Goal: Task Accomplishment & Management: Use online tool/utility

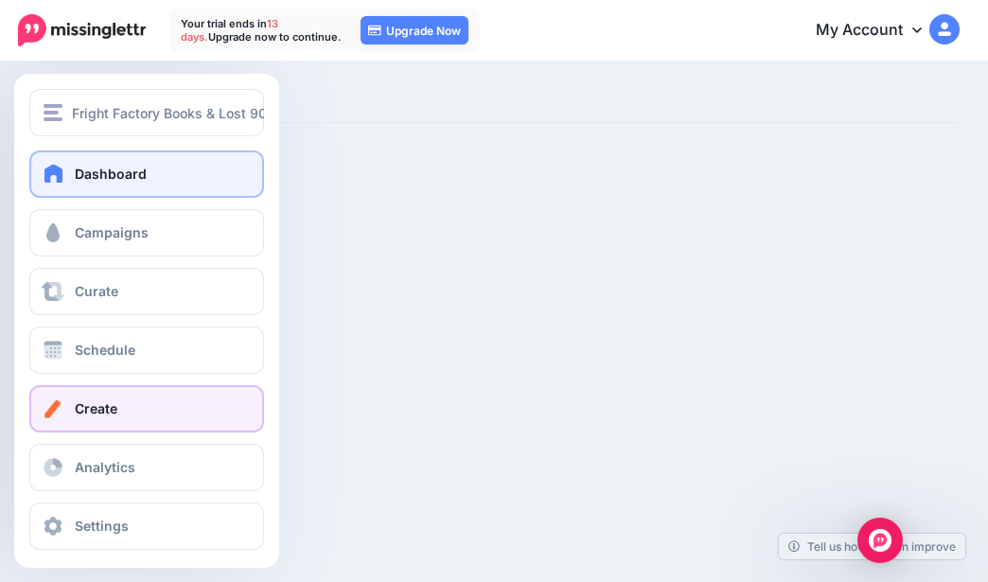
click at [70, 180] on link "Dashboard" at bounding box center [146, 174] width 235 height 47
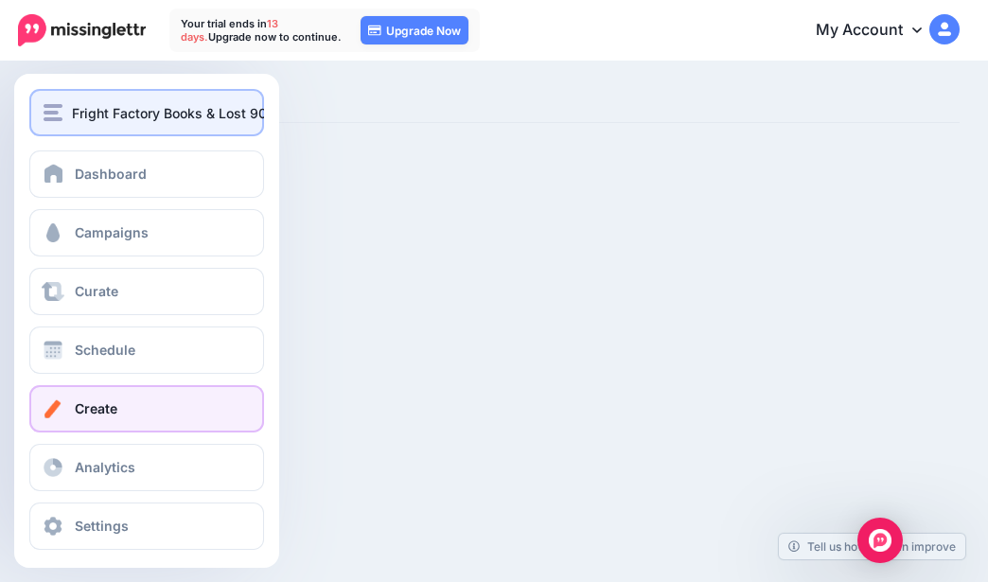
drag, startPoint x: 57, startPoint y: 114, endPoint x: 83, endPoint y: 118, distance: 26.9
click at [57, 113] on img "button" at bounding box center [53, 112] width 19 height 17
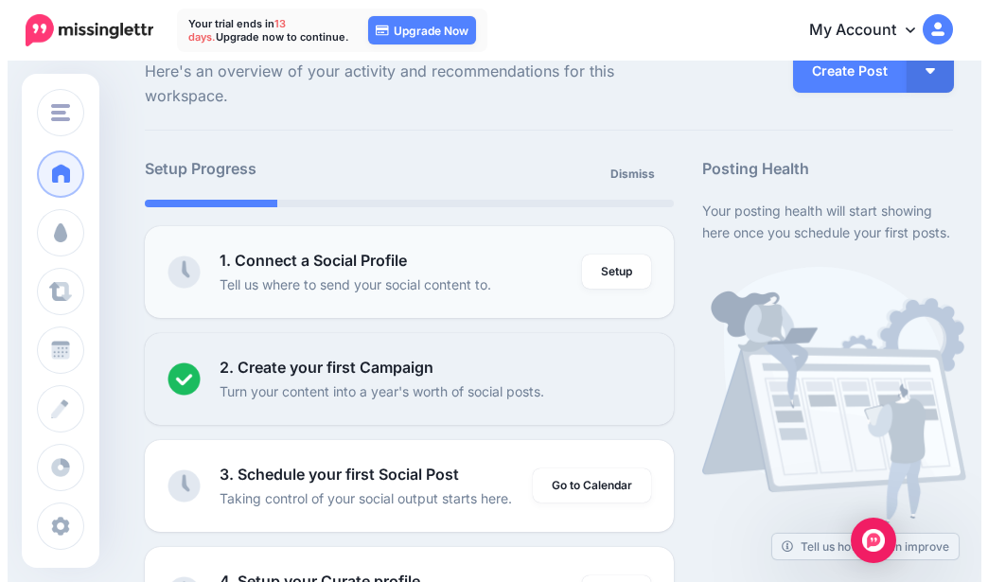
scroll to position [95, 0]
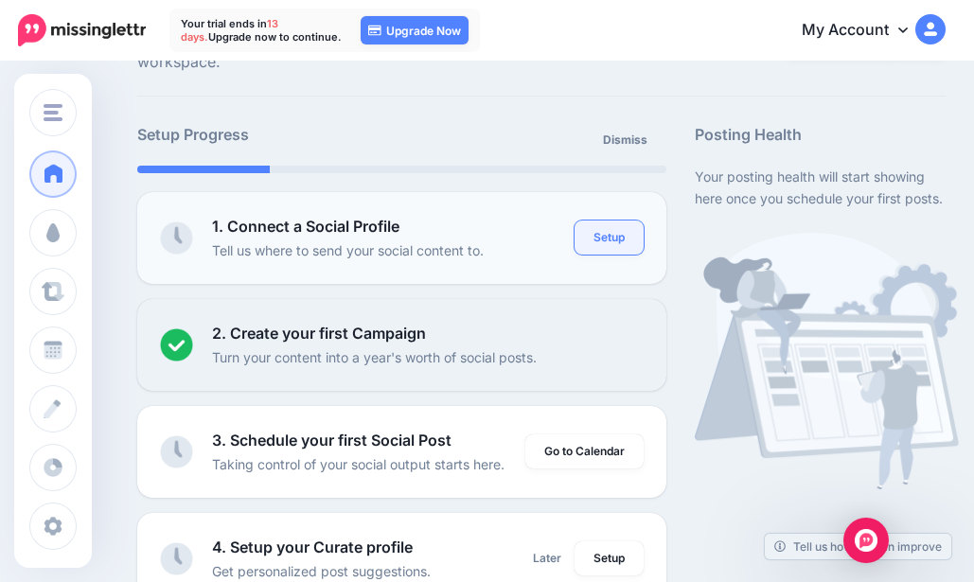
click at [608, 243] on link "Setup" at bounding box center [609, 238] width 69 height 34
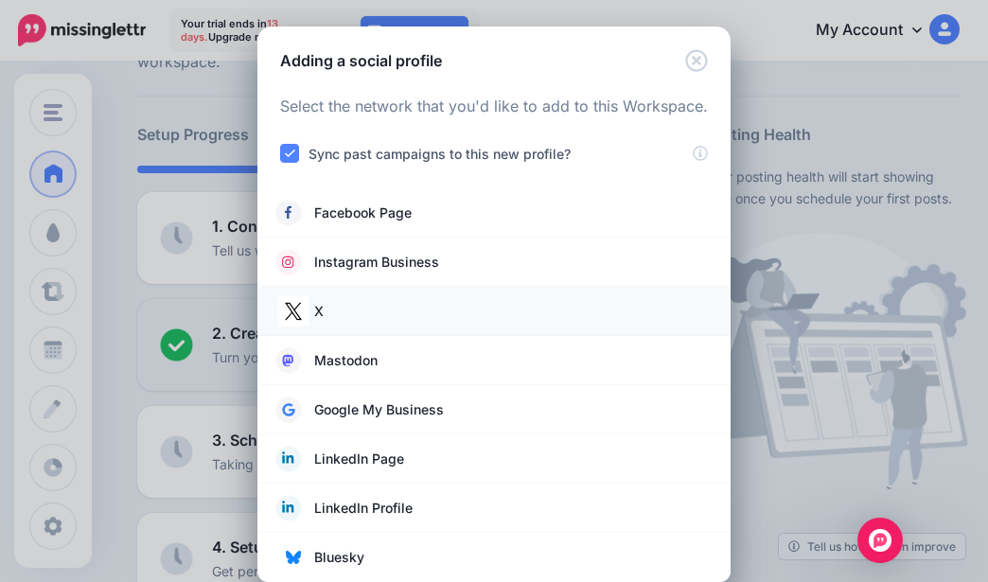
click at [363, 303] on link "X" at bounding box center [494, 311] width 436 height 27
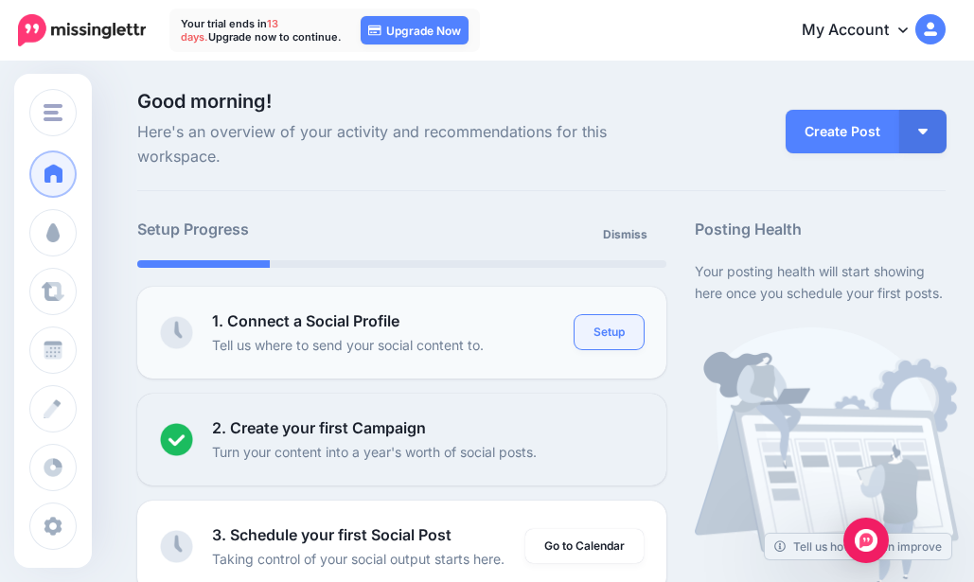
click at [604, 333] on link "Setup" at bounding box center [609, 332] width 69 height 34
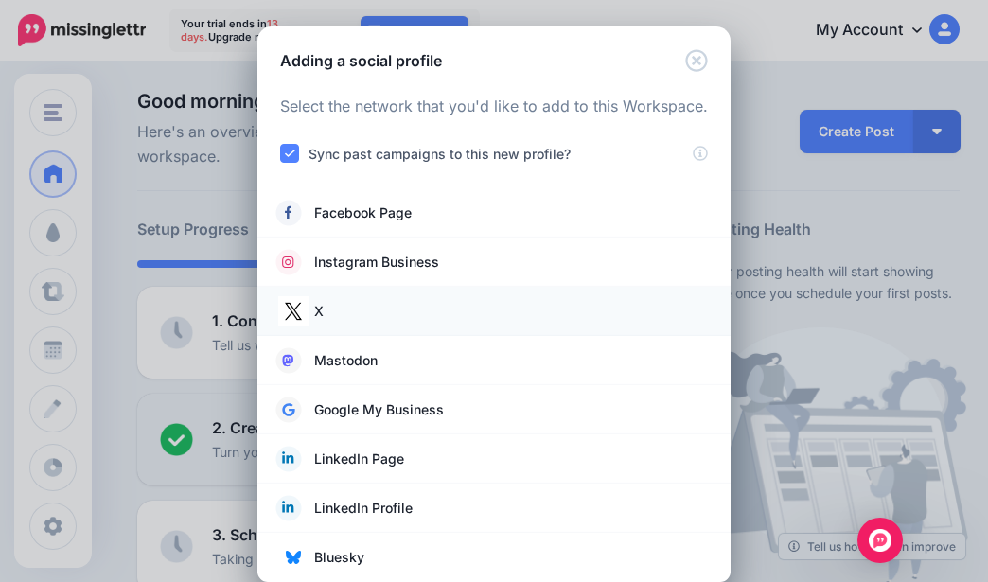
click at [349, 311] on link "X" at bounding box center [494, 311] width 436 height 27
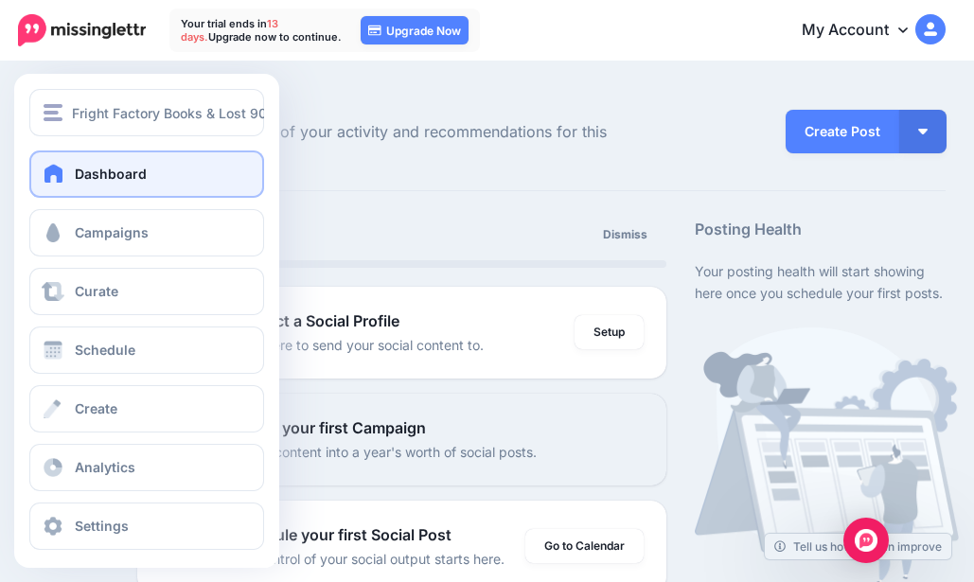
click at [183, 162] on link "Dashboard" at bounding box center [146, 174] width 235 height 47
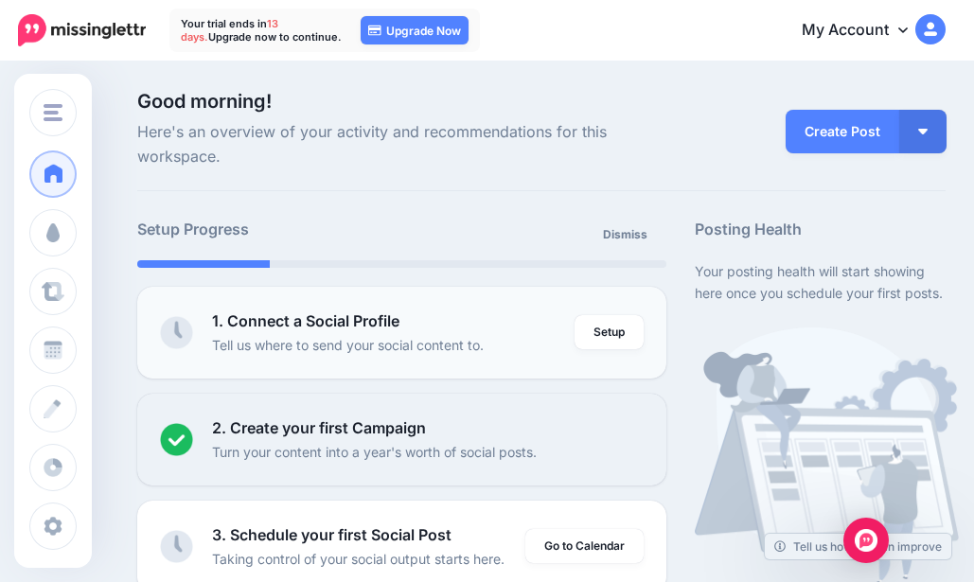
click at [346, 327] on b "1. Connect a Social Profile" at bounding box center [305, 321] width 187 height 19
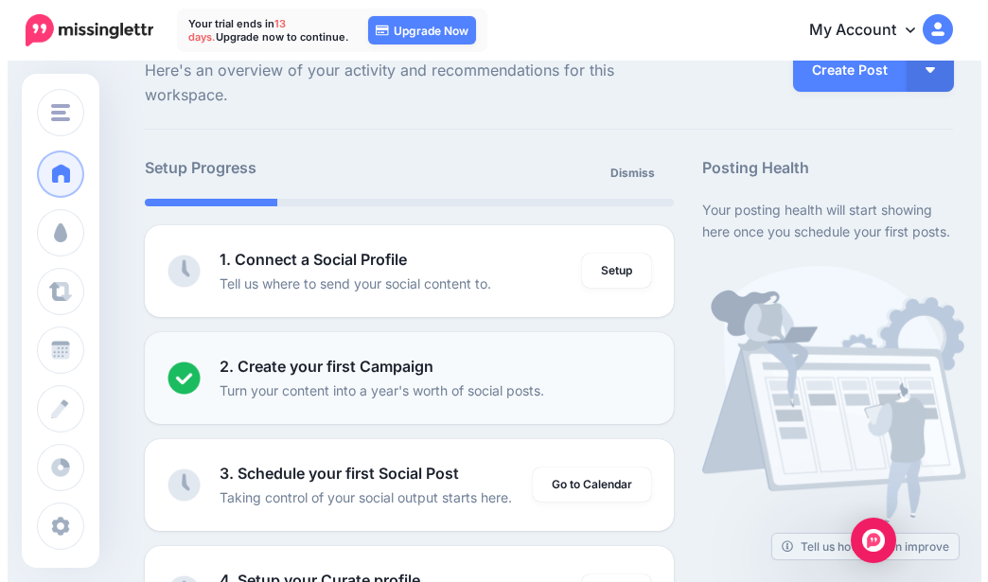
scroll to position [95, 0]
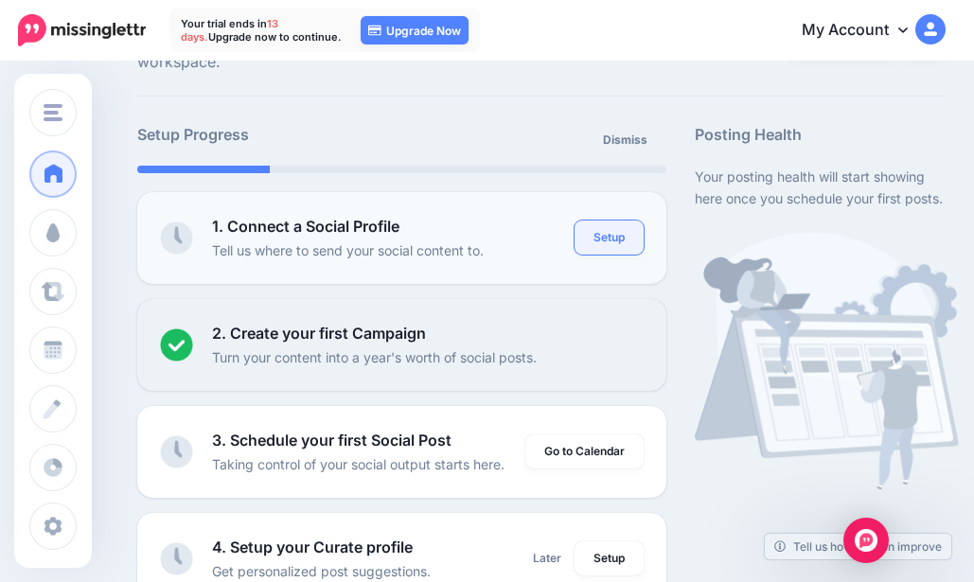
click at [623, 231] on link "Setup" at bounding box center [609, 238] width 69 height 34
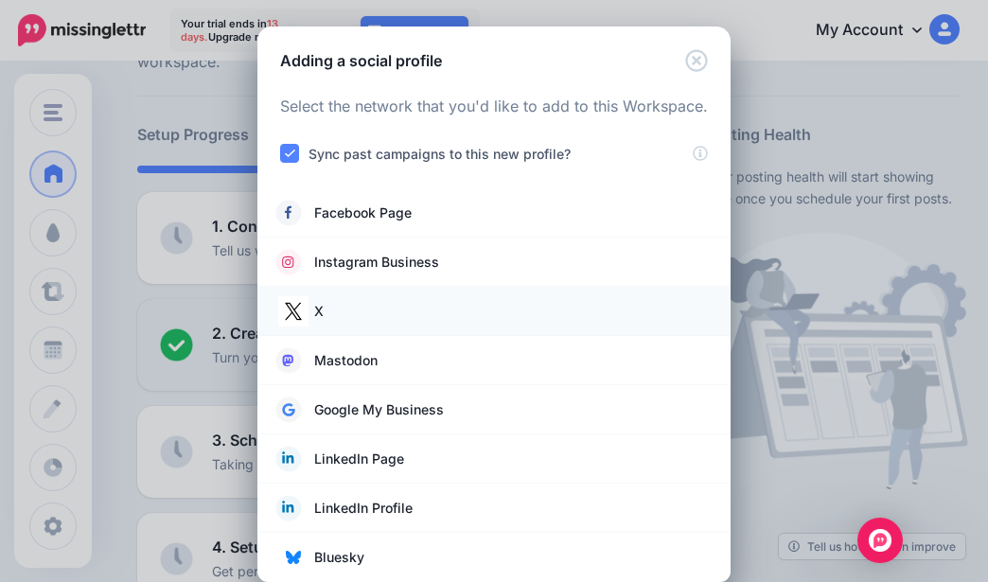
click at [328, 318] on link "X" at bounding box center [494, 311] width 436 height 27
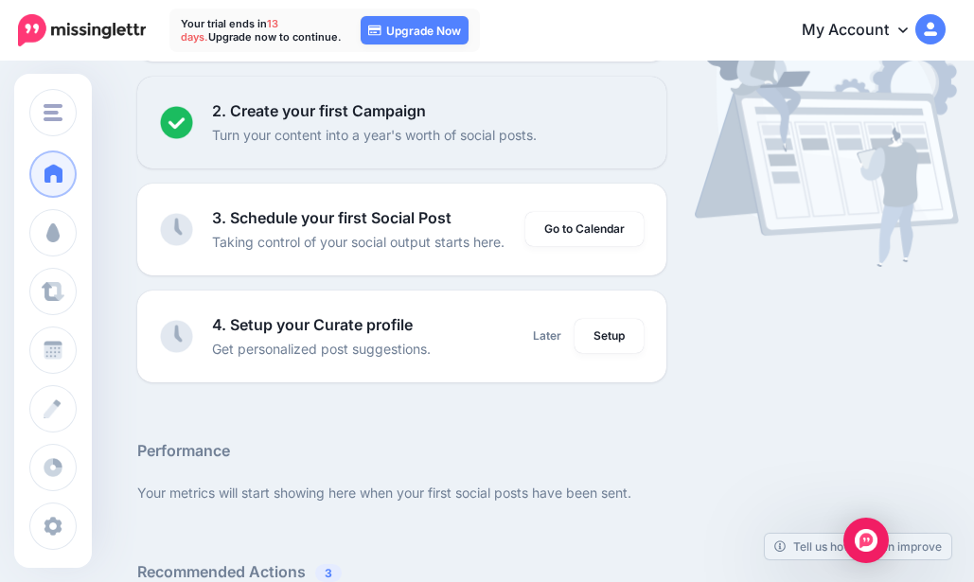
scroll to position [284, 0]
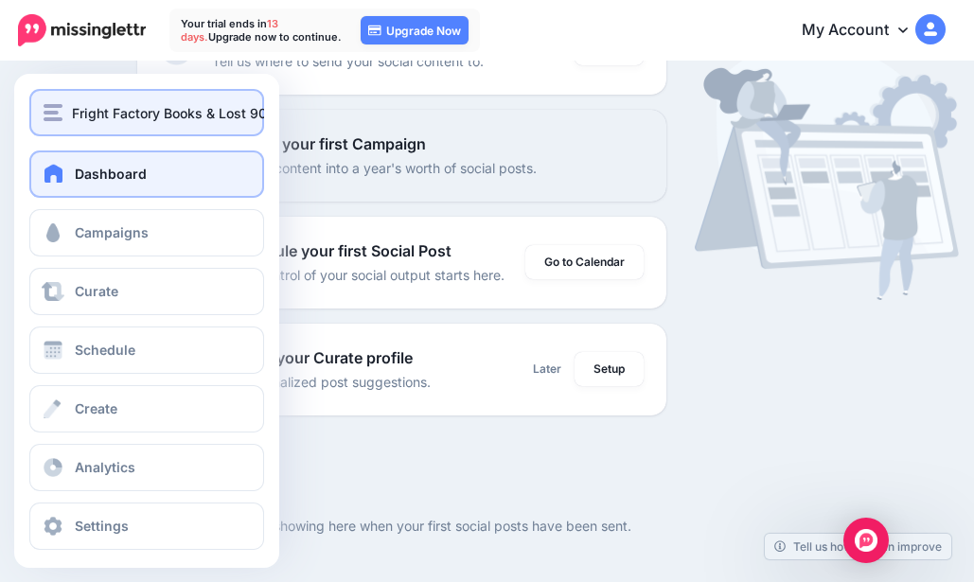
click at [64, 126] on button "Fright Factory Books & Lost 90's Book Reports Blog" at bounding box center [146, 112] width 235 height 47
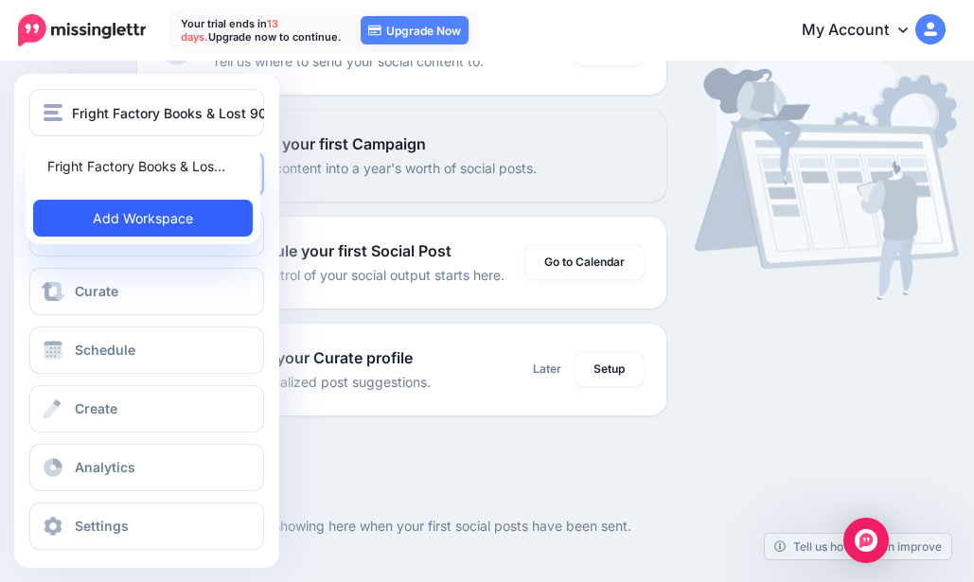
click at [124, 212] on link "Add Workspace" at bounding box center [143, 218] width 220 height 37
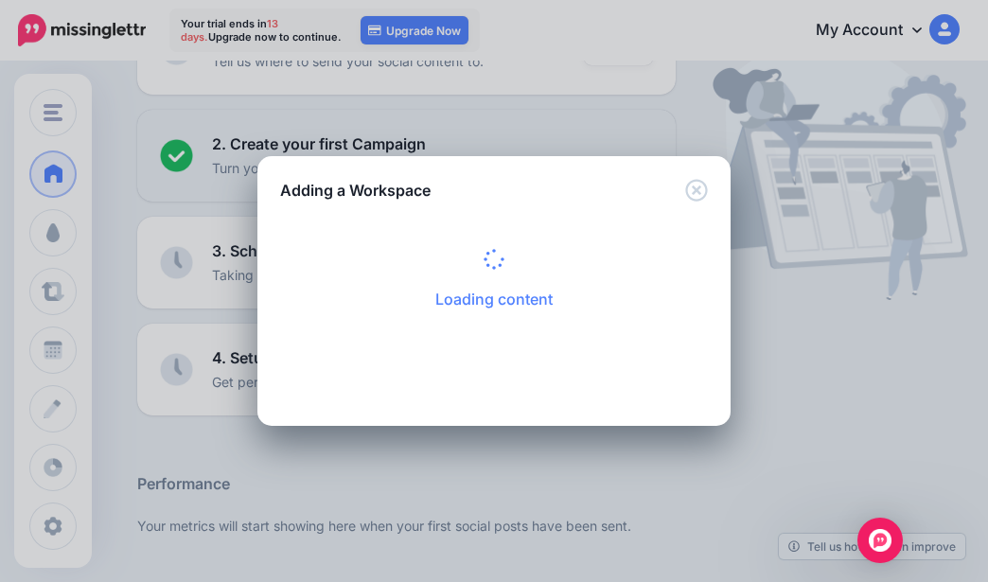
click at [702, 259] on div "Loading content Complete the form below to add a new Workspace. Name" at bounding box center [494, 281] width 473 height 159
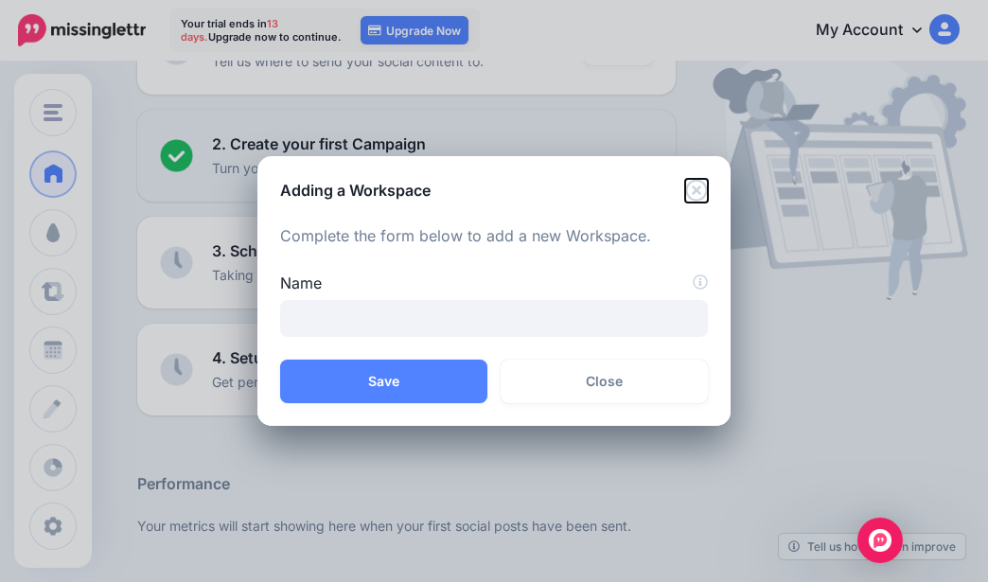
click at [706, 197] on icon "Close" at bounding box center [696, 190] width 23 height 23
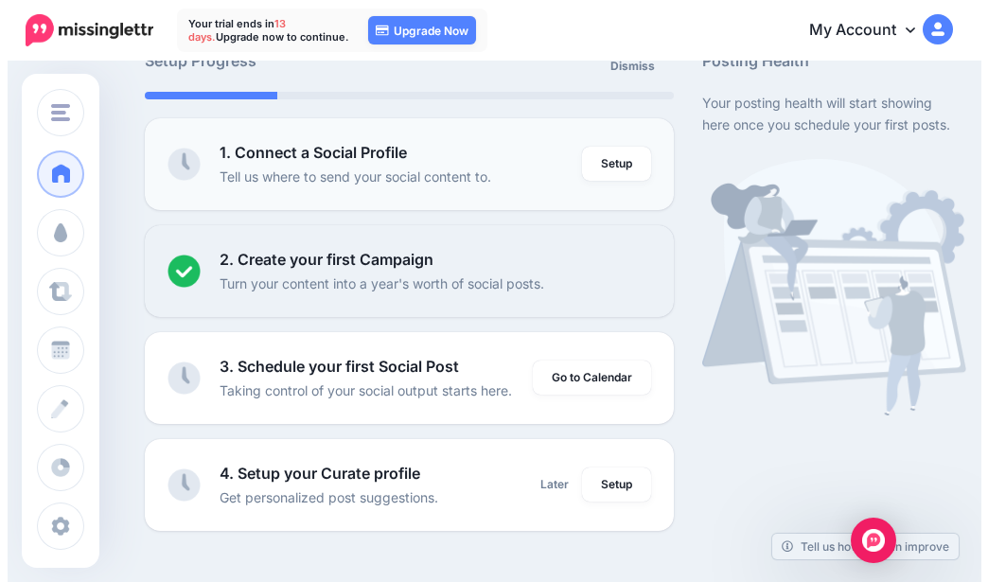
scroll to position [0, 0]
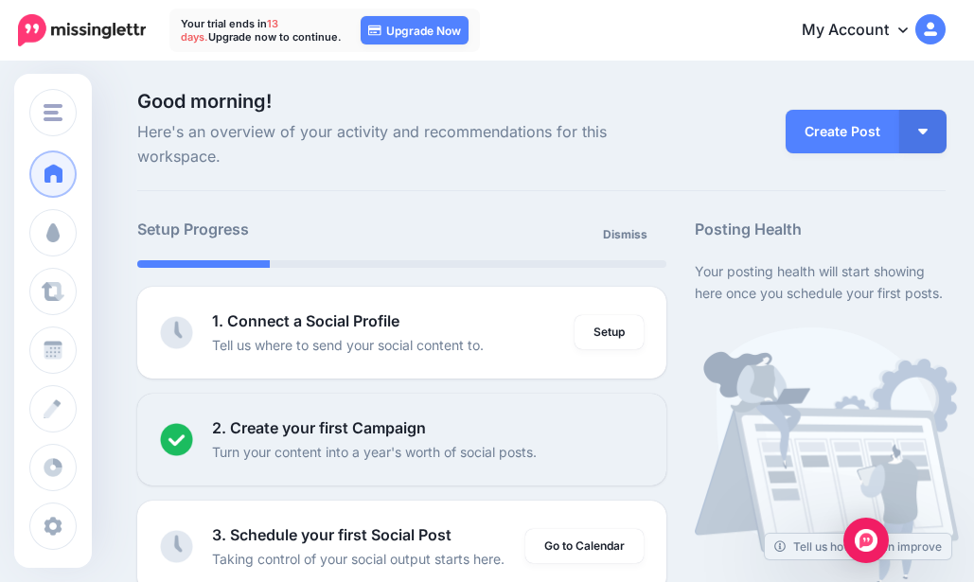
click at [899, 20] on link "My Account" at bounding box center [864, 31] width 163 height 46
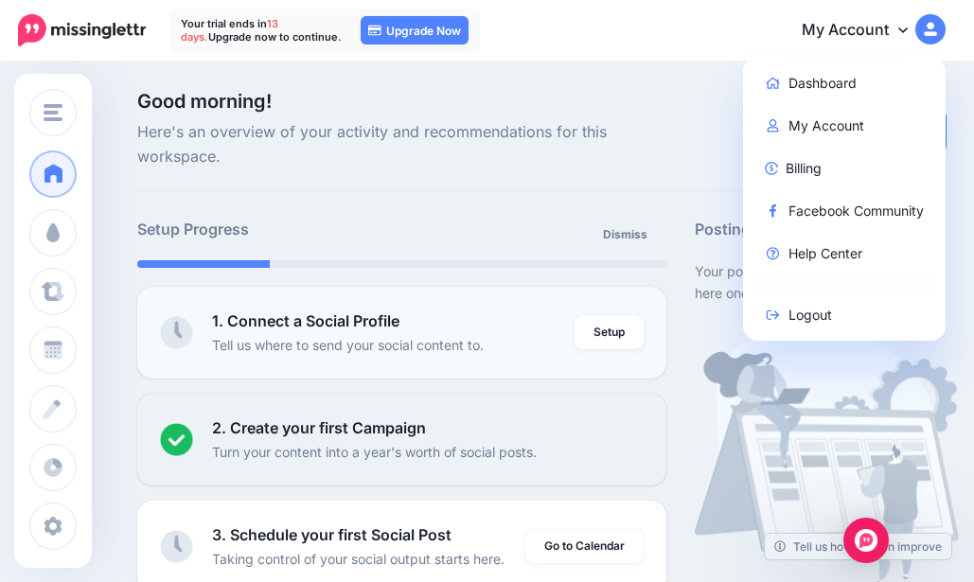
click at [391, 324] on b "1. Connect a Social Profile" at bounding box center [305, 321] width 187 height 19
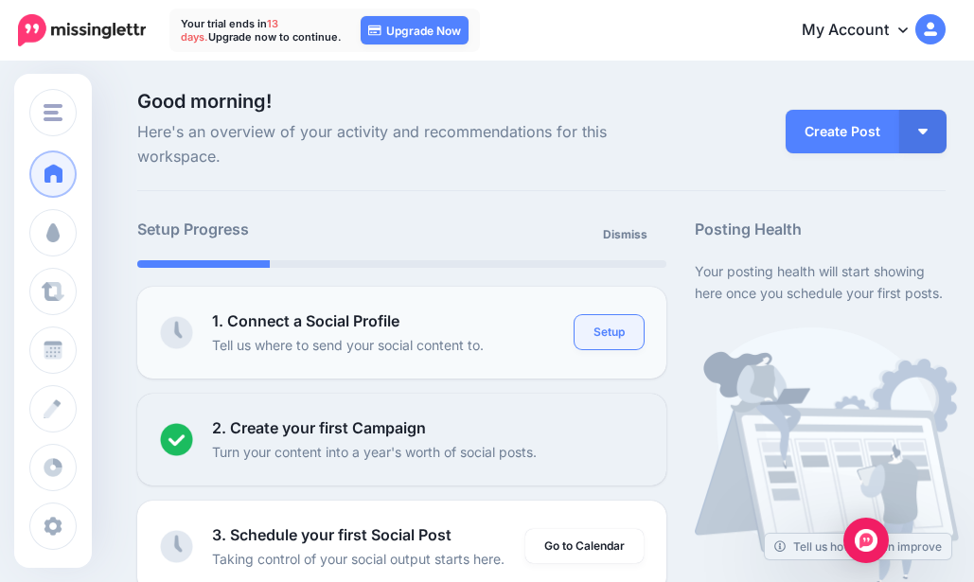
click at [601, 327] on link "Setup" at bounding box center [609, 332] width 69 height 34
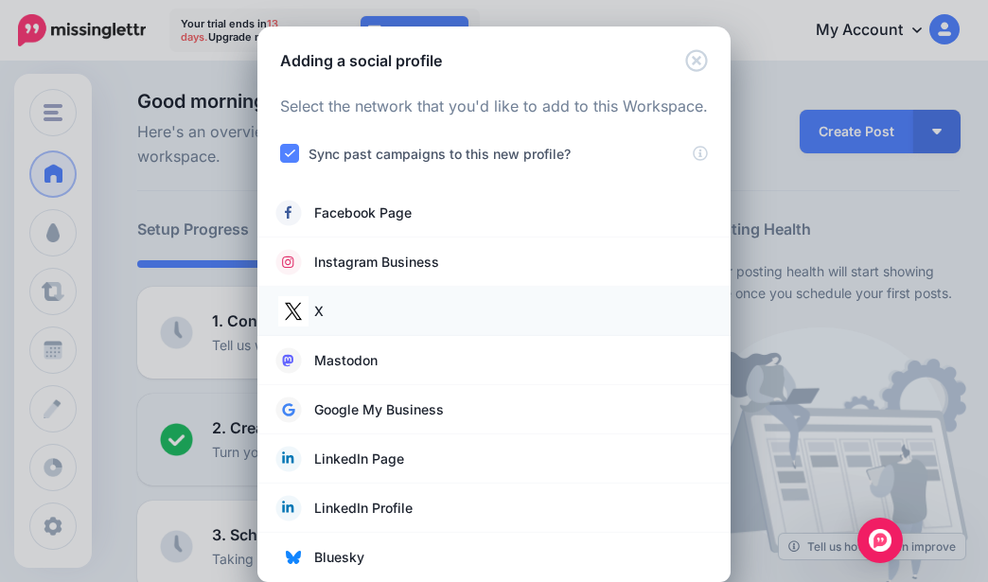
click at [299, 309] on img at bounding box center [293, 311] width 30 height 30
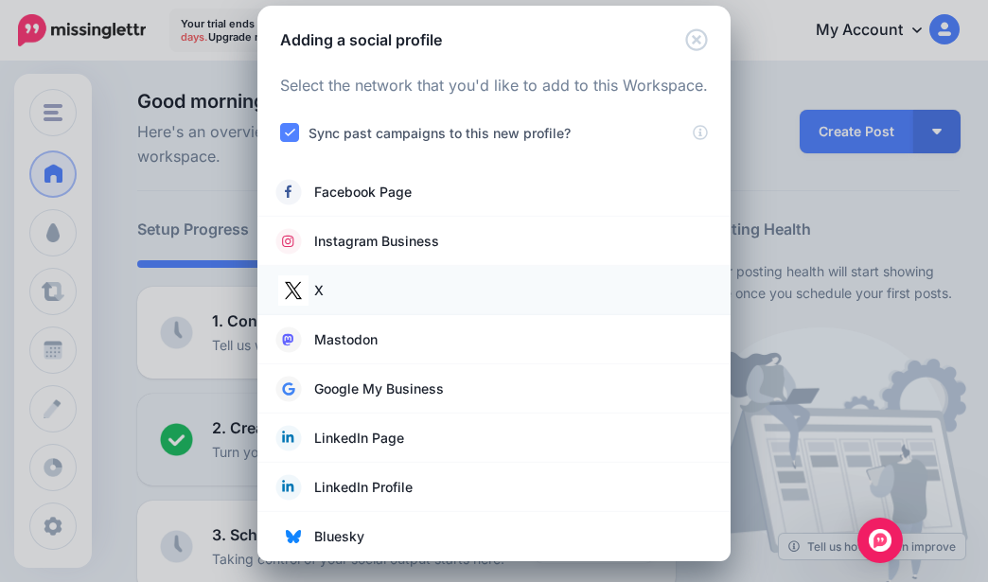
scroll to position [27, 0]
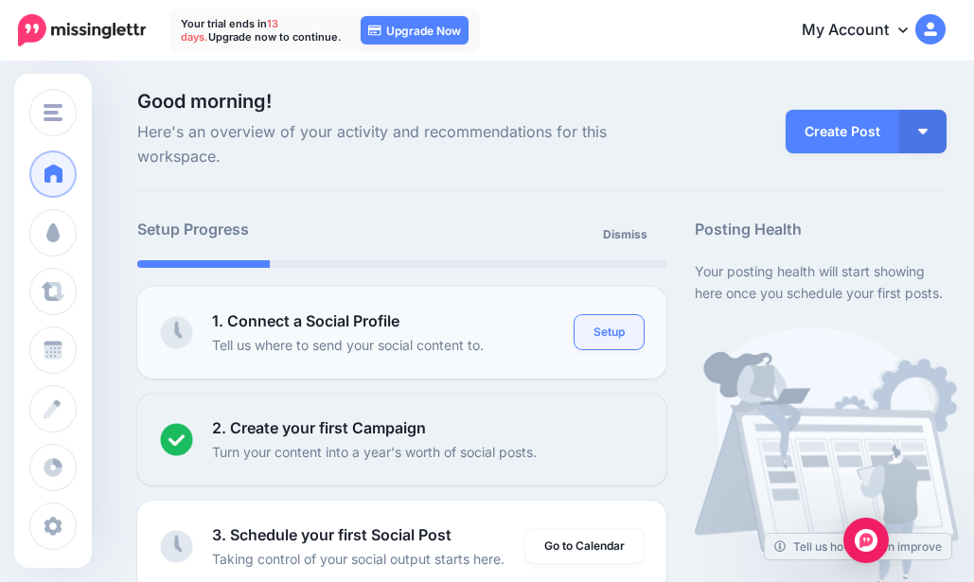
click at [632, 335] on link "Setup" at bounding box center [609, 332] width 69 height 34
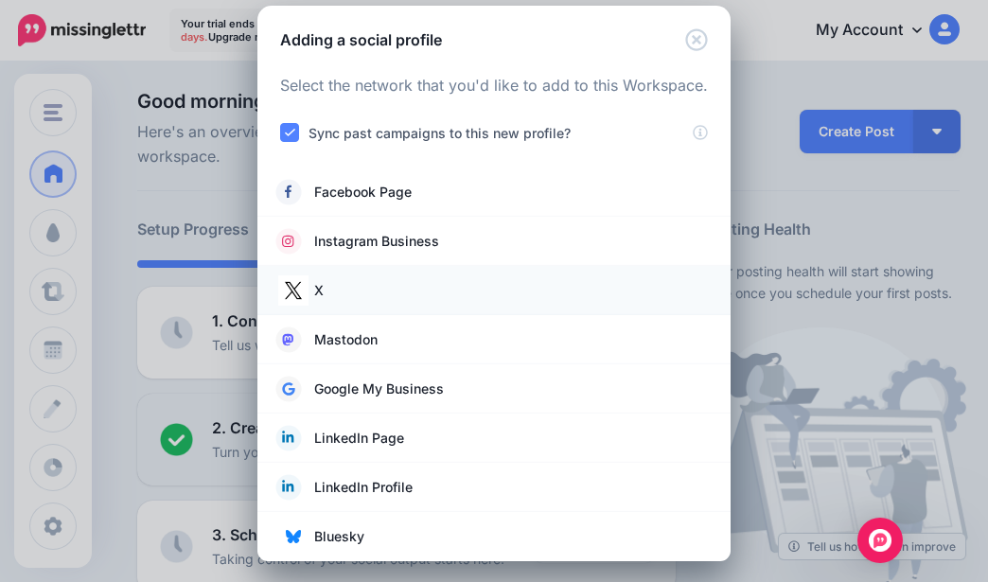
scroll to position [27, 0]
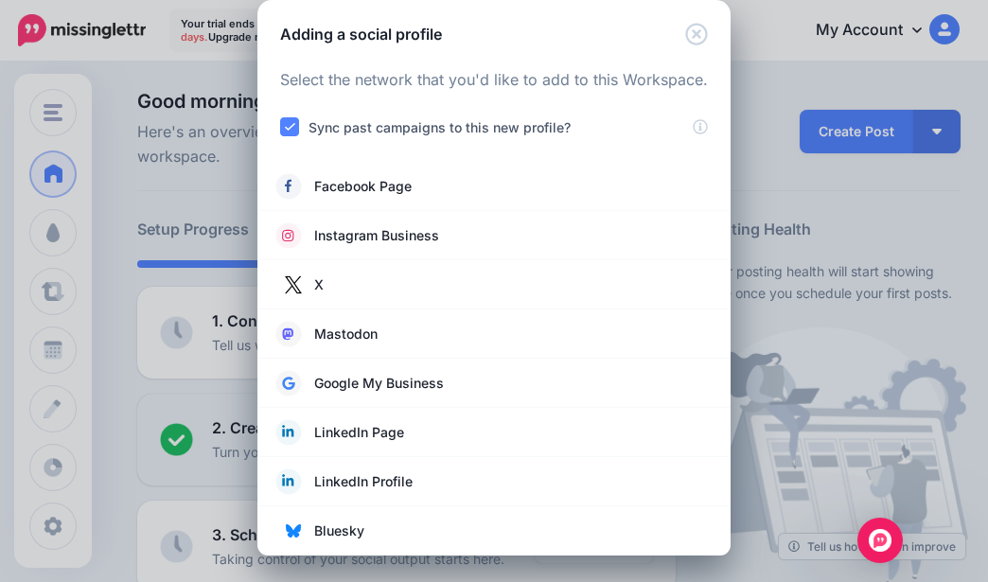
click at [289, 127] on ins at bounding box center [289, 126] width 19 height 19
click at [282, 132] on ins at bounding box center [289, 126] width 19 height 19
click at [686, 29] on icon "Close" at bounding box center [696, 34] width 23 height 23
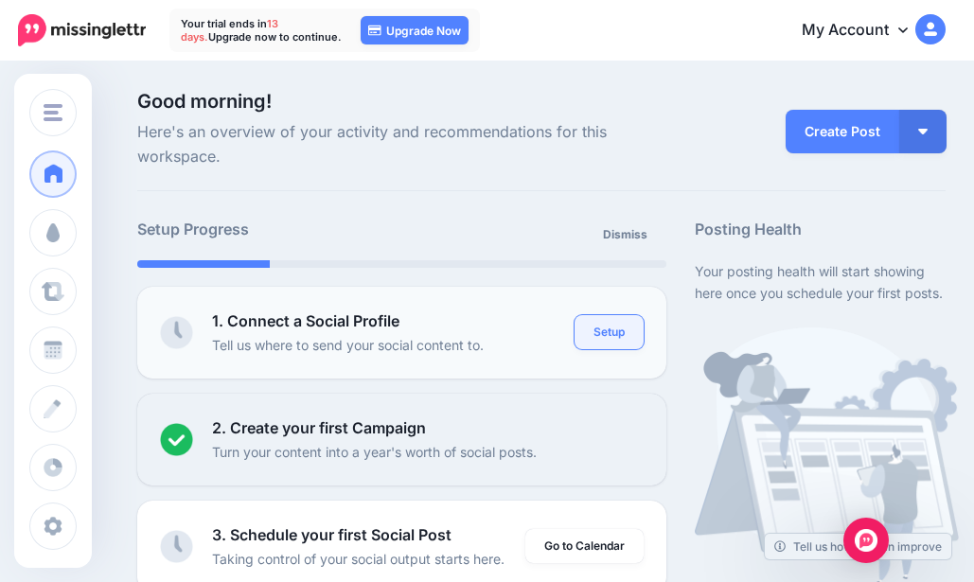
click at [614, 341] on link "Setup" at bounding box center [609, 332] width 69 height 34
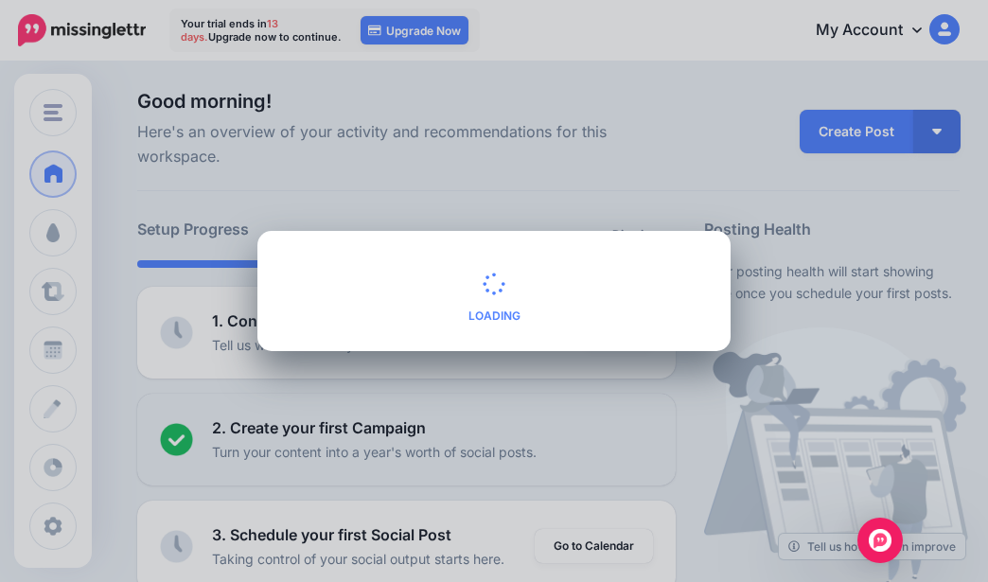
scroll to position [0, 0]
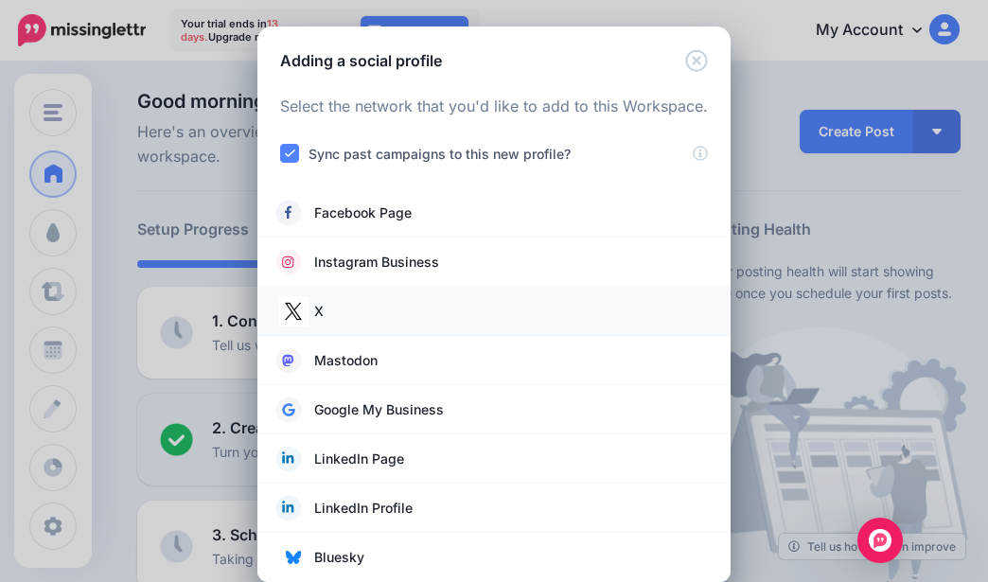
click at [401, 294] on li "X" at bounding box center [494, 311] width 473 height 49
click at [305, 305] on link "X" at bounding box center [494, 311] width 436 height 27
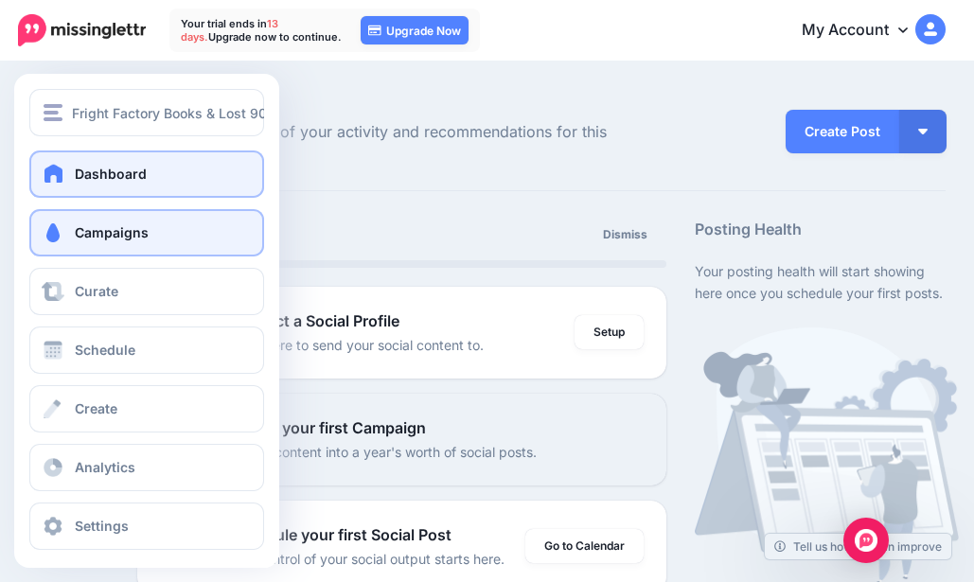
click at [75, 229] on span "Campaigns" at bounding box center [112, 232] width 74 height 16
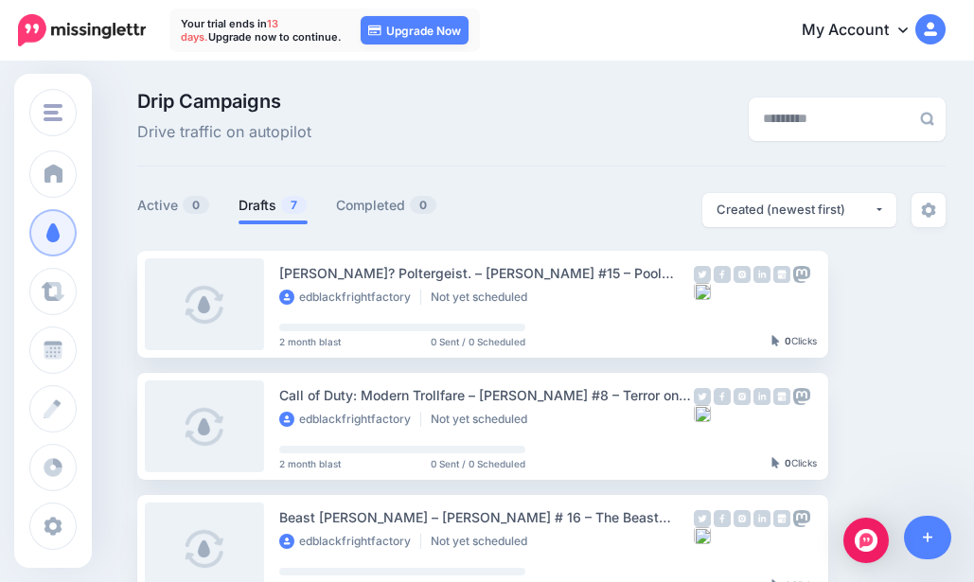
scroll to position [95, 0]
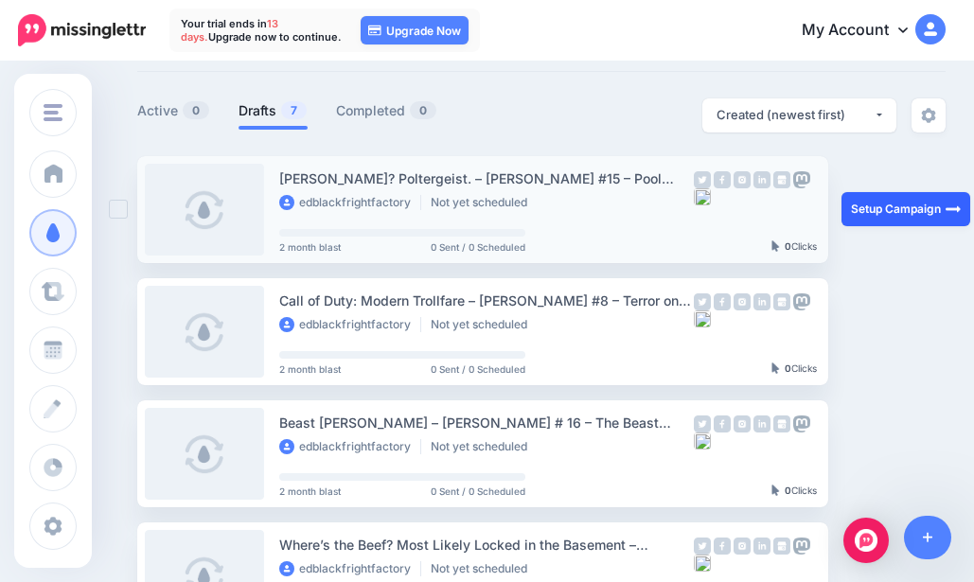
click at [885, 211] on link "Setup Campaign" at bounding box center [906, 209] width 129 height 34
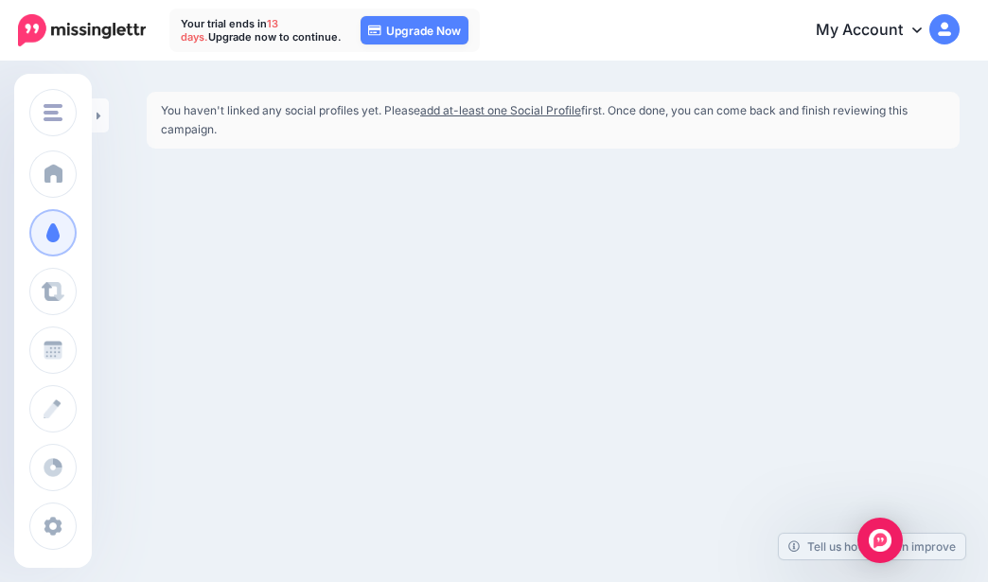
click at [498, 115] on link "add at-least one Social Profile" at bounding box center [500, 110] width 161 height 14
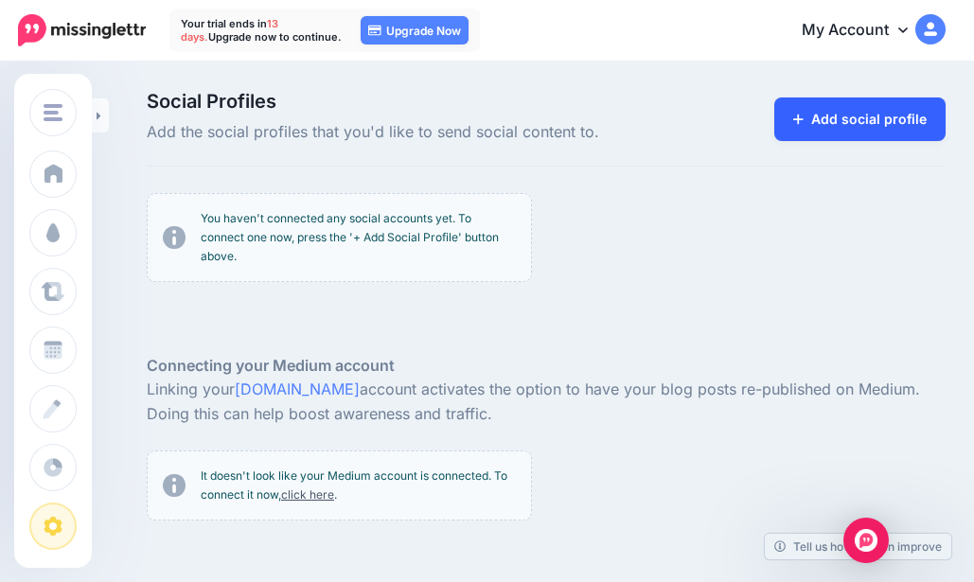
click at [829, 133] on link "Add social profile" at bounding box center [859, 120] width 171 height 44
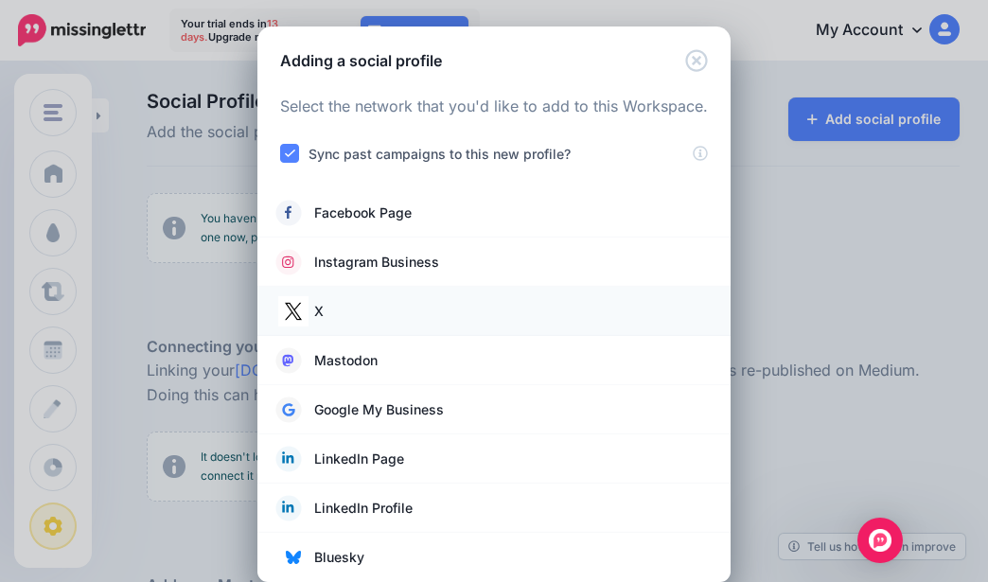
click at [364, 307] on link "X" at bounding box center [494, 311] width 436 height 27
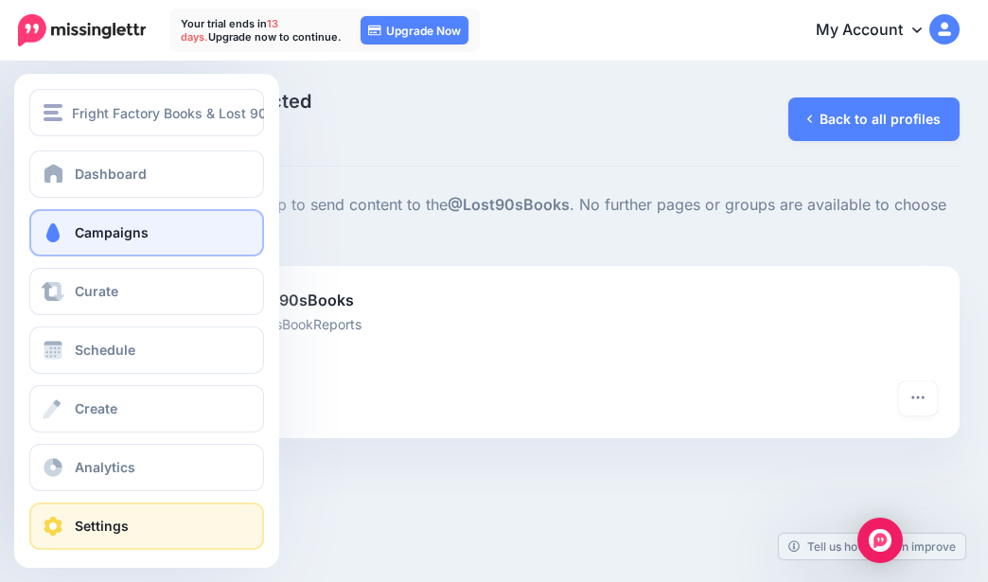
click at [83, 237] on span "Campaigns" at bounding box center [112, 232] width 74 height 16
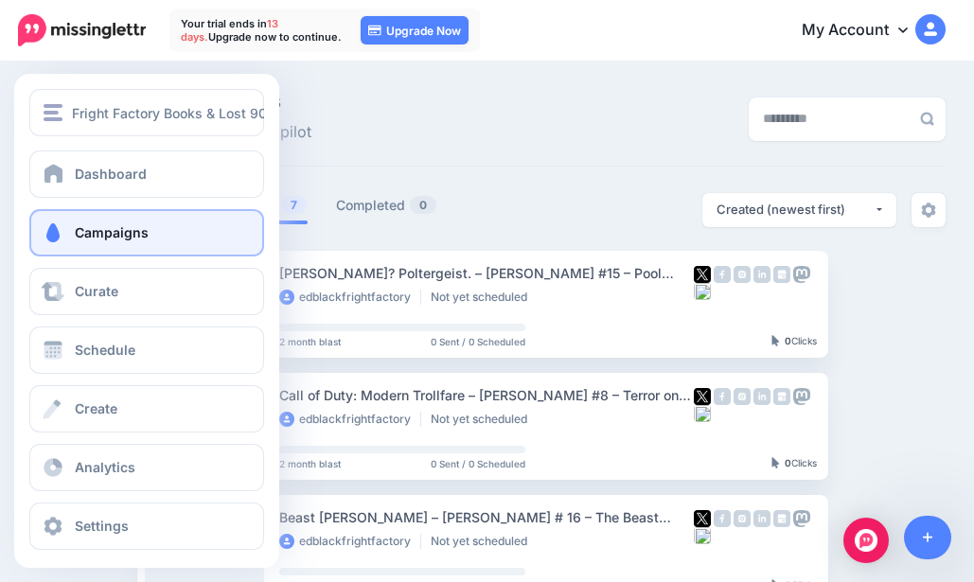
click at [52, 231] on span at bounding box center [53, 232] width 25 height 19
click at [88, 236] on span "Campaigns" at bounding box center [112, 232] width 74 height 16
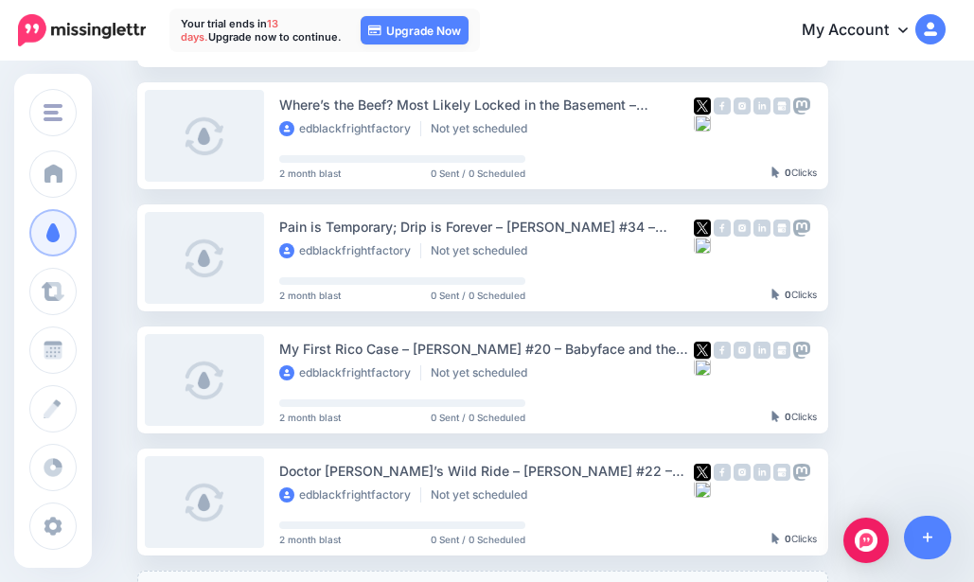
scroll to position [568, 0]
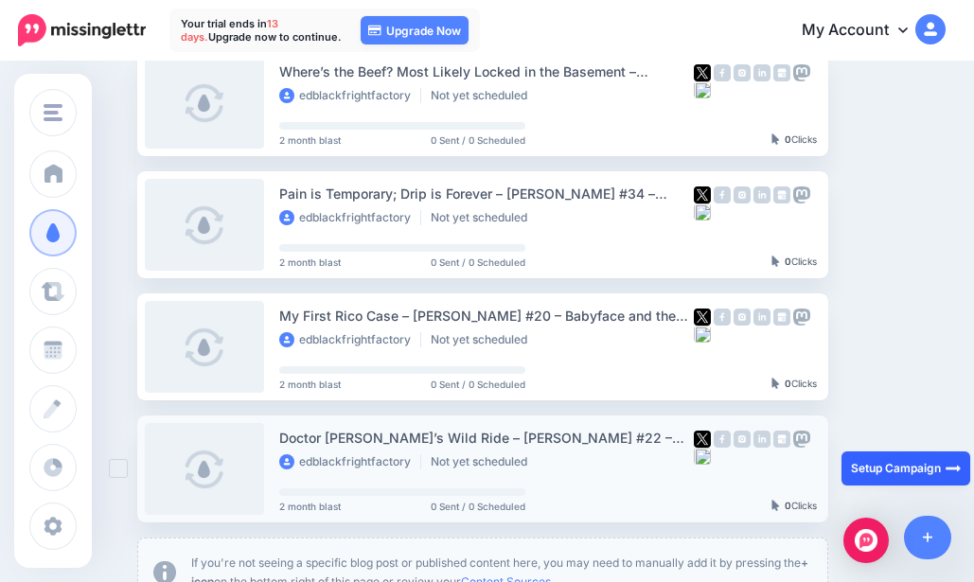
click at [896, 470] on link "Setup Campaign" at bounding box center [906, 469] width 129 height 34
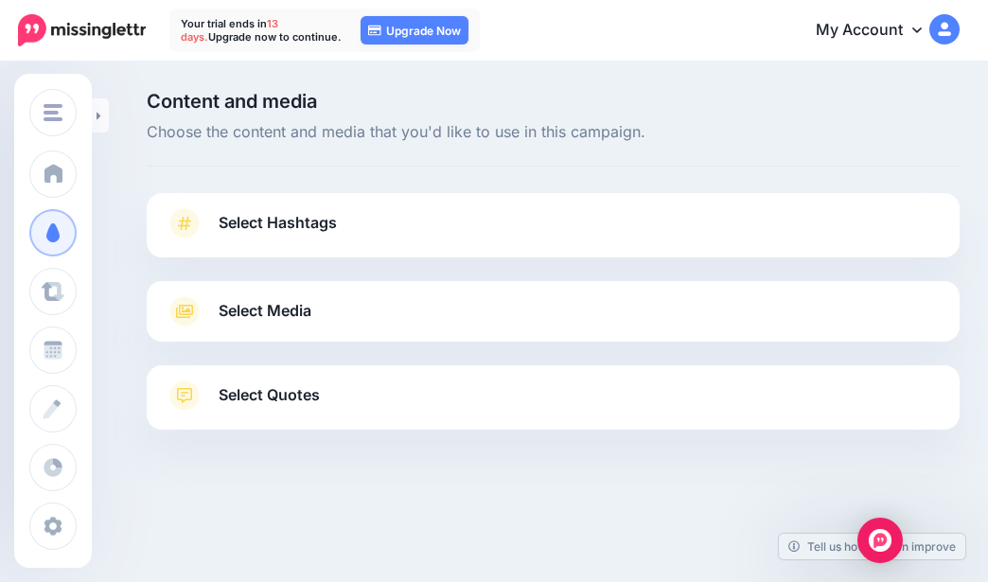
click at [216, 224] on link "Select Hashtags" at bounding box center [553, 232] width 775 height 49
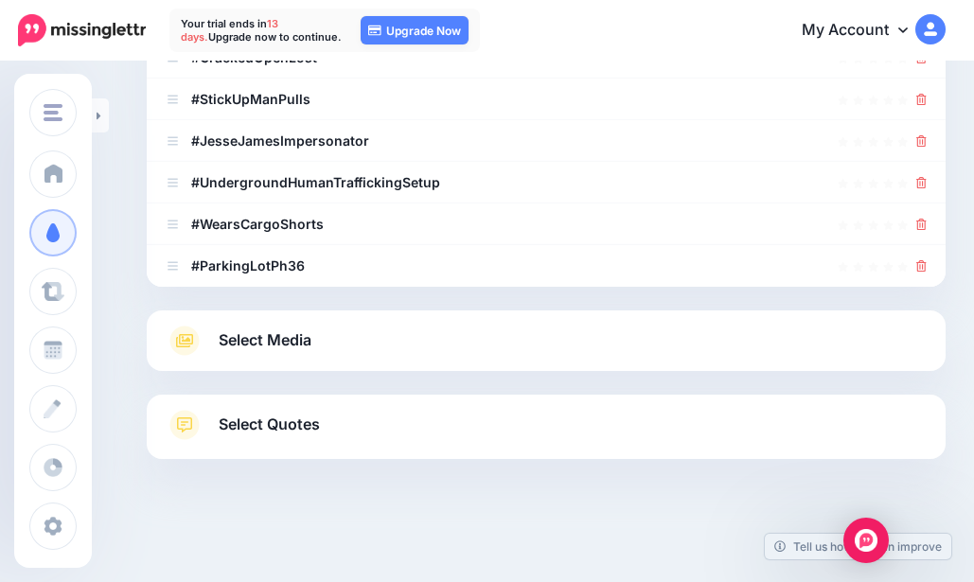
scroll to position [460, 0]
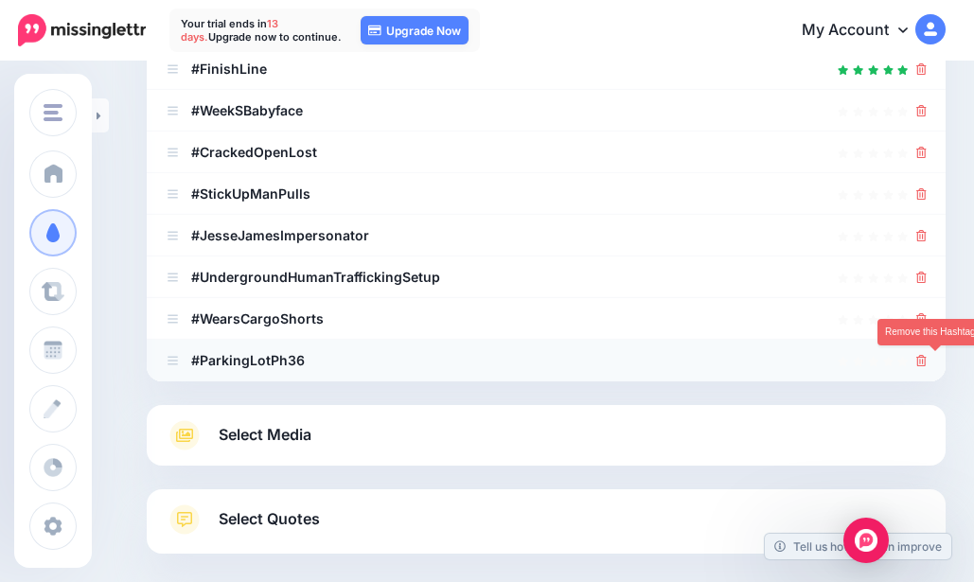
click at [927, 359] on icon at bounding box center [922, 360] width 10 height 11
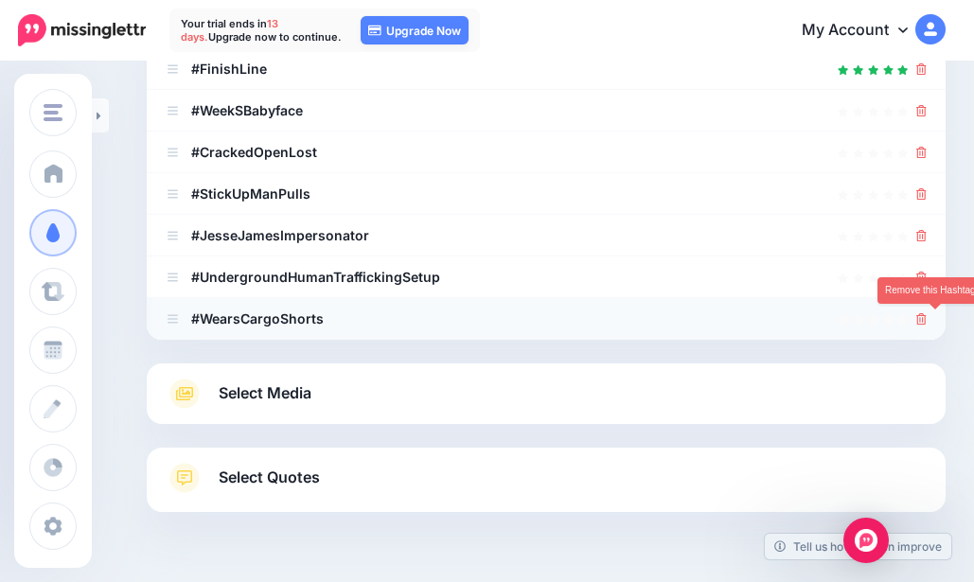
click at [927, 323] on icon at bounding box center [922, 318] width 10 height 11
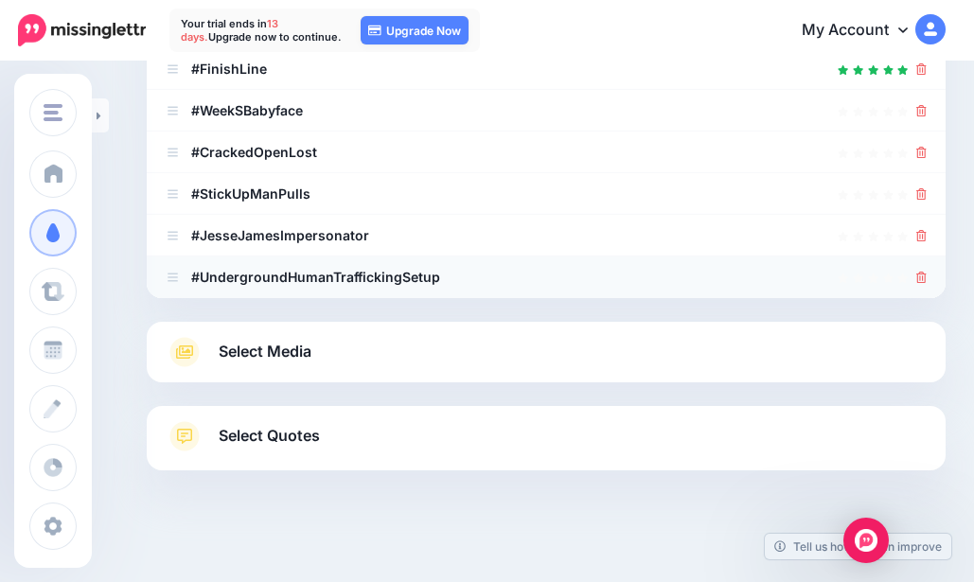
click at [946, 272] on li "#UndergroundHumanTraffickingSetup" at bounding box center [546, 278] width 799 height 42
click at [927, 272] on icon at bounding box center [922, 277] width 10 height 11
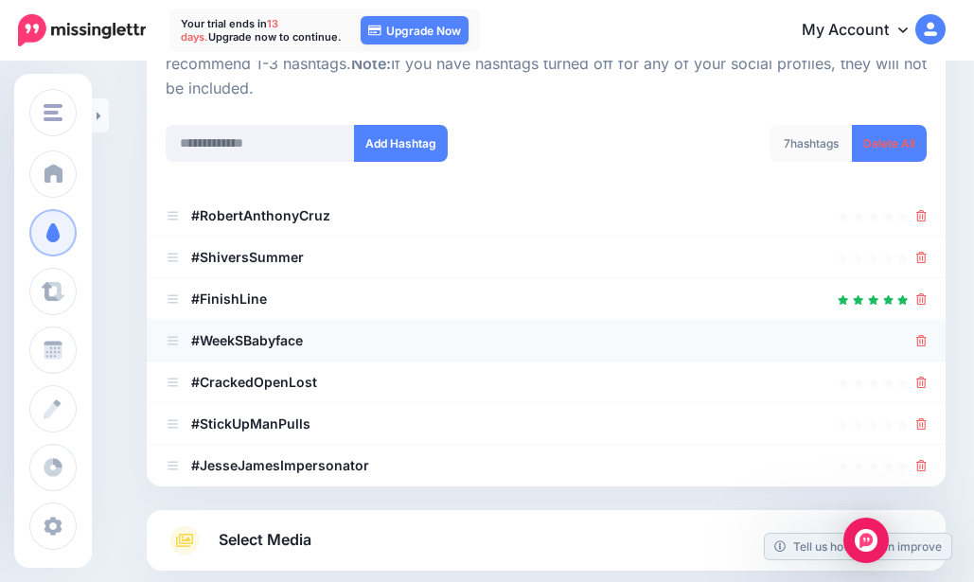
scroll to position [172, 0]
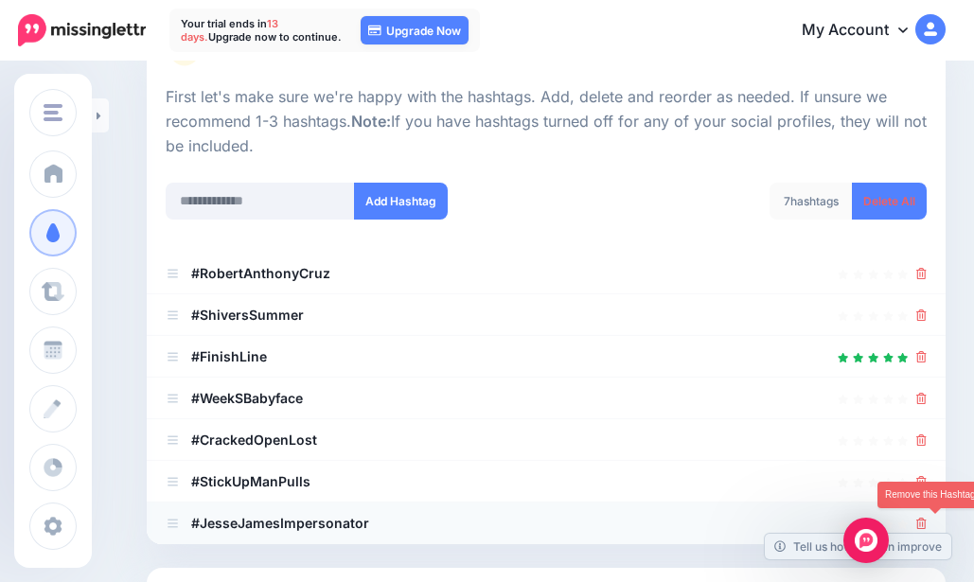
click at [927, 523] on icon at bounding box center [922, 523] width 10 height 11
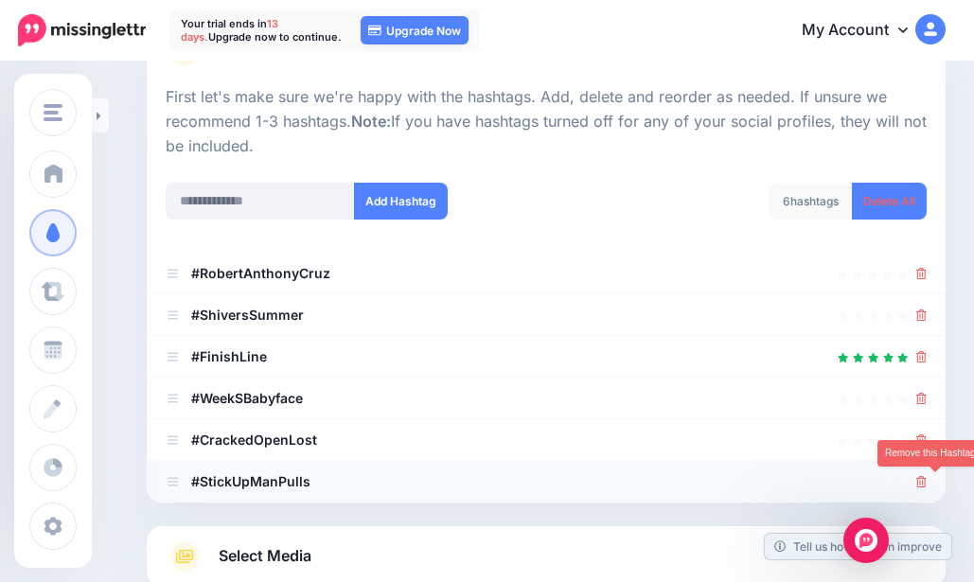
click at [927, 479] on icon at bounding box center [922, 481] width 10 height 11
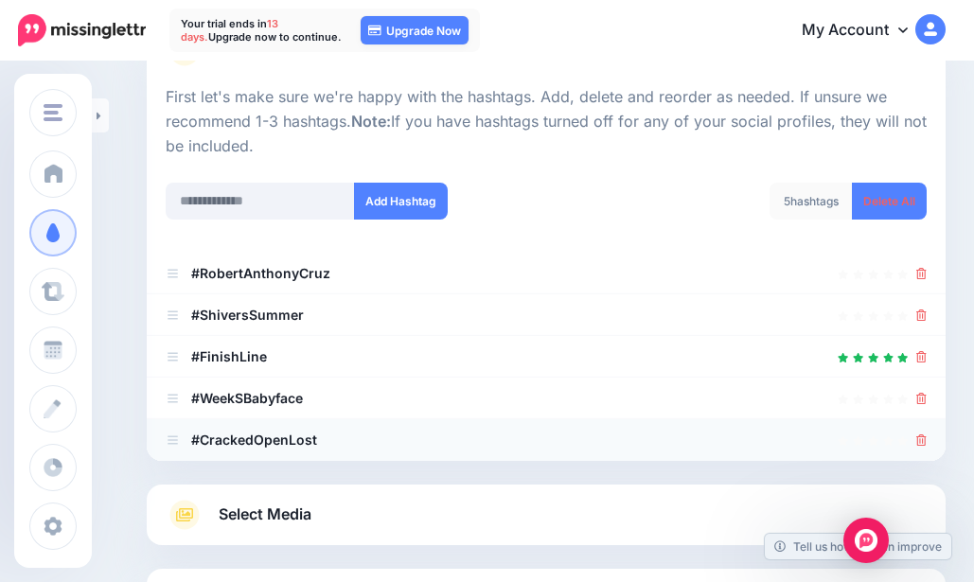
click at [927, 436] on icon at bounding box center [922, 440] width 10 height 11
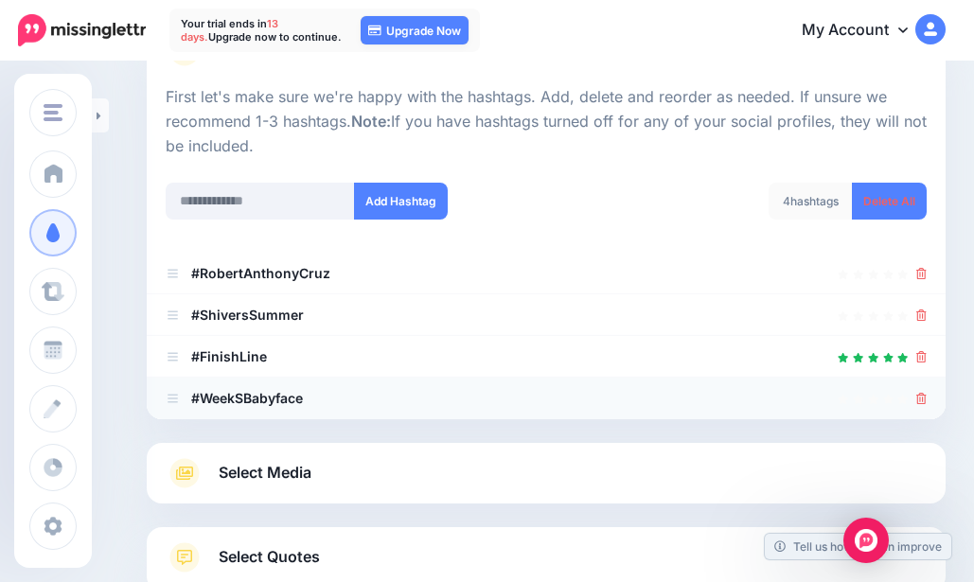
click at [927, 401] on icon at bounding box center [922, 398] width 10 height 11
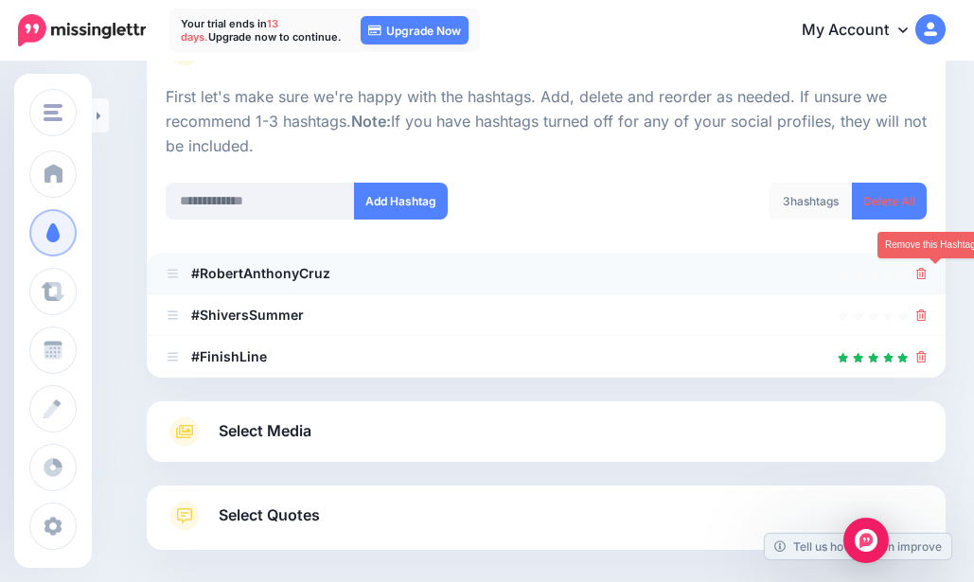
drag, startPoint x: 932, startPoint y: 274, endPoint x: 884, endPoint y: 260, distance: 49.2
click at [927, 274] on icon at bounding box center [922, 273] width 10 height 11
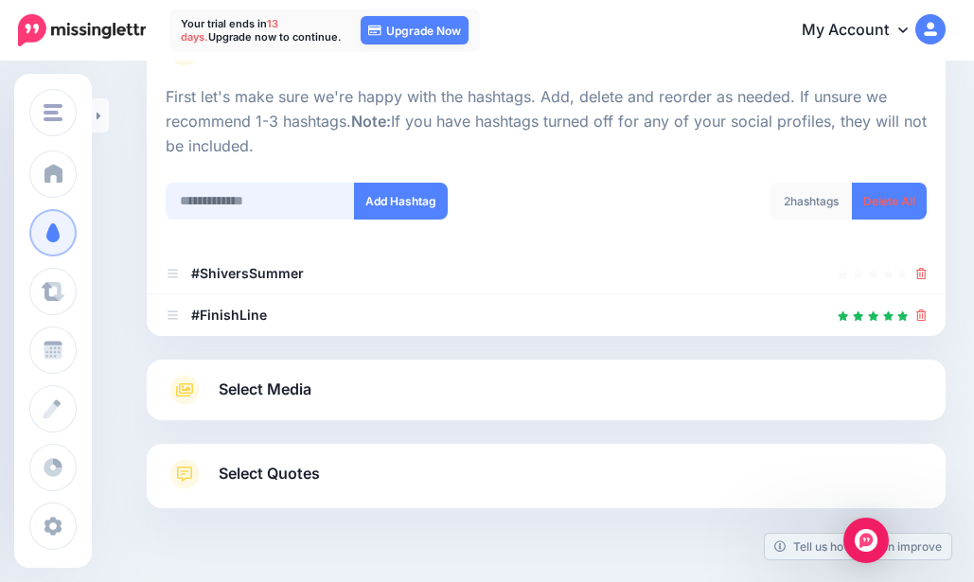
click at [238, 190] on input "text" at bounding box center [260, 201] width 189 height 37
type input "*"
type input "**********"
click at [372, 194] on button "Add Hashtag" at bounding box center [401, 201] width 94 height 37
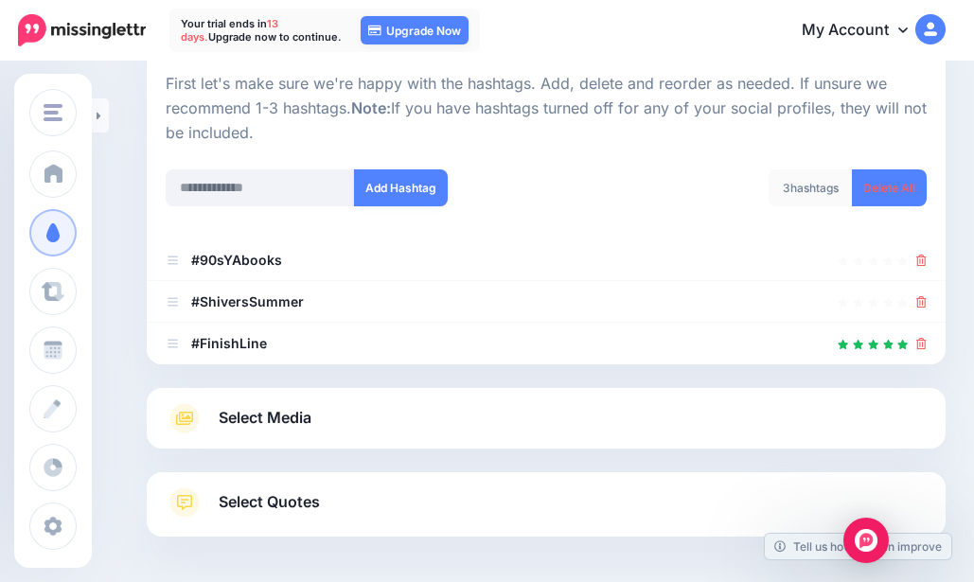
scroll to position [74, 0]
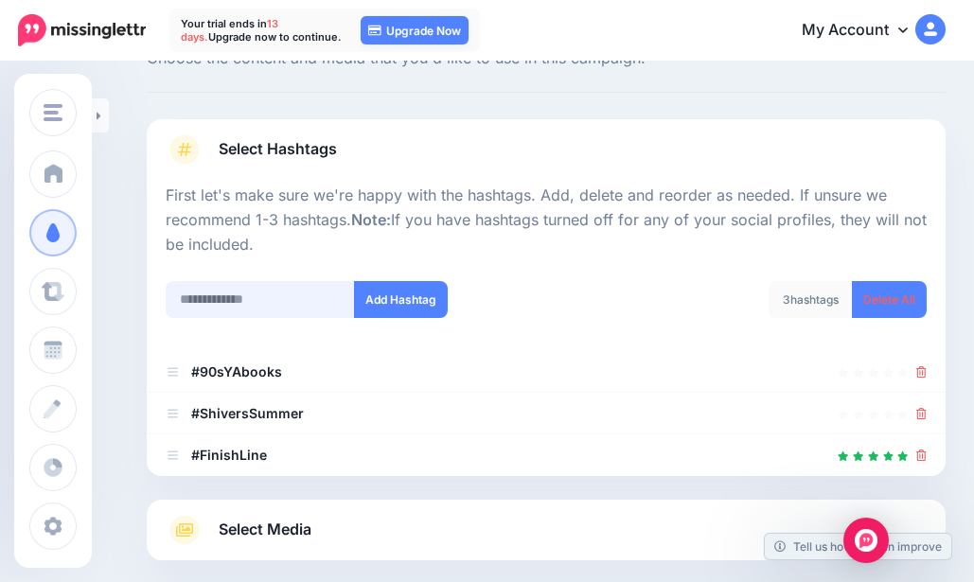
click at [241, 299] on input "text" at bounding box center [260, 299] width 189 height 37
type input "********"
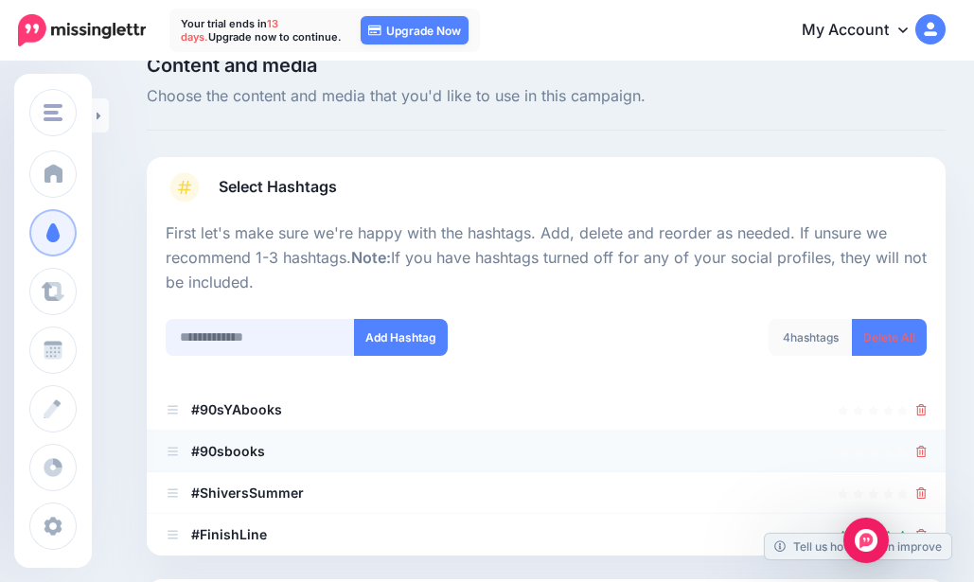
scroll to position [21, 0]
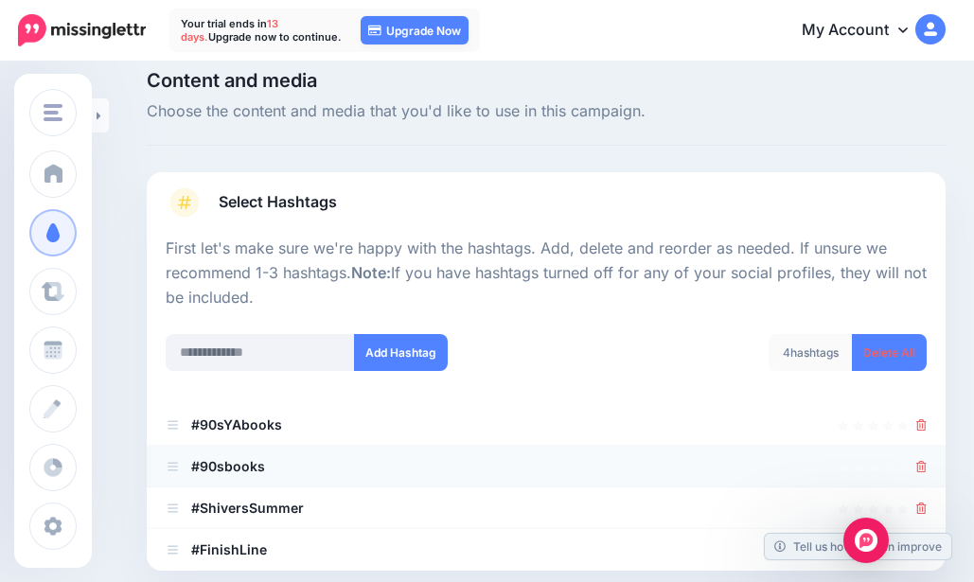
click at [927, 461] on icon at bounding box center [922, 466] width 10 height 11
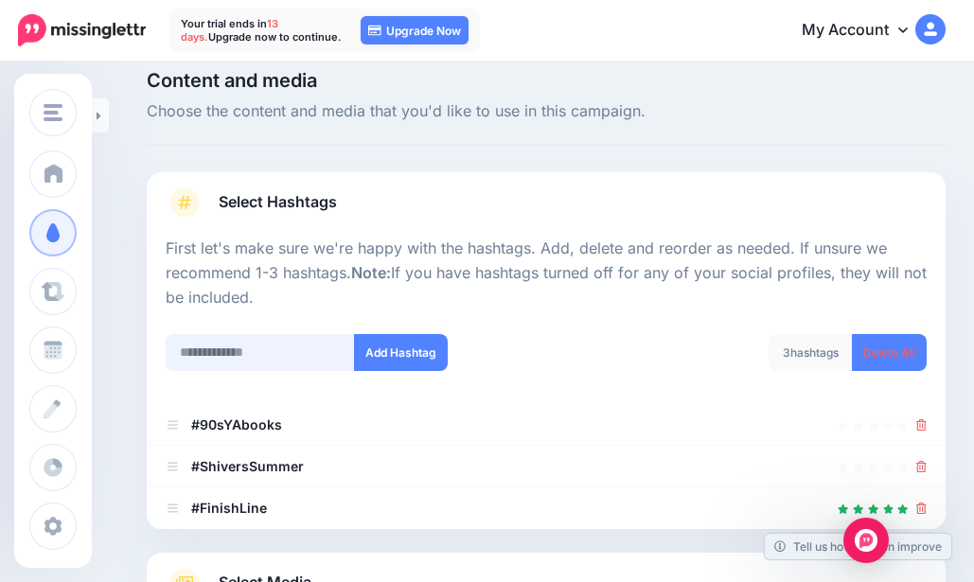
click at [280, 352] on input "text" at bounding box center [260, 352] width 189 height 37
type input "*******"
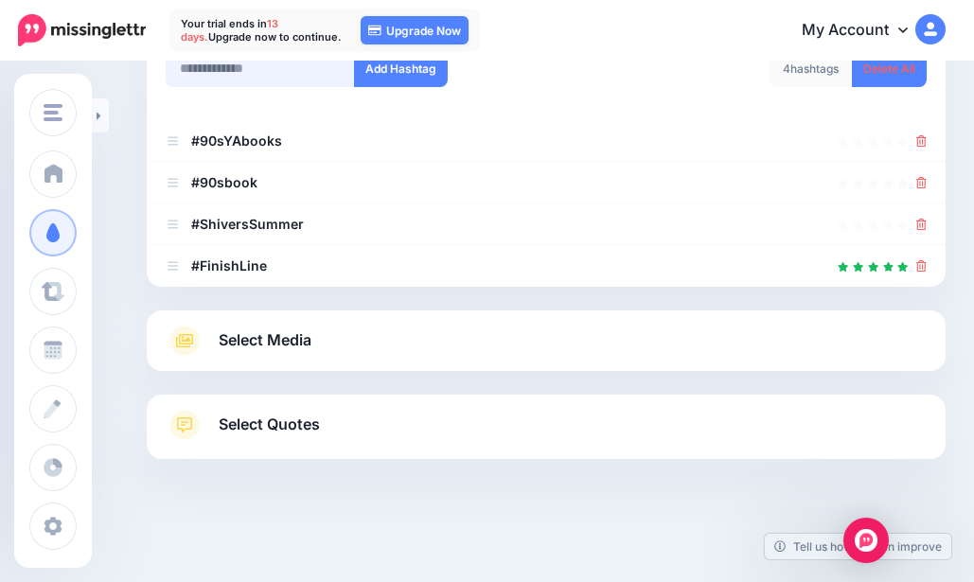
scroll to position [116, 0]
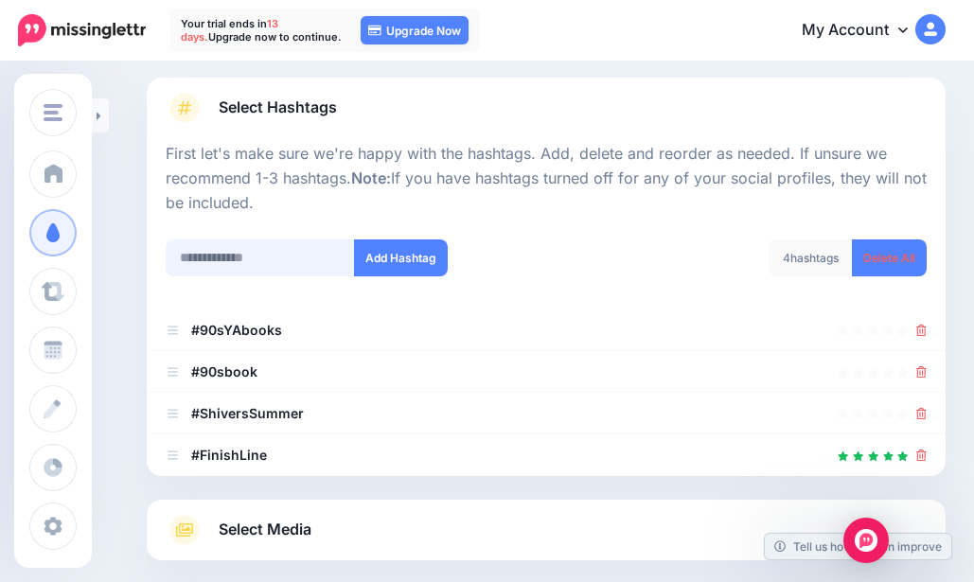
click at [223, 266] on input "text" at bounding box center [260, 258] width 189 height 37
type input "*****"
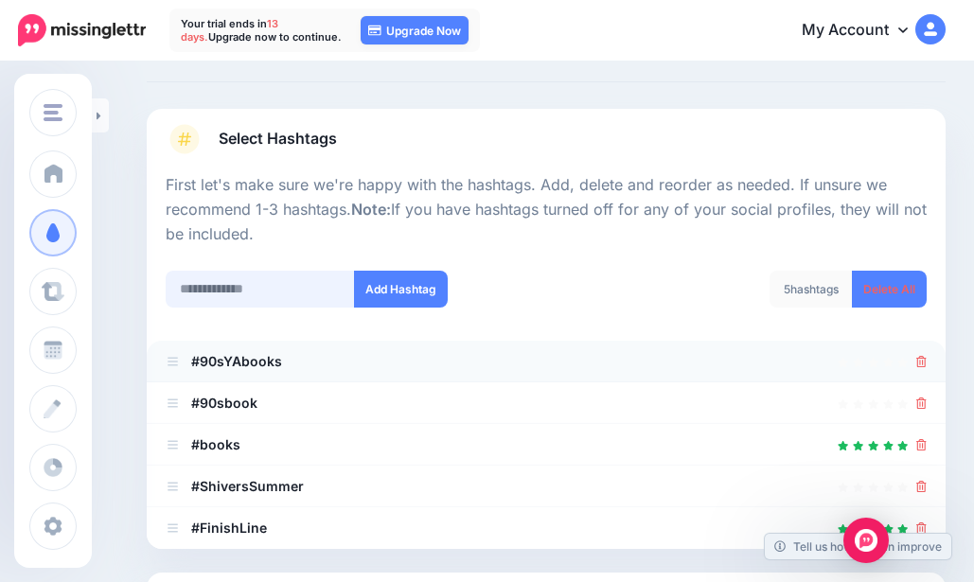
scroll to position [62, 0]
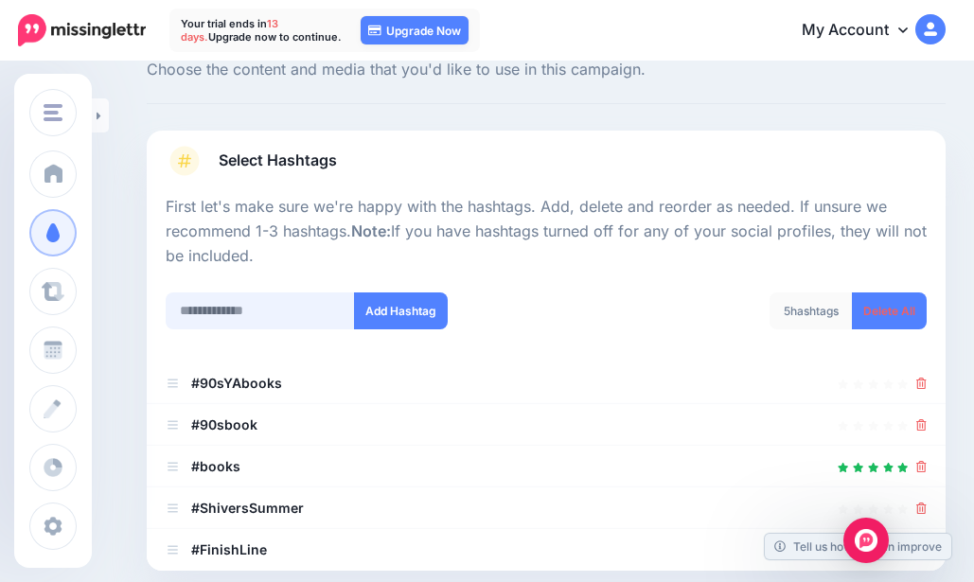
click at [243, 307] on input "text" at bounding box center [260, 311] width 189 height 37
type input "**********"
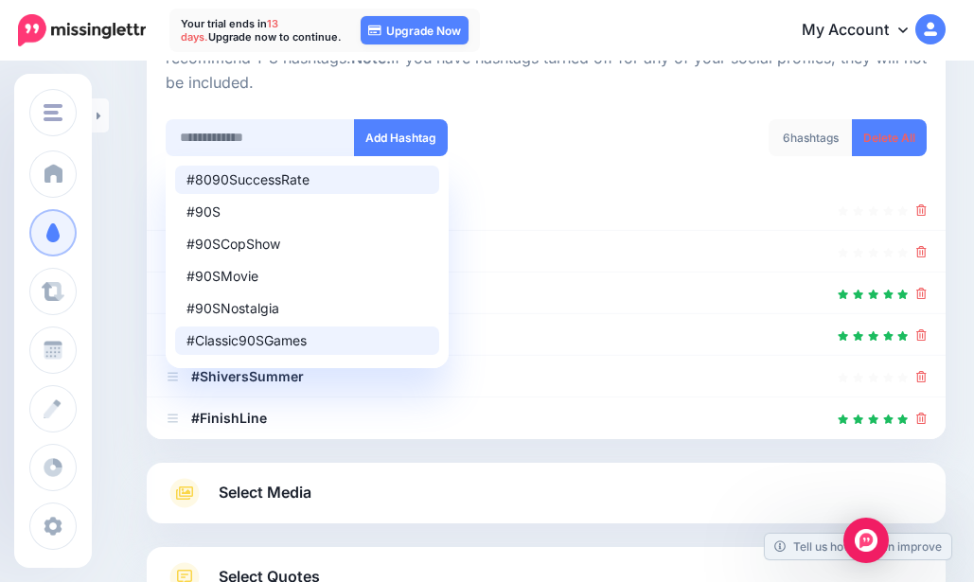
scroll to position [199, 0]
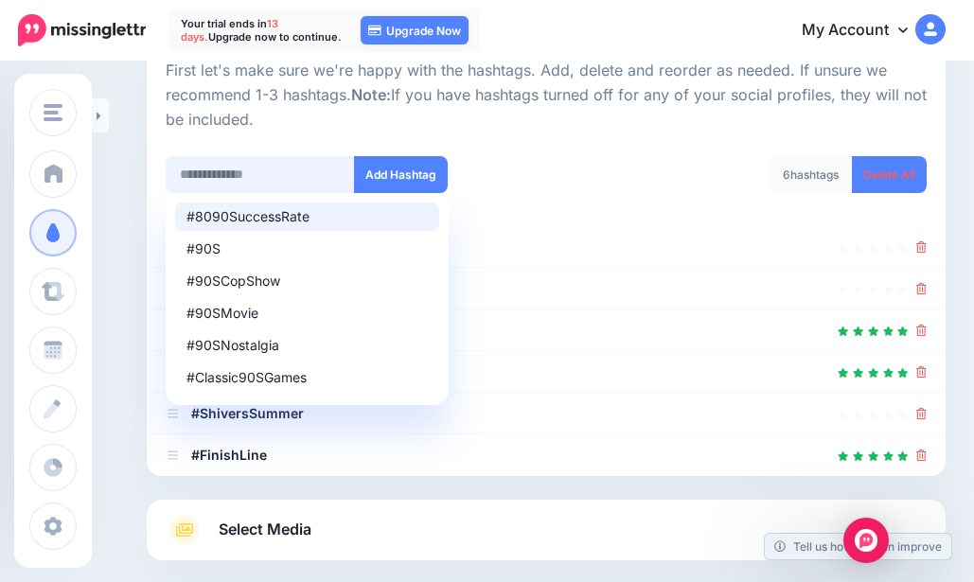
click at [258, 172] on input "text" at bounding box center [260, 174] width 189 height 37
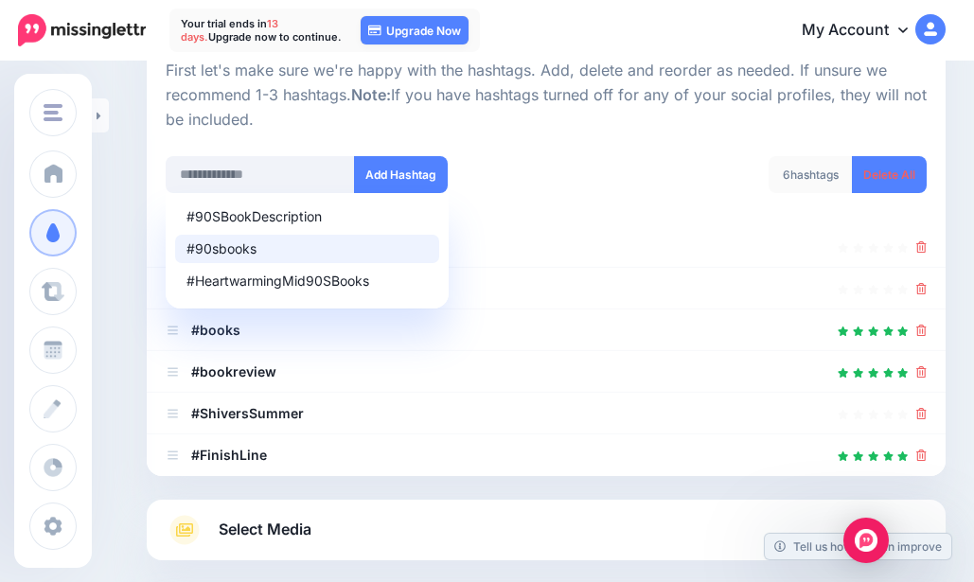
click at [253, 251] on div "#90sbooks" at bounding box center [307, 248] width 241 height 13
type input "********"
click at [262, 184] on input "********" at bounding box center [260, 174] width 189 height 37
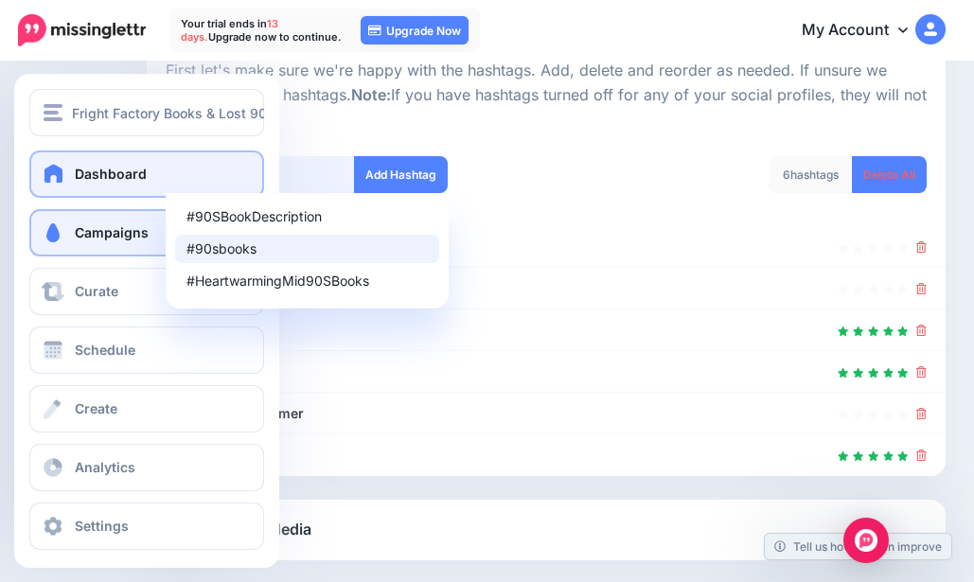
drag, startPoint x: 266, startPoint y: 181, endPoint x: 85, endPoint y: 152, distance: 183.1
click at [85, 152] on div "Fright Factory Books & Lost 90's Book Reports Blog Fright Factory Books & Los… …" at bounding box center [487, 318] width 974 height 907
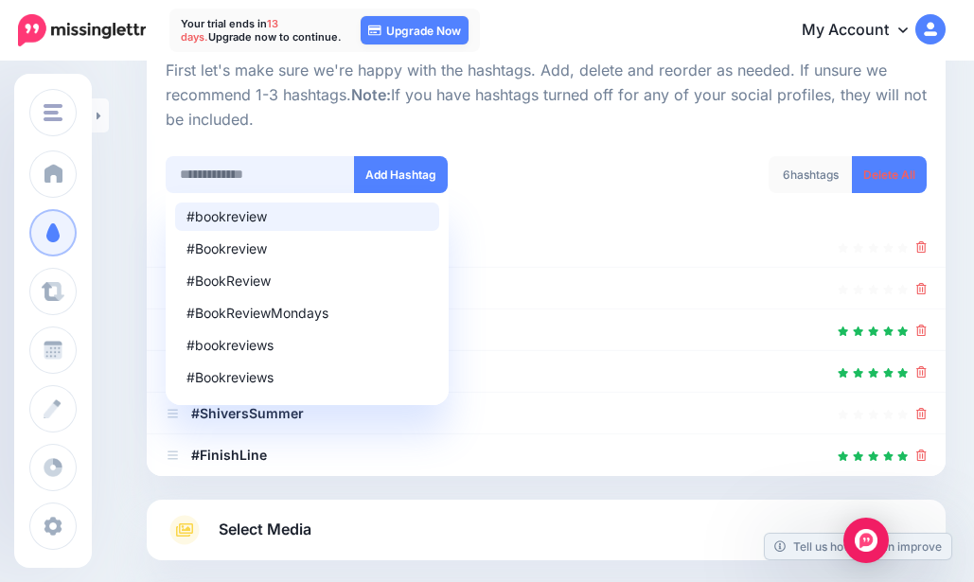
paste input "*****"
type input "*****"
click at [405, 172] on button "Add Hashtag" at bounding box center [401, 174] width 94 height 37
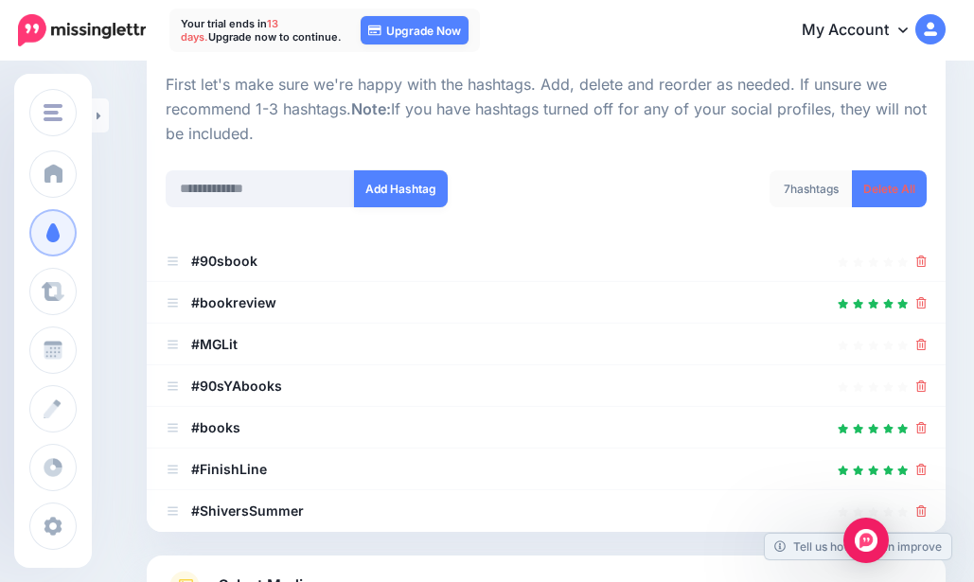
scroll to position [141, 0]
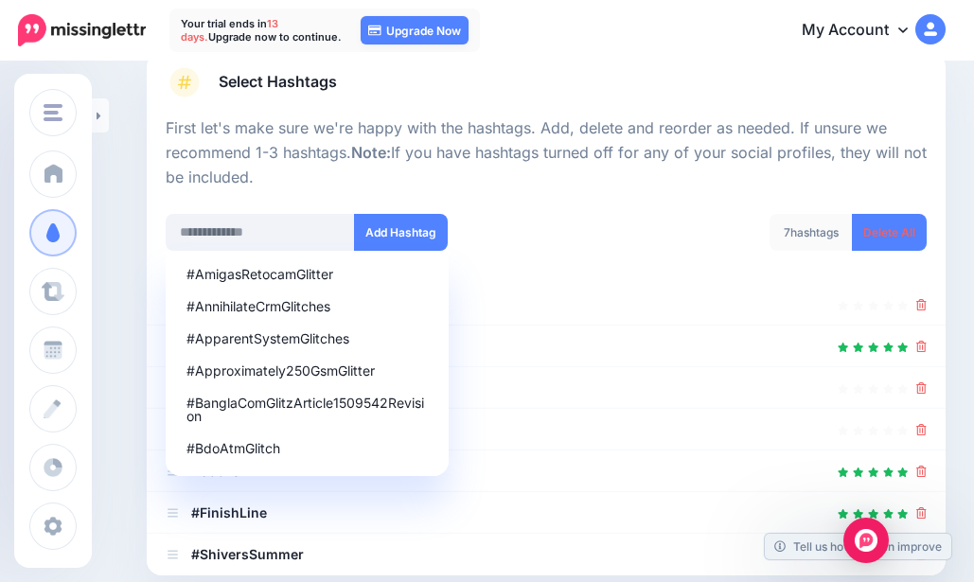
click at [575, 62] on div "Select Hashtags First let's make sure we're happy with the hashtags. Add, delet…" at bounding box center [546, 314] width 799 height 524
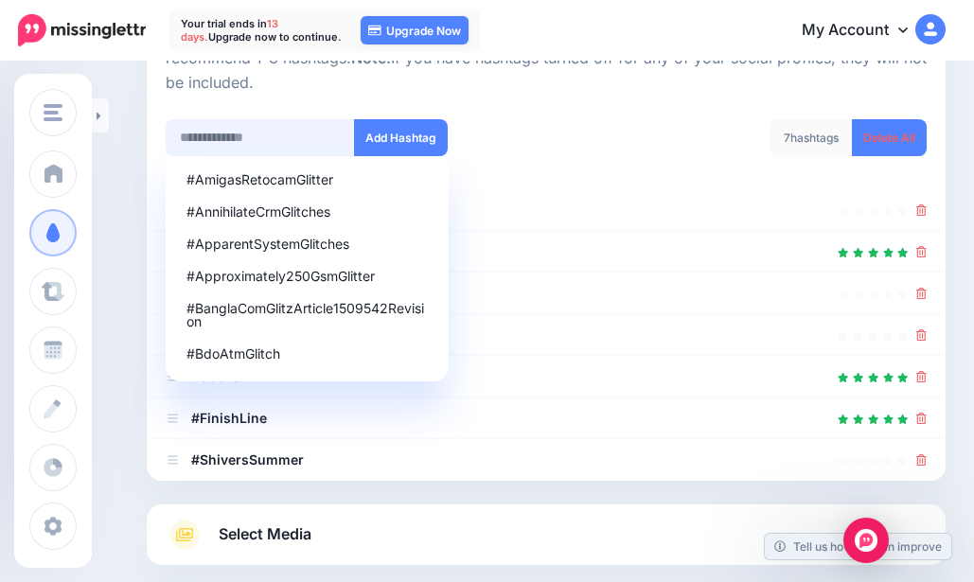
click at [270, 137] on input "text" at bounding box center [260, 137] width 189 height 37
click at [535, 181] on div at bounding box center [546, 184] width 761 height 9
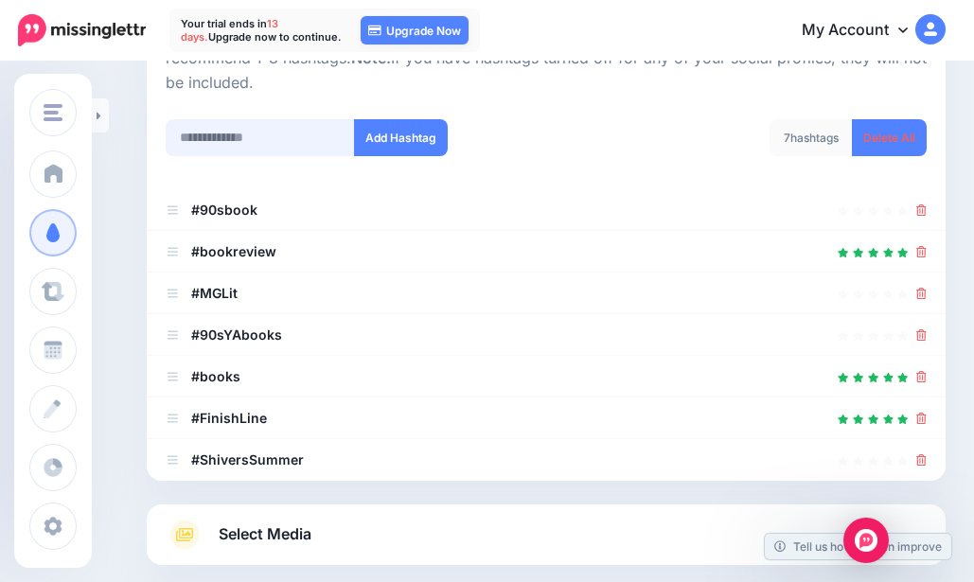
click at [248, 152] on input "text" at bounding box center [260, 137] width 189 height 37
paste input "**********"
type input "**********"
click at [399, 163] on div "**********" at bounding box center [348, 149] width 395 height 61
click at [401, 151] on button "Add Hashtag" at bounding box center [401, 137] width 94 height 37
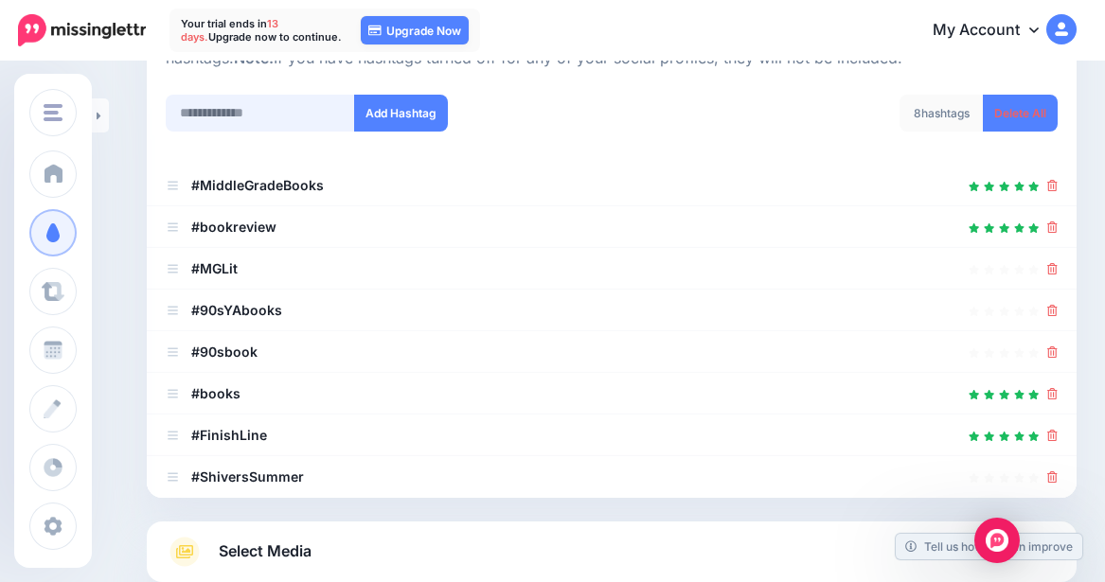
click at [274, 111] on input "text" at bounding box center [260, 113] width 189 height 37
paste input "******"
type input "******"
click at [388, 113] on button "Add Hashtag" at bounding box center [401, 113] width 94 height 37
click at [263, 114] on input "text" at bounding box center [260, 113] width 189 height 37
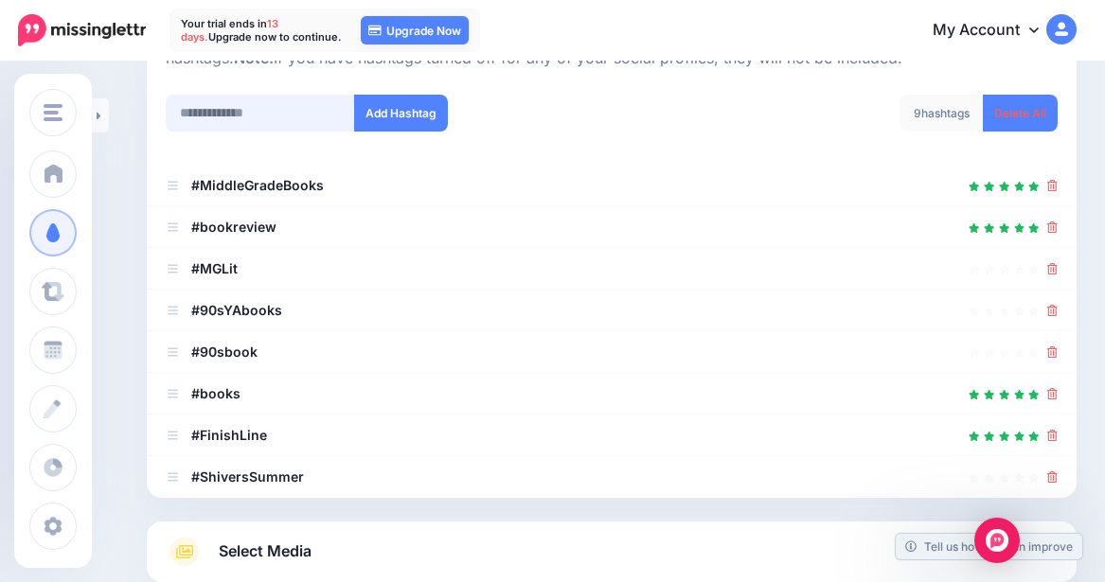
paste input "******"
type input "******"
click at [397, 110] on button "Add Hashtag" at bounding box center [401, 113] width 94 height 37
click at [988, 438] on icon at bounding box center [1052, 435] width 10 height 11
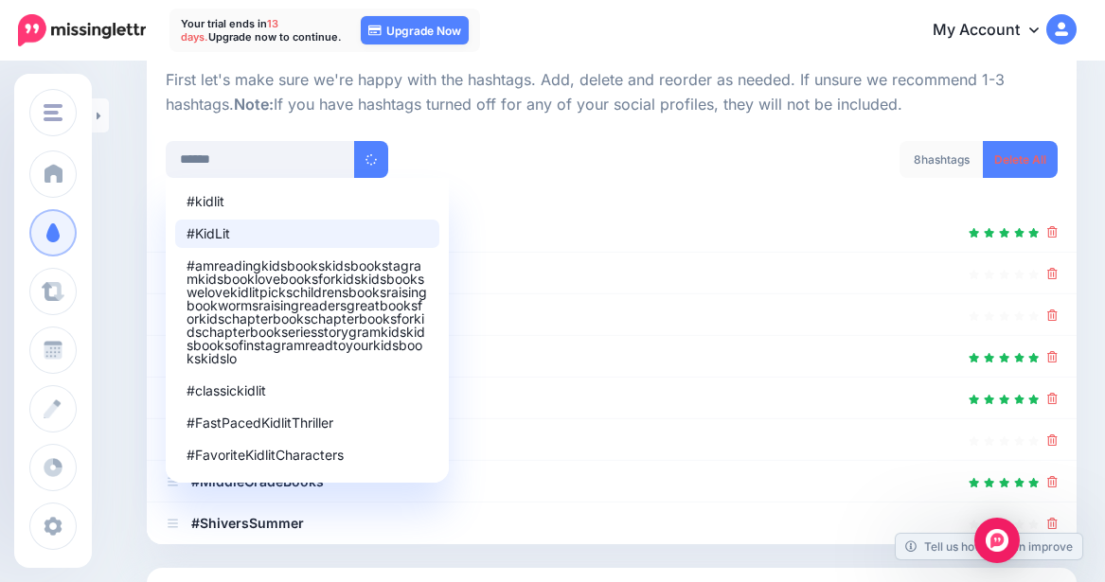
scroll to position [401, 0]
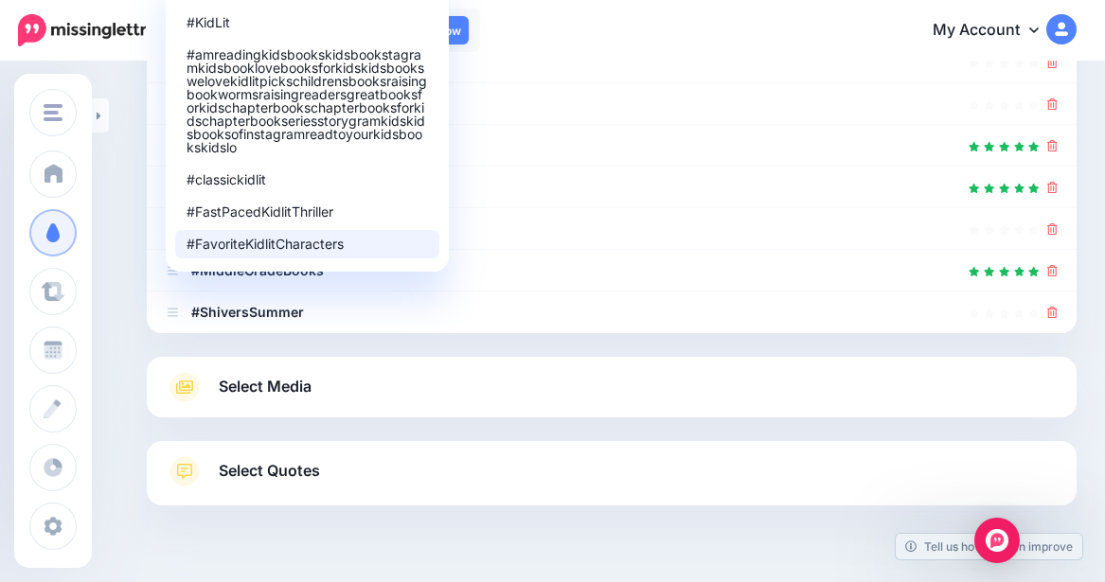
click at [557, 348] on div at bounding box center [612, 345] width 930 height 24
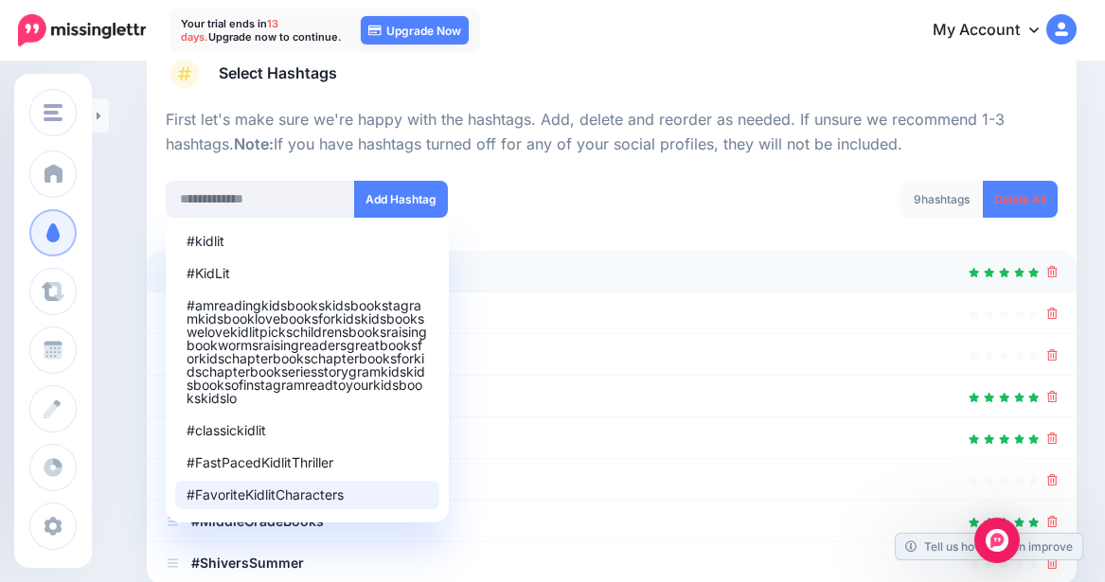
scroll to position [116, 0]
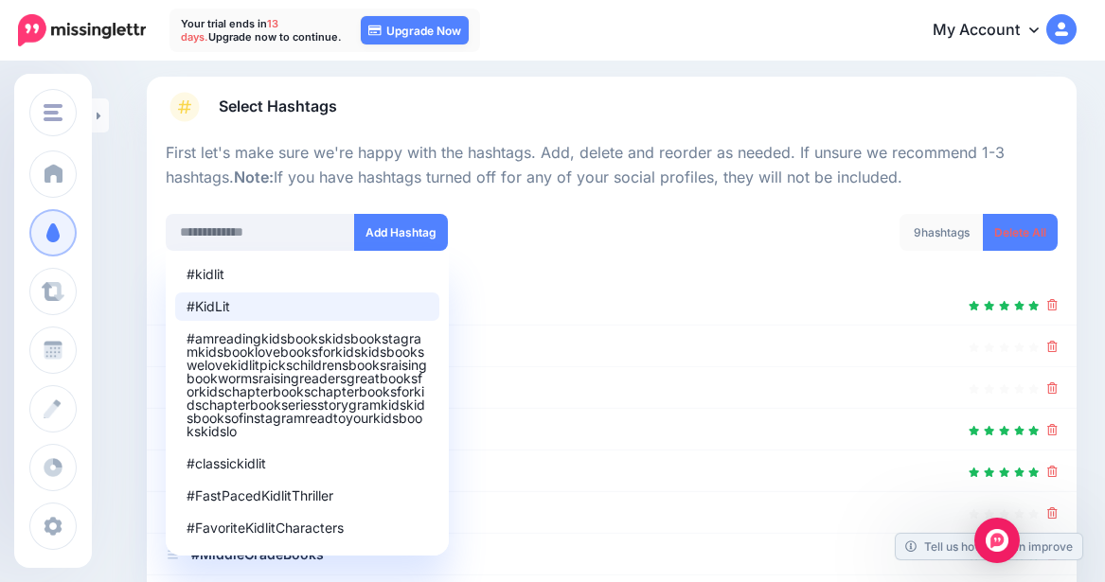
click at [597, 225] on div "#kidlit #KidLit #amreadingkidsbookskidsbookstagramkidsbooklovebooksforkidskidsb…" at bounding box center [382, 232] width 432 height 37
click at [557, 257] on div "#kidlit #KidLit #amreadingkidsbookskidsbookstagramkidsbooklovebooksforkidskidsb…" at bounding box center [381, 244] width 460 height 61
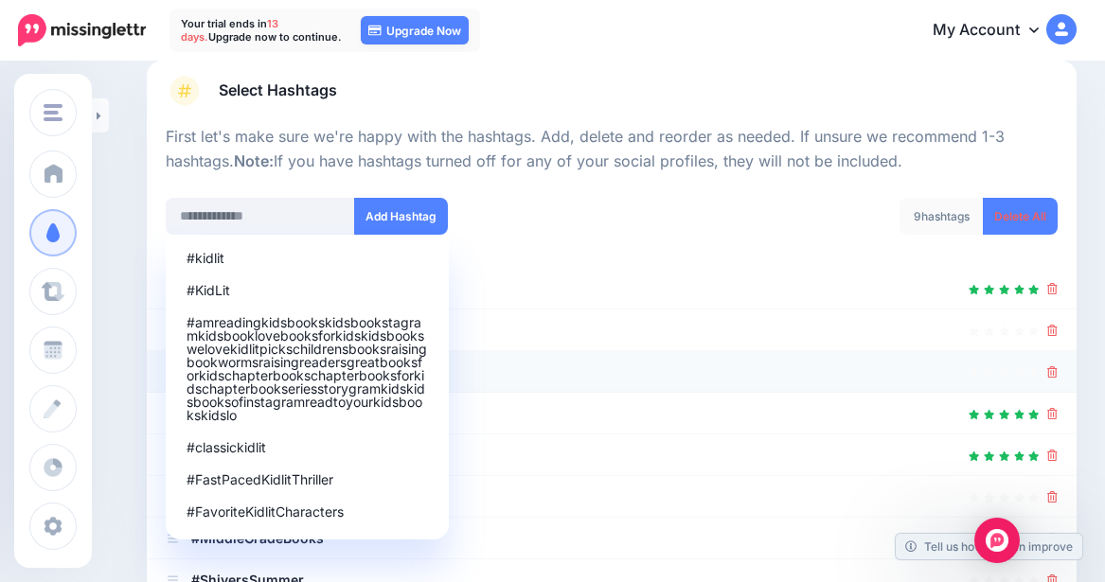
scroll to position [306, 0]
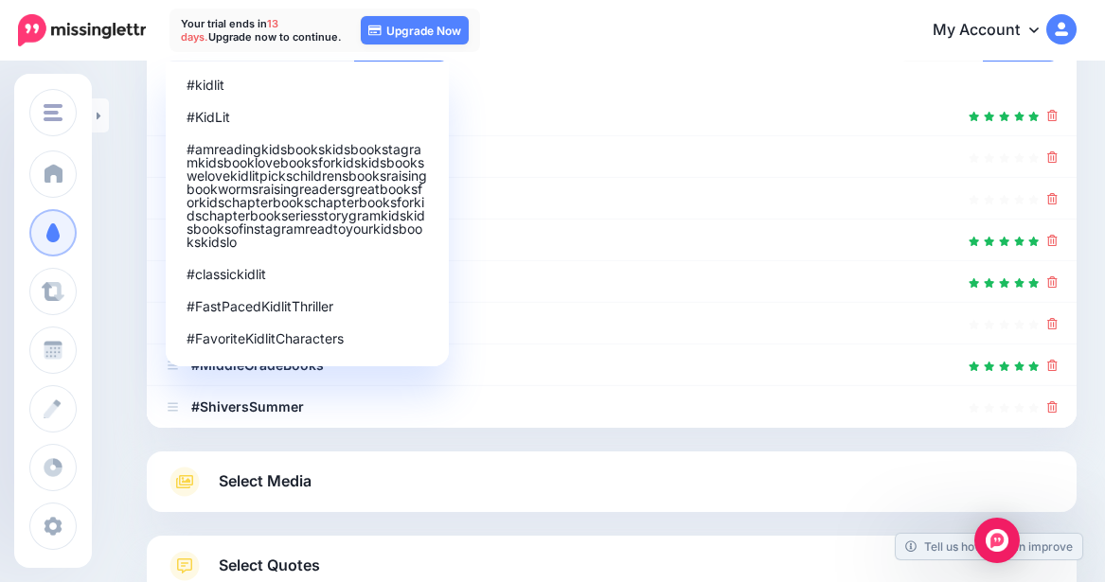
click at [527, 46] on div "My Account Dashboard My Account Billing Facebook Community Help Center Logout" at bounding box center [778, 31] width 596 height 46
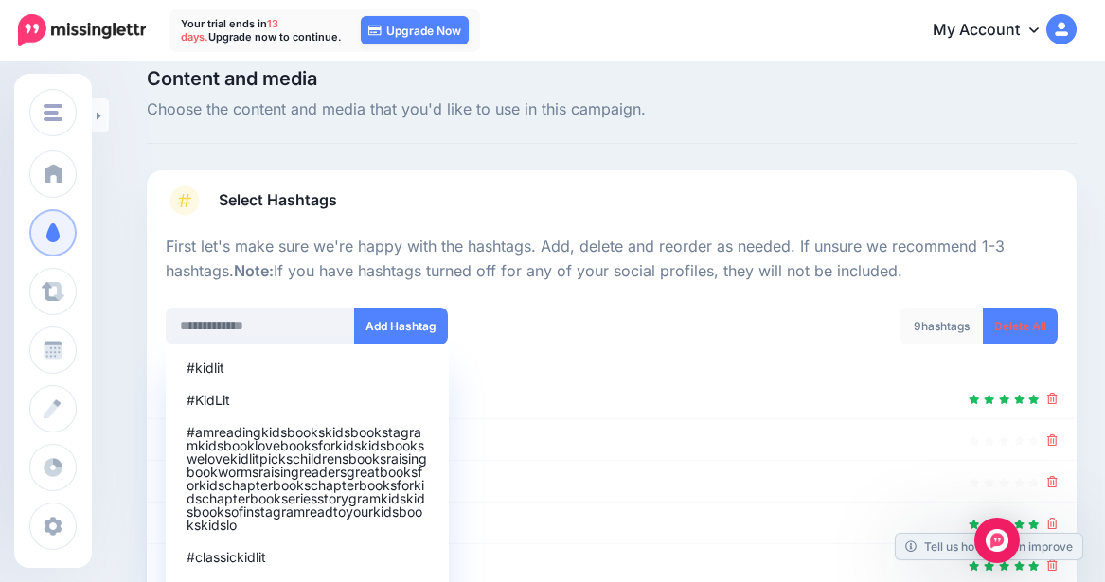
scroll to position [0, 0]
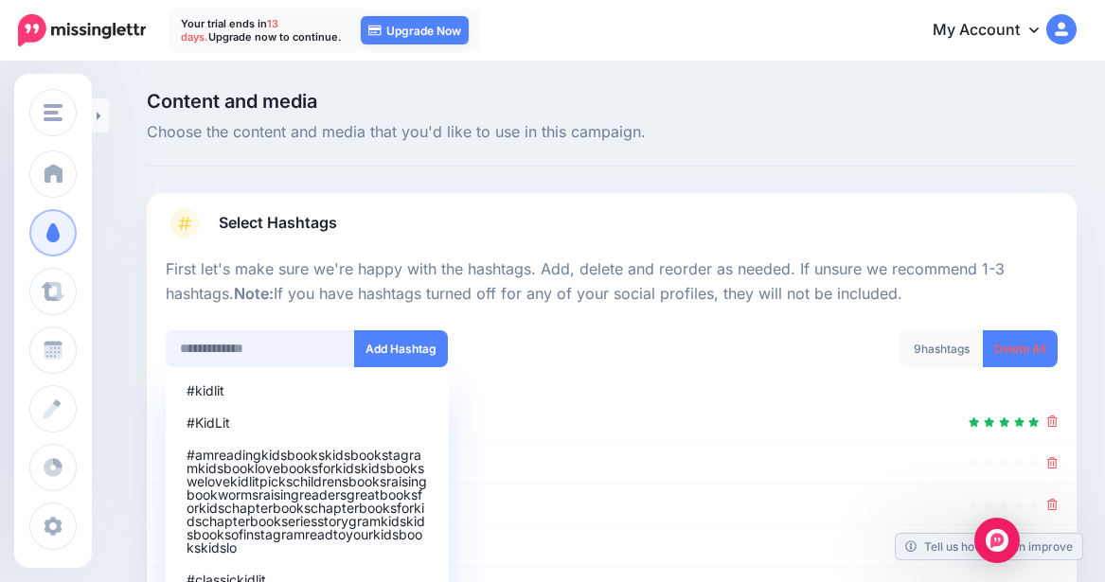
click at [270, 347] on input "text" at bounding box center [260, 348] width 189 height 37
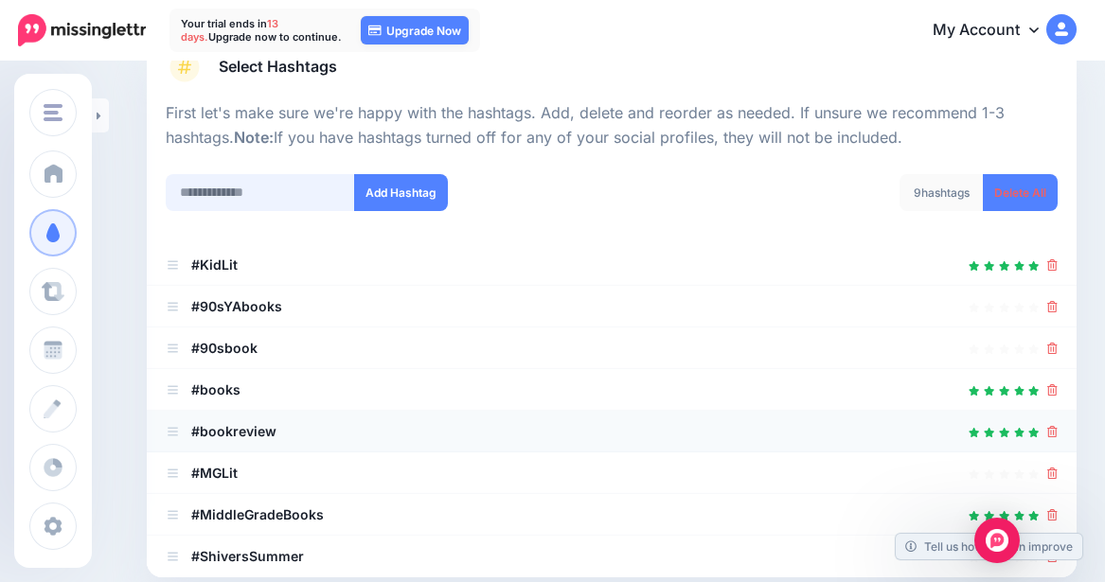
scroll to position [189, 0]
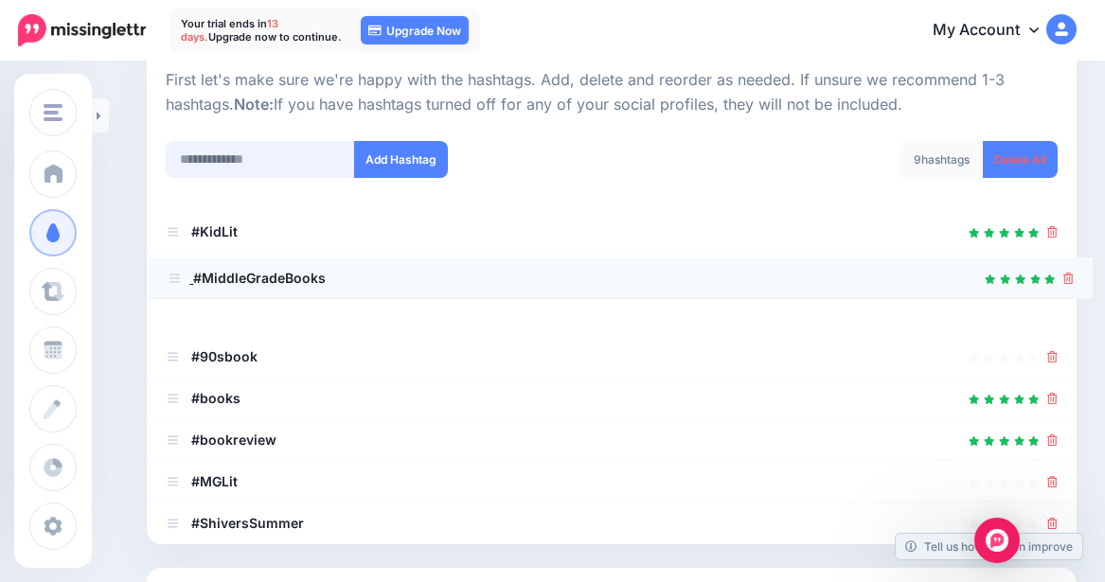
drag, startPoint x: 171, startPoint y: 482, endPoint x: 173, endPoint y: 278, distance: 203.6
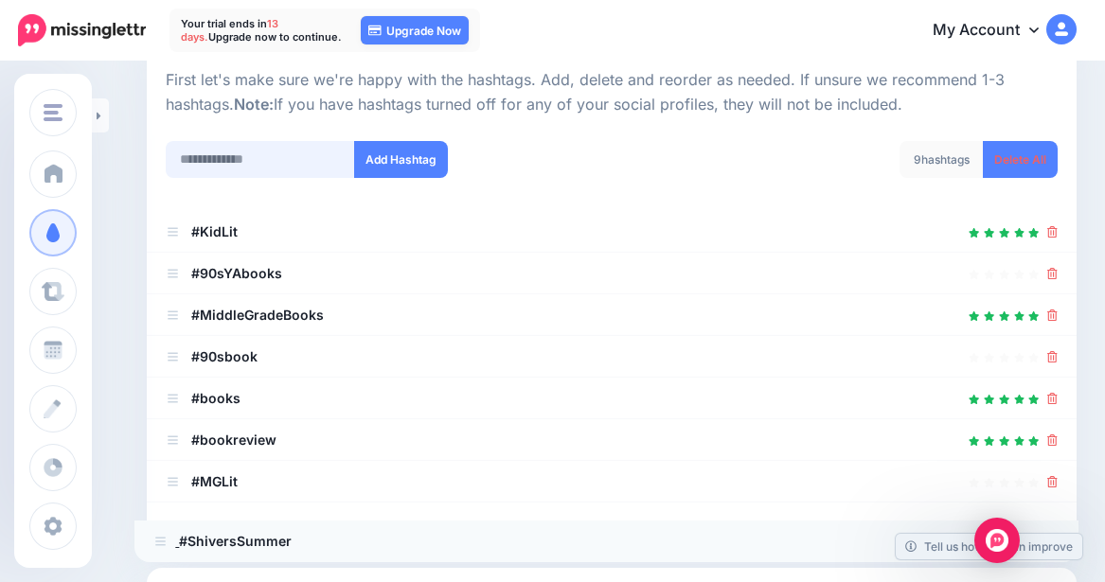
drag, startPoint x: 184, startPoint y: 516, endPoint x: 171, endPoint y: 534, distance: 21.8
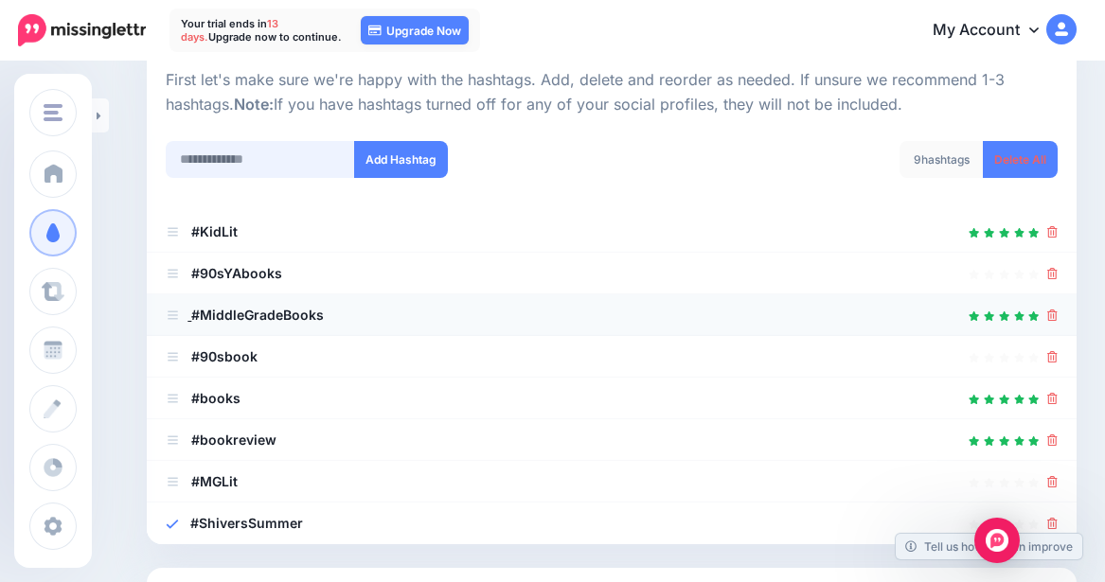
click at [172, 310] on icon at bounding box center [173, 315] width 14 height 11
click at [173, 318] on icon at bounding box center [173, 315] width 14 height 11
click at [171, 312] on icon at bounding box center [173, 316] width 10 height 9
click at [173, 234] on icon at bounding box center [173, 231] width 14 height 11
click at [173, 274] on icon at bounding box center [173, 274] width 10 height 9
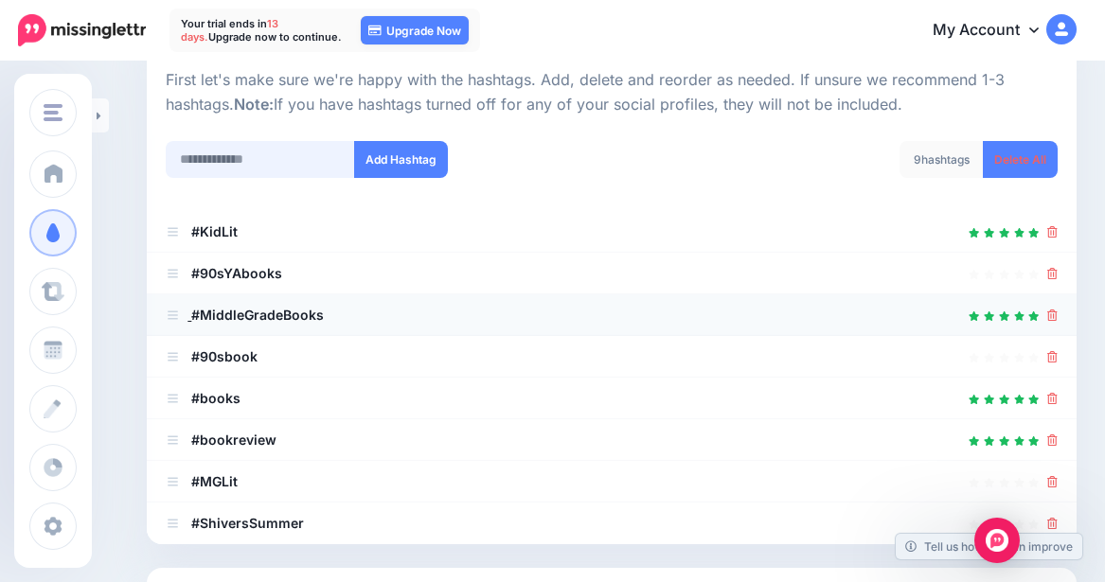
click at [176, 315] on icon at bounding box center [173, 316] width 10 height 9
click at [988, 355] on icon at bounding box center [1052, 356] width 10 height 11
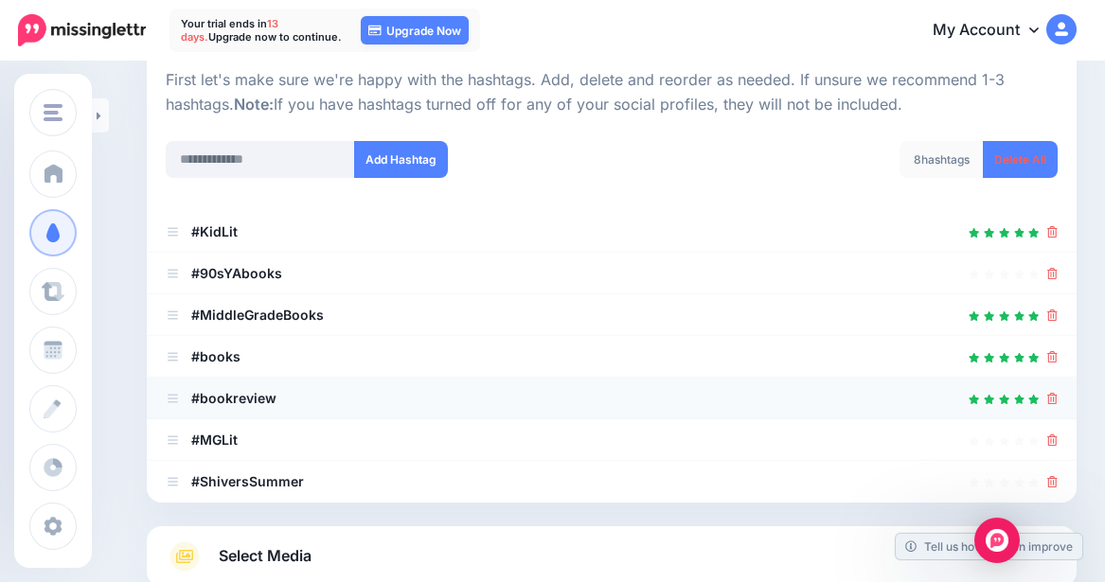
click at [988, 397] on icon at bounding box center [1052, 398] width 10 height 11
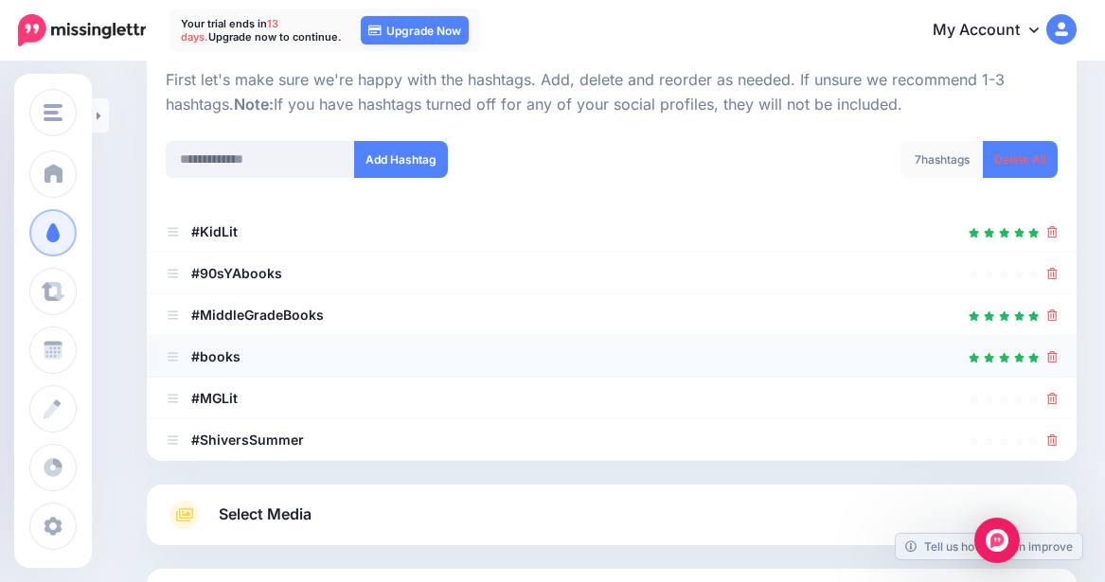
click at [988, 356] on icon at bounding box center [1052, 356] width 10 height 11
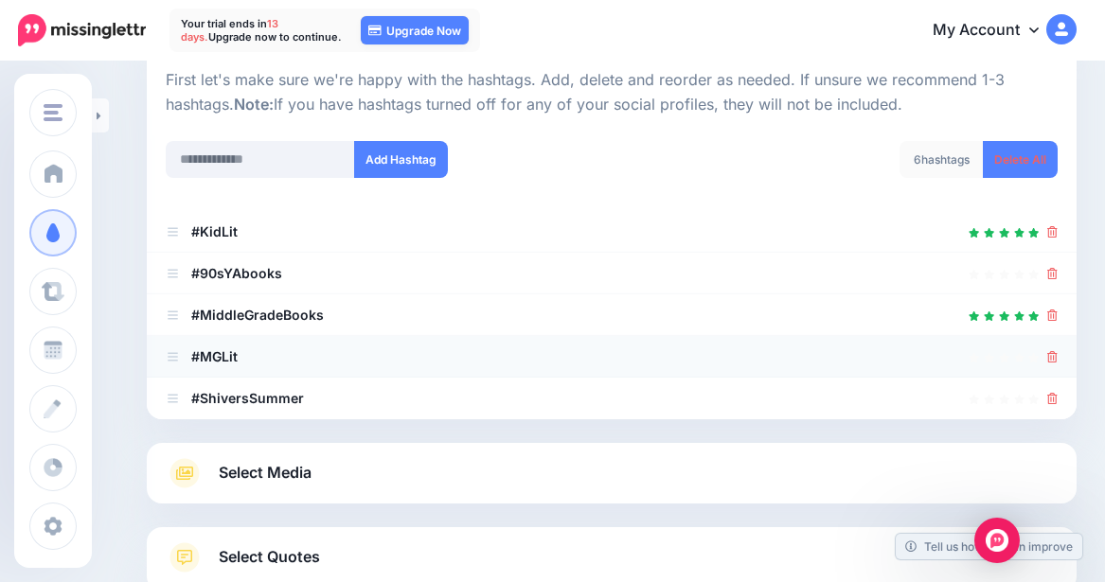
click at [988, 355] on icon at bounding box center [1052, 356] width 10 height 11
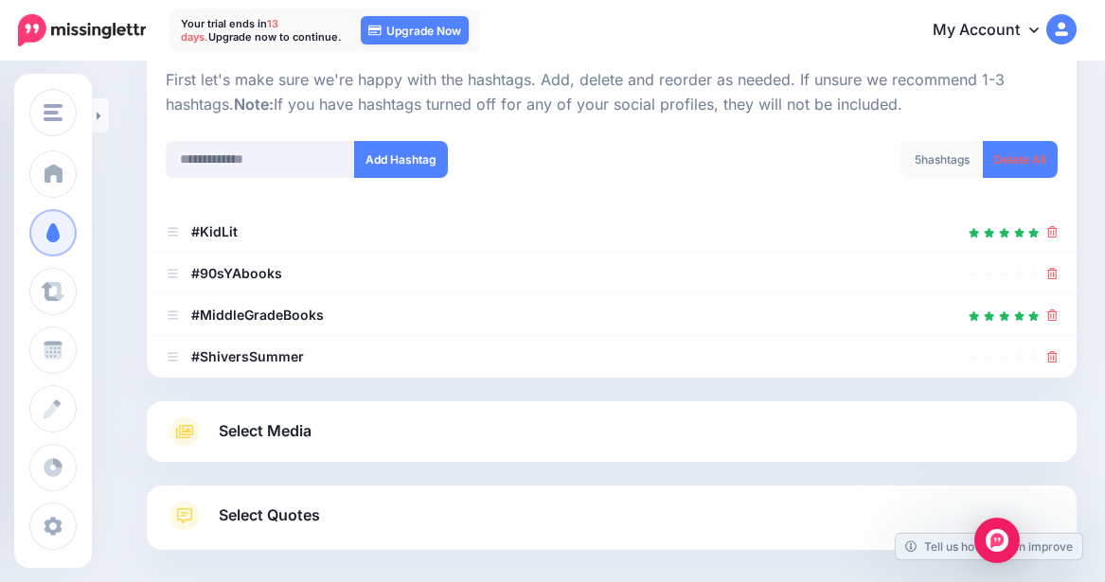
click at [272, 436] on span "Select Media" at bounding box center [265, 431] width 93 height 26
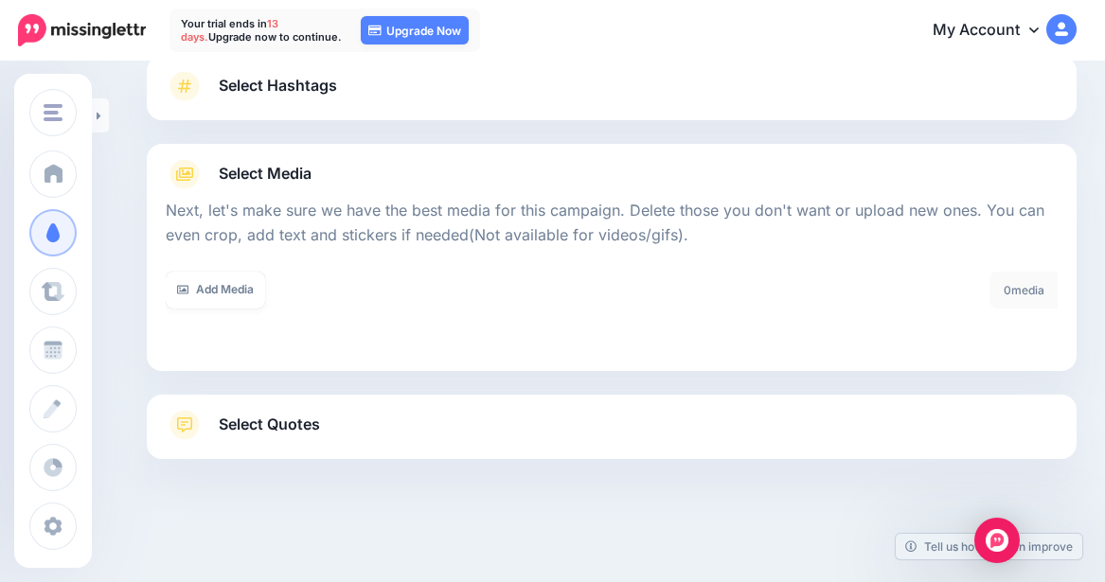
scroll to position [137, 0]
click at [205, 286] on link "Add Media" at bounding box center [215, 290] width 99 height 37
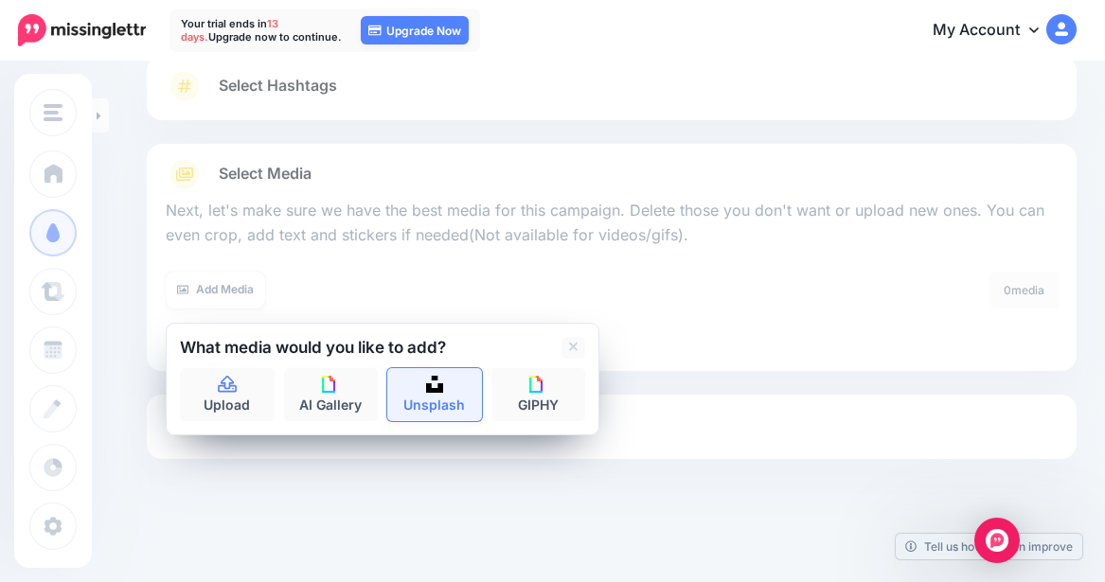
click at [422, 416] on link "Unsplash" at bounding box center [434, 394] width 95 height 53
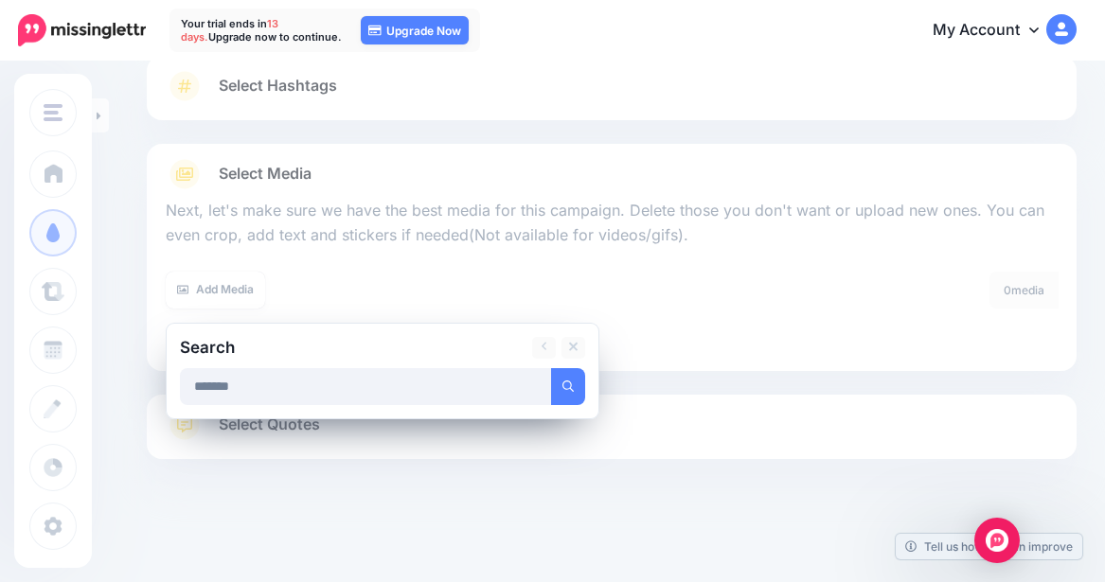
click at [551, 368] on button "submit" at bounding box center [568, 386] width 34 height 37
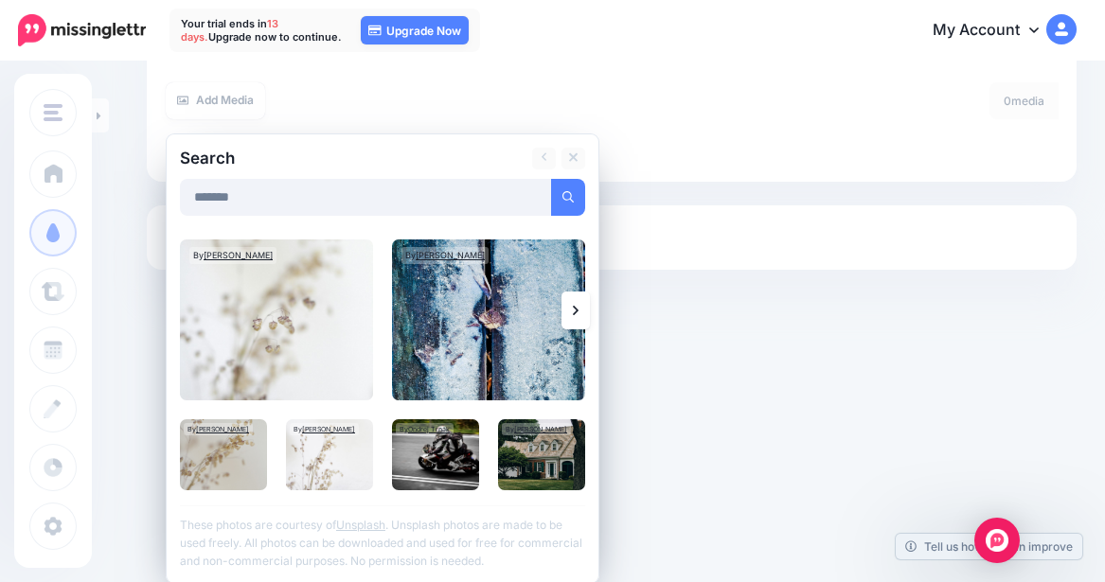
scroll to position [329, 0]
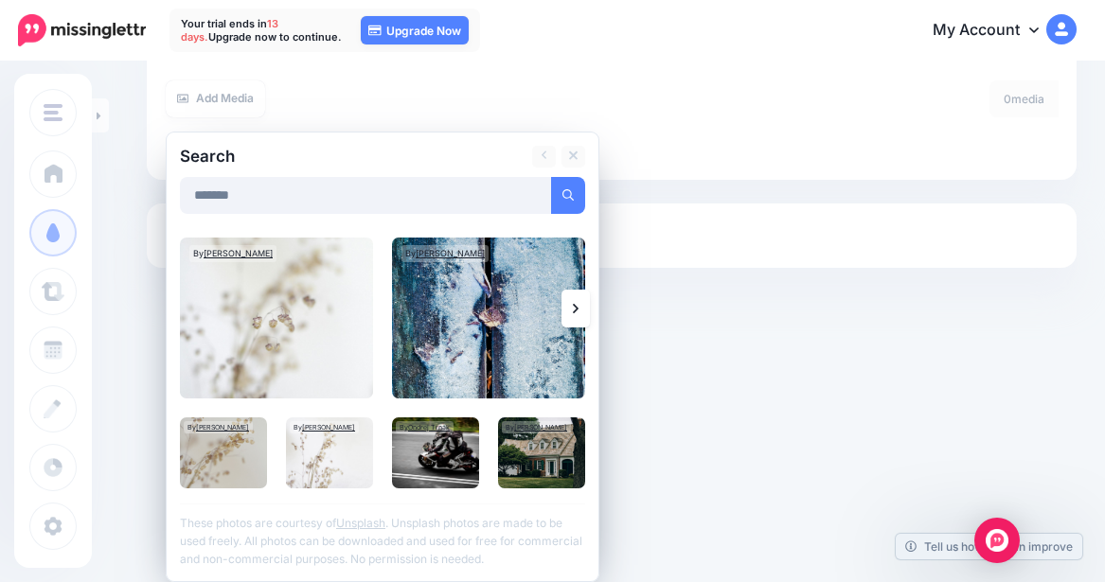
drag, startPoint x: 269, startPoint y: 202, endPoint x: 154, endPoint y: 181, distance: 116.4
click at [161, 181] on div "Select Hashtags First let's make sure we're happy with the hashtags. Add, delet…" at bounding box center [612, 66] width 930 height 403
type input "******"
click at [562, 198] on icon "submit" at bounding box center [567, 194] width 11 height 11
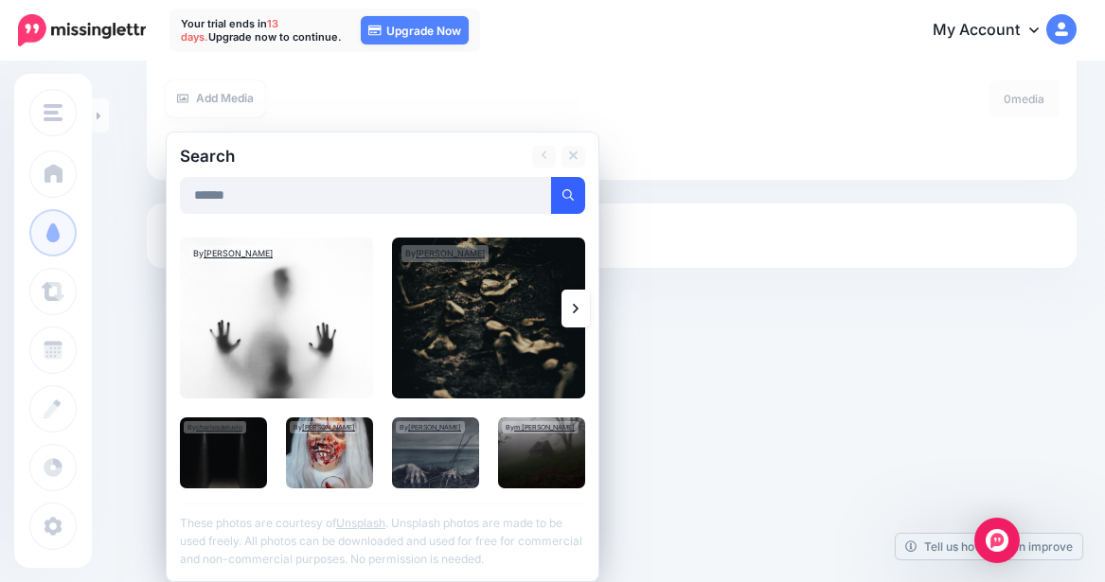
click at [577, 311] on icon at bounding box center [576, 308] width 6 height 15
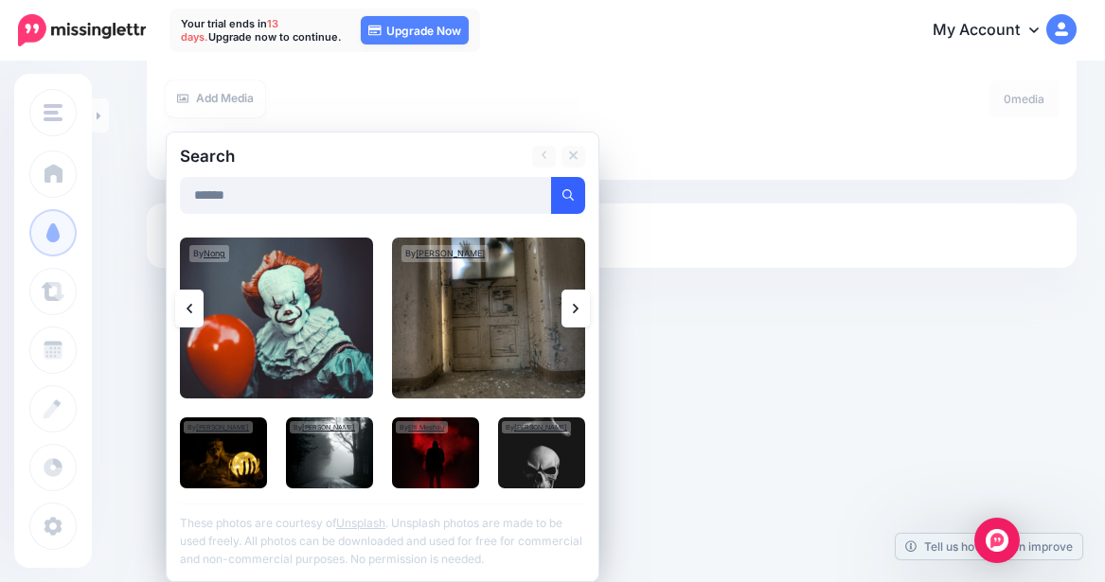
click at [577, 311] on icon at bounding box center [576, 308] width 6 height 15
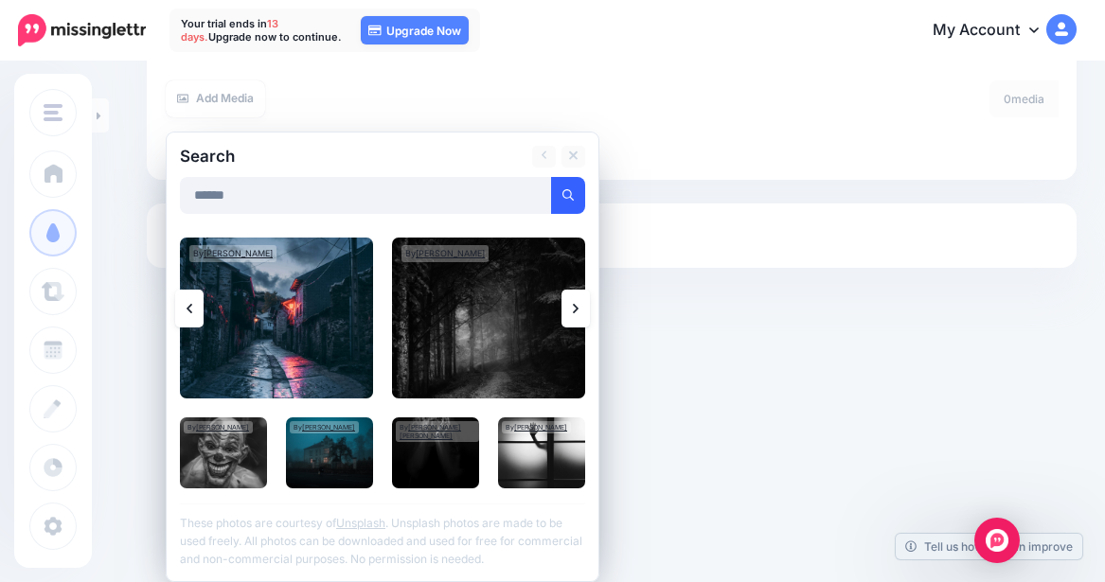
click at [577, 311] on icon at bounding box center [576, 308] width 6 height 15
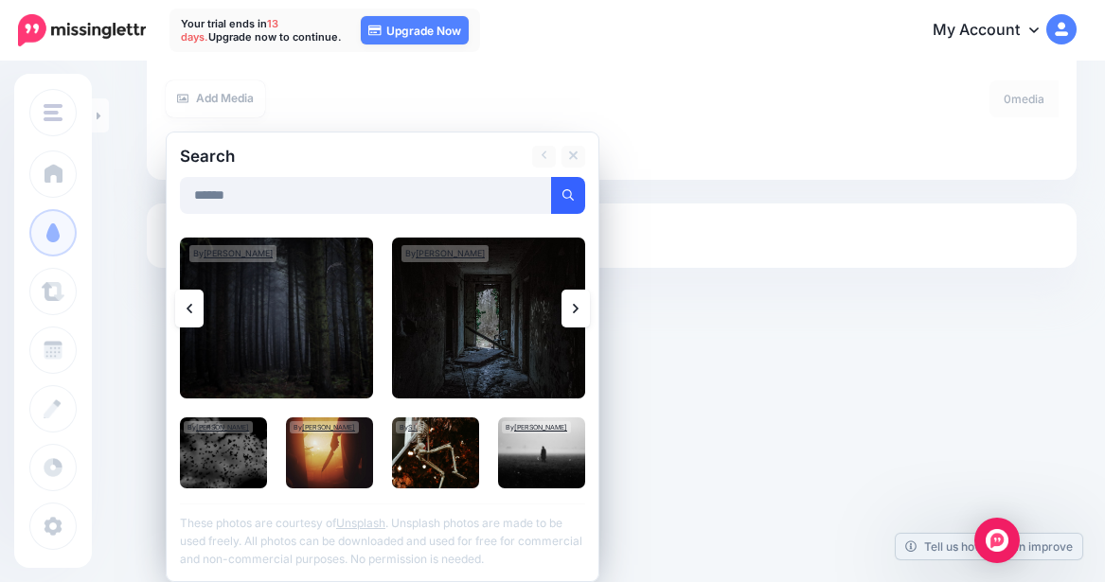
click at [577, 311] on icon at bounding box center [576, 308] width 6 height 15
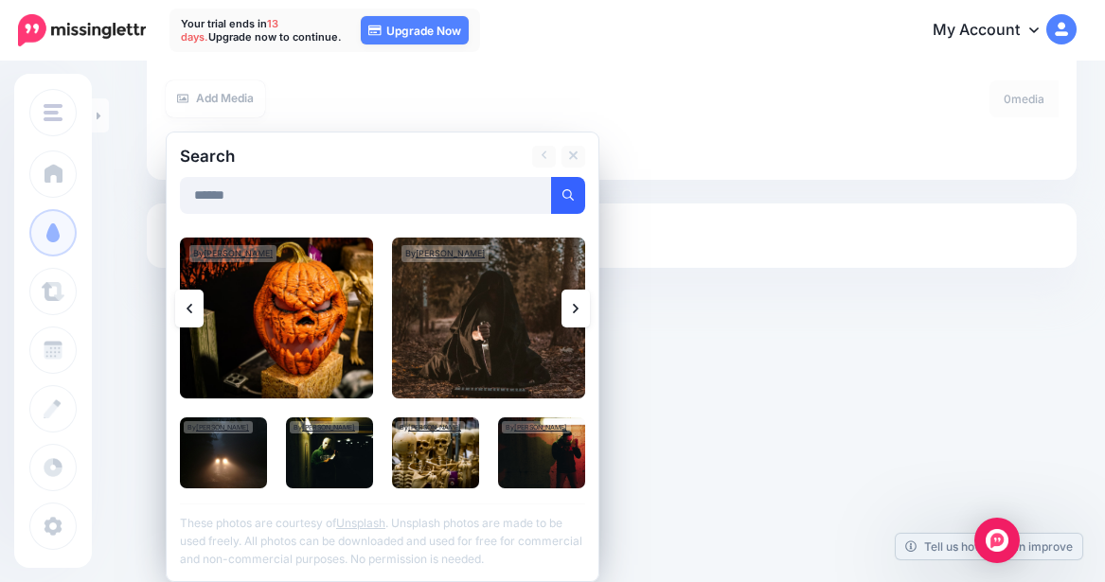
click at [577, 311] on icon at bounding box center [576, 308] width 6 height 15
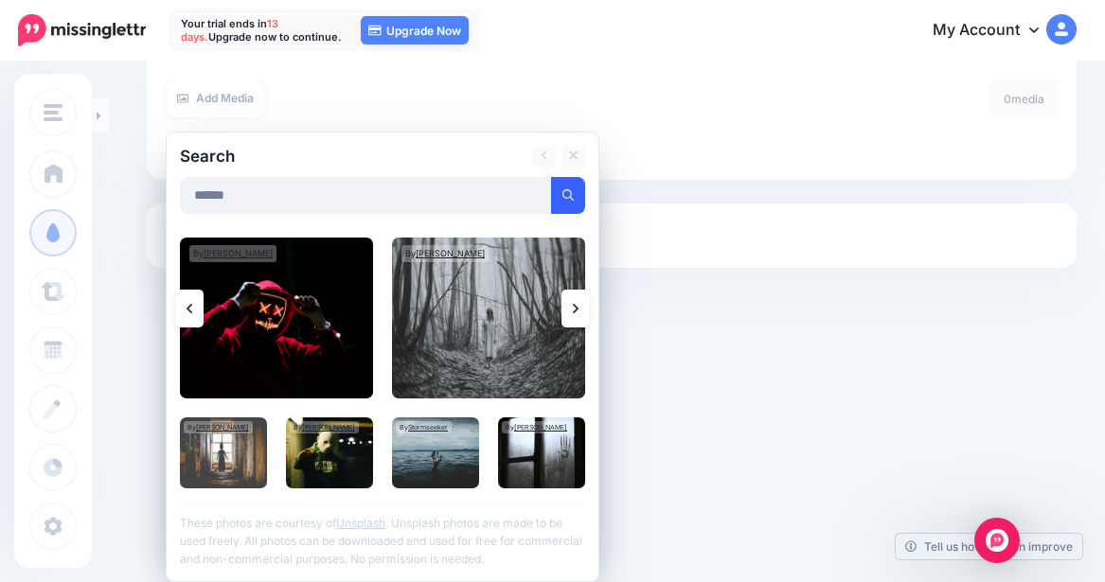
click at [586, 148] on div at bounding box center [545, 157] width 109 height 22
click at [573, 164] on icon at bounding box center [573, 156] width 9 height 15
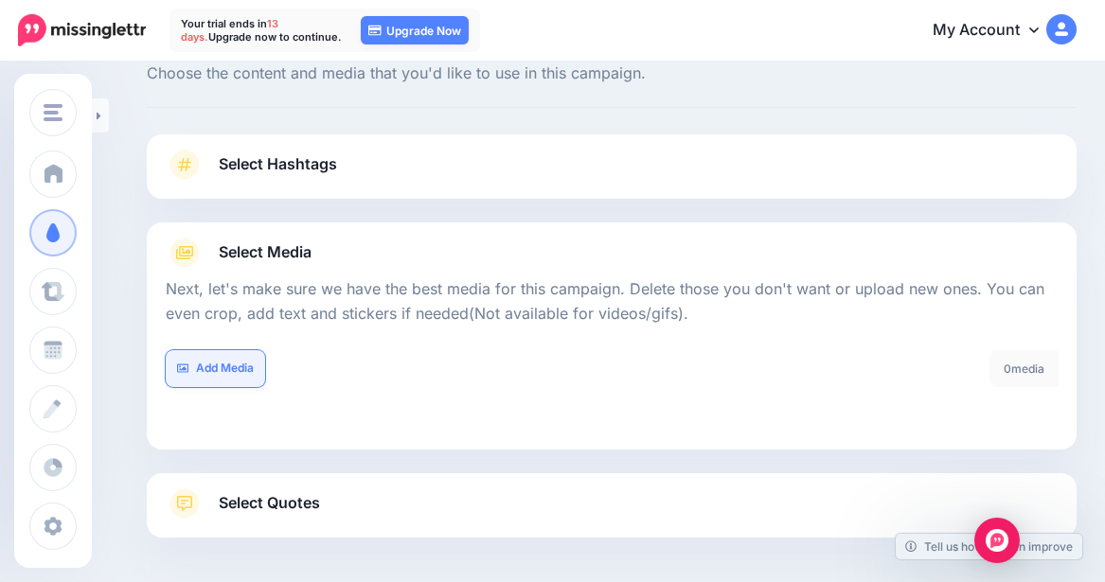
scroll to position [0, 0]
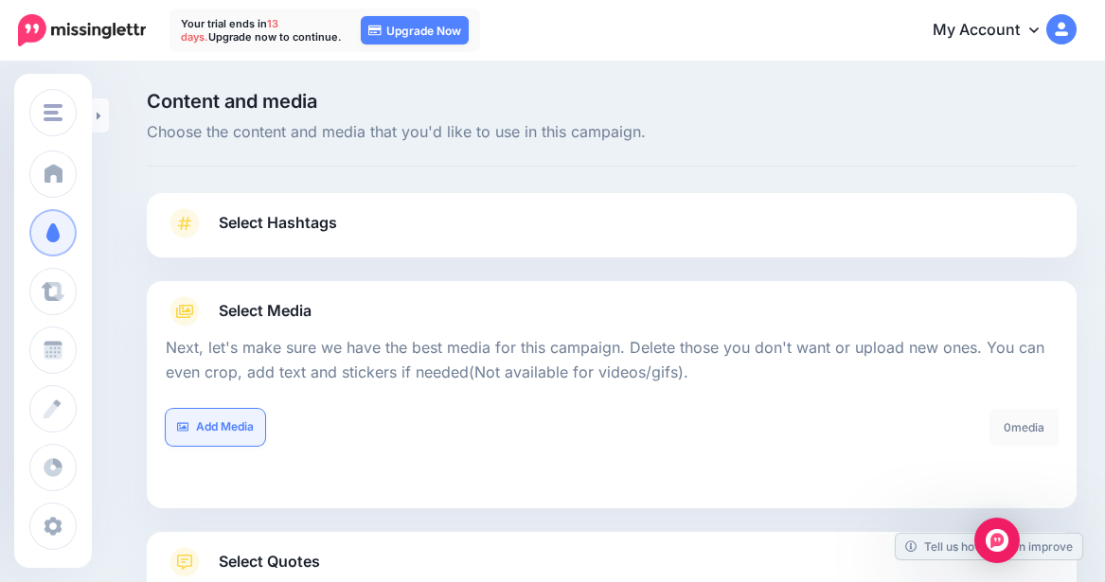
click at [247, 425] on link "Add Media" at bounding box center [215, 427] width 99 height 37
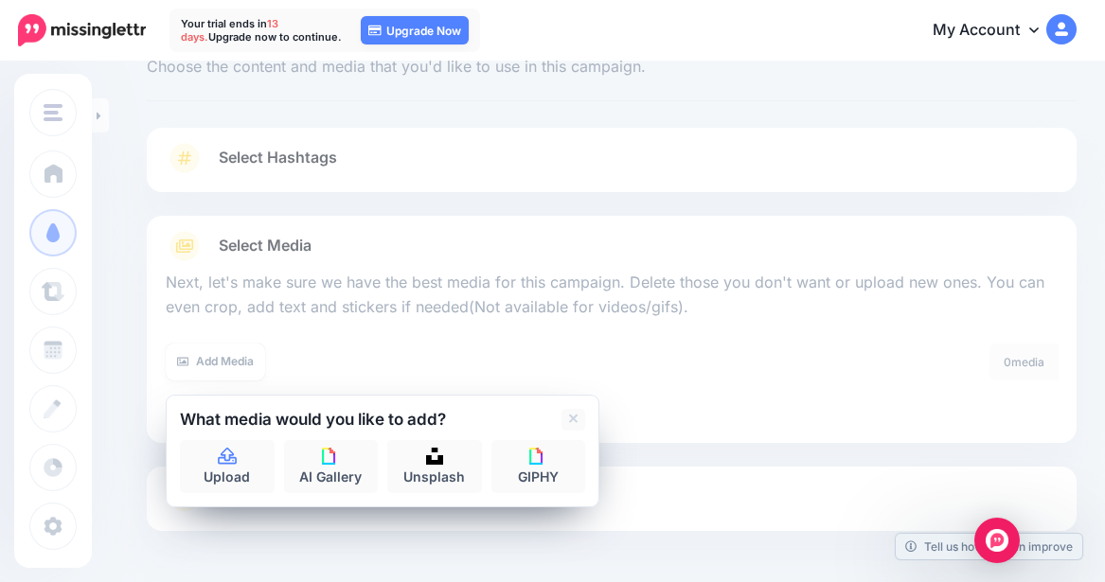
scroll to position [137, 0]
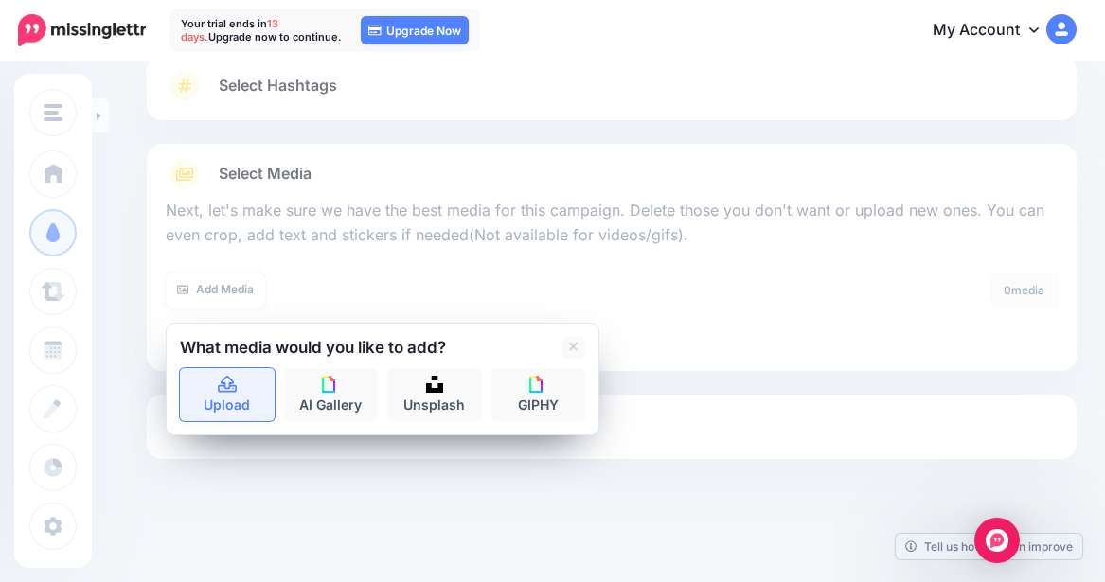
click at [220, 401] on link "Upload" at bounding box center [227, 394] width 95 height 53
click at [723, 269] on div at bounding box center [612, 260] width 892 height 24
click at [244, 400] on link "Upload" at bounding box center [227, 394] width 95 height 53
click at [576, 347] on icon at bounding box center [573, 347] width 9 height 9
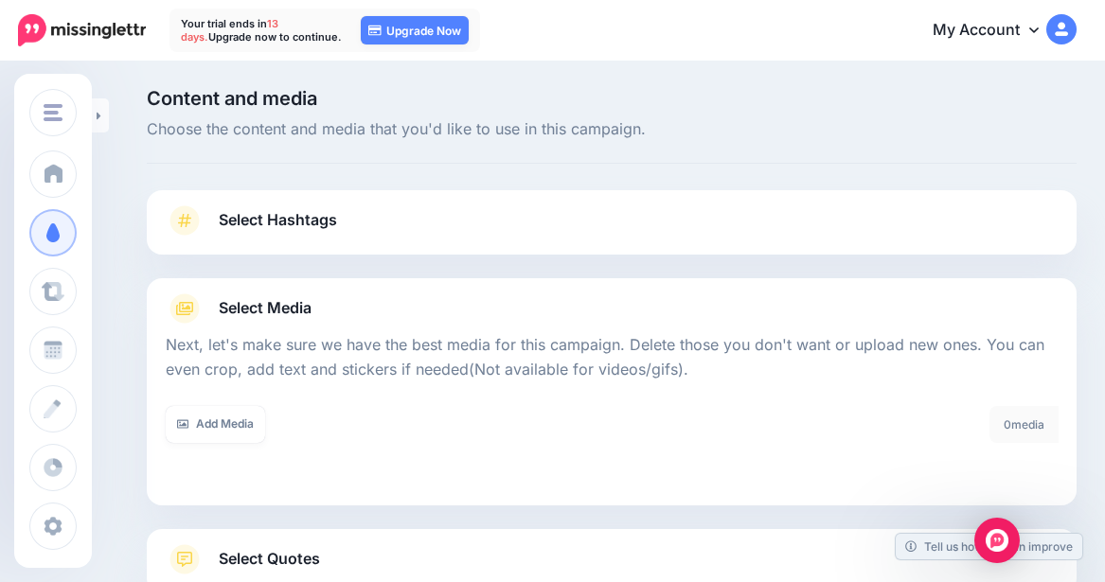
scroll to position [0, 0]
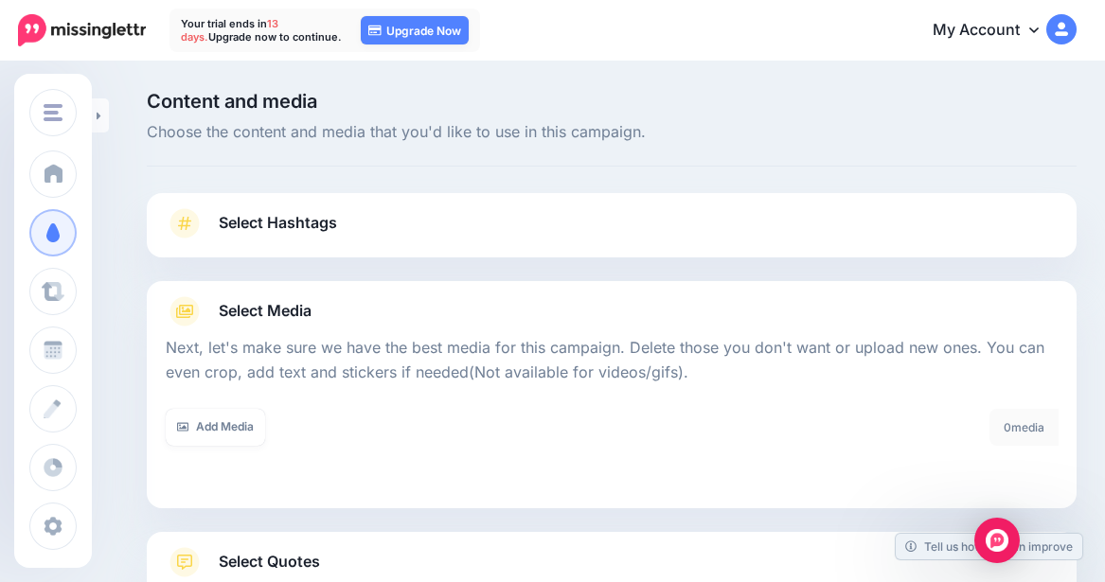
click at [246, 560] on span "Select Quotes" at bounding box center [269, 562] width 101 height 26
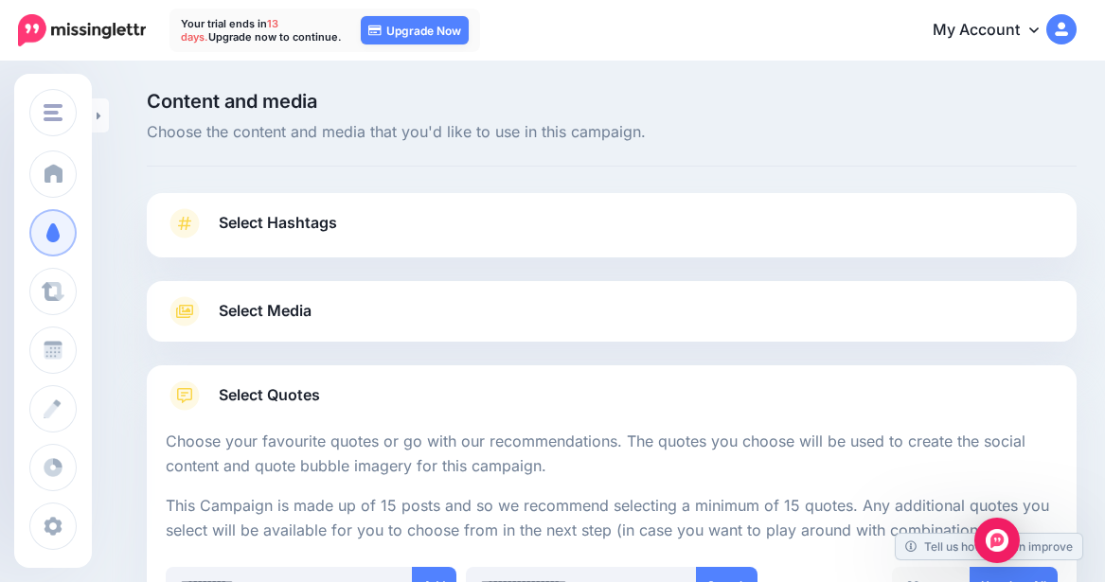
click at [290, 305] on span "Select Media" at bounding box center [265, 311] width 93 height 26
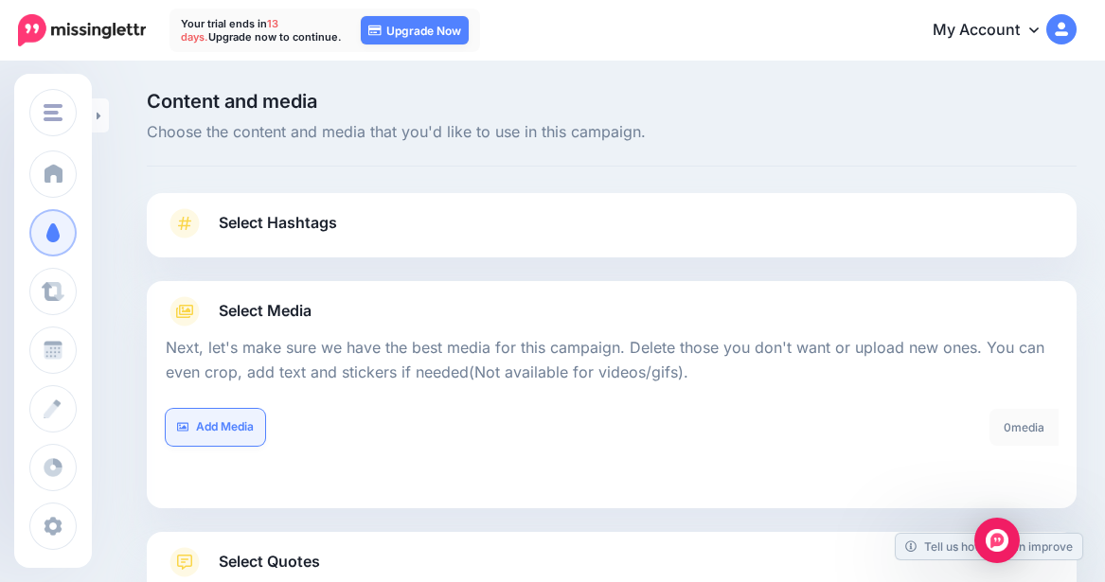
click at [250, 428] on link "Add Media" at bounding box center [215, 427] width 99 height 37
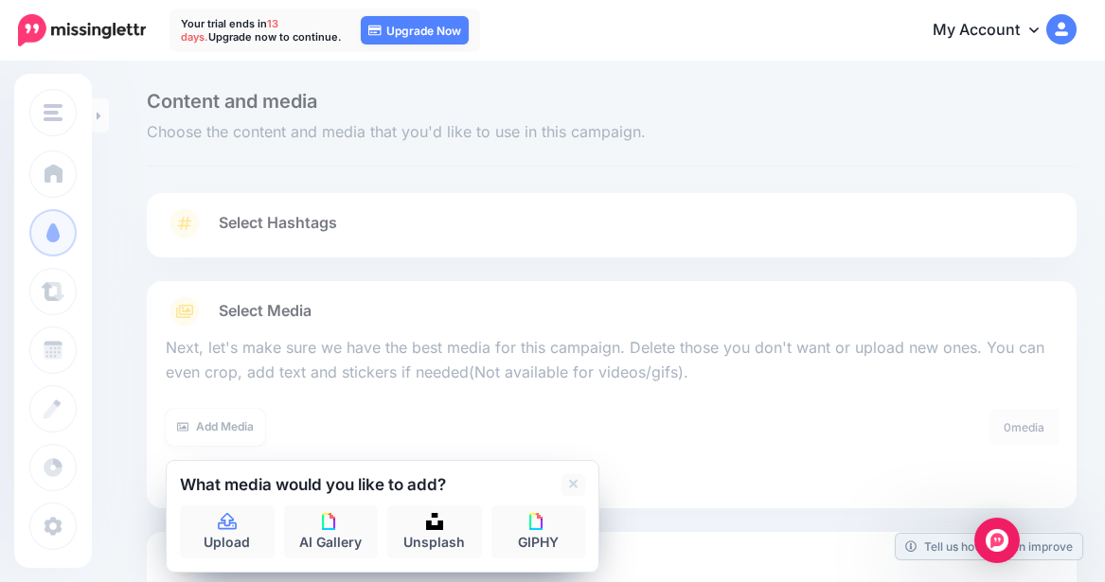
click at [237, 504] on div at bounding box center [382, 500] width 405 height 9
click at [239, 514] on link "Upload" at bounding box center [227, 532] width 95 height 53
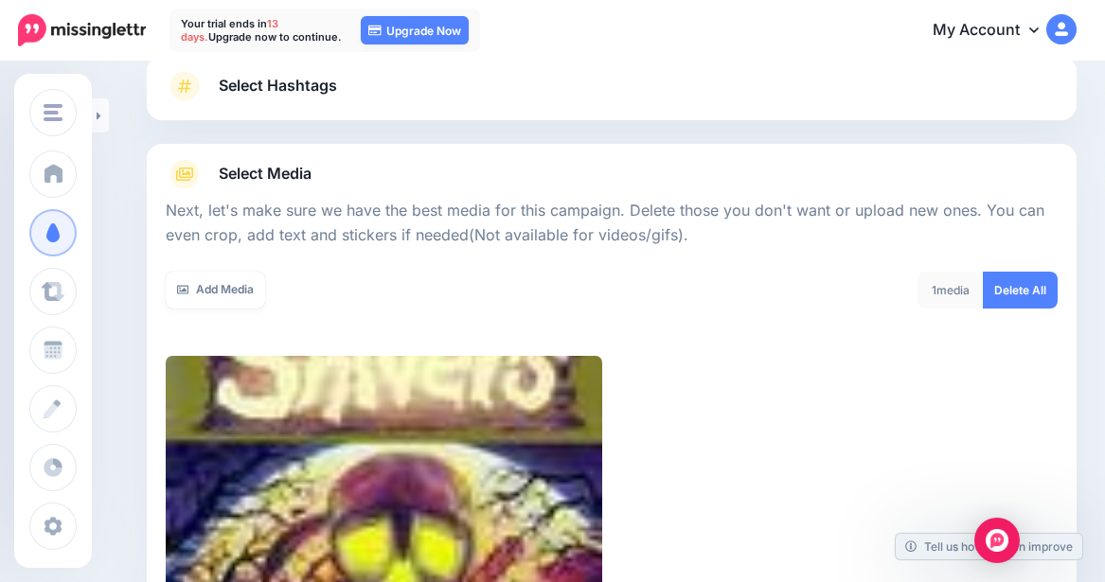
scroll to position [440, 0]
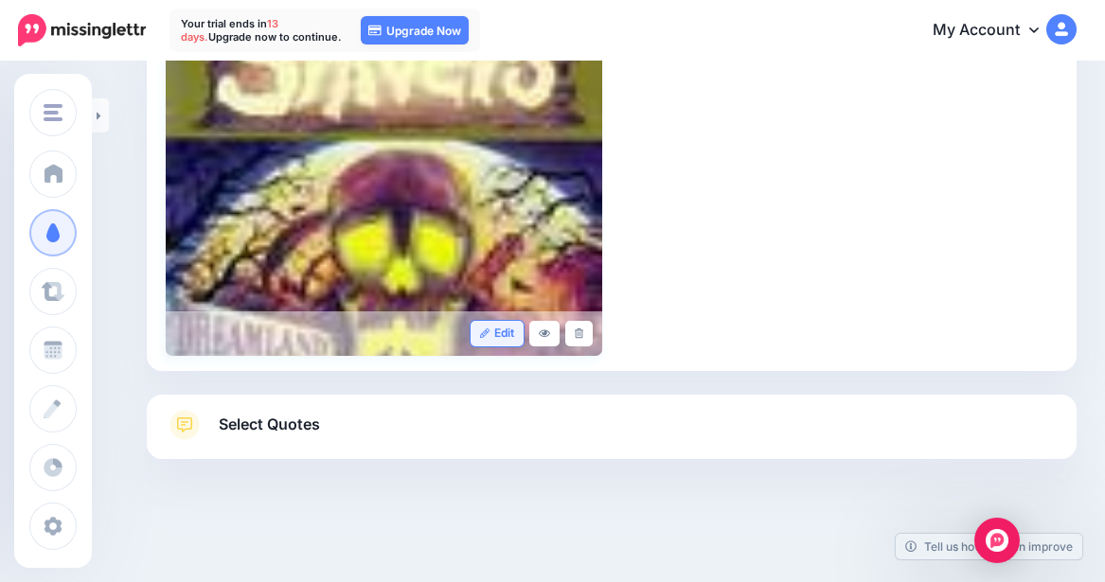
click at [487, 328] on link "Edit" at bounding box center [498, 334] width 54 height 26
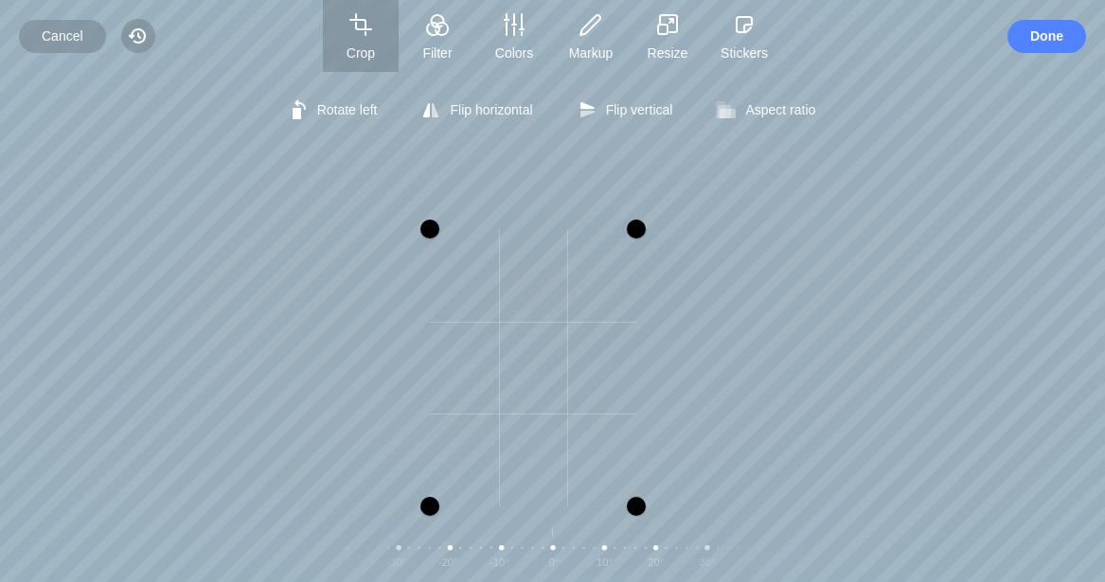
click at [642, 225] on div at bounding box center [636, 229] width 19 height 19
click at [677, 145] on div at bounding box center [671, 151] width 19 height 19
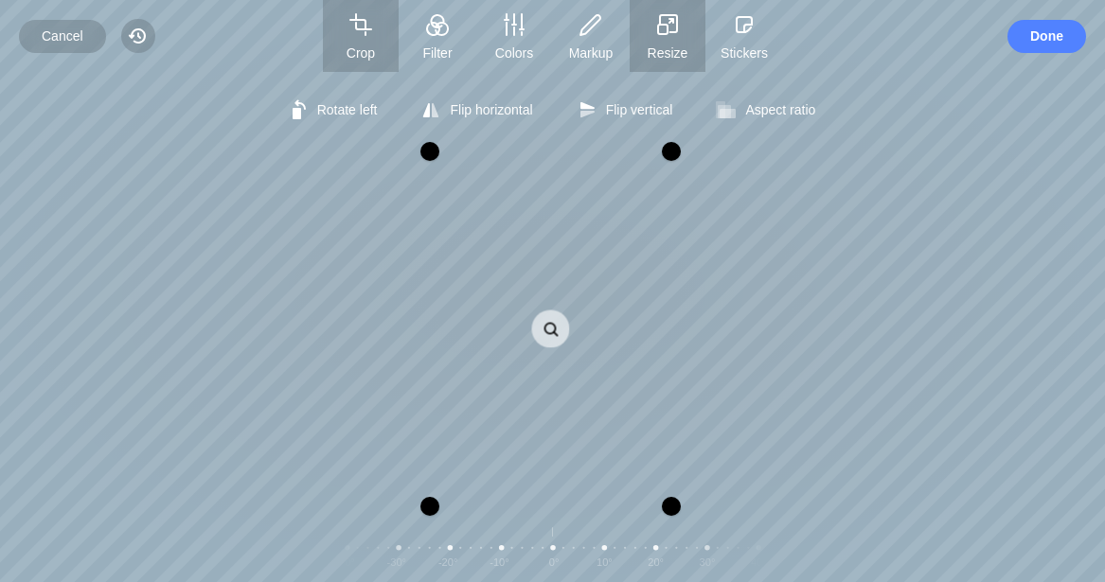
click at [665, 30] on rect "button" at bounding box center [662, 29] width 9 height 9
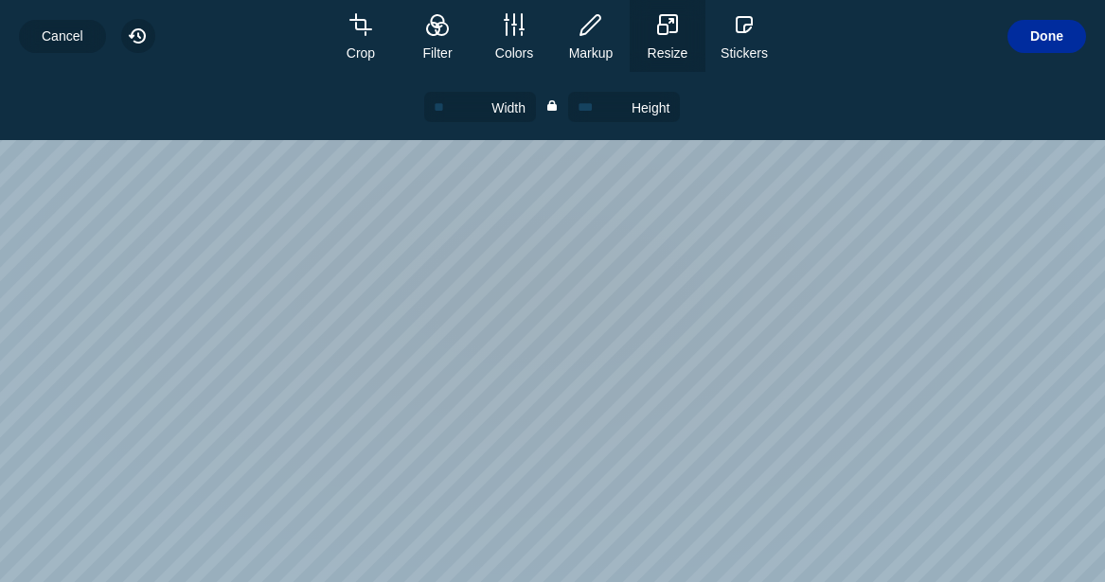
click at [988, 39] on span "Done" at bounding box center [1046, 36] width 33 height 33
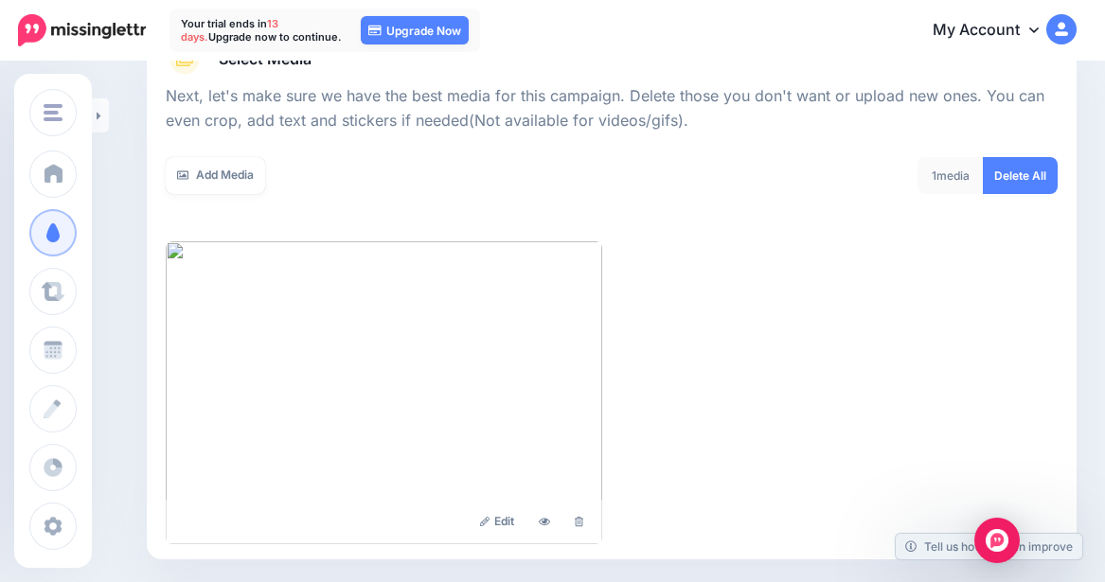
scroll to position [251, 0]
click at [246, 191] on link "Add Media" at bounding box center [215, 176] width 99 height 37
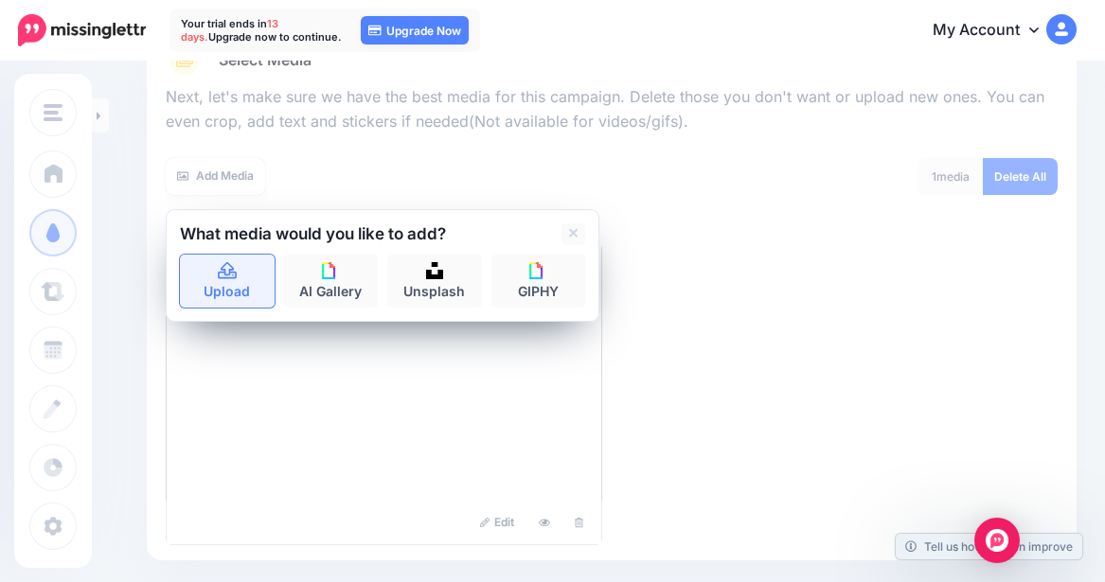
click at [210, 301] on link "Upload" at bounding box center [227, 281] width 95 height 53
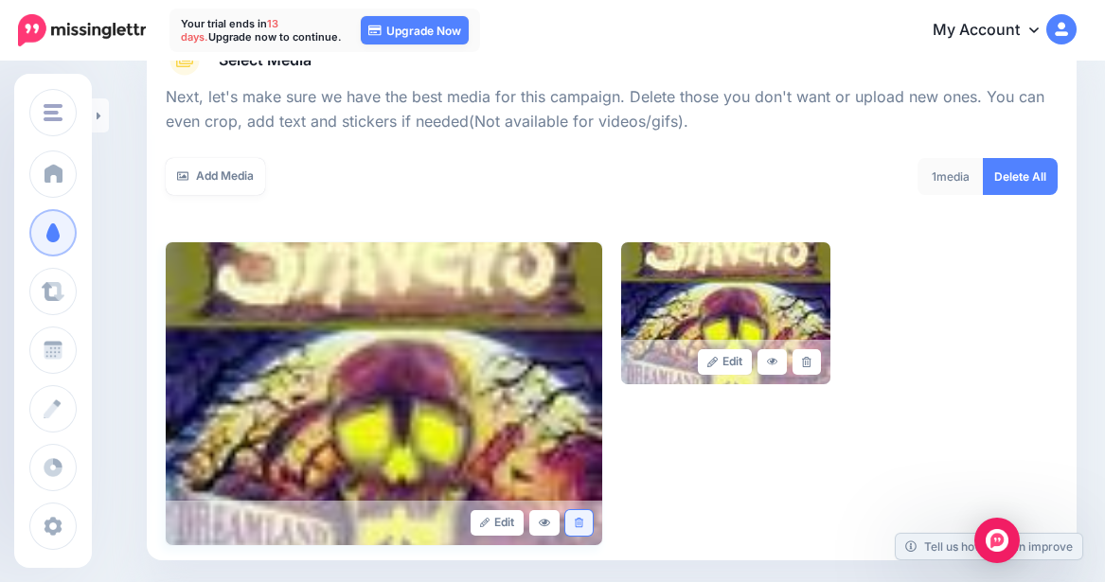
click at [578, 525] on link at bounding box center [578, 523] width 27 height 26
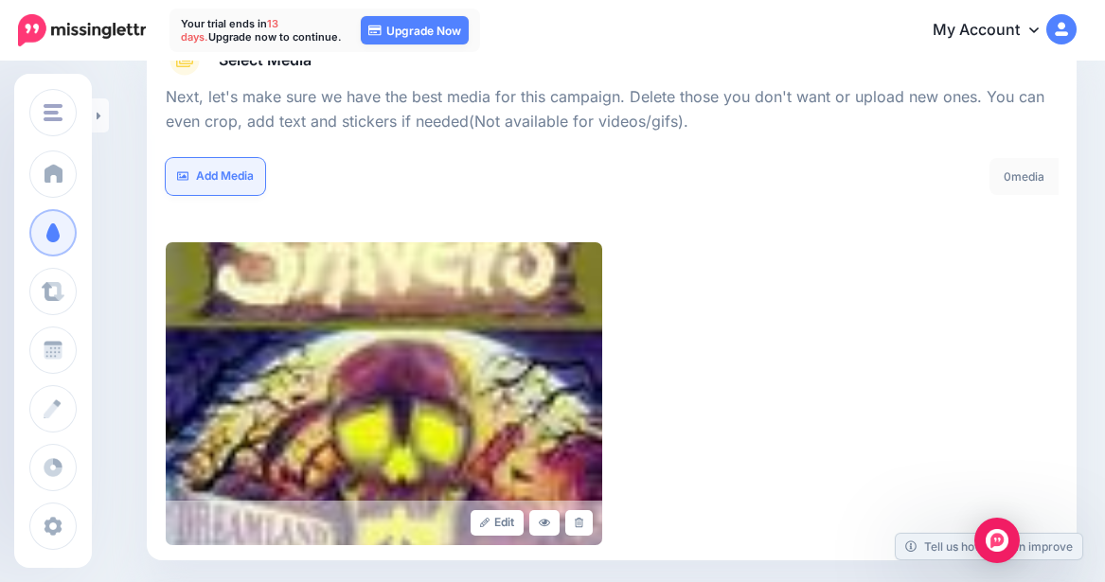
click at [236, 171] on link "Add Media" at bounding box center [215, 176] width 99 height 37
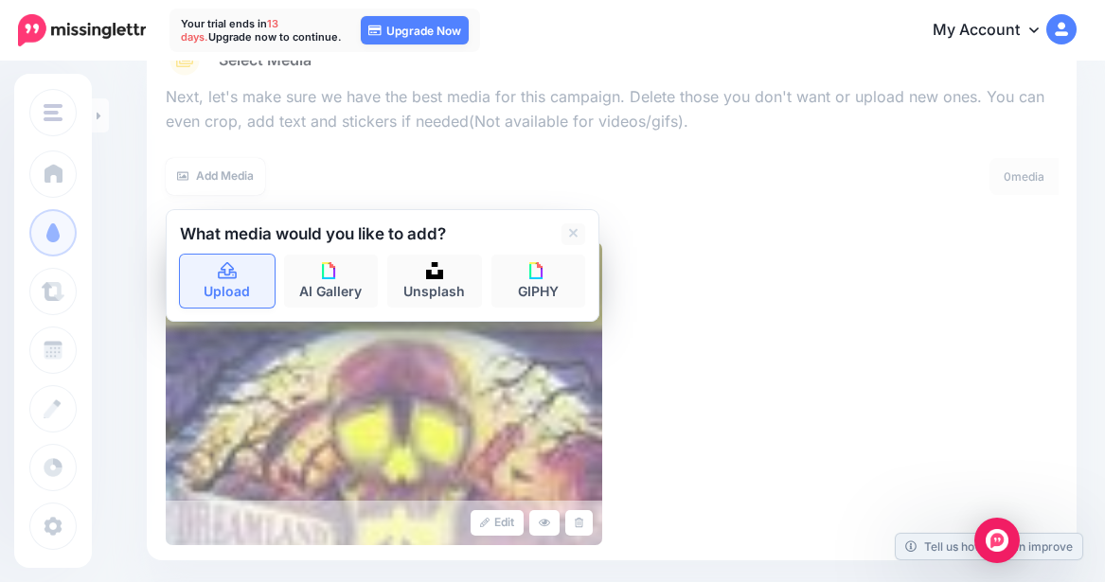
click at [241, 264] on link "Upload" at bounding box center [227, 281] width 95 height 53
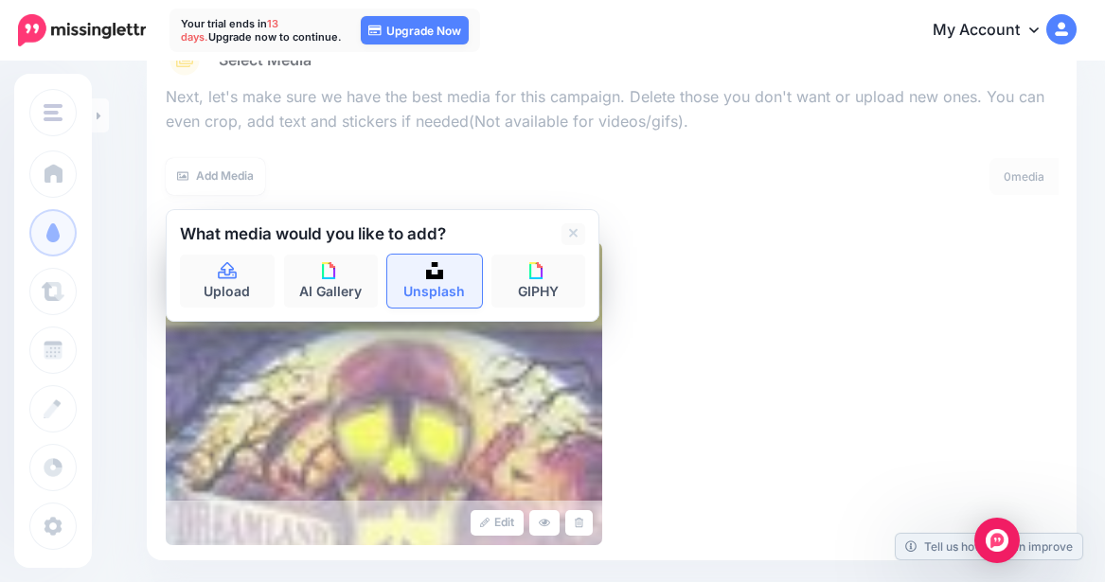
click at [423, 282] on link "Unsplash" at bounding box center [434, 281] width 95 height 53
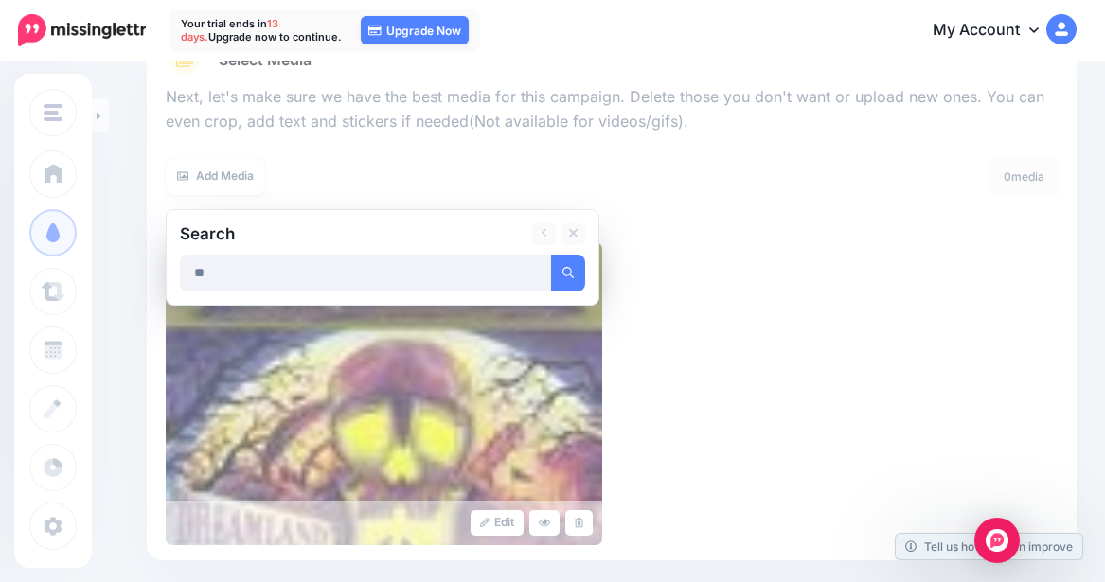
type input "*"
click at [551, 255] on button "submit" at bounding box center [568, 273] width 34 height 37
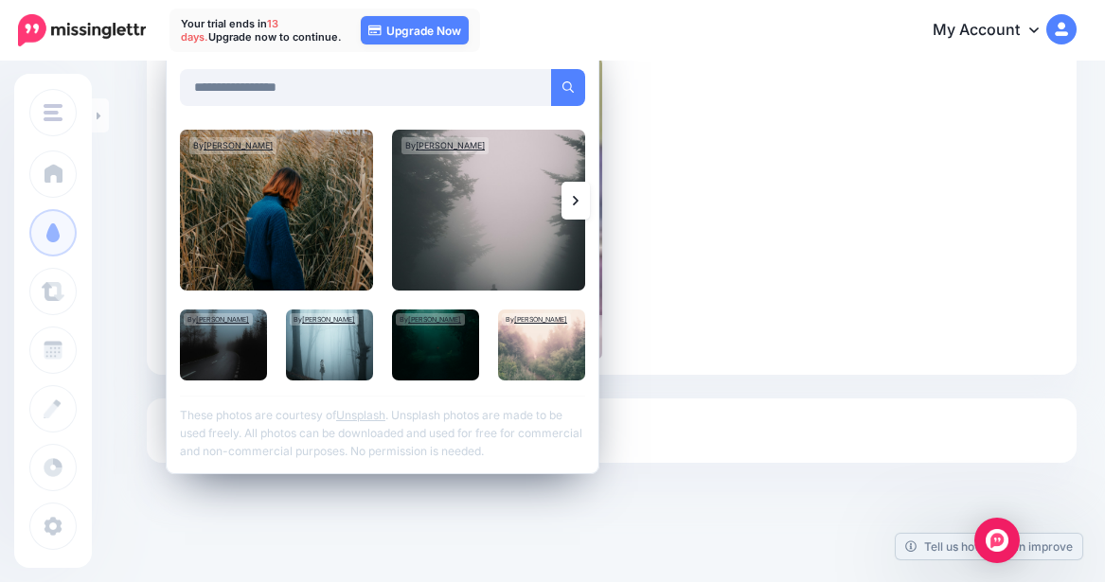
scroll to position [440, 0]
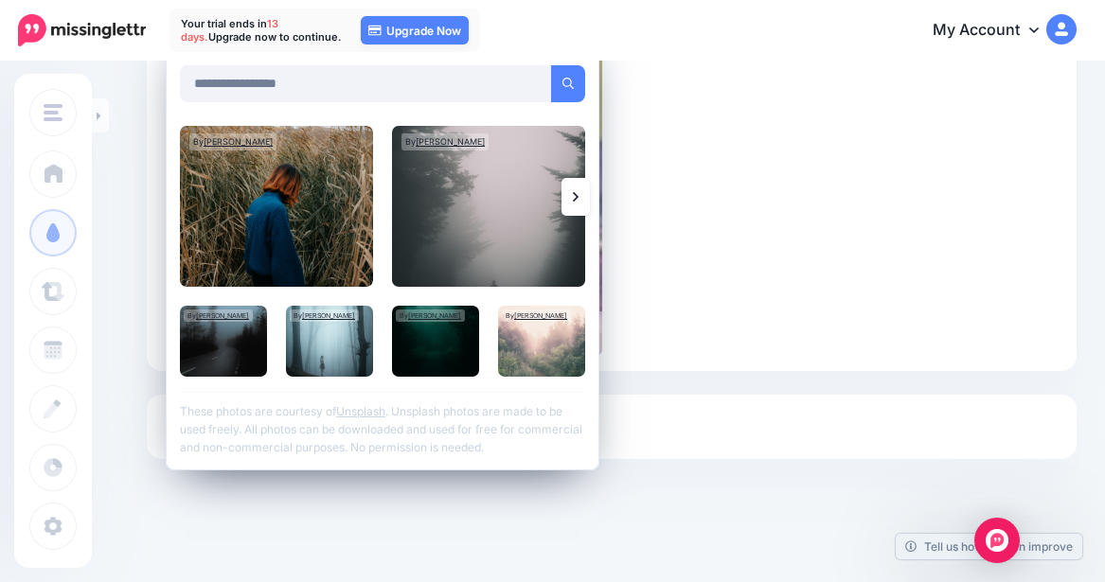
click at [578, 192] on icon at bounding box center [576, 196] width 6 height 15
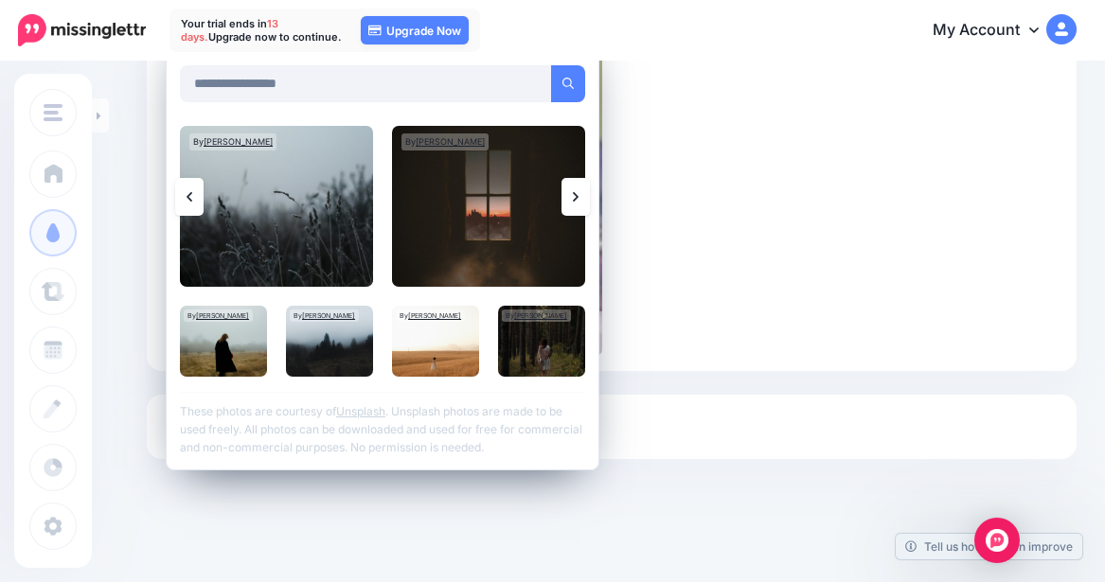
click at [578, 192] on icon at bounding box center [576, 196] width 6 height 15
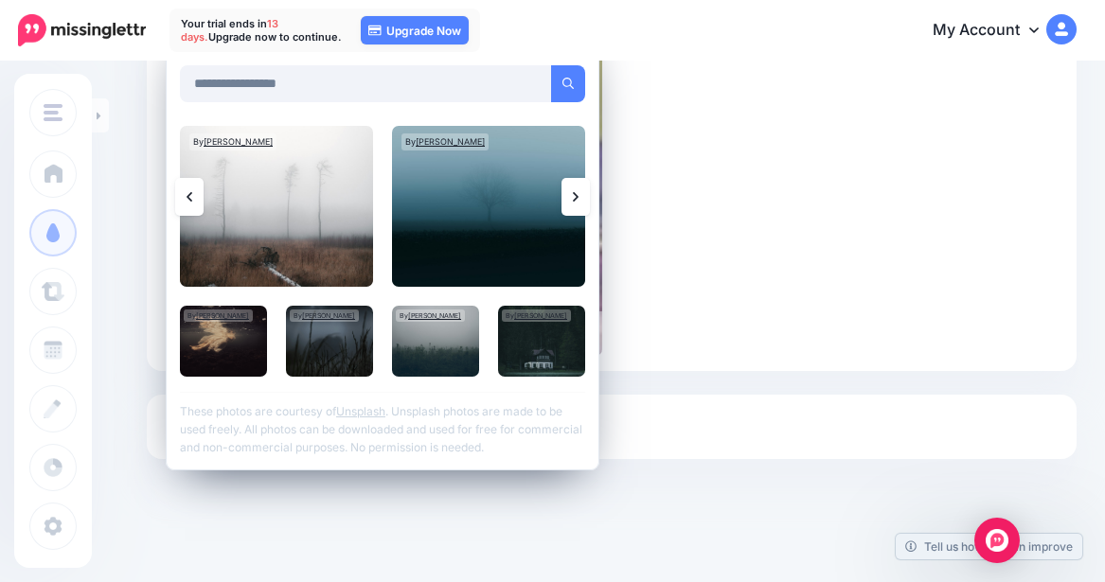
click at [578, 192] on icon at bounding box center [576, 196] width 6 height 15
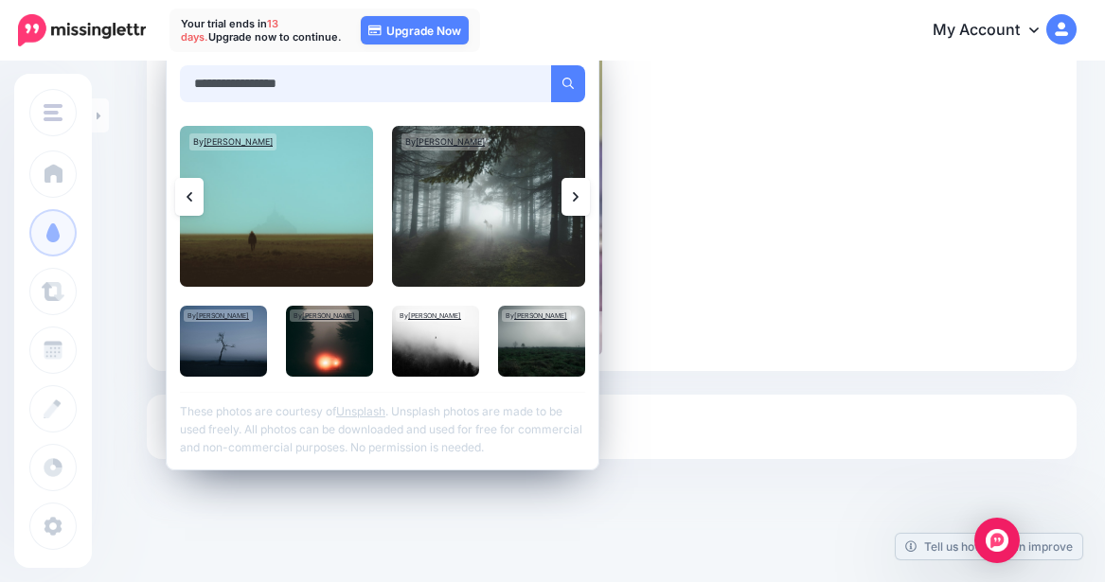
drag, startPoint x: 309, startPoint y: 81, endPoint x: 5, endPoint y: 70, distance: 304.1
click at [5, 70] on div "Content and media Choose the content and media that you'd like to use in this c…" at bounding box center [552, 102] width 1105 height 959
type input "**********"
click at [551, 65] on button "submit" at bounding box center [568, 83] width 34 height 37
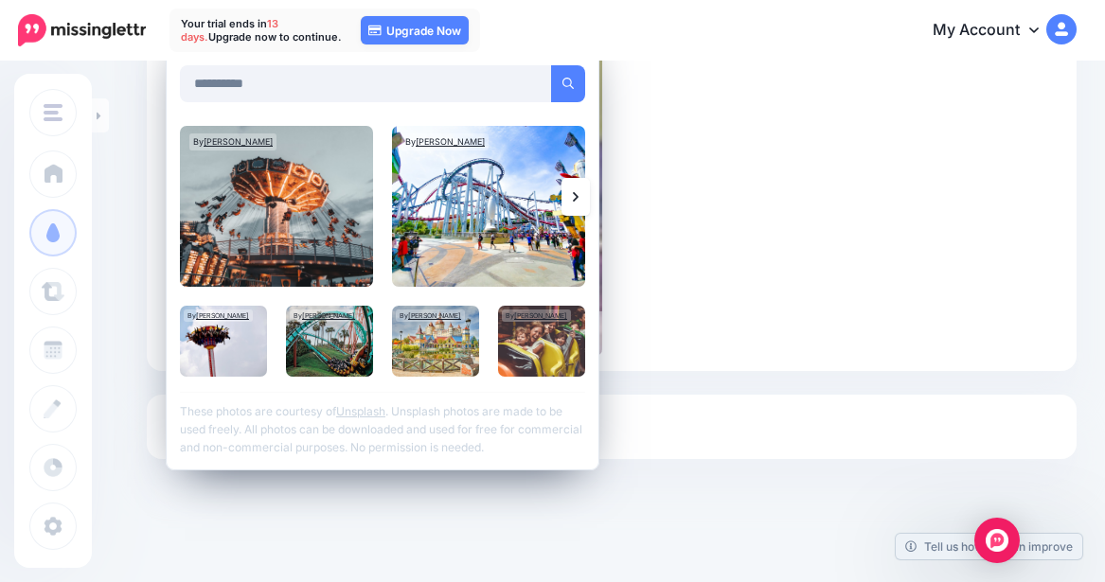
click at [576, 189] on icon at bounding box center [576, 196] width 6 height 15
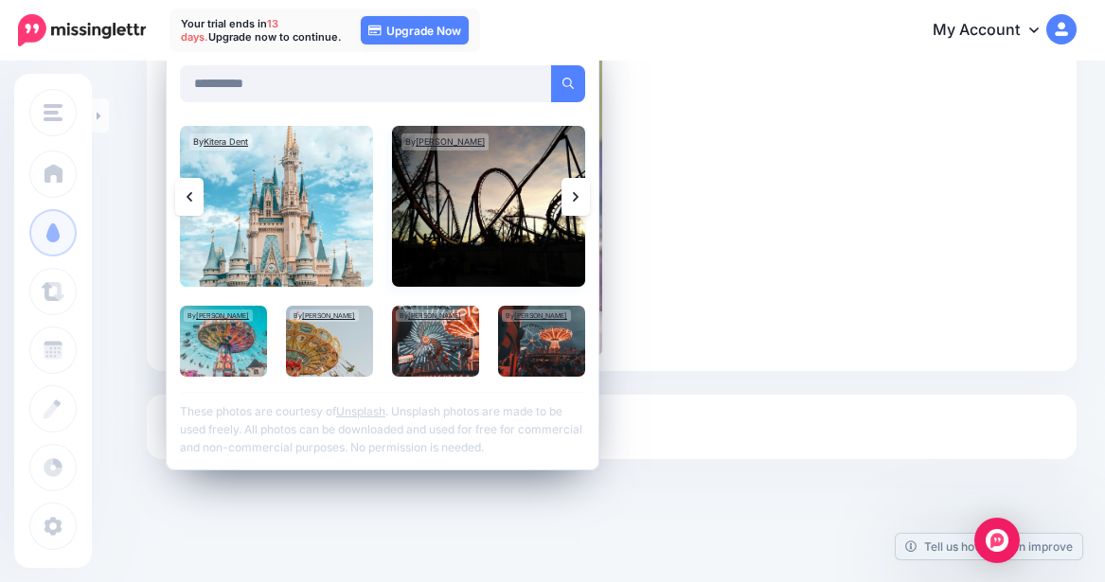
click at [490, 231] on img at bounding box center [488, 206] width 193 height 161
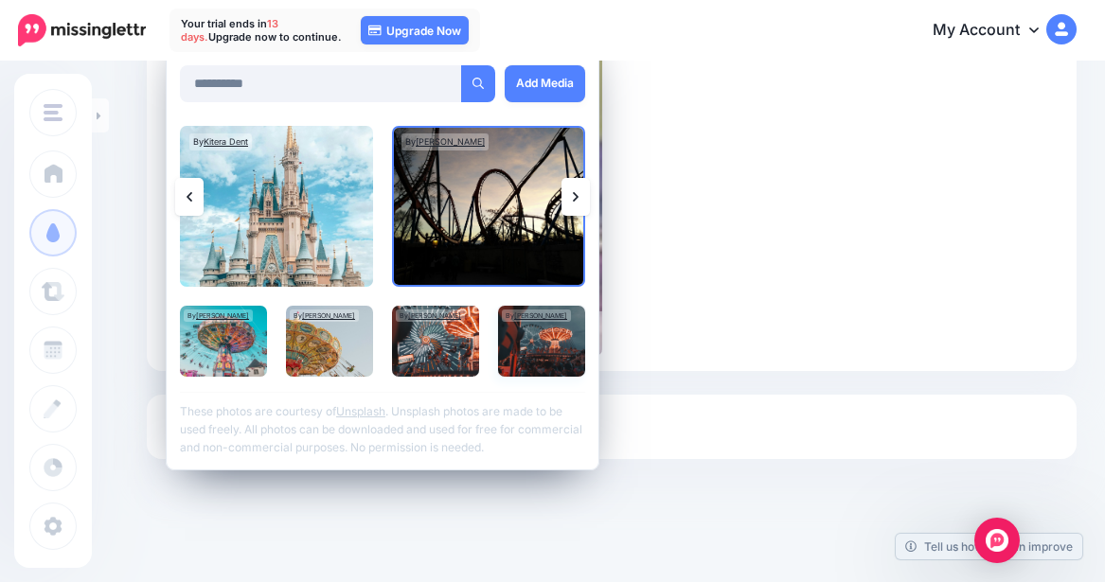
click at [552, 363] on img at bounding box center [541, 341] width 87 height 71
click at [553, 77] on link "Add Media" at bounding box center [545, 83] width 80 height 37
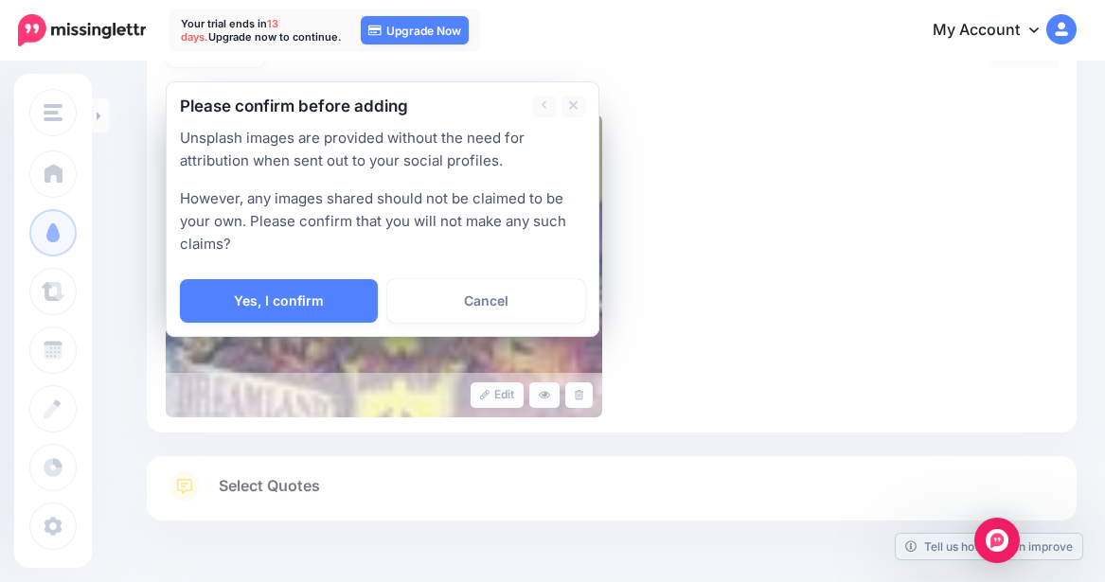
scroll to position [346, 0]
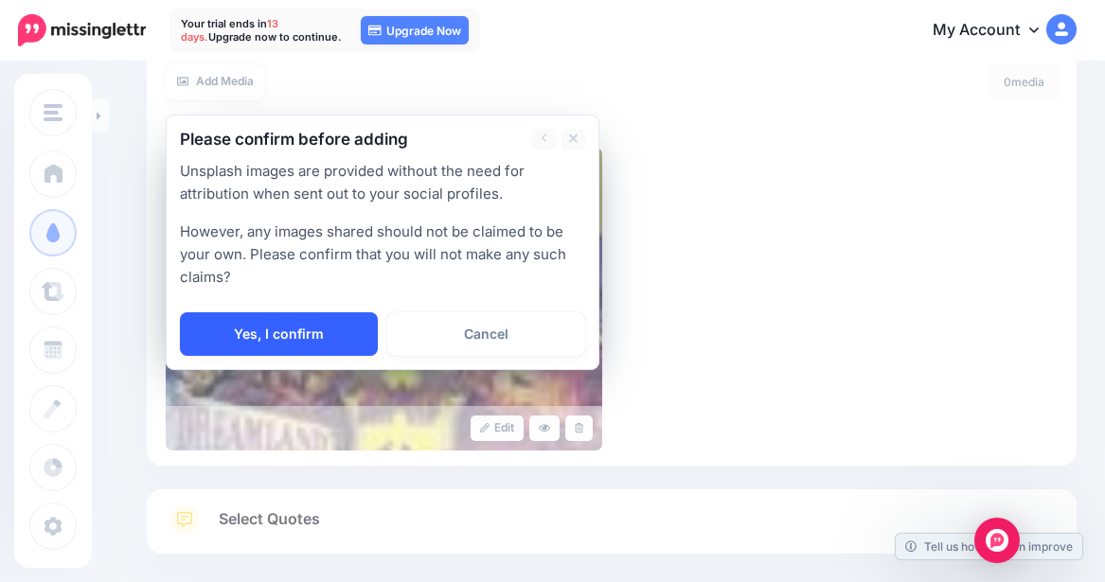
click at [310, 327] on link "Yes, I confirm" at bounding box center [279, 334] width 198 height 44
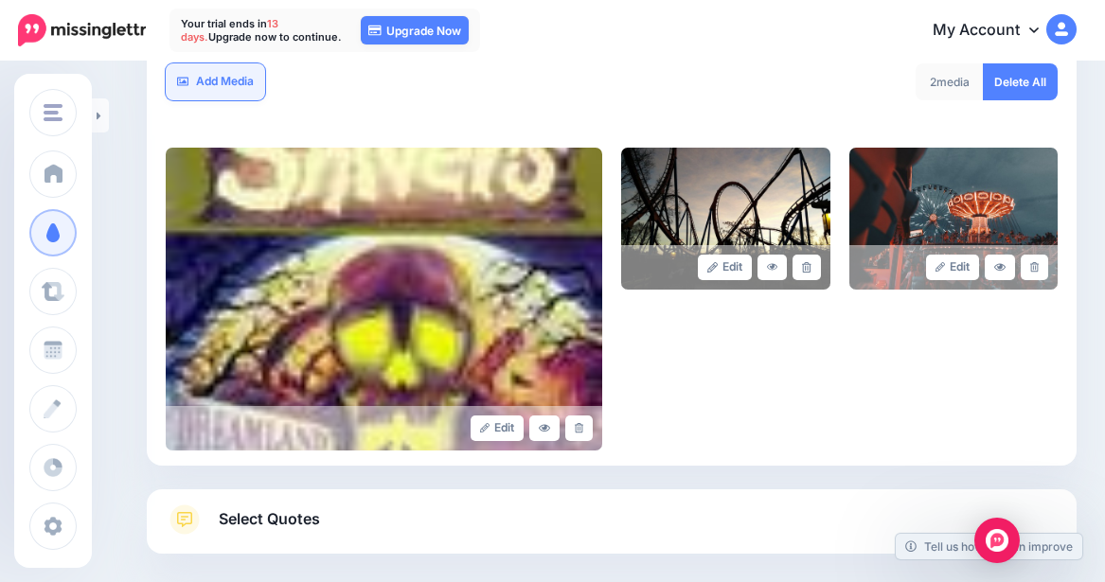
click at [217, 80] on link "Add Media" at bounding box center [215, 81] width 99 height 37
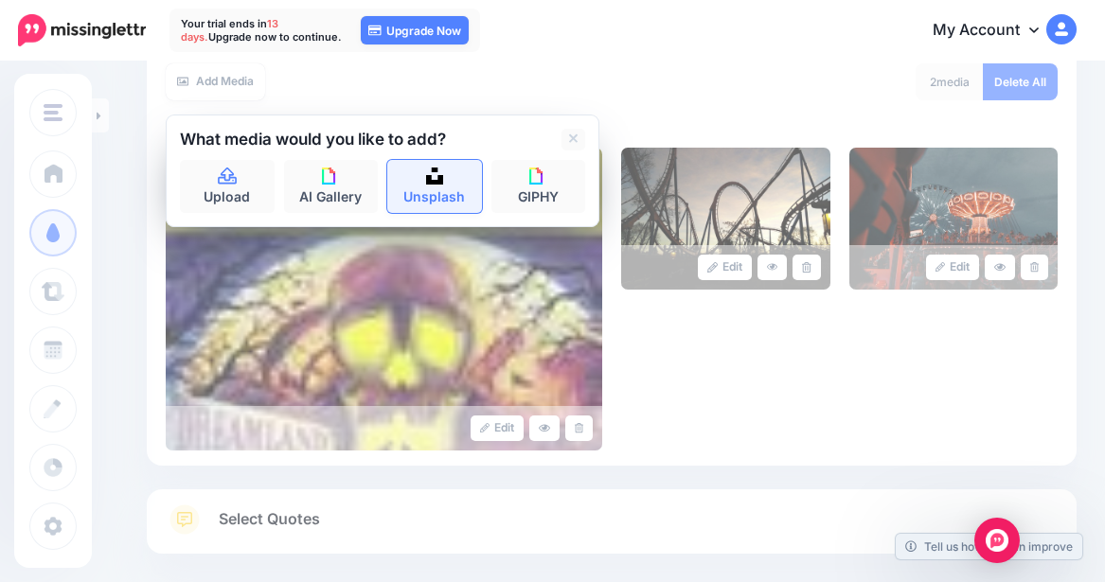
click at [449, 202] on link "Unsplash" at bounding box center [434, 186] width 95 height 53
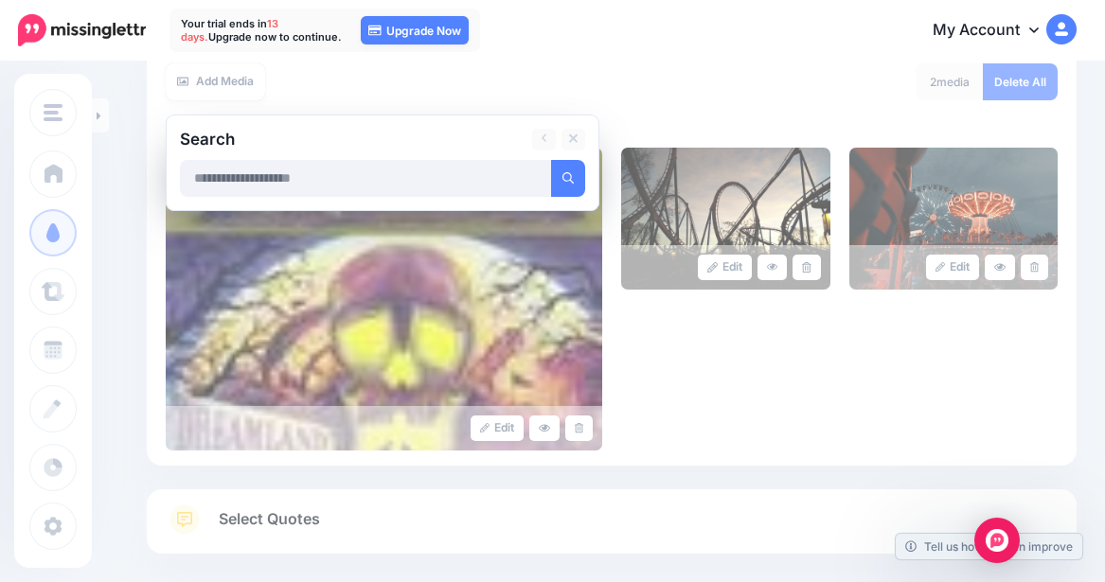
click at [421, 178] on input "text" at bounding box center [366, 178] width 372 height 37
type input "*"
type input "*****"
click at [551, 160] on button "submit" at bounding box center [568, 178] width 34 height 37
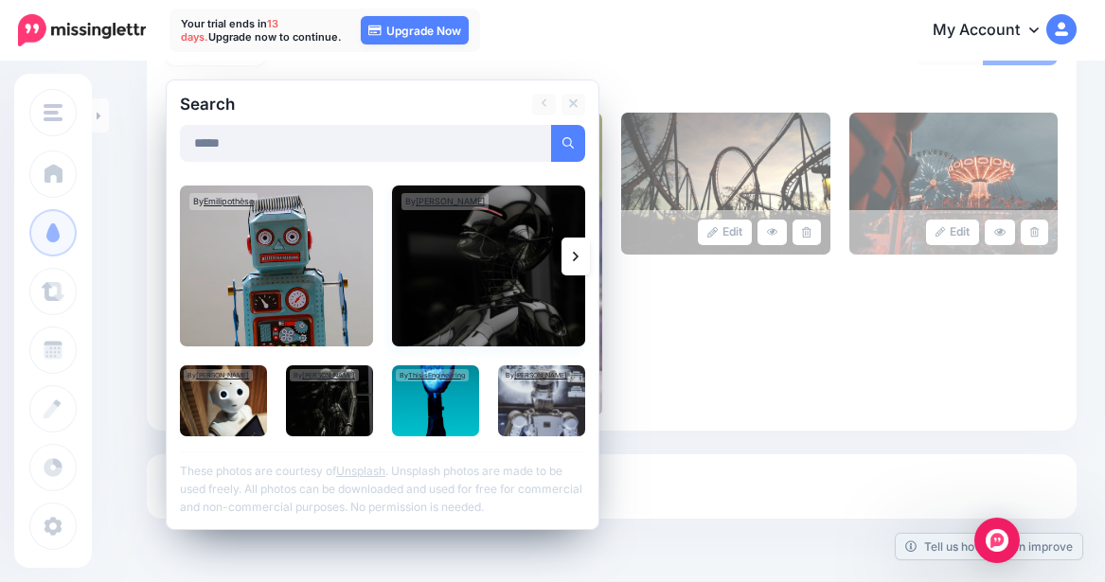
scroll to position [440, 0]
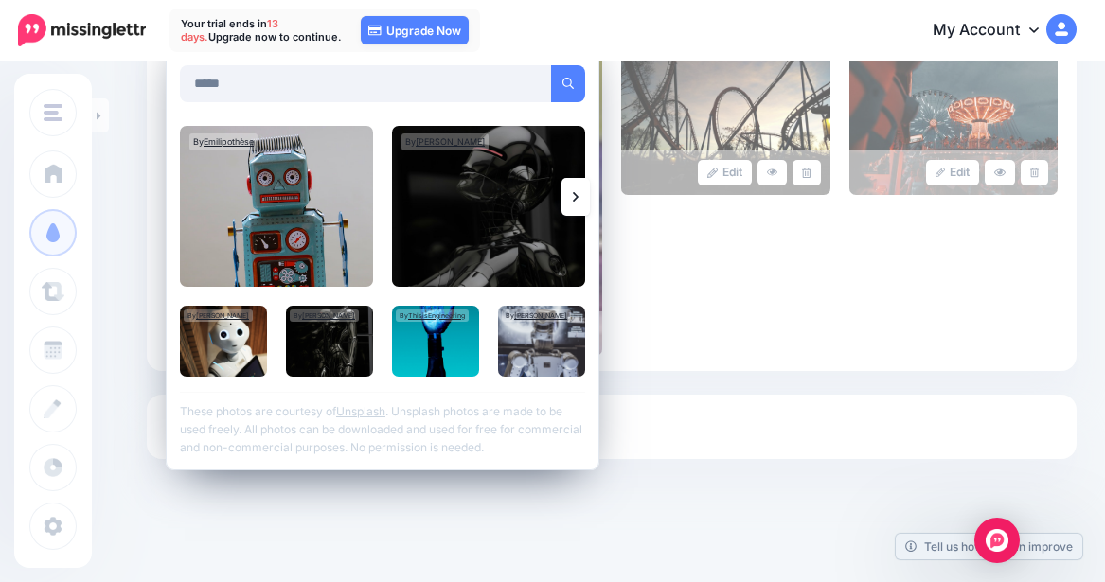
click at [578, 191] on icon at bounding box center [576, 196] width 6 height 15
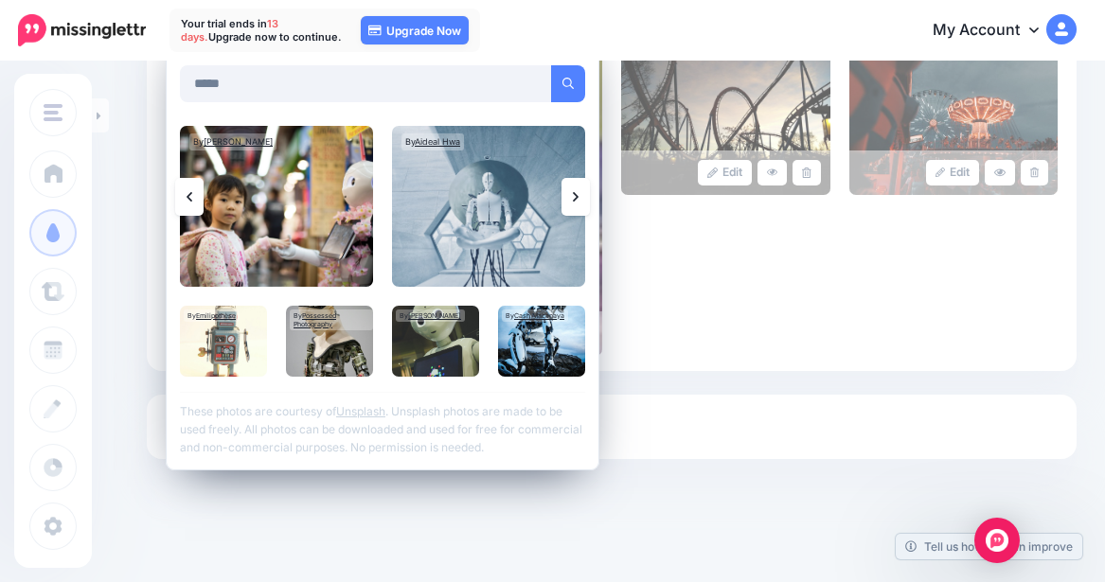
click at [575, 190] on icon at bounding box center [576, 196] width 6 height 15
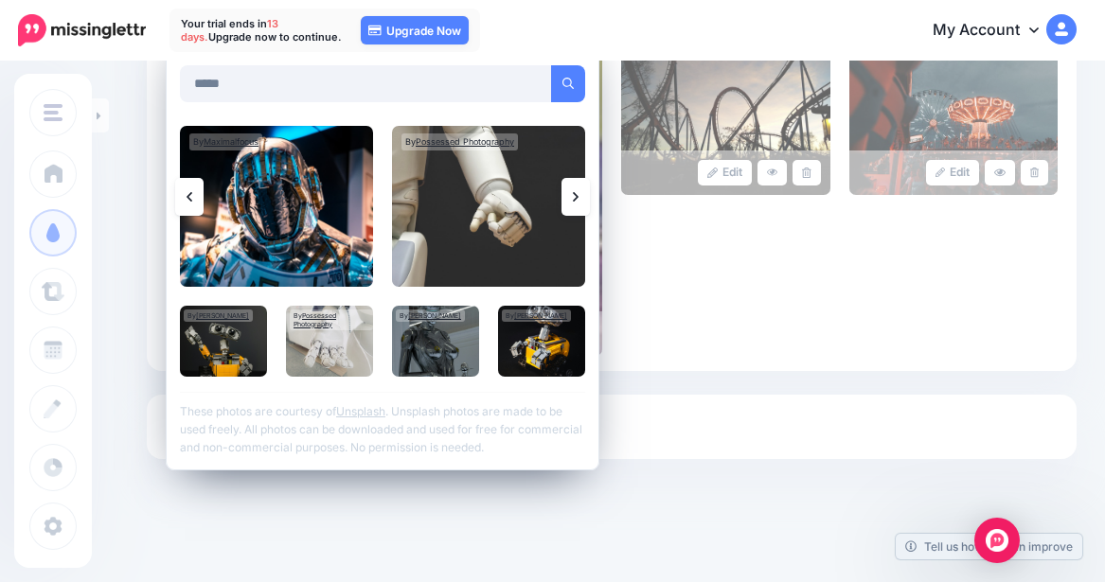
click at [575, 190] on icon at bounding box center [576, 196] width 6 height 15
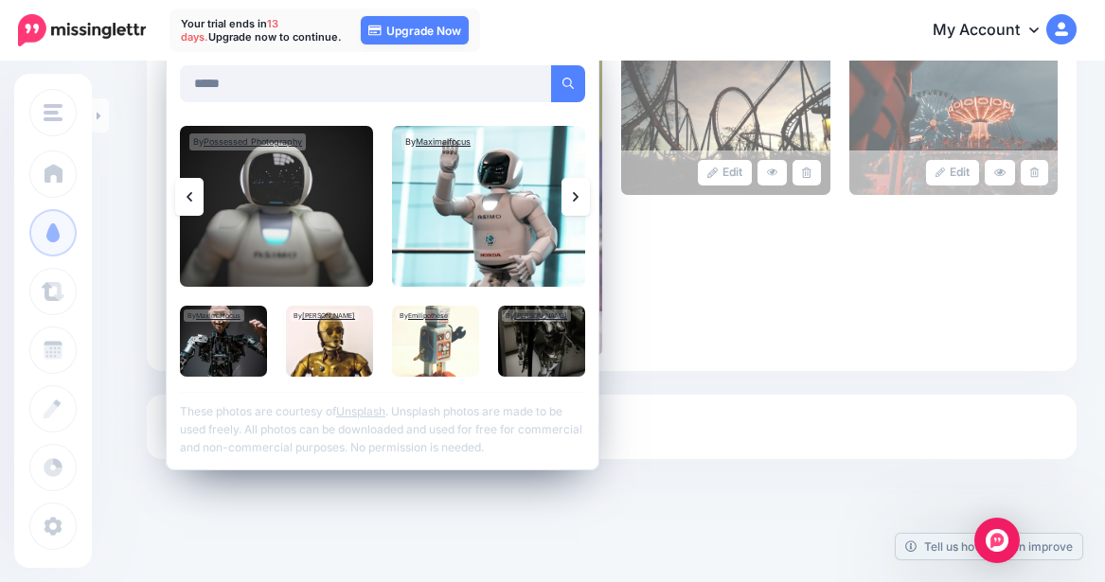
click at [575, 190] on icon at bounding box center [576, 196] width 6 height 15
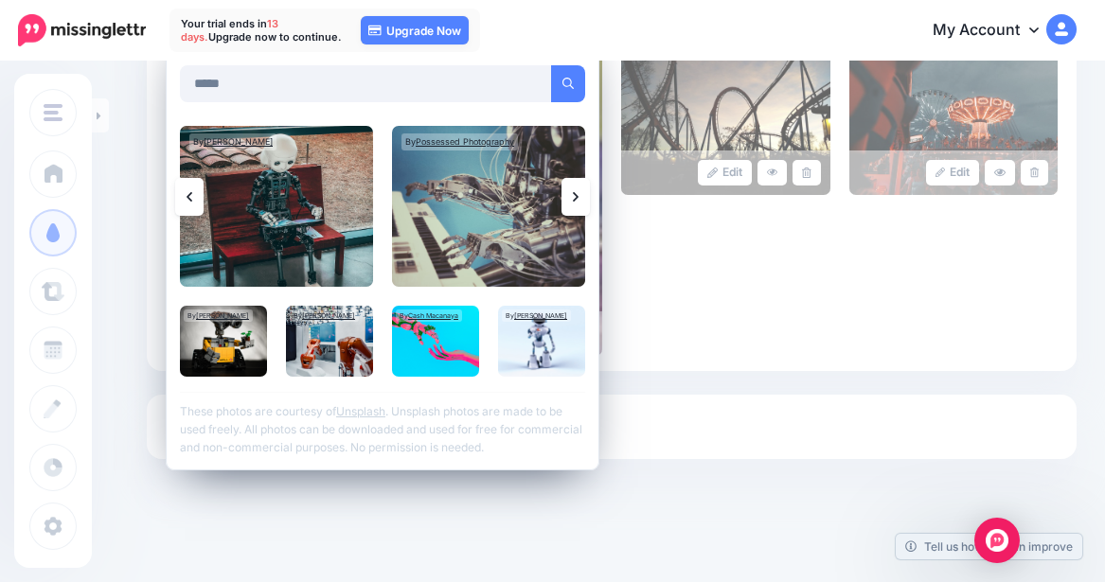
click at [575, 190] on icon at bounding box center [576, 196] width 6 height 15
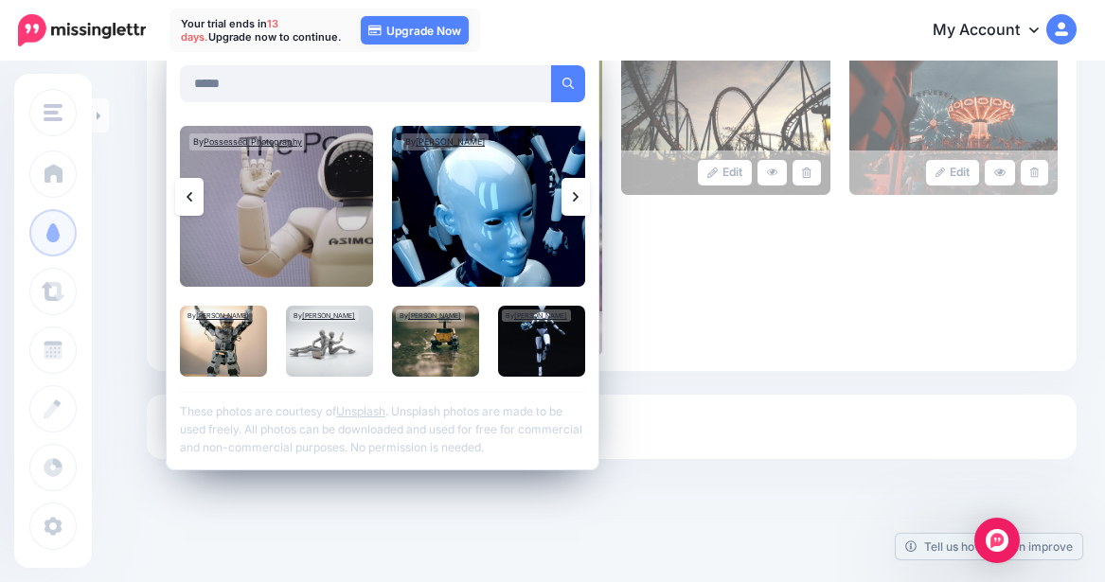
click at [575, 190] on icon at bounding box center [576, 196] width 6 height 15
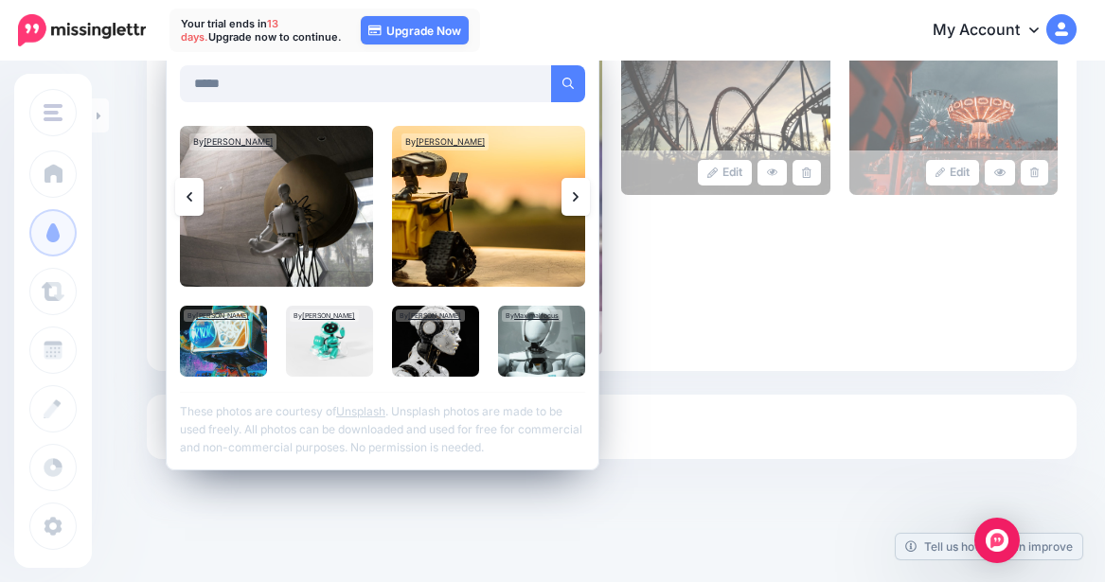
click at [581, 200] on link at bounding box center [575, 197] width 28 height 38
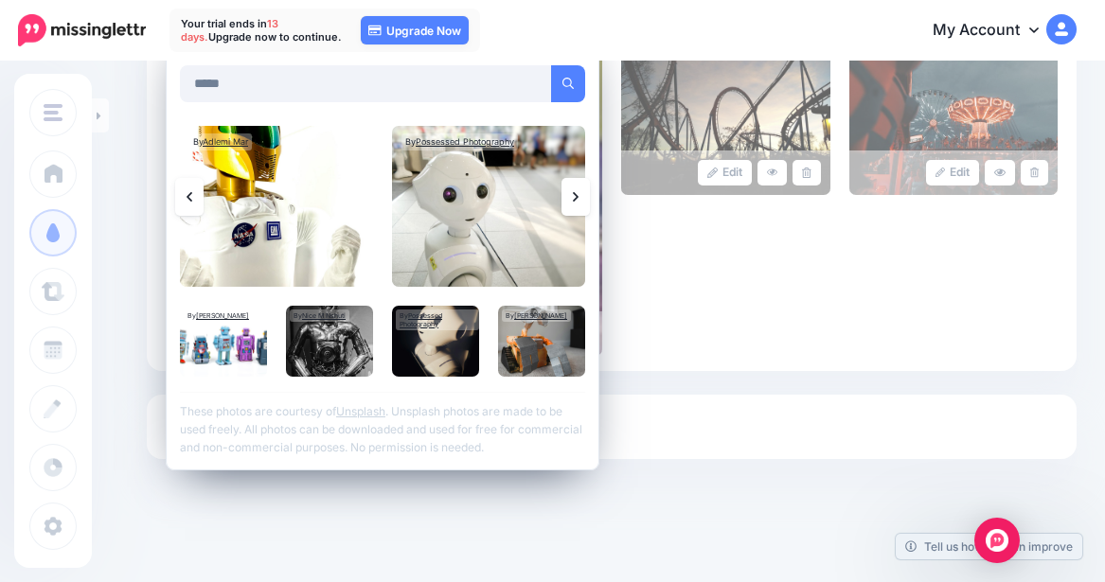
click at [581, 200] on link at bounding box center [575, 197] width 28 height 38
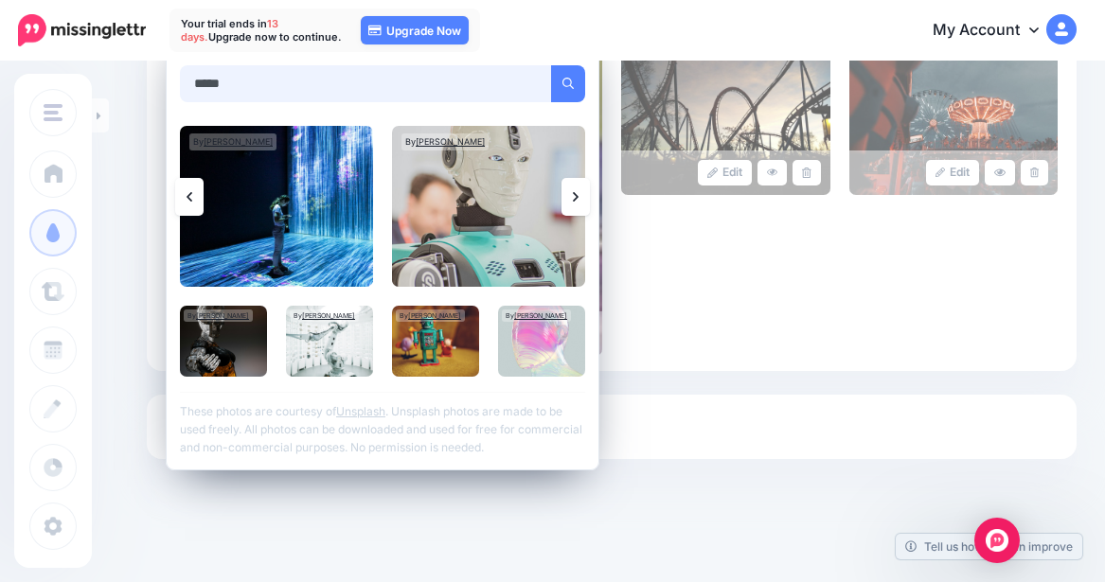
drag, startPoint x: 312, startPoint y: 76, endPoint x: 86, endPoint y: 56, distance: 226.2
type input "**********"
click at [551, 65] on button "submit" at bounding box center [568, 83] width 34 height 37
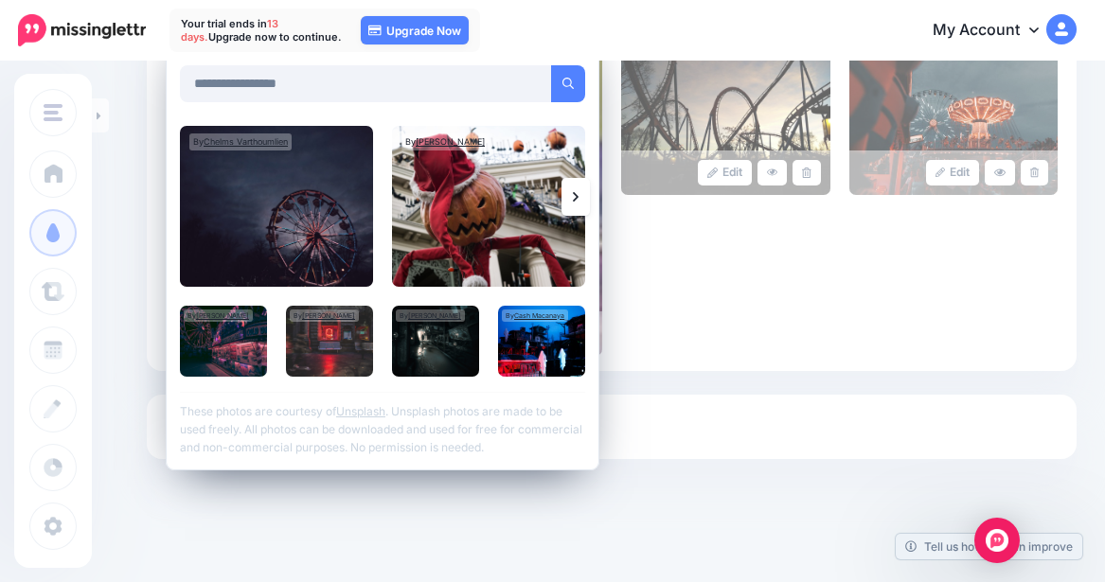
click at [576, 196] on icon at bounding box center [576, 196] width 6 height 15
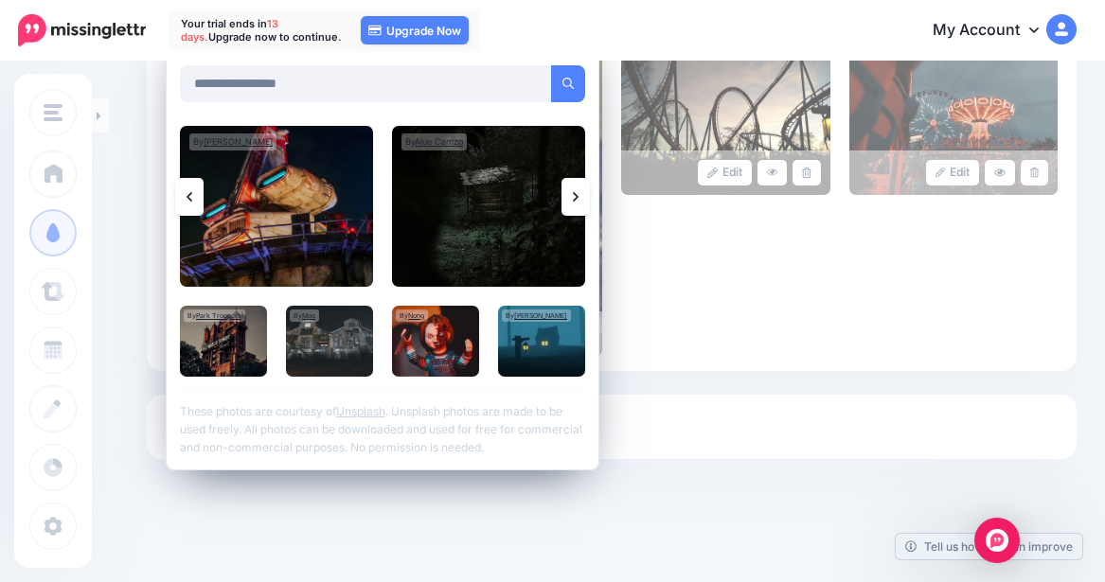
click at [576, 196] on icon at bounding box center [576, 196] width 6 height 15
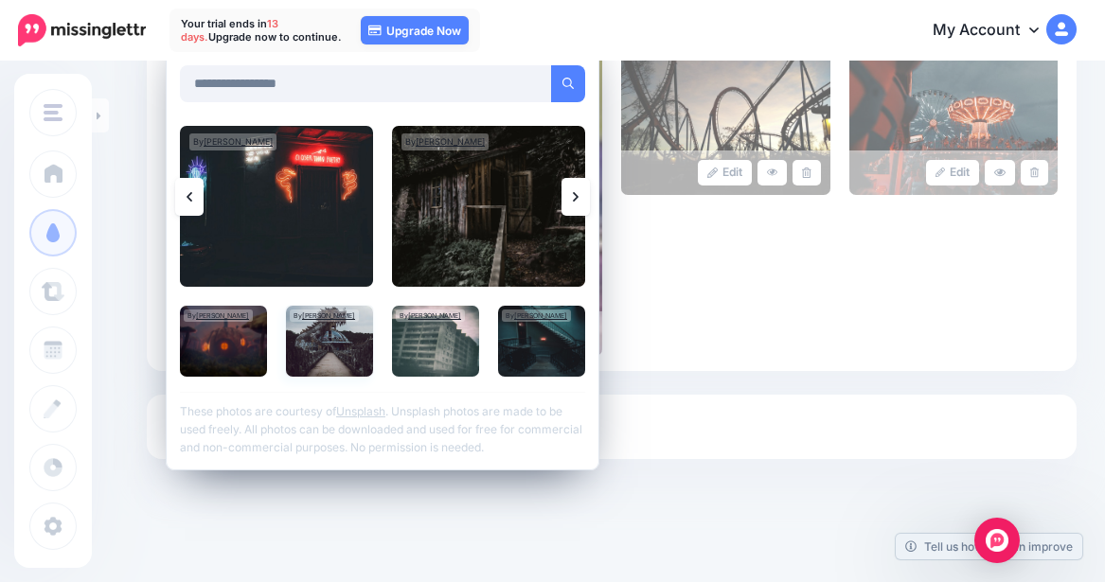
click at [315, 344] on img at bounding box center [329, 341] width 87 height 71
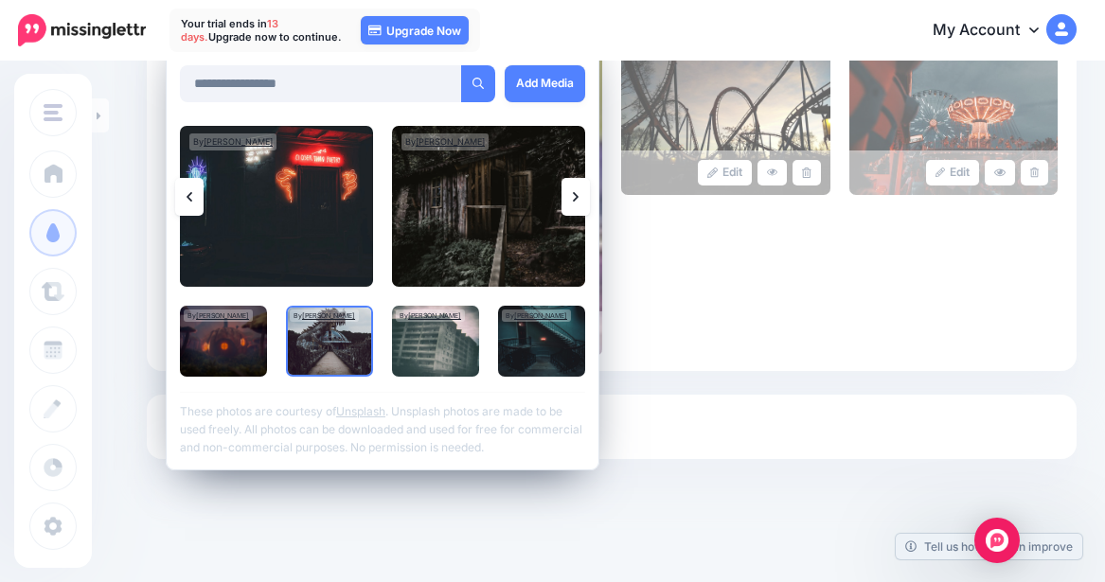
click at [573, 197] on icon at bounding box center [576, 196] width 6 height 15
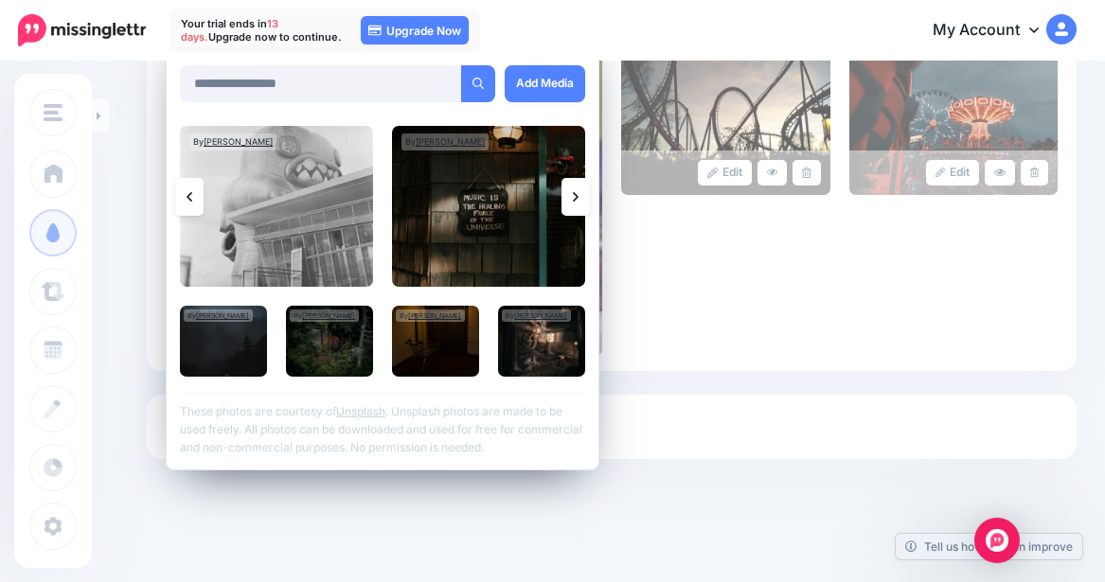
click at [573, 197] on icon at bounding box center [576, 196] width 6 height 15
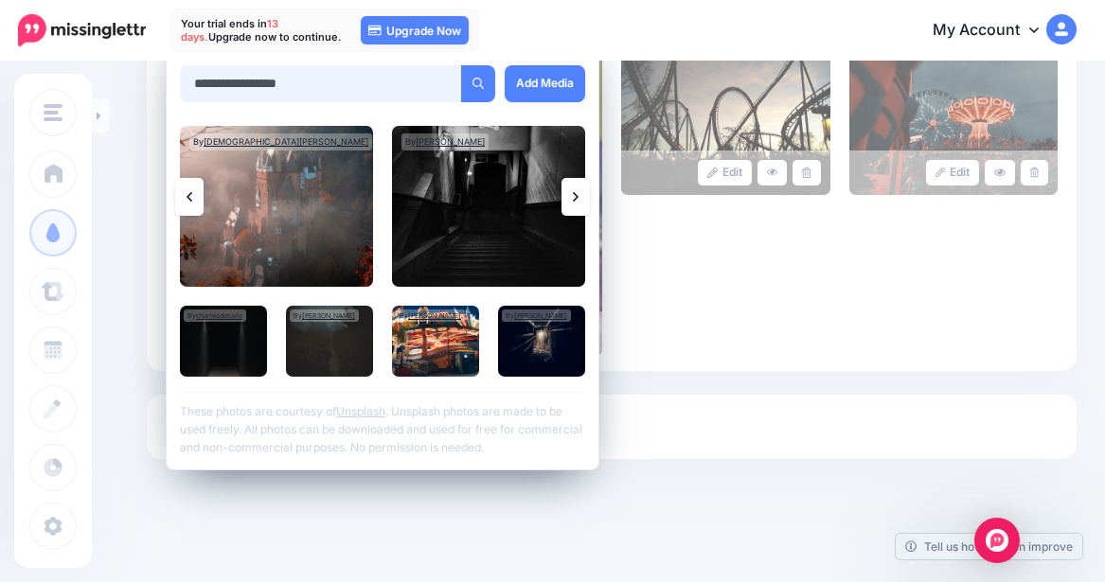
drag, startPoint x: 314, startPoint y: 86, endPoint x: 105, endPoint y: 73, distance: 209.7
click at [105, 73] on div "Content and media Choose the content and media that you'd like to use in this c…" at bounding box center [552, 102] width 1105 height 959
type input "*"
type input "**********"
click at [461, 65] on button "submit" at bounding box center [478, 83] width 34 height 37
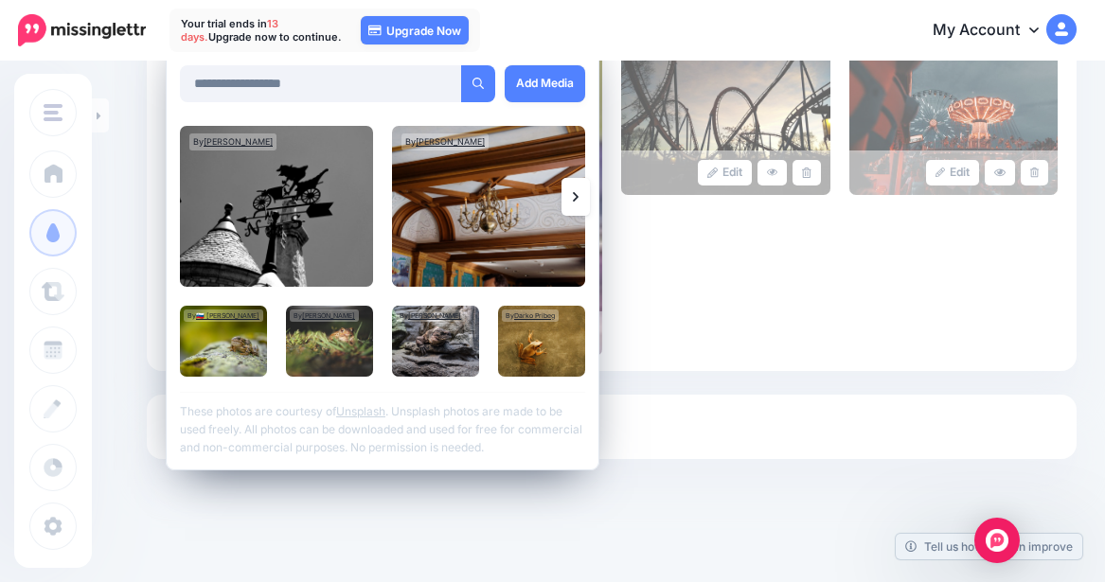
click at [569, 189] on link at bounding box center [575, 197] width 28 height 38
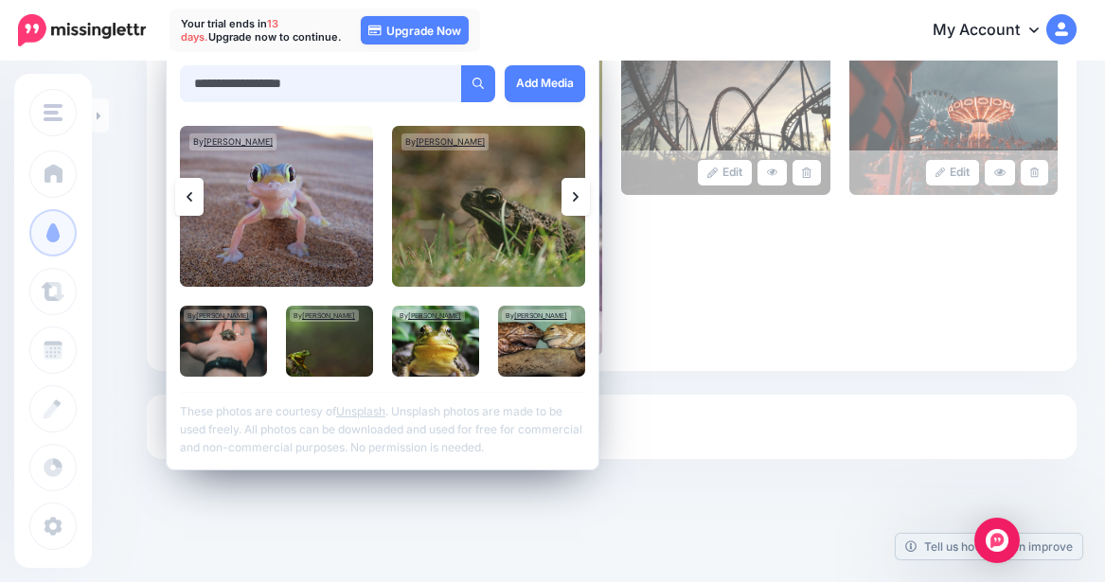
drag, startPoint x: 327, startPoint y: 82, endPoint x: 199, endPoint y: 74, distance: 128.1
click at [199, 74] on input "**********" at bounding box center [321, 83] width 282 height 37
type input "*"
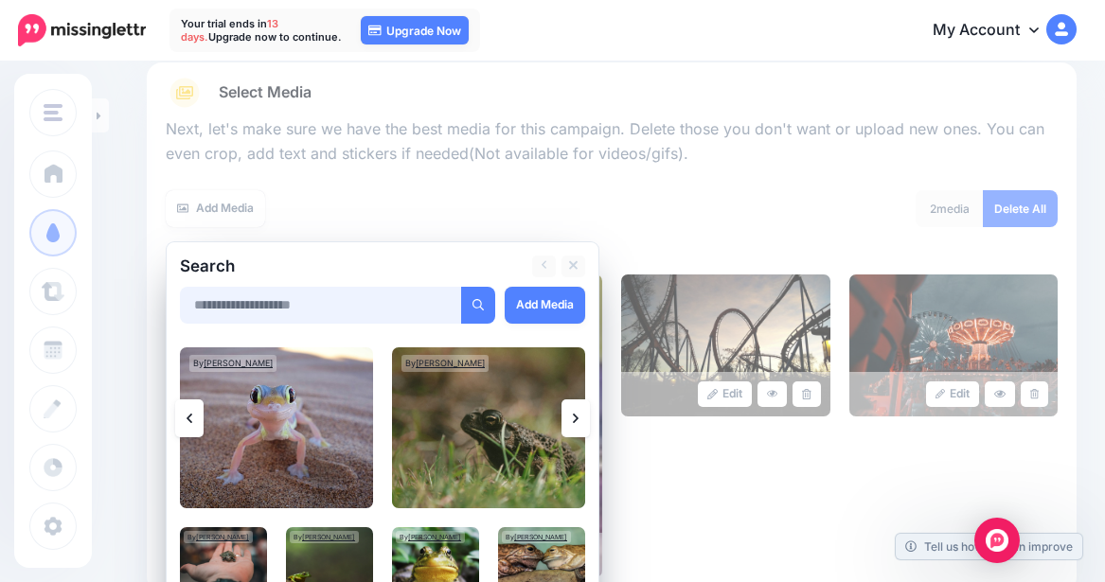
scroll to position [251, 0]
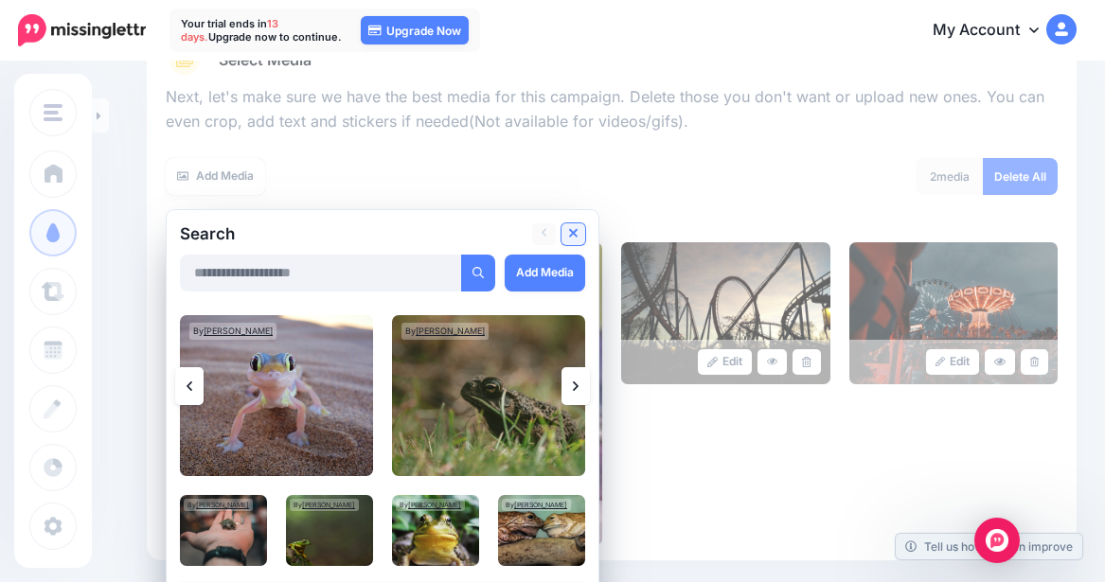
click at [576, 232] on icon at bounding box center [573, 233] width 9 height 9
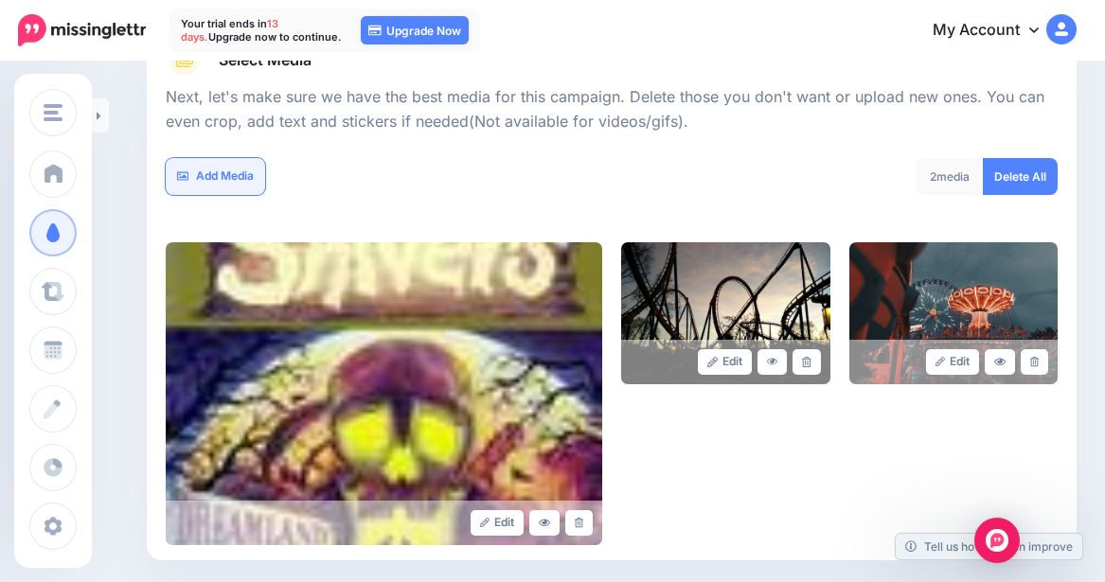
click at [236, 185] on link "Add Media" at bounding box center [215, 176] width 99 height 37
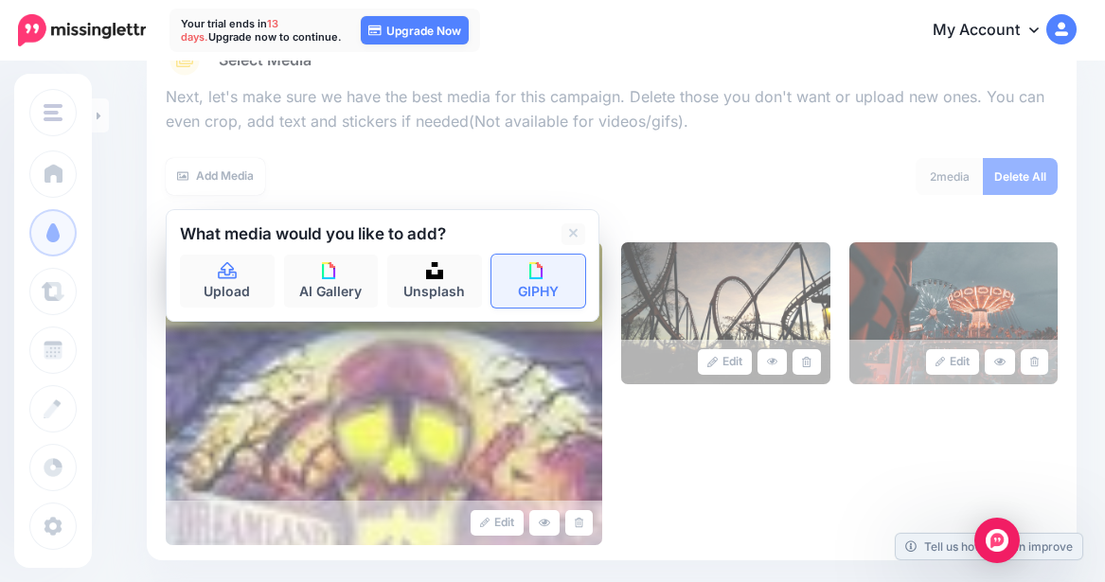
click at [524, 279] on link "GIPHY" at bounding box center [538, 281] width 95 height 53
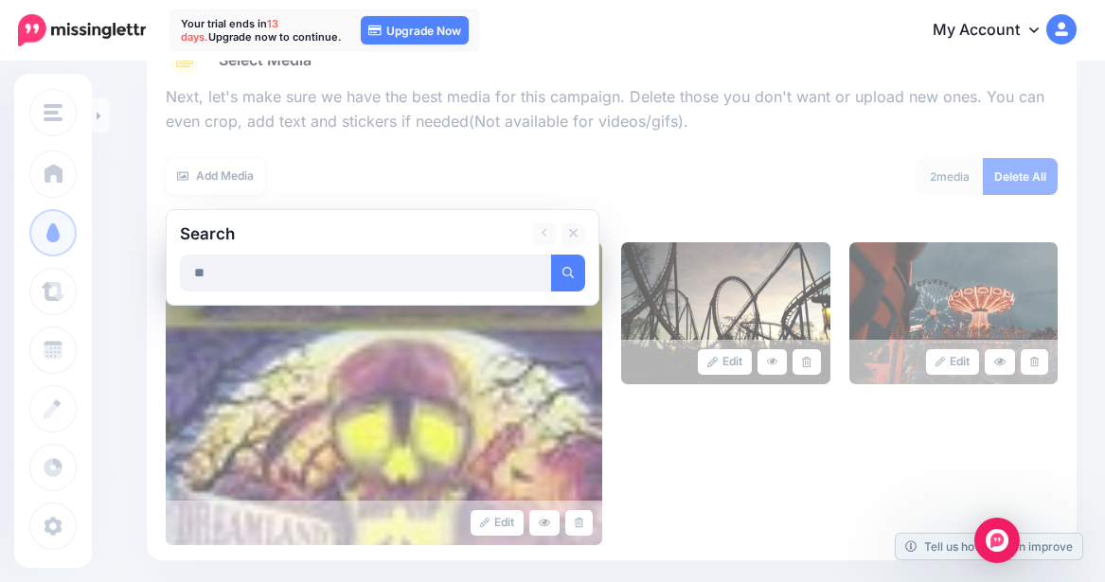
type input "*"
click at [551, 255] on button "submit" at bounding box center [568, 273] width 34 height 37
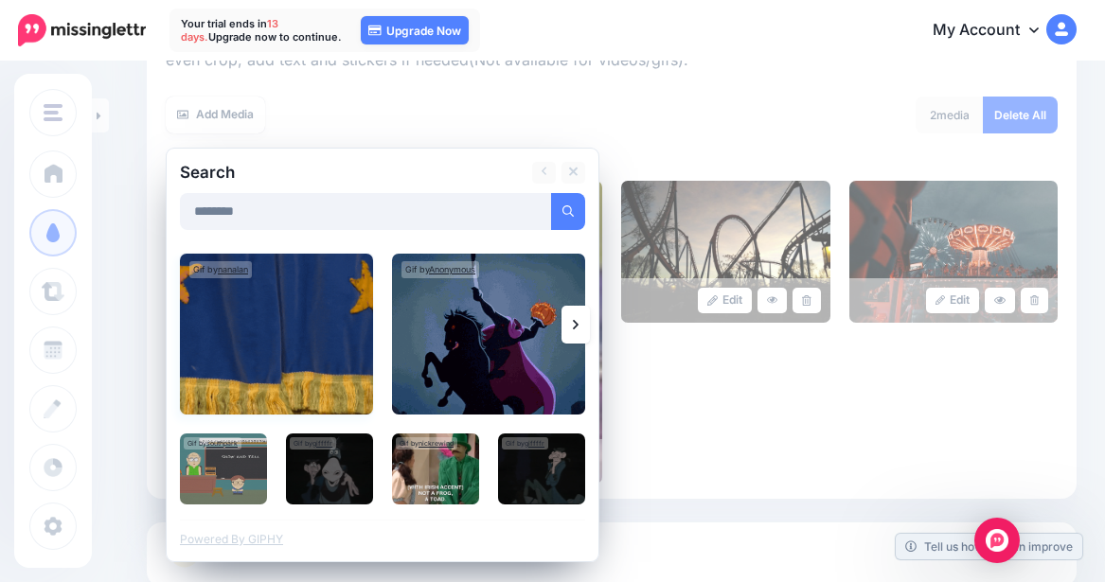
scroll to position [346, 0]
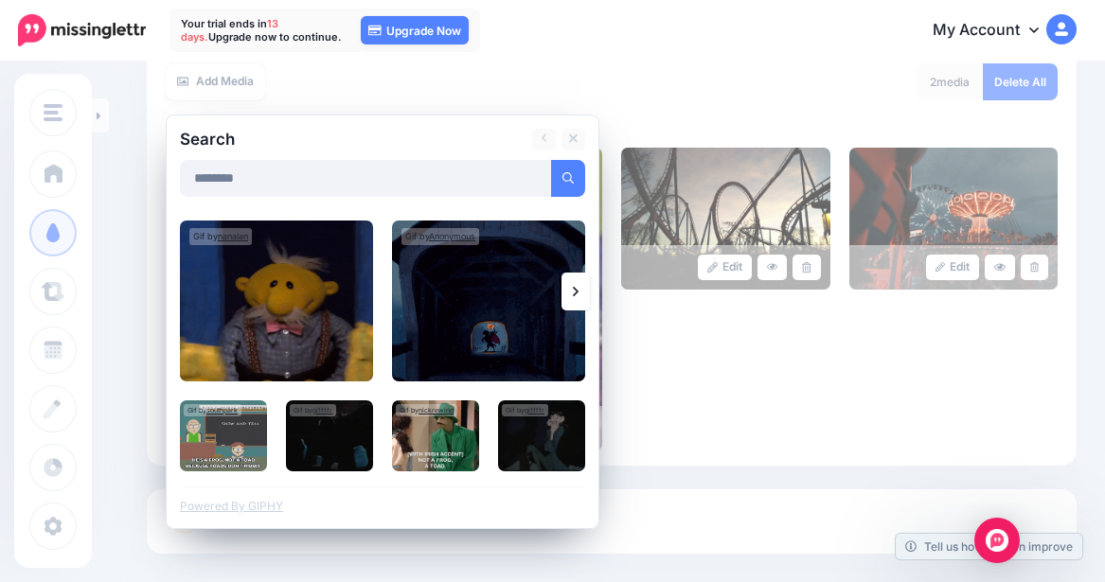
click at [567, 290] on link at bounding box center [575, 292] width 28 height 38
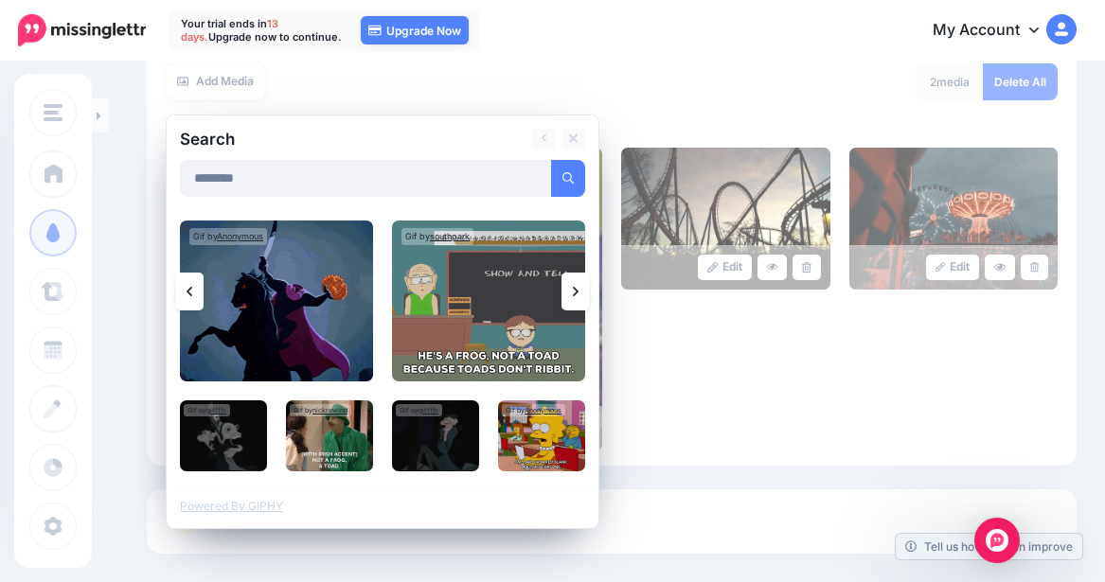
click at [566, 289] on link at bounding box center [575, 292] width 28 height 38
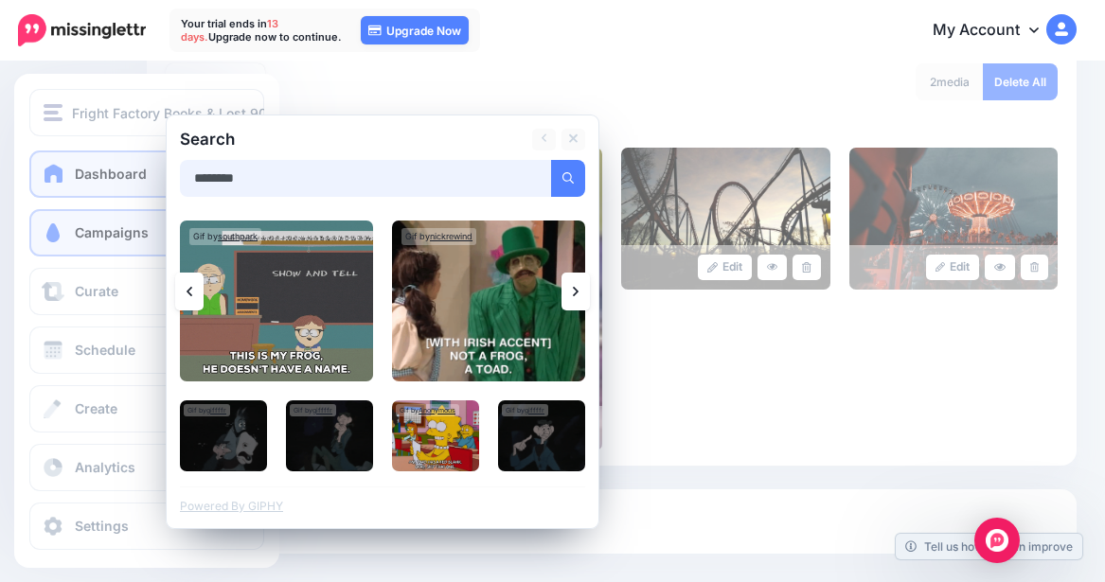
drag, startPoint x: 306, startPoint y: 165, endPoint x: 43, endPoint y: 156, distance: 263.4
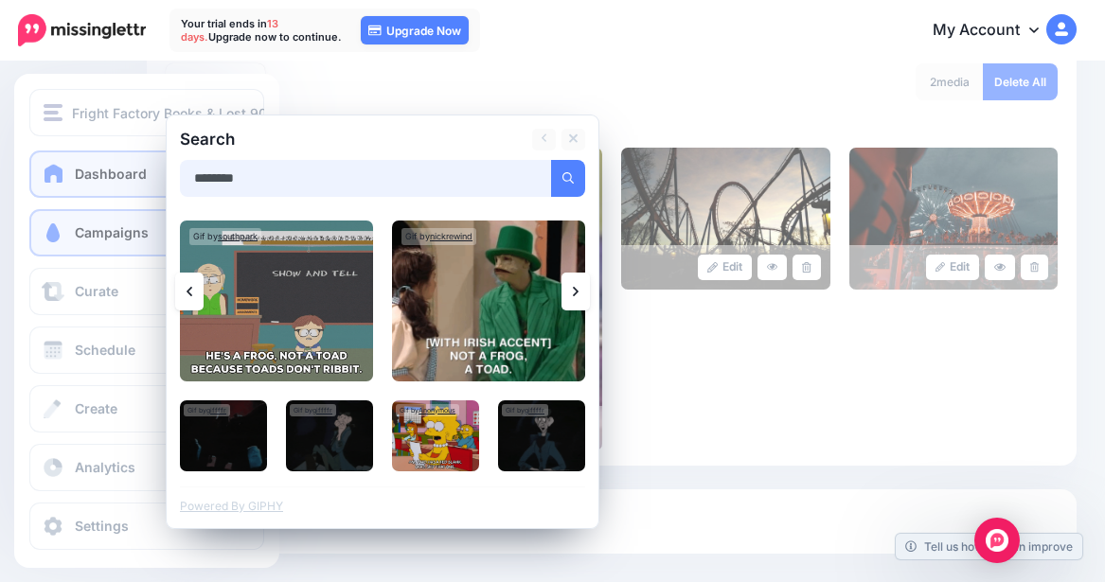
click at [43, 156] on div "Fright Factory Books & Lost 90's Book Reports Blog Fright Factory Books & Los… …" at bounding box center [552, 197] width 1105 height 959
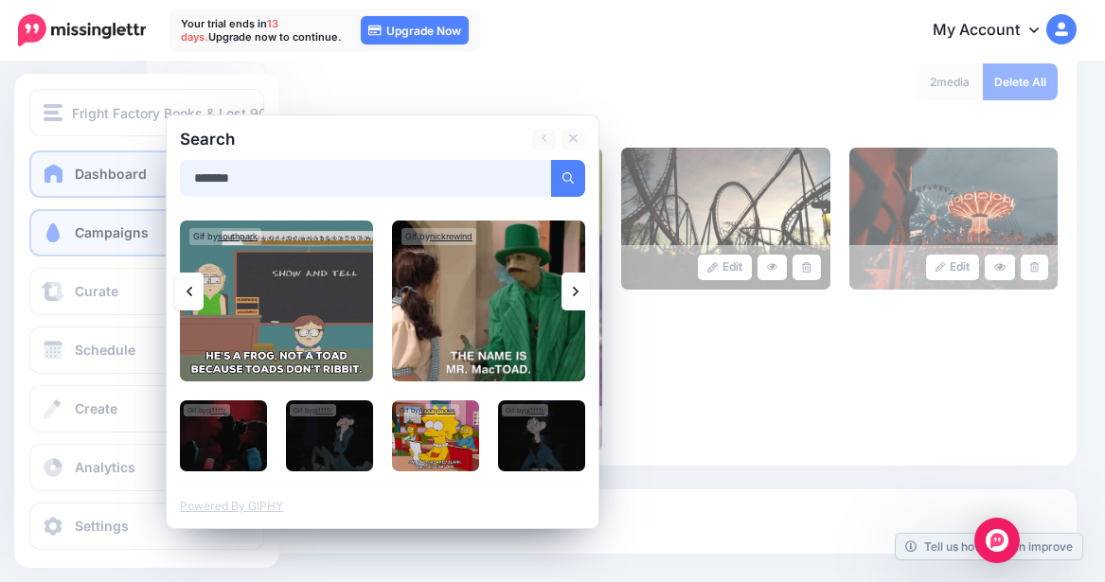
type input "******"
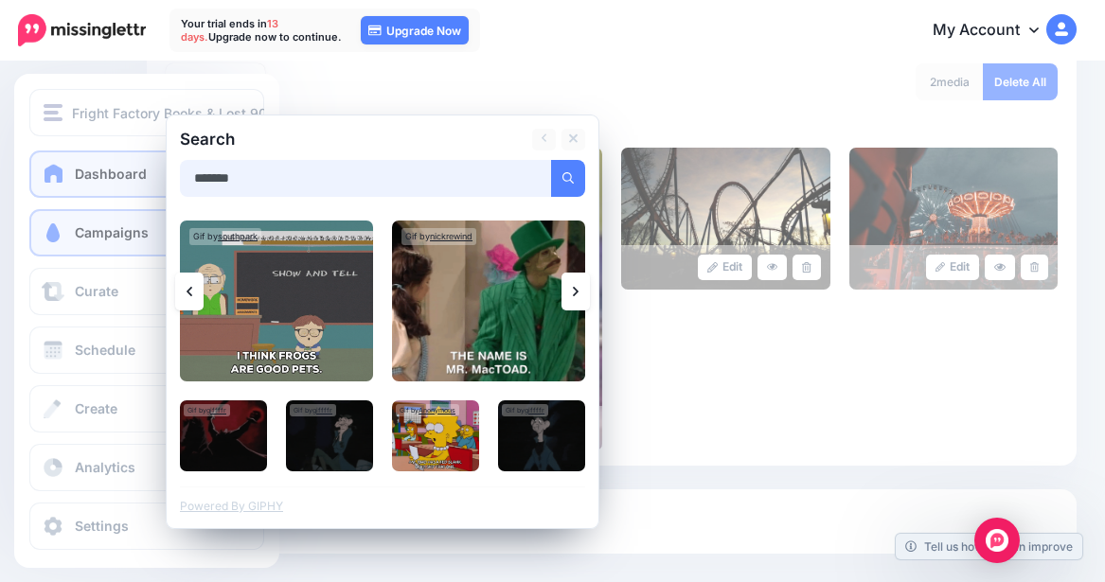
click at [551, 160] on button "submit" at bounding box center [568, 178] width 34 height 37
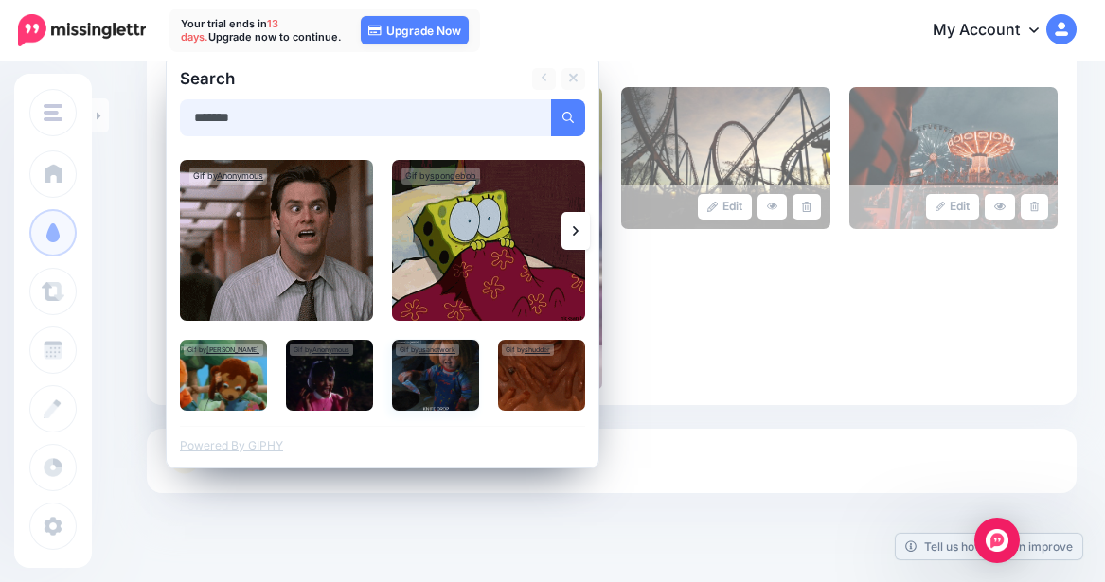
scroll to position [440, 0]
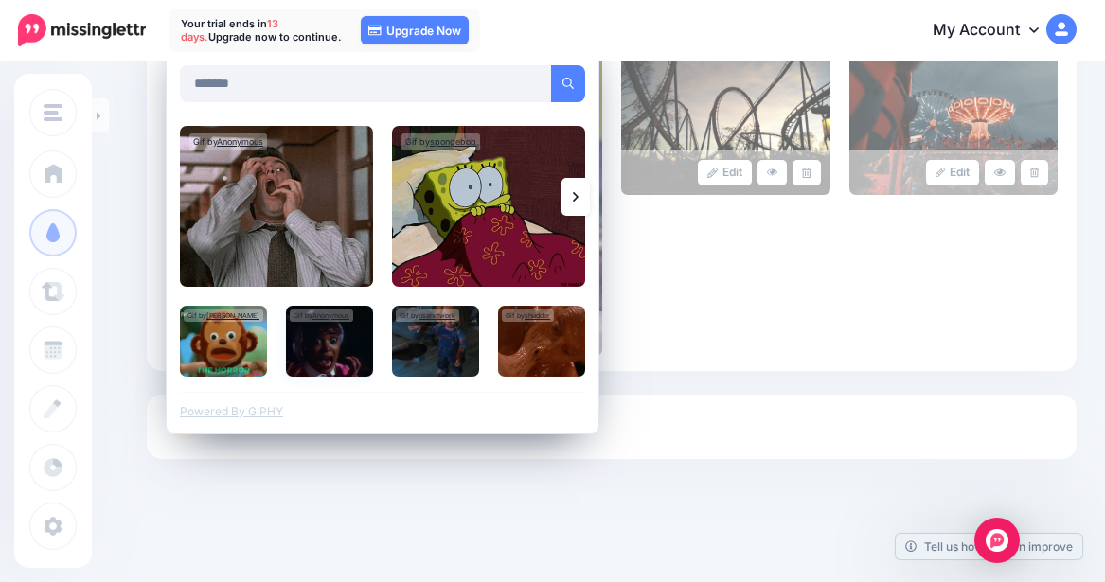
click at [333, 358] on img at bounding box center [329, 341] width 87 height 71
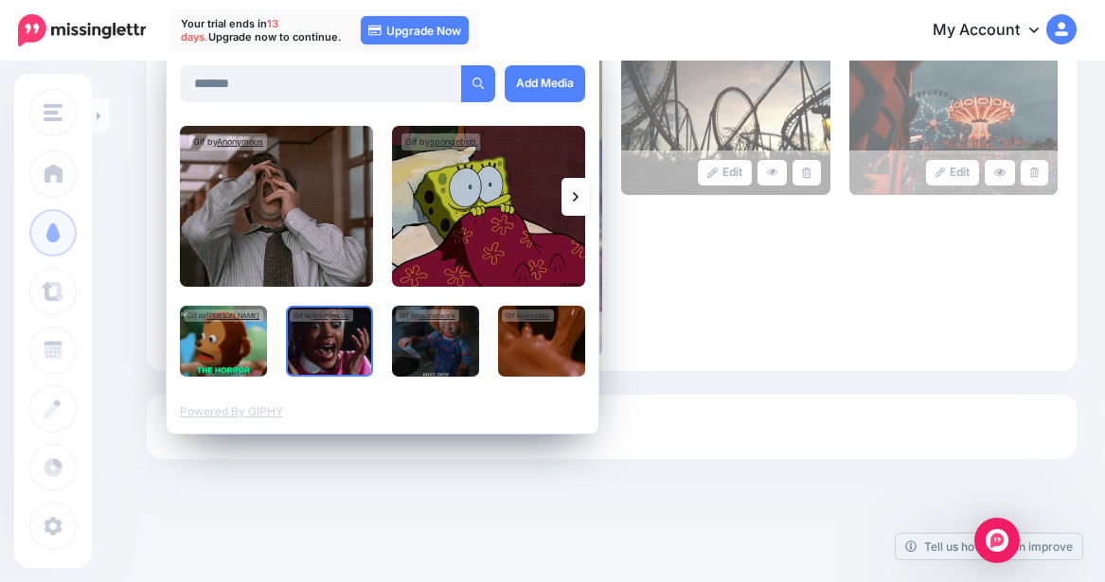
click at [582, 188] on link at bounding box center [575, 197] width 28 height 38
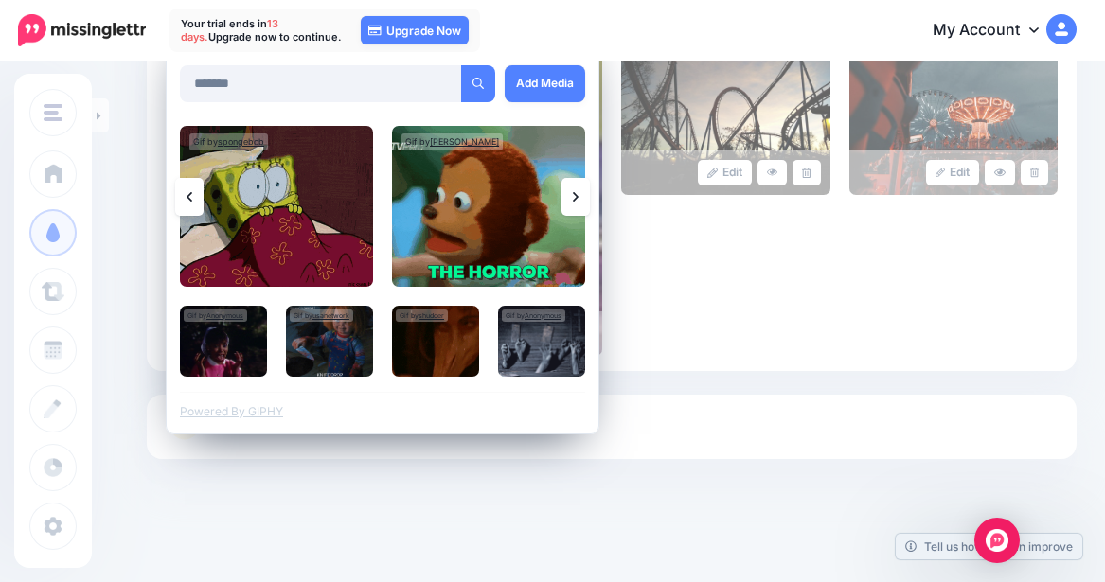
click at [569, 197] on link at bounding box center [575, 197] width 28 height 38
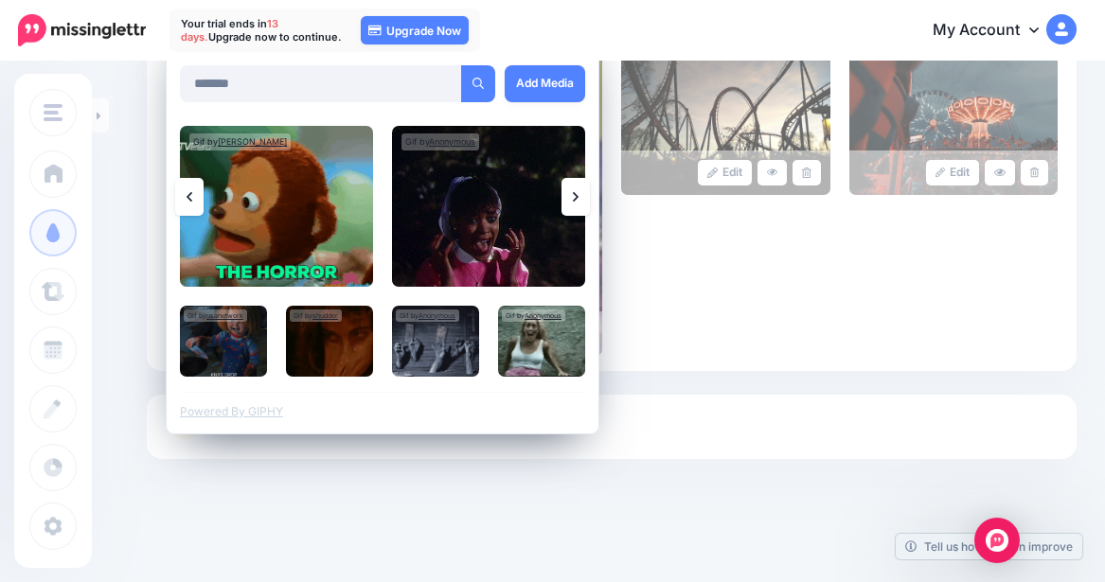
click at [584, 201] on link at bounding box center [575, 197] width 28 height 38
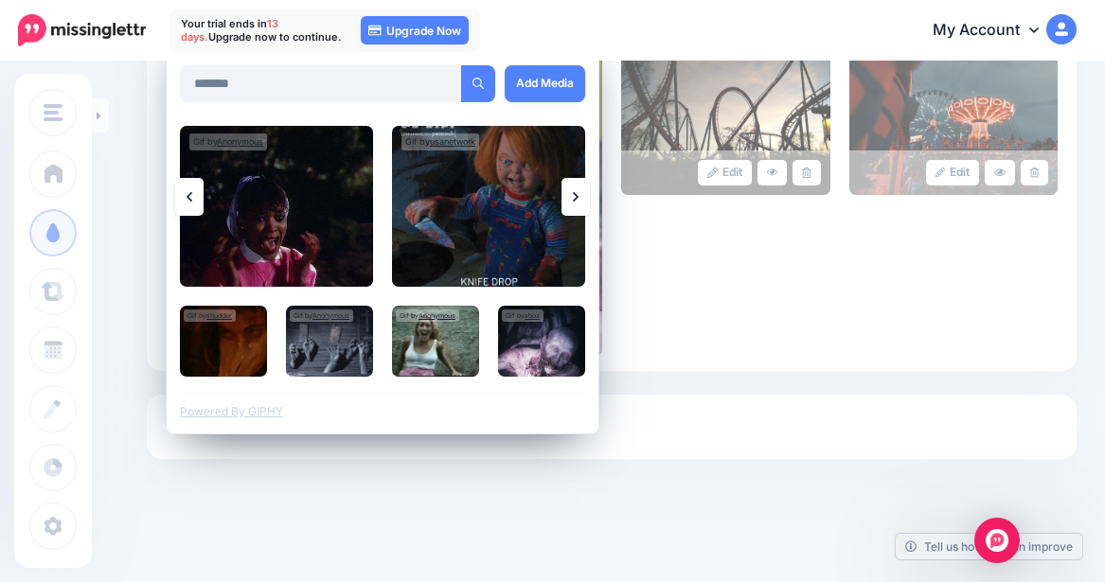
click at [584, 201] on link at bounding box center [575, 197] width 28 height 38
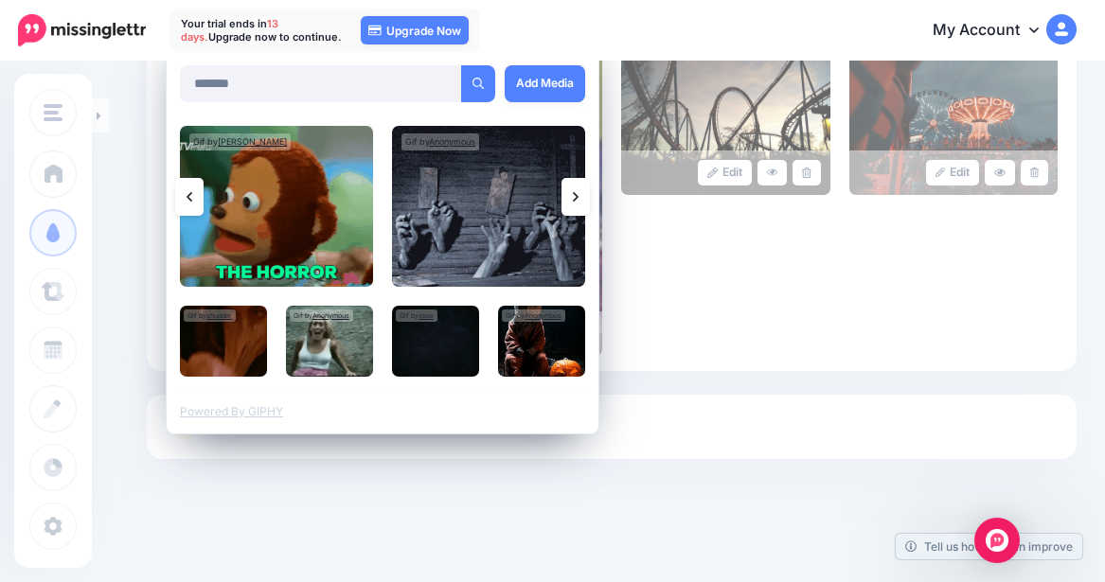
click at [584, 201] on link at bounding box center [575, 197] width 28 height 38
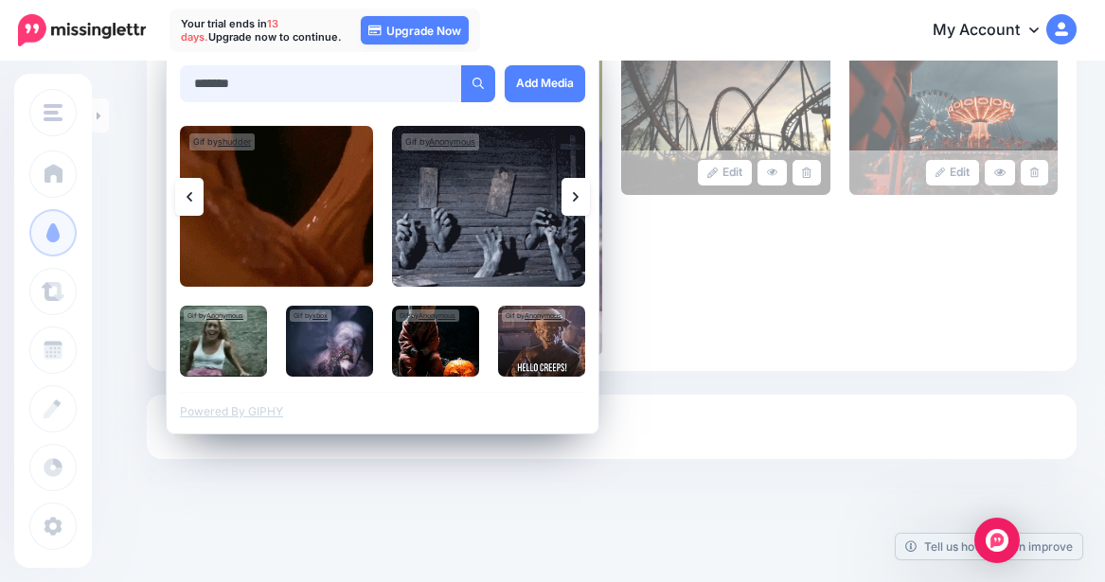
drag, startPoint x: 283, startPoint y: 81, endPoint x: 169, endPoint y: 72, distance: 114.0
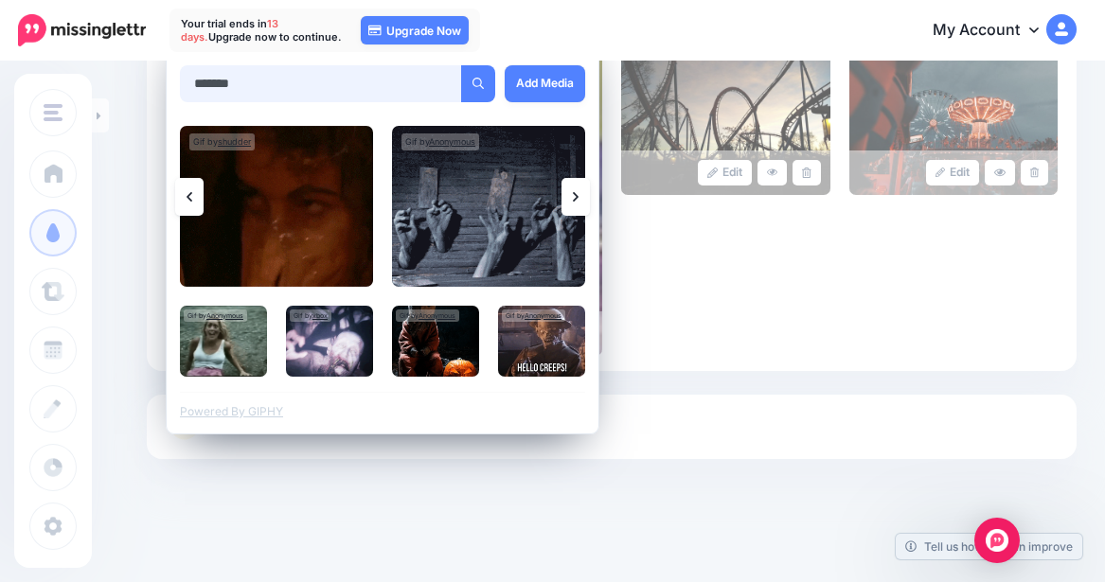
click at [169, 72] on div "Search ****** Add Media Gif by shudder Anonymous Anonymous xbox" at bounding box center [383, 227] width 434 height 415
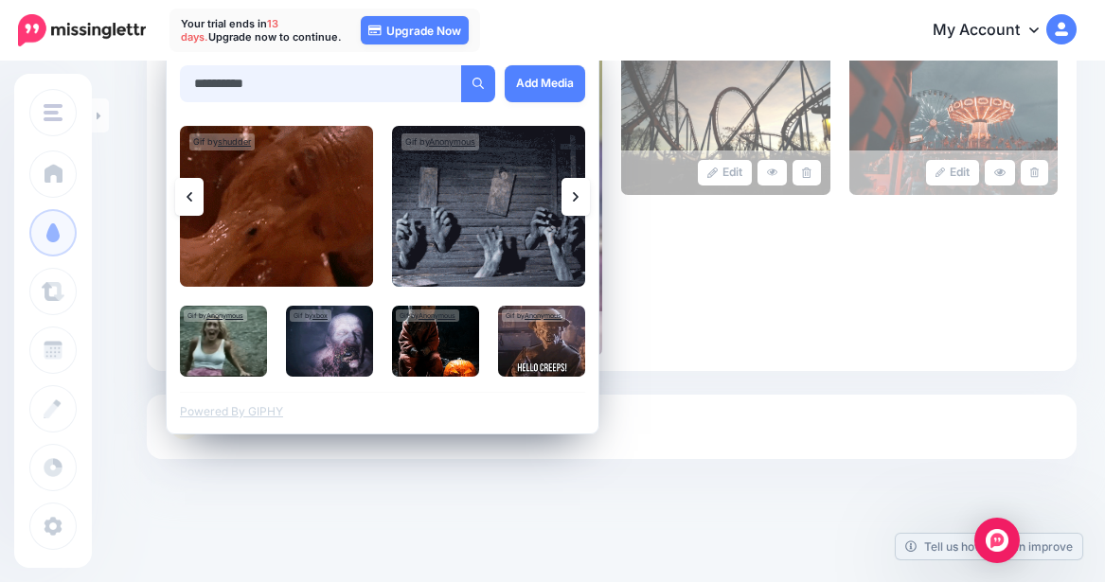
type input "**********"
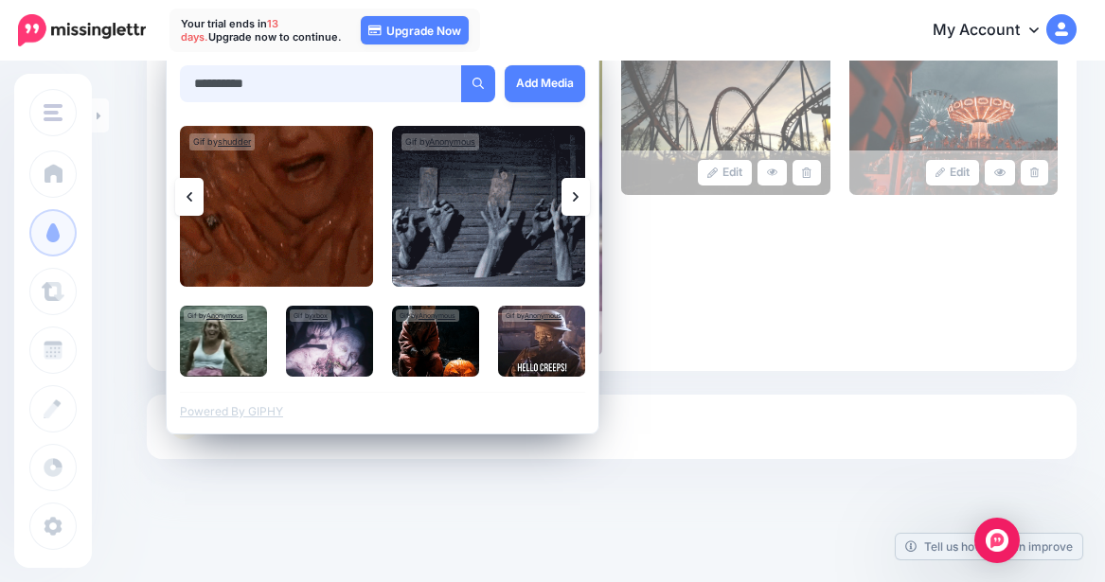
click at [461, 65] on button "submit" at bounding box center [478, 83] width 34 height 37
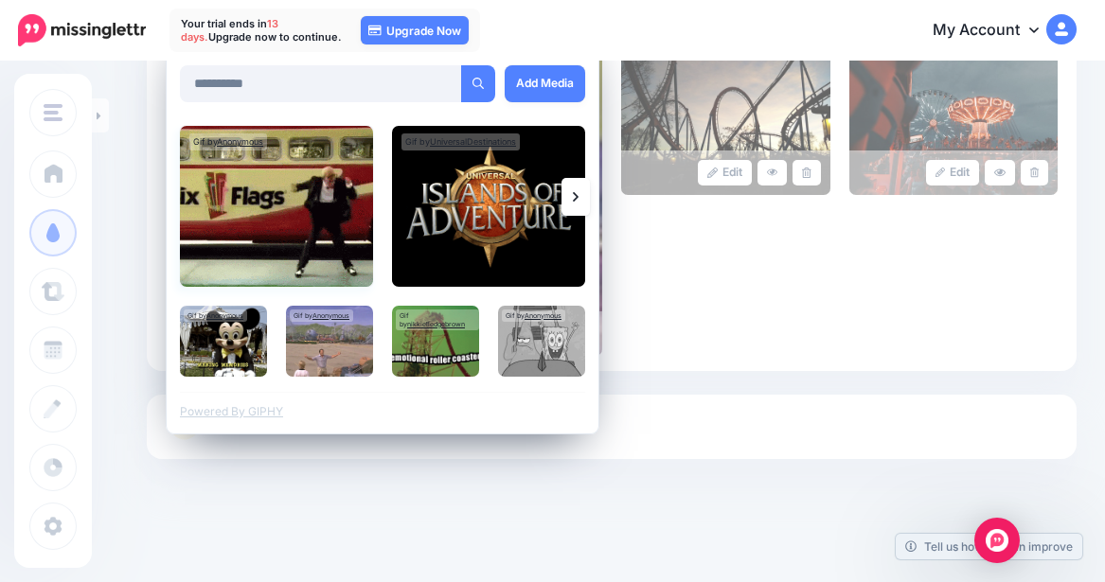
click at [297, 214] on img at bounding box center [276, 206] width 193 height 161
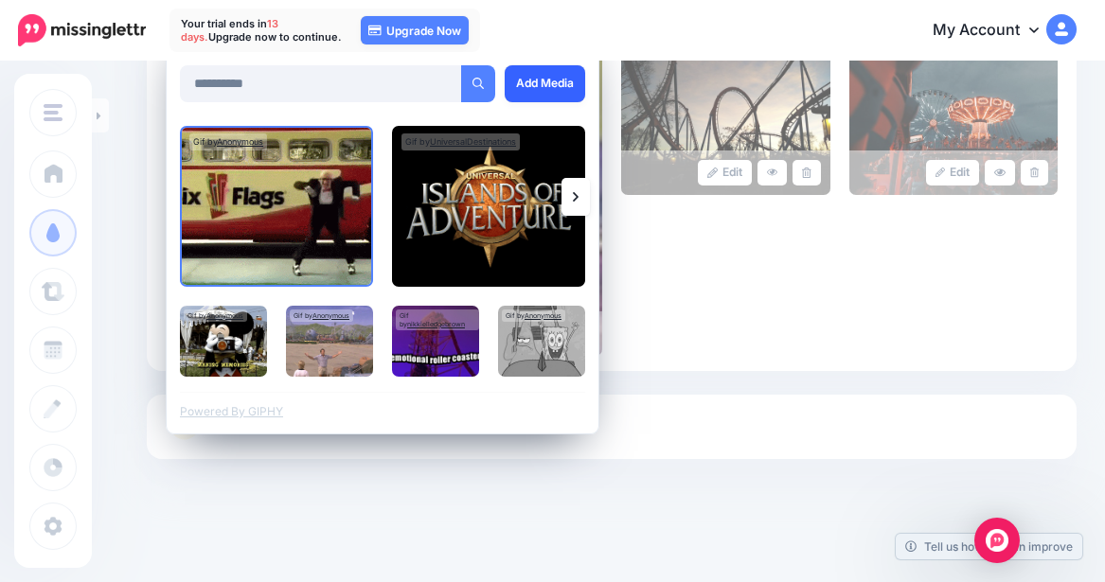
click at [562, 83] on link "Add Media" at bounding box center [545, 83] width 80 height 37
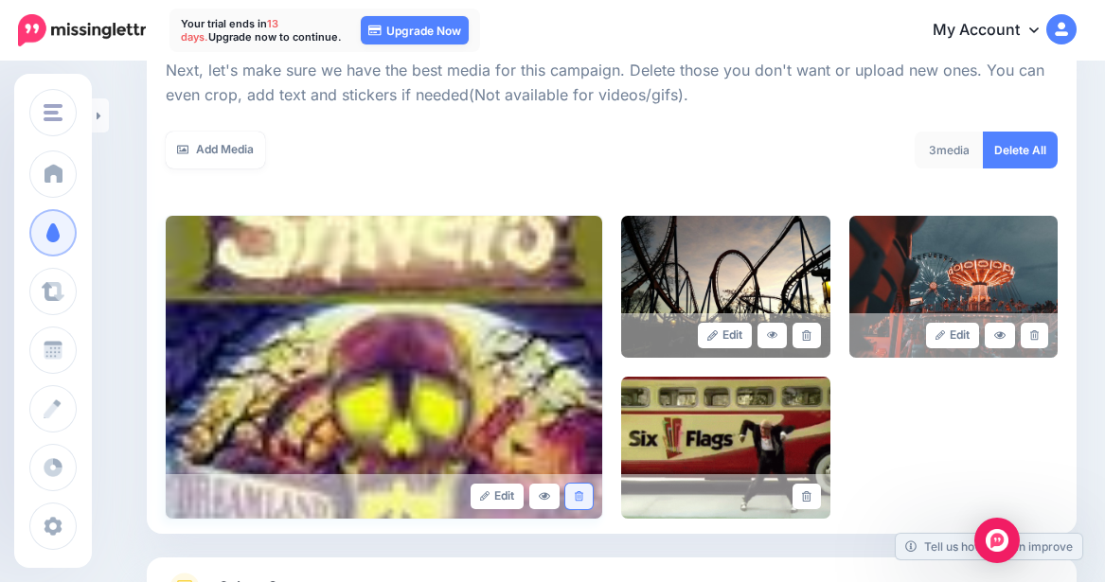
scroll to position [251, 0]
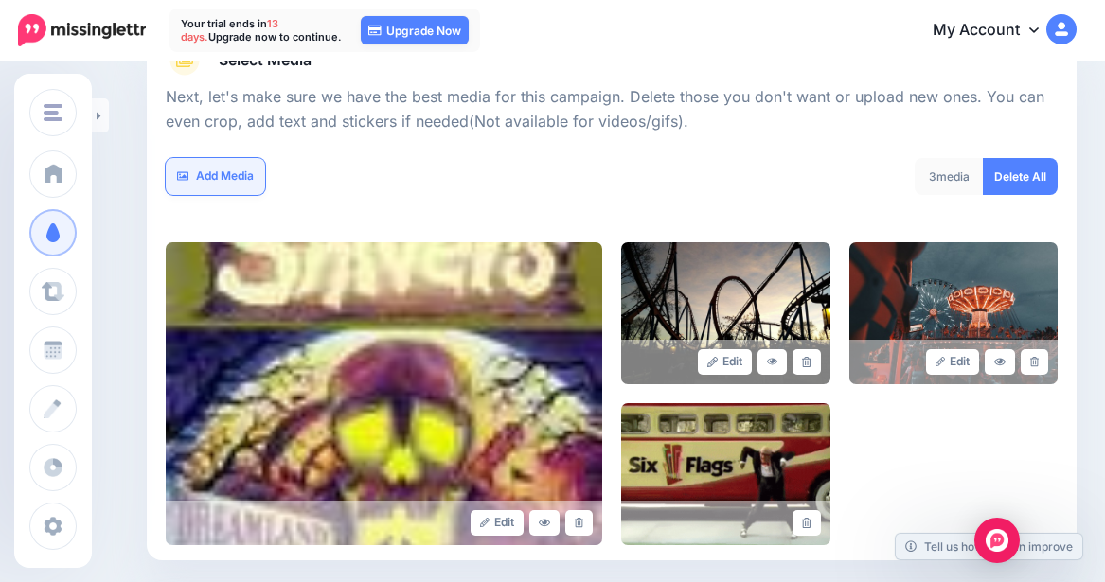
click at [245, 178] on link "Add Media" at bounding box center [215, 176] width 99 height 37
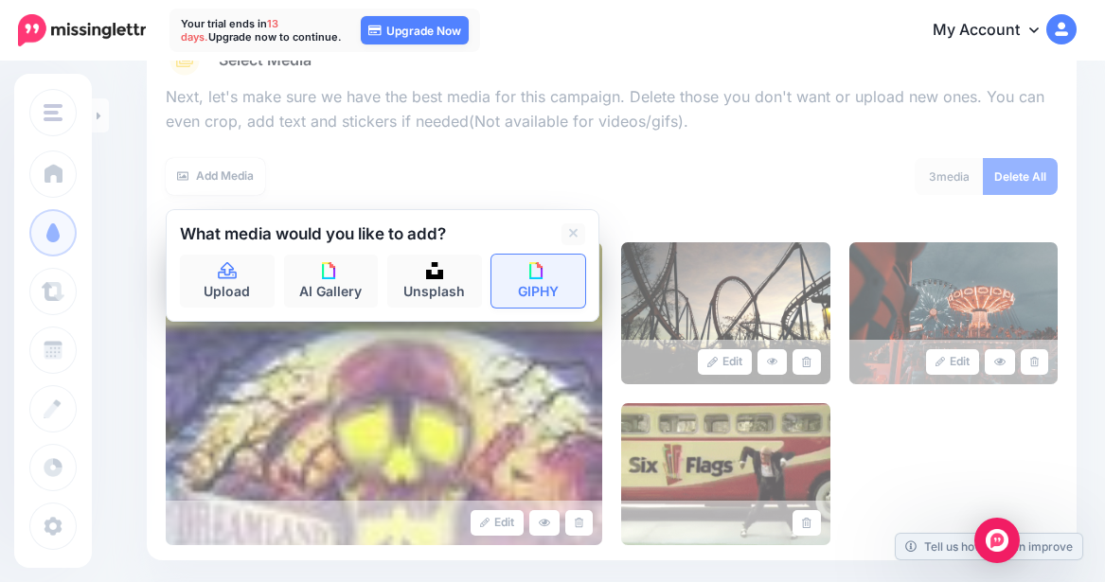
click at [509, 286] on link "GIPHY" at bounding box center [538, 281] width 95 height 53
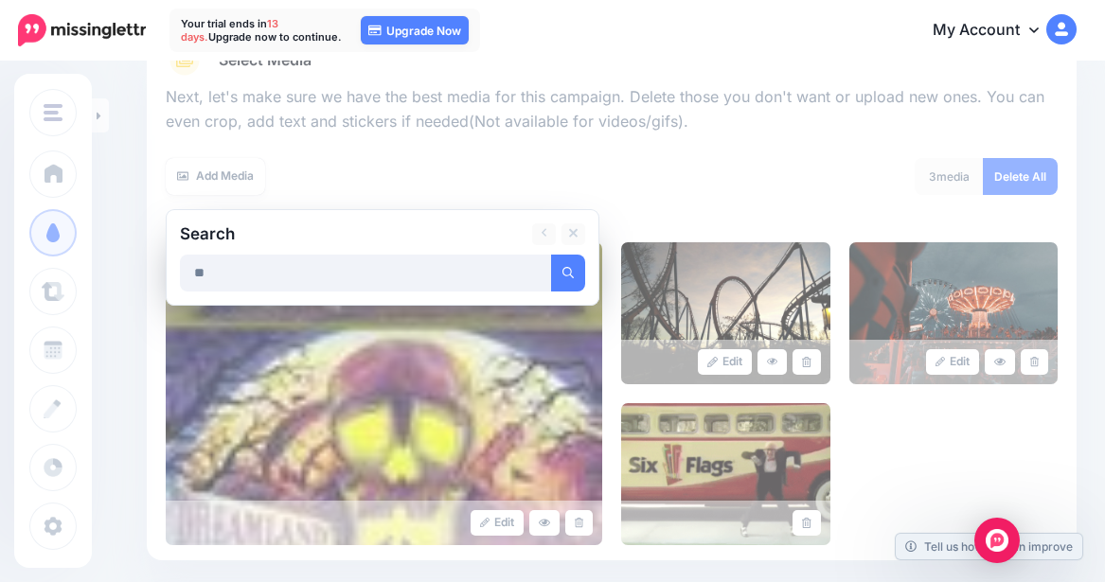
type input "*"
type input "******"
click at [551, 255] on button "submit" at bounding box center [568, 273] width 34 height 37
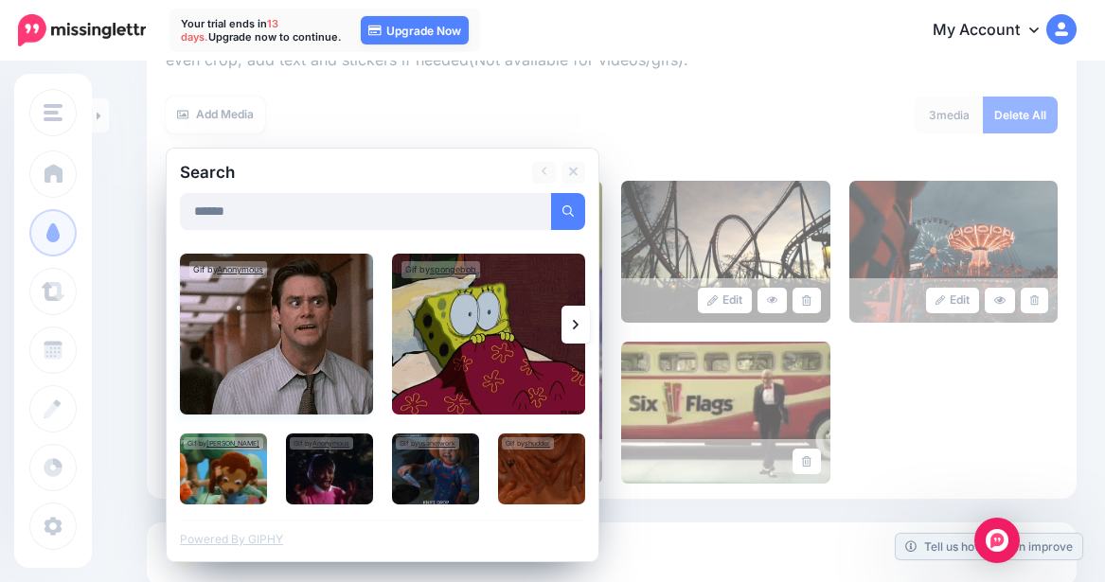
scroll to position [346, 0]
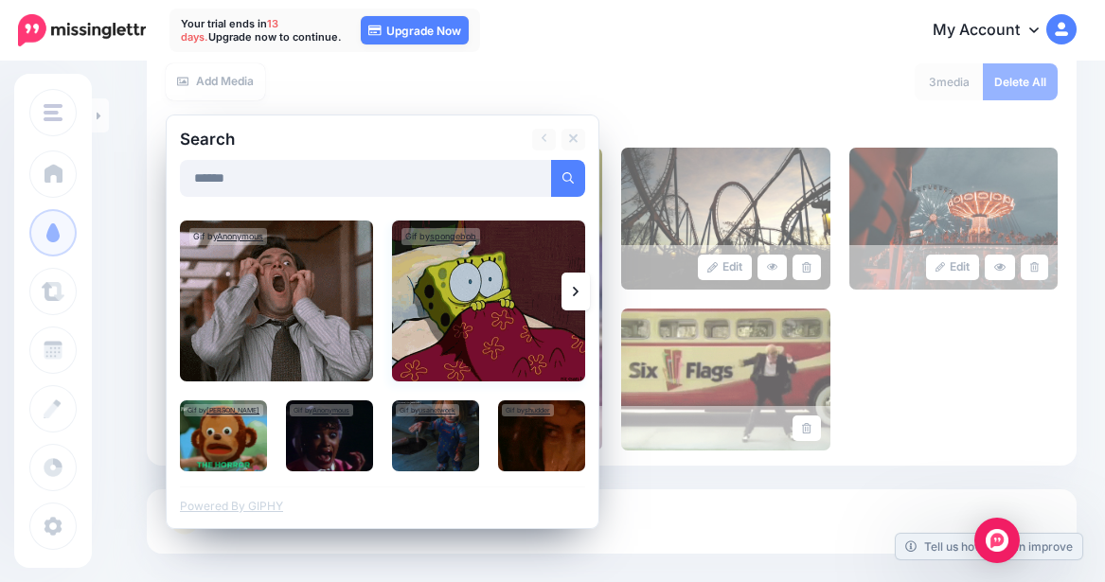
click at [463, 329] on img at bounding box center [488, 301] width 193 height 161
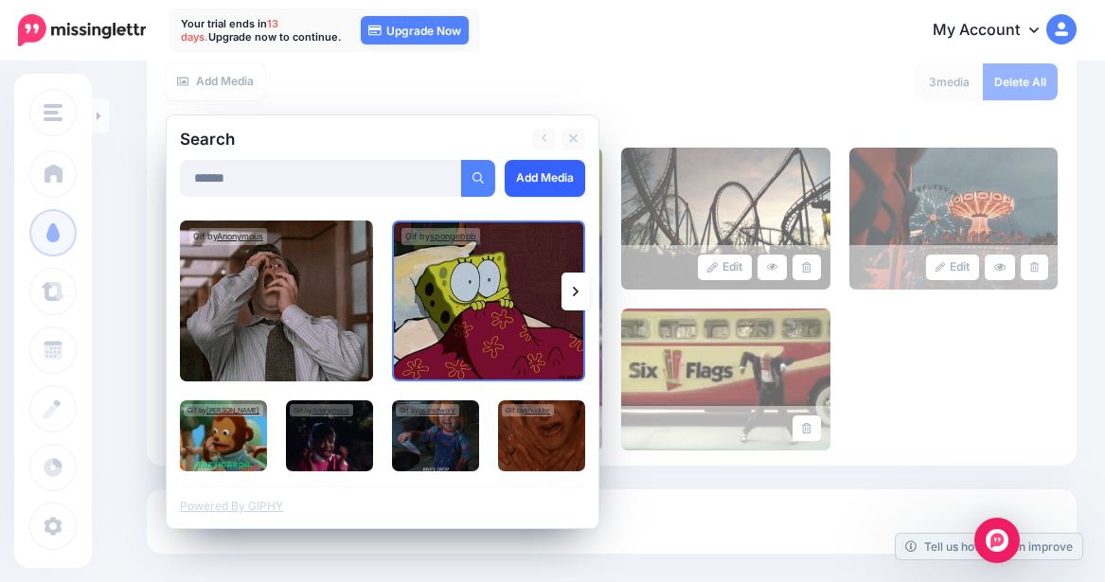
click at [541, 175] on link "Add Media" at bounding box center [545, 178] width 80 height 37
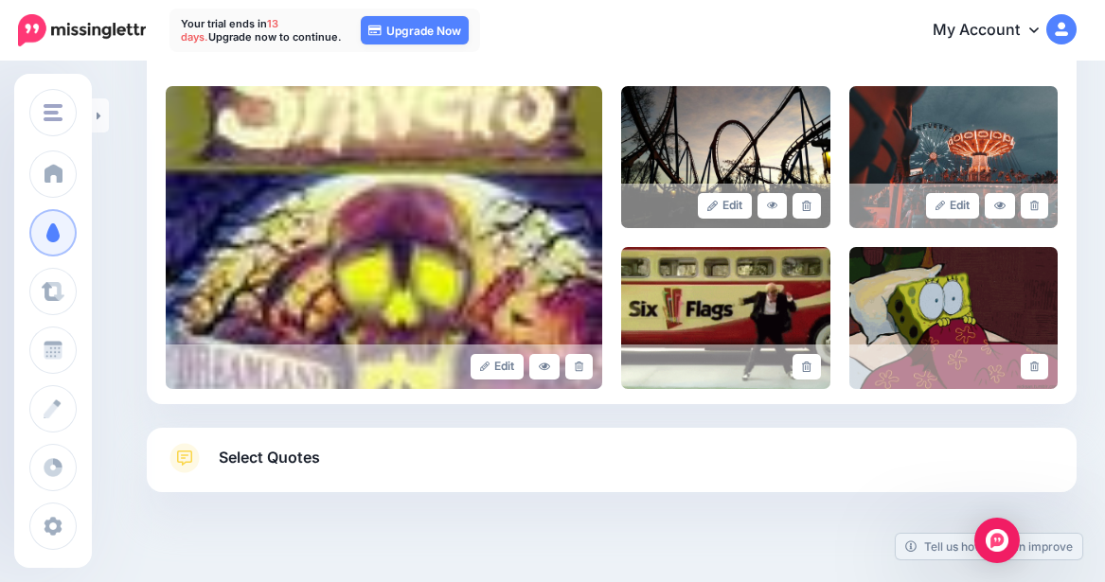
scroll to position [440, 0]
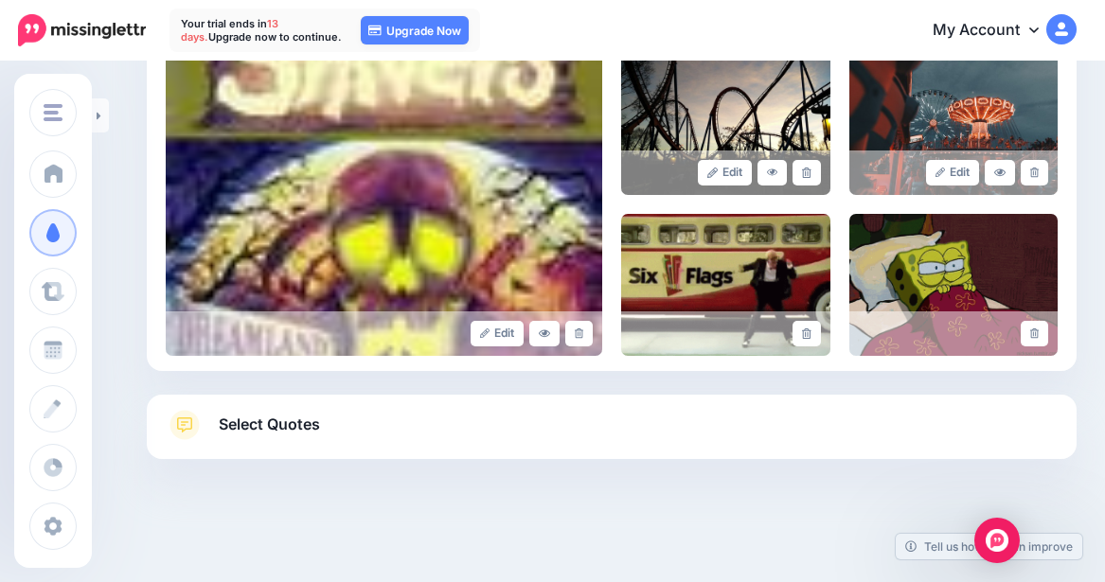
click at [329, 439] on link "Select Quotes" at bounding box center [612, 434] width 892 height 49
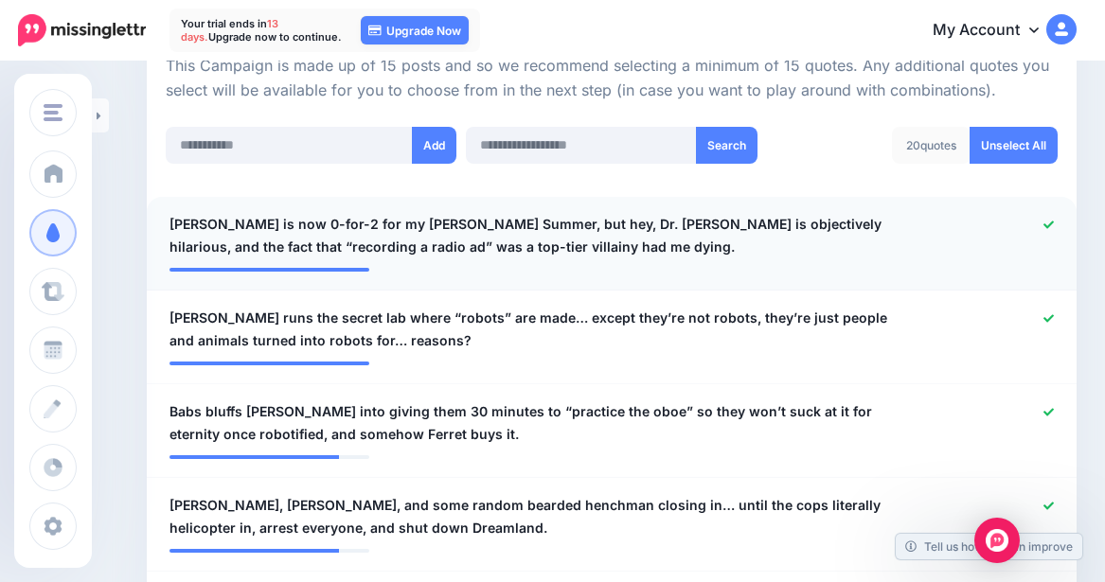
click at [988, 235] on div at bounding box center [992, 235] width 152 height 45
click at [988, 232] on div at bounding box center [992, 235] width 152 height 45
click at [988, 223] on icon at bounding box center [1048, 225] width 10 height 10
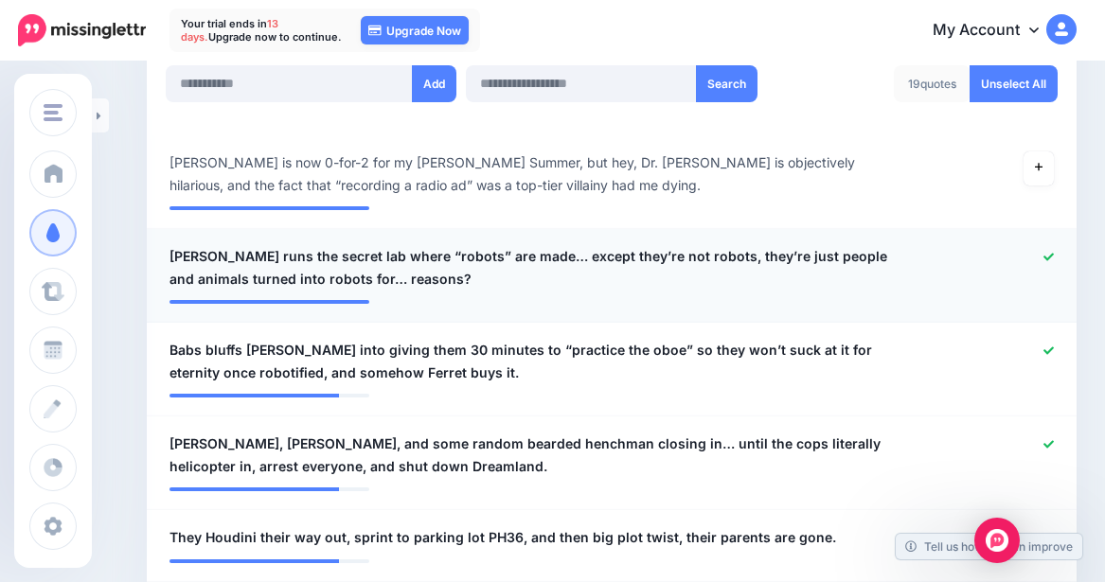
scroll to position [535, 0]
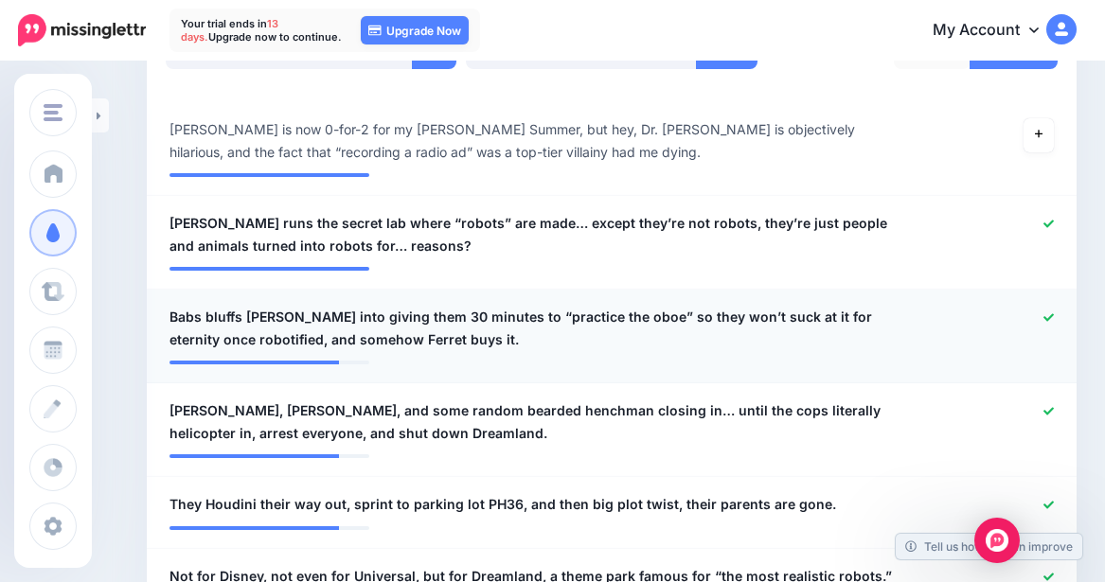
click at [988, 322] on icon at bounding box center [1048, 317] width 10 height 10
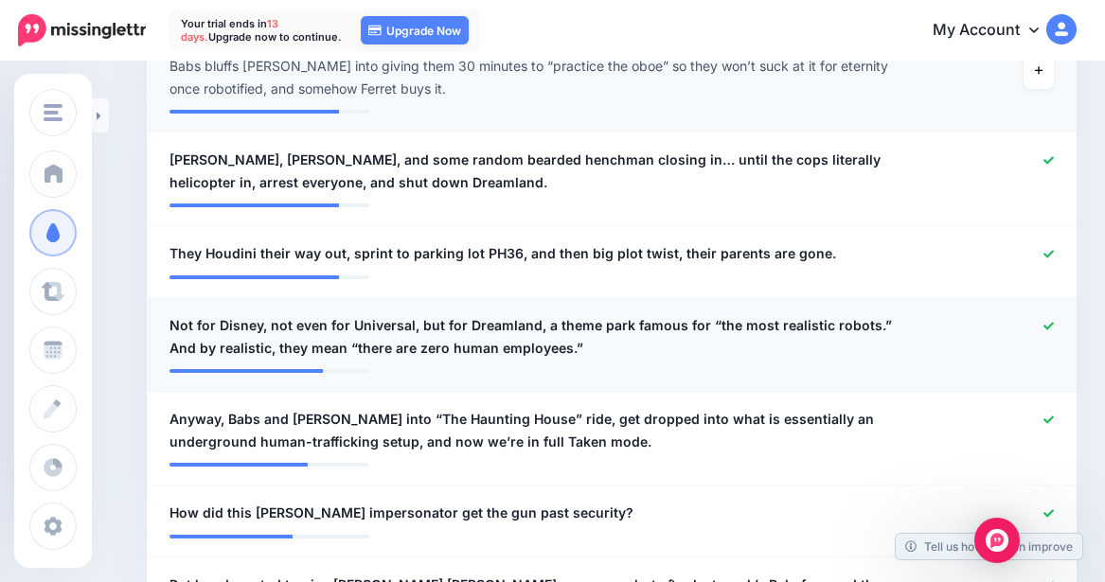
scroll to position [819, 0]
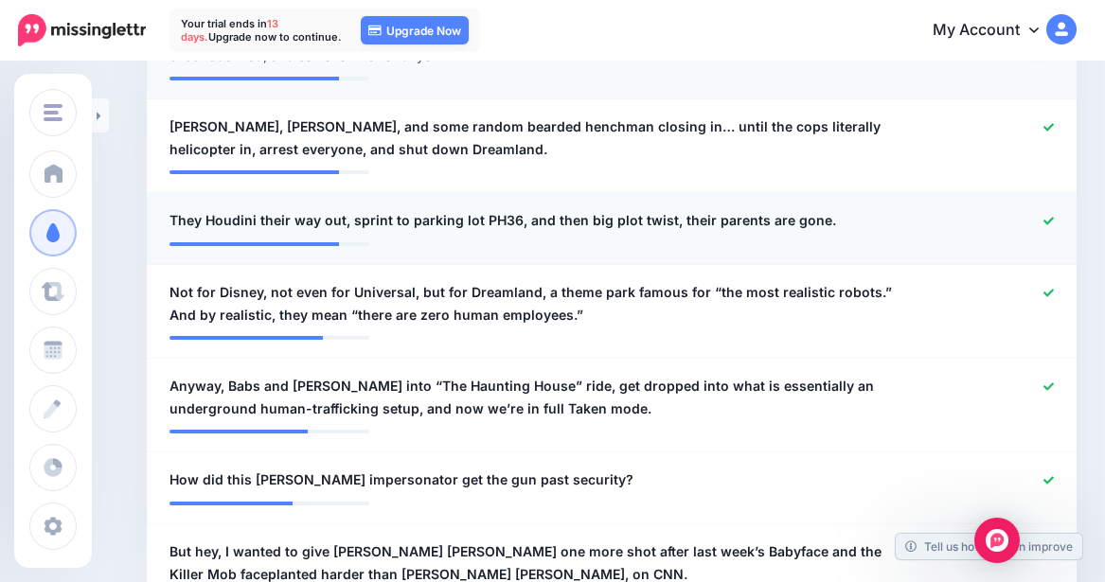
click at [988, 223] on icon at bounding box center [1048, 221] width 10 height 8
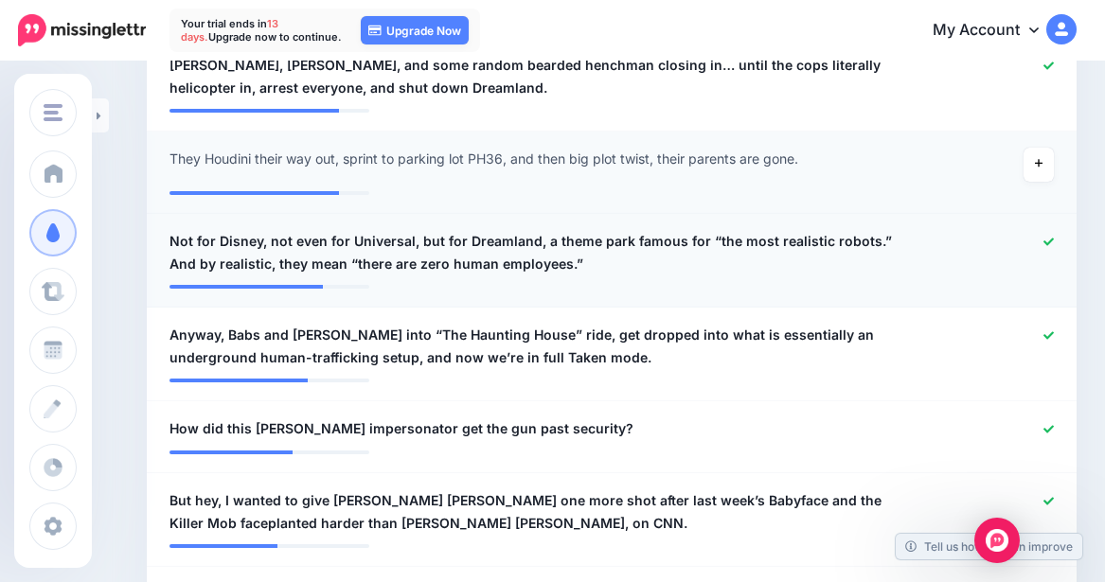
scroll to position [914, 0]
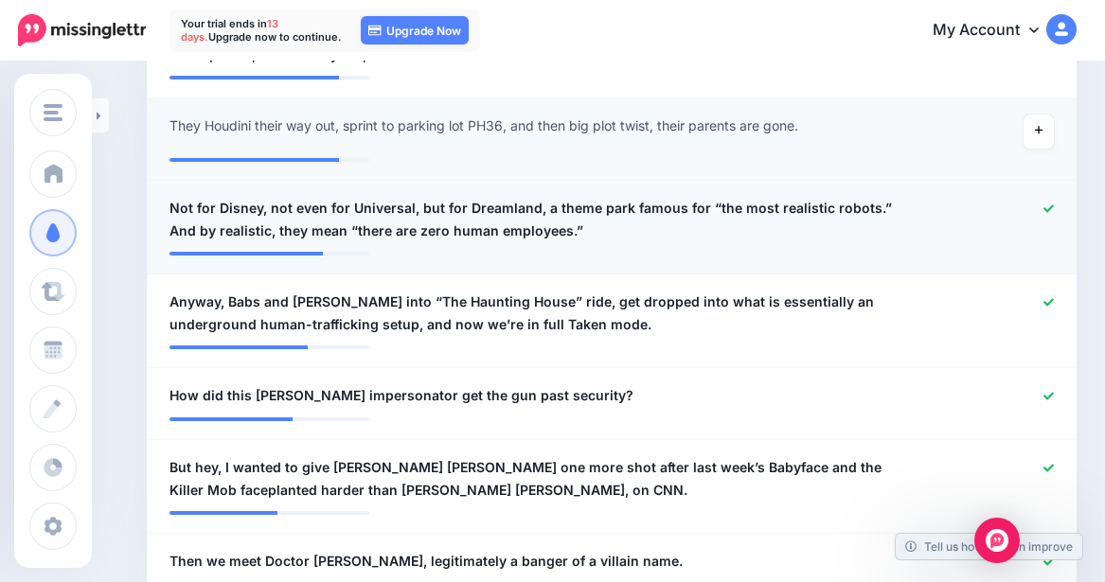
click at [988, 209] on icon at bounding box center [1048, 209] width 10 height 10
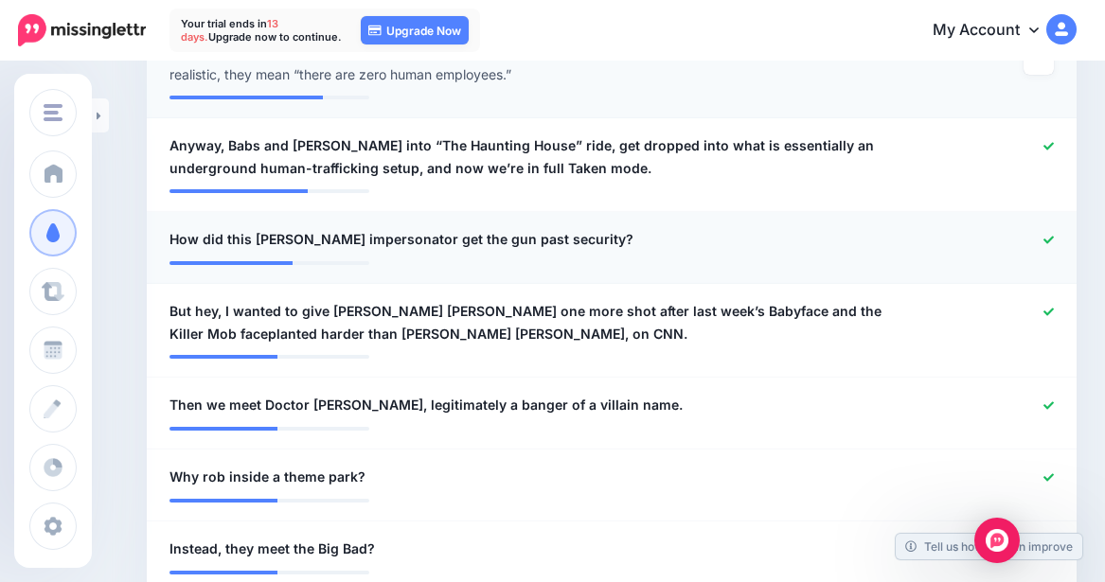
scroll to position [1103, 0]
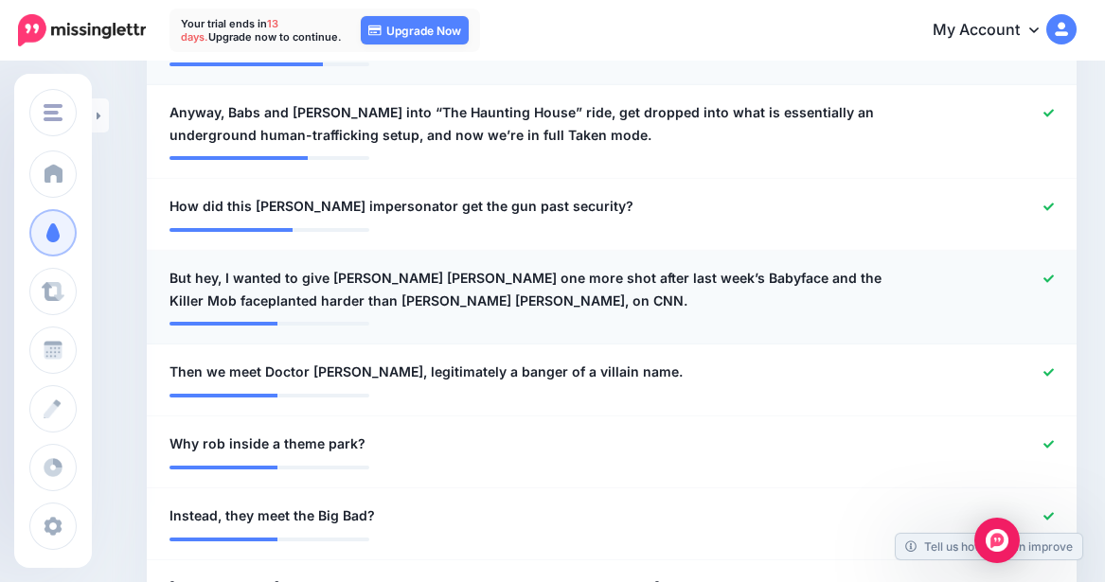
click at [988, 276] on icon at bounding box center [1048, 279] width 10 height 10
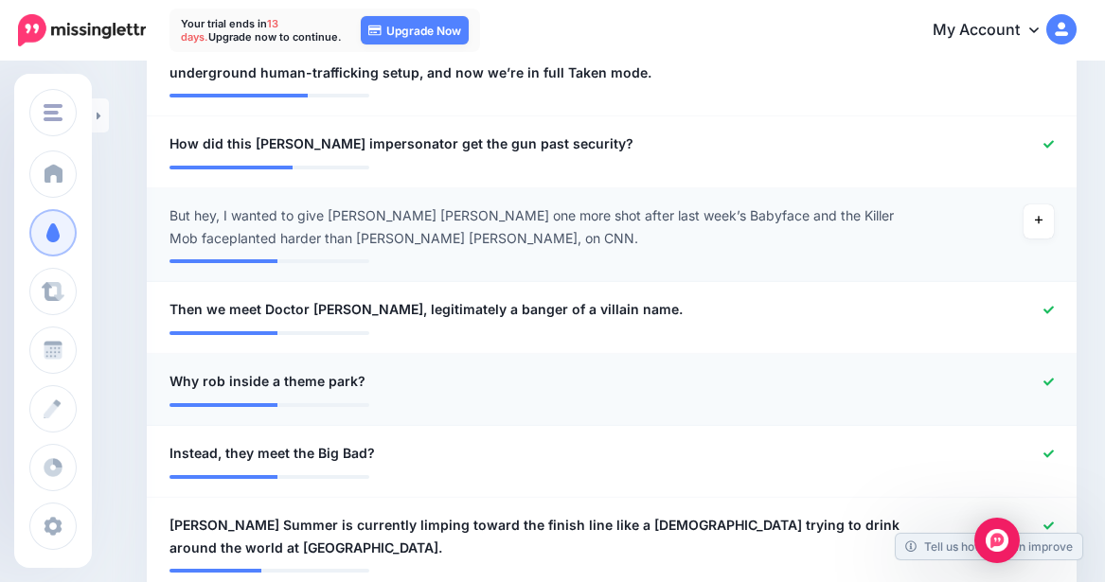
scroll to position [1198, 0]
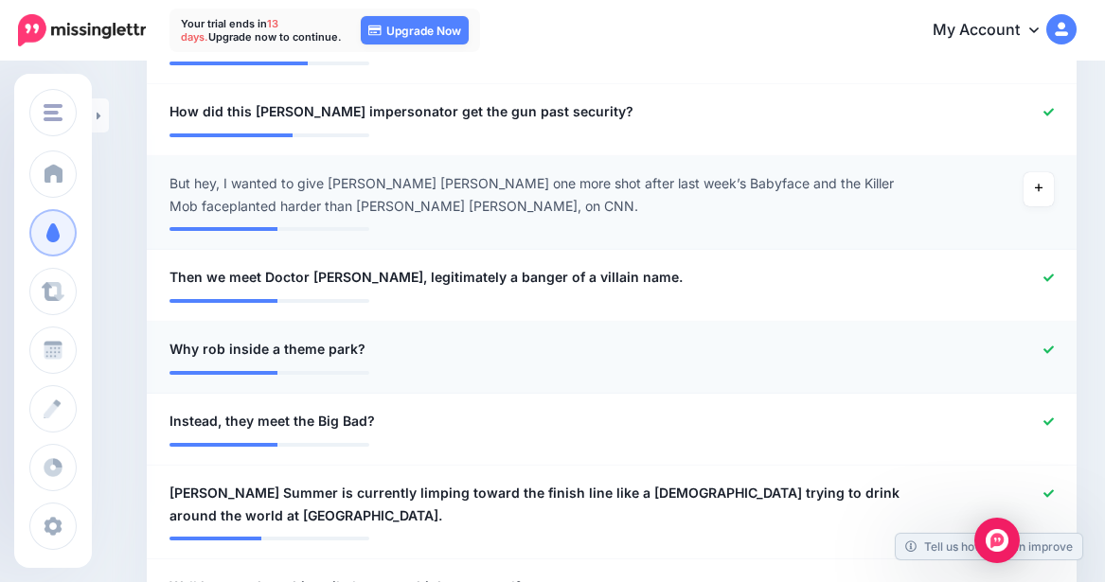
click at [988, 350] on icon at bounding box center [1048, 350] width 10 height 8
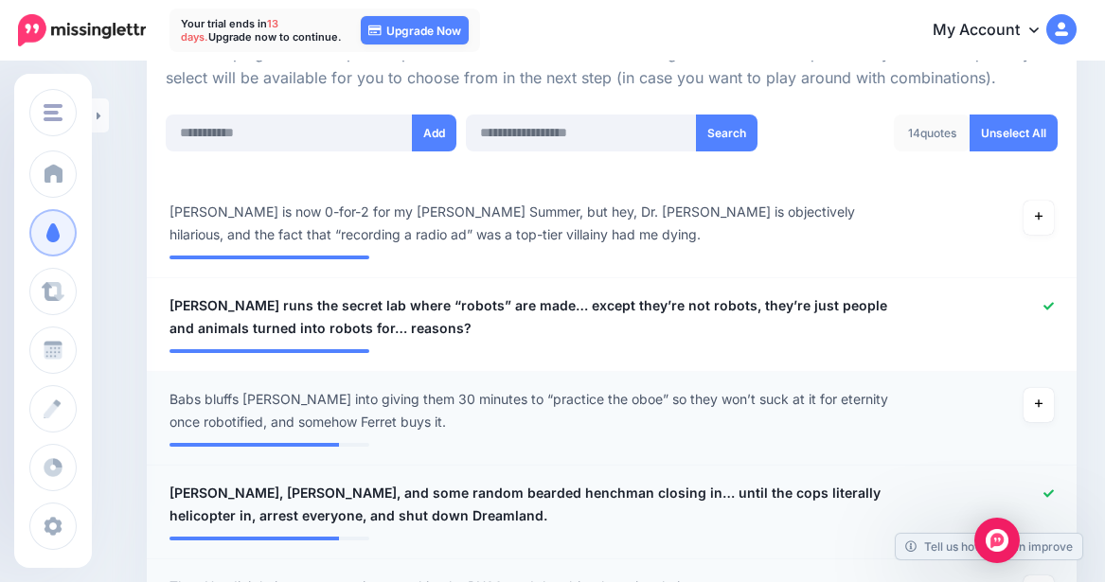
scroll to position [440, 0]
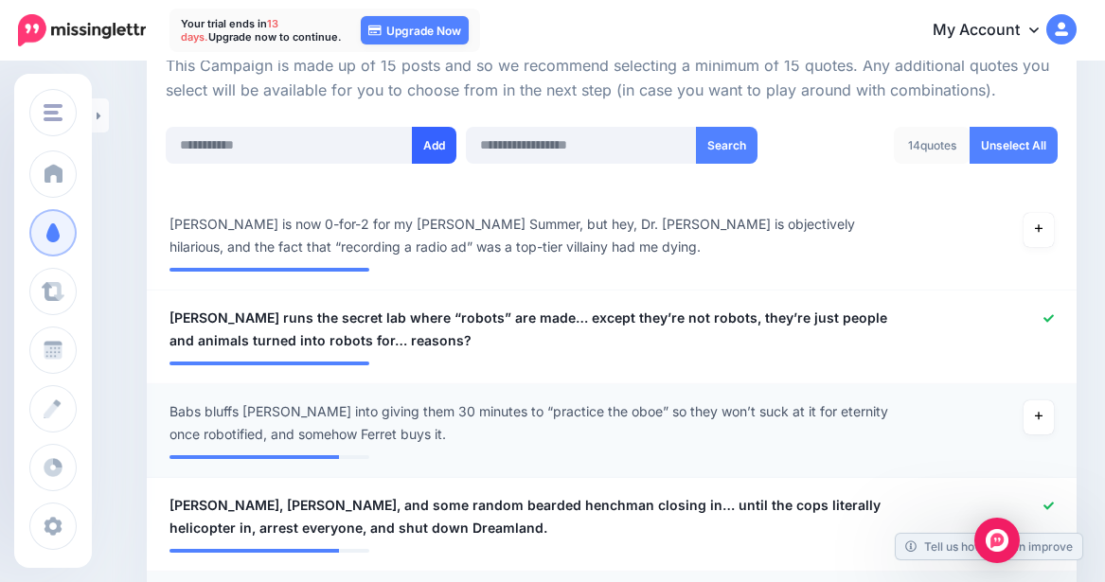
click at [444, 137] on button "Add" at bounding box center [434, 145] width 45 height 37
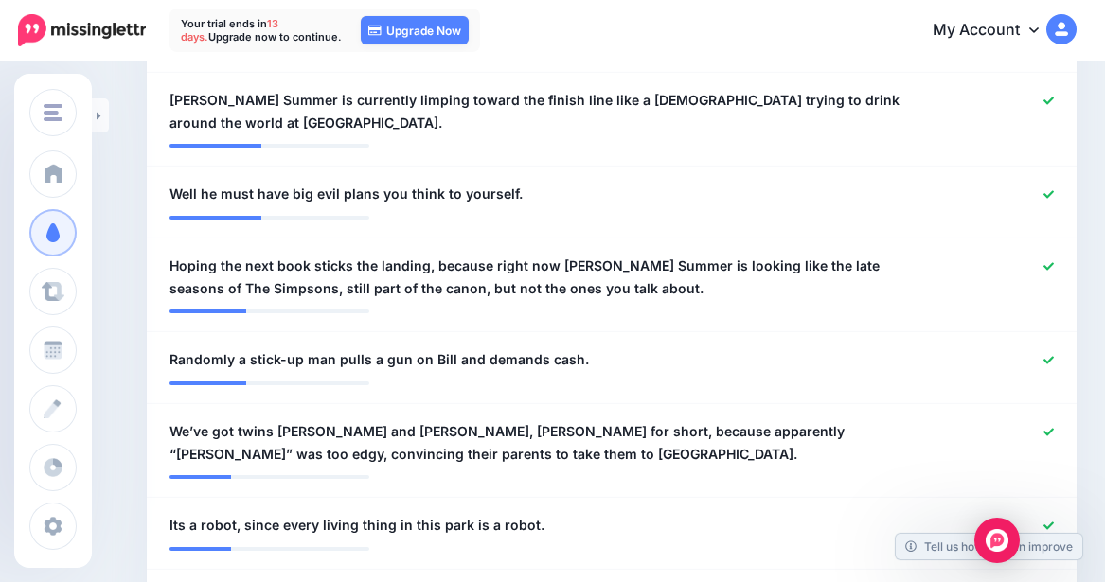
scroll to position [1056, 0]
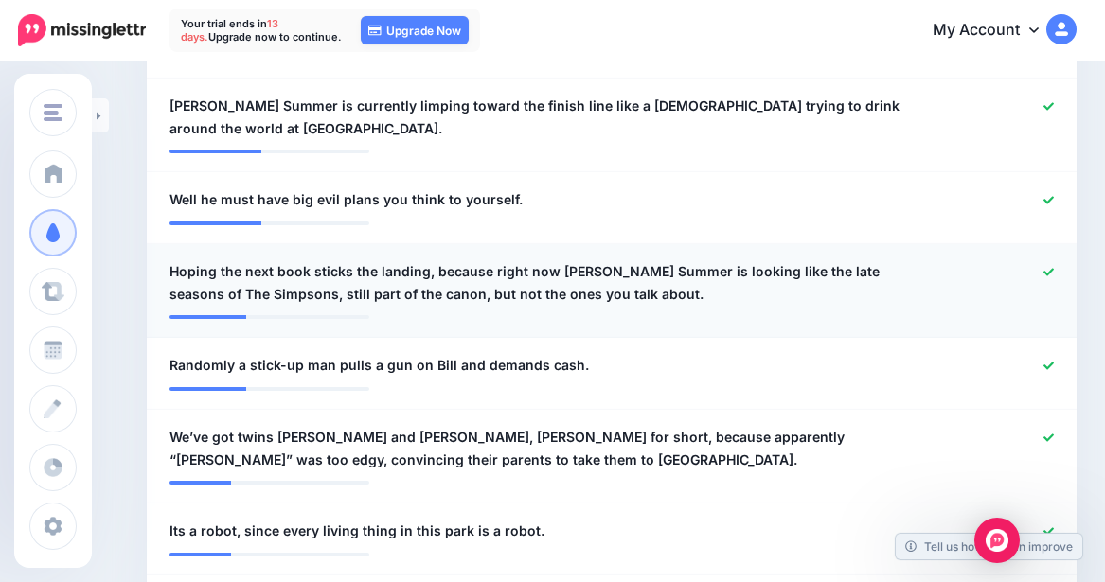
click at [988, 277] on link at bounding box center [1048, 272] width 10 height 13
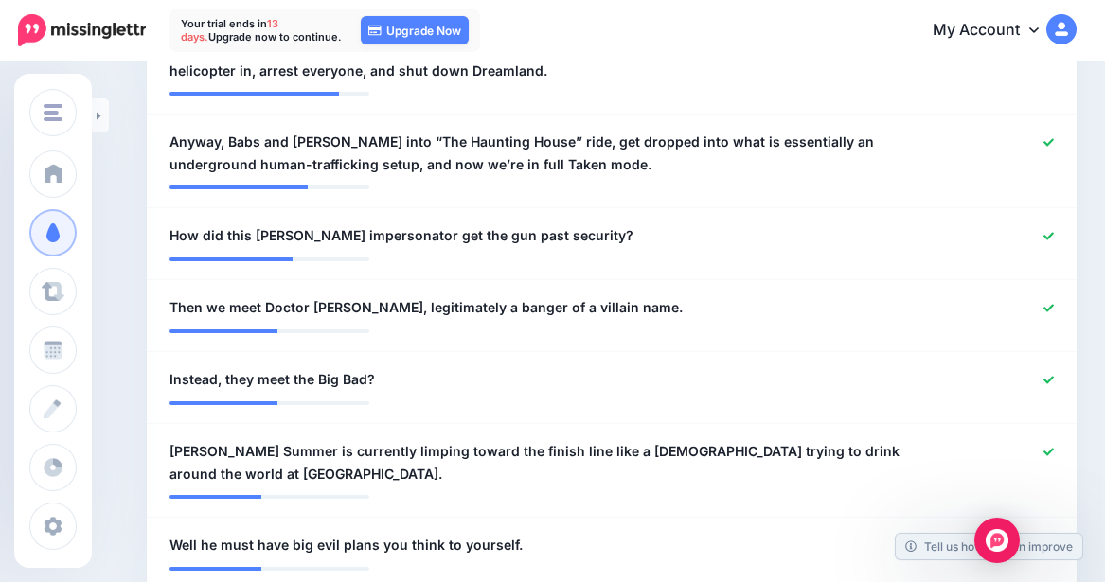
scroll to position [677, 0]
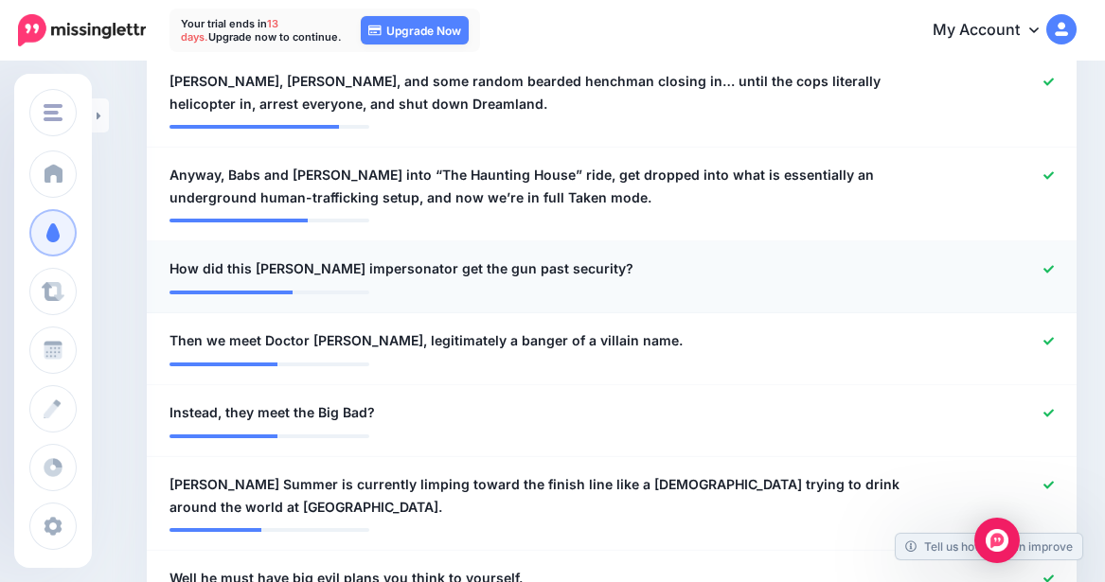
click at [988, 265] on icon at bounding box center [1048, 269] width 10 height 10
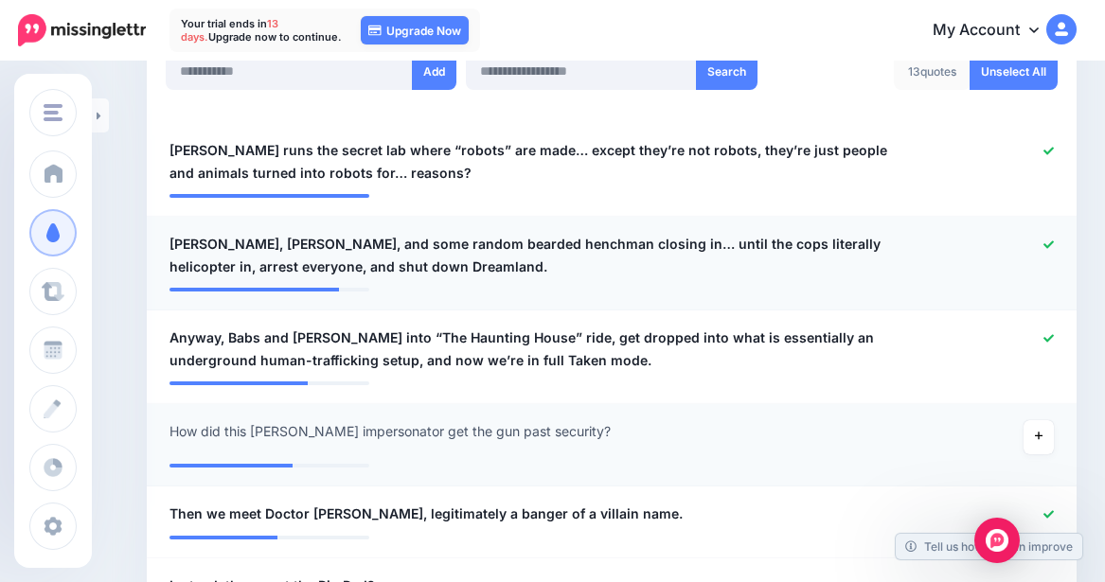
scroll to position [488, 0]
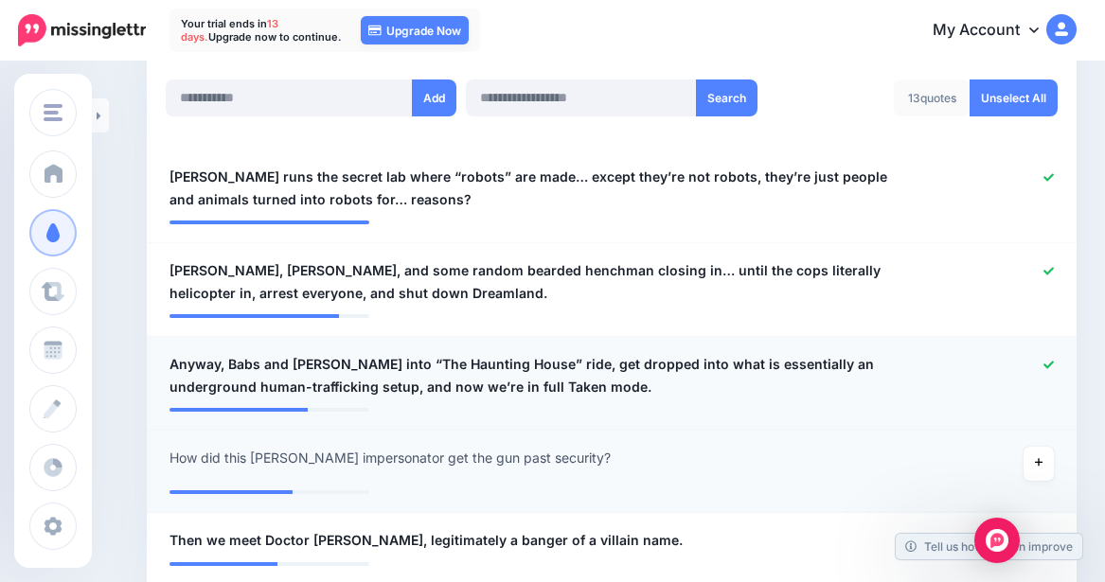
click at [988, 368] on icon at bounding box center [1048, 365] width 10 height 10
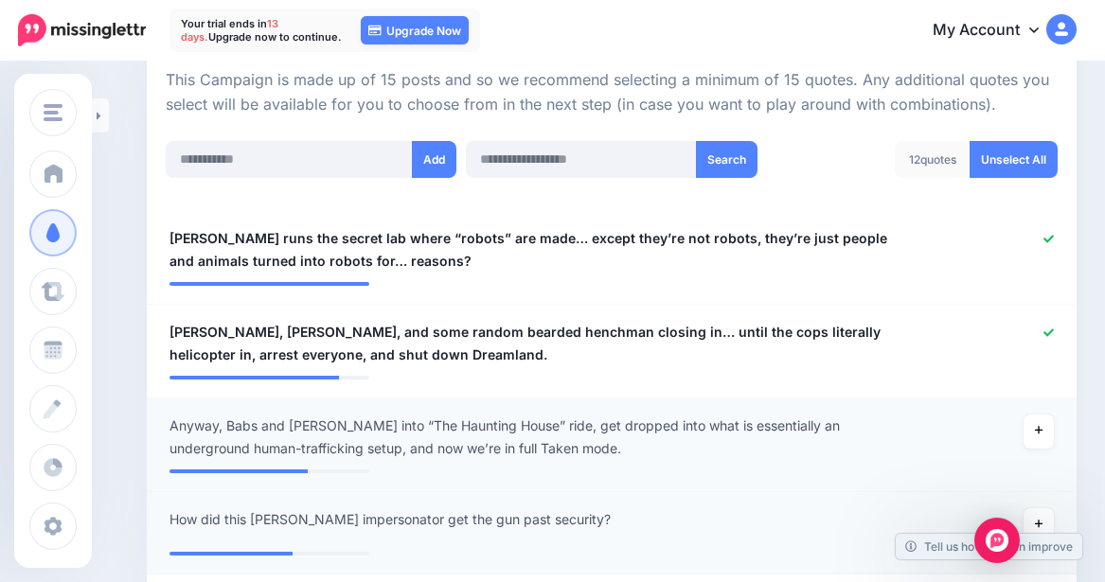
scroll to position [393, 0]
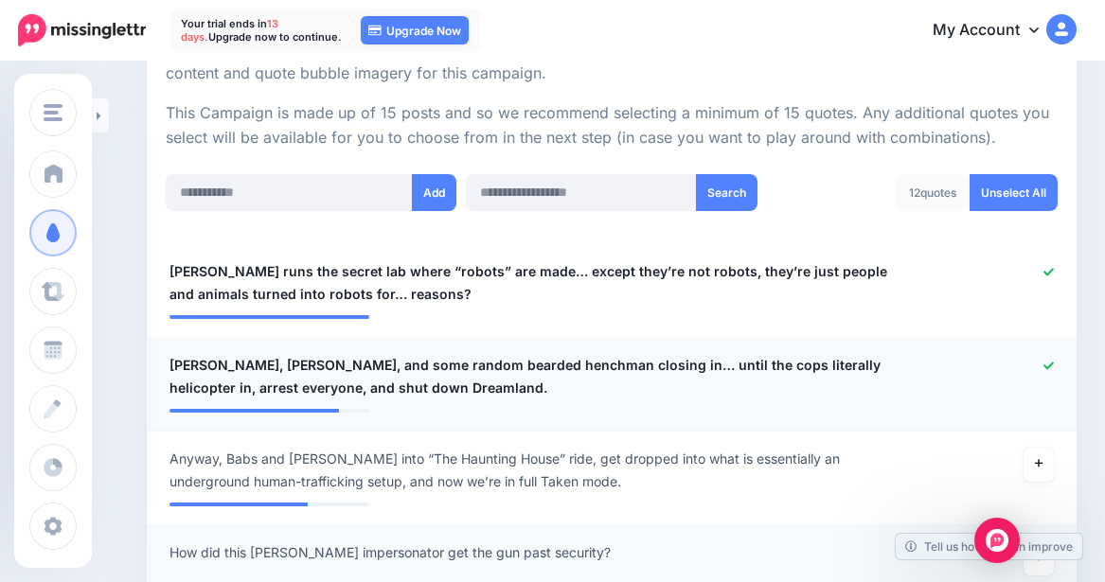
click at [988, 358] on div at bounding box center [992, 376] width 152 height 45
click at [988, 364] on icon at bounding box center [1048, 366] width 10 height 10
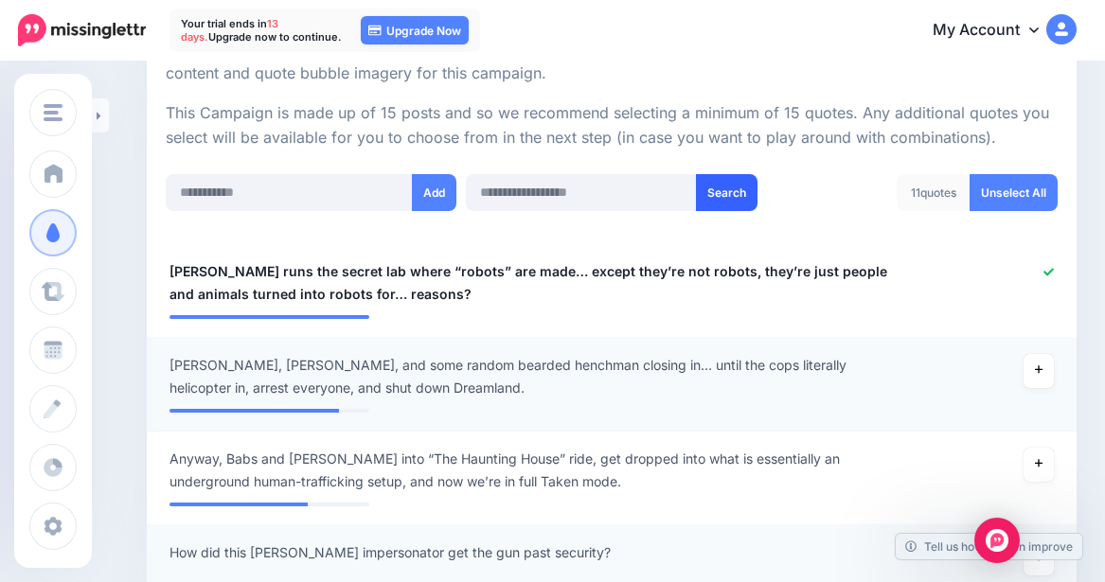
click at [733, 196] on button "Search" at bounding box center [727, 192] width 62 height 37
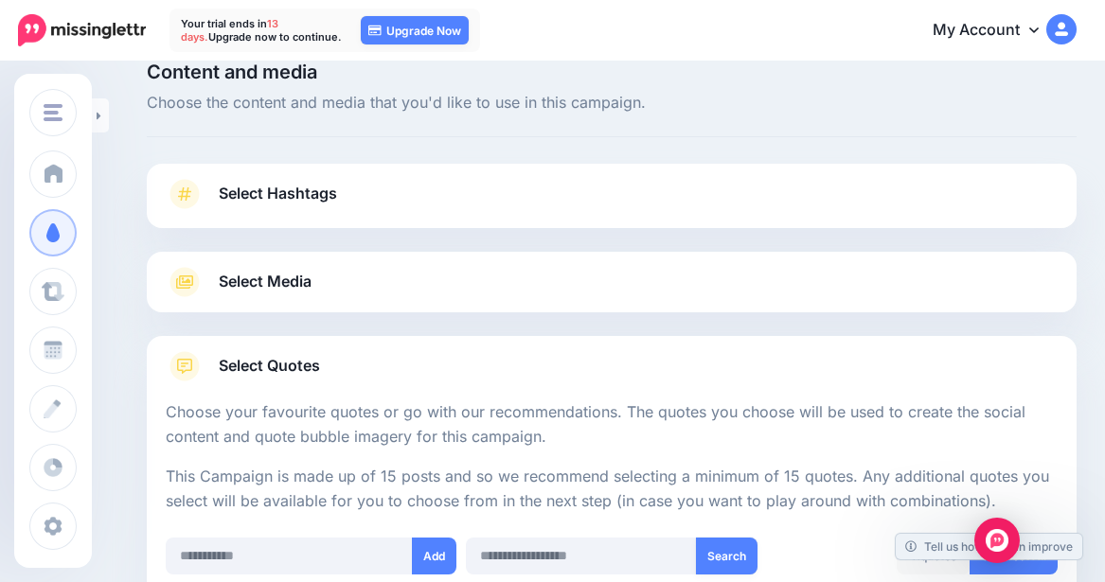
scroll to position [0, 0]
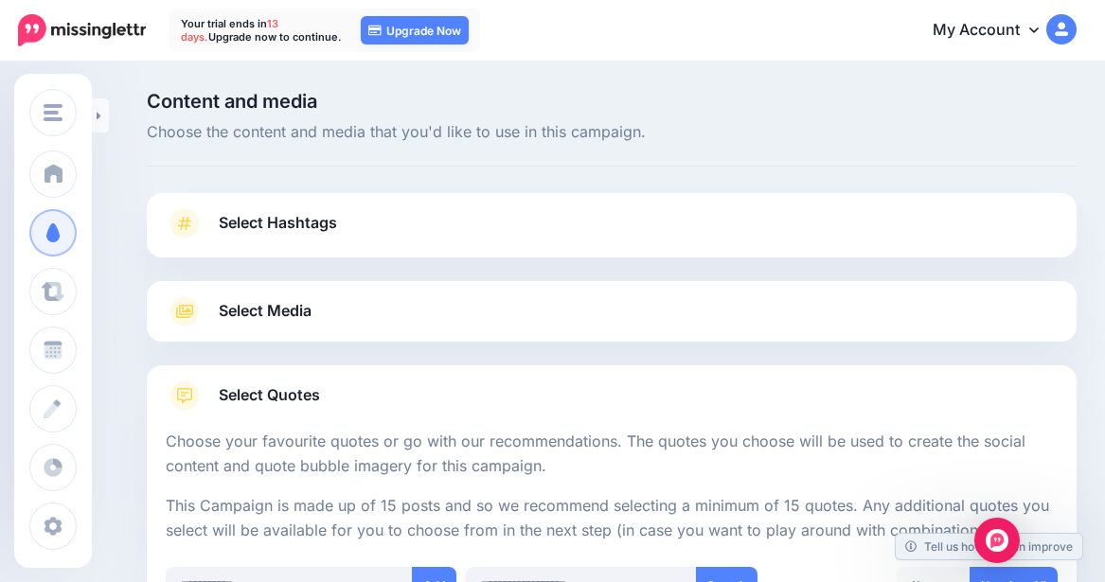
click at [241, 386] on span "Select Quotes" at bounding box center [269, 396] width 101 height 26
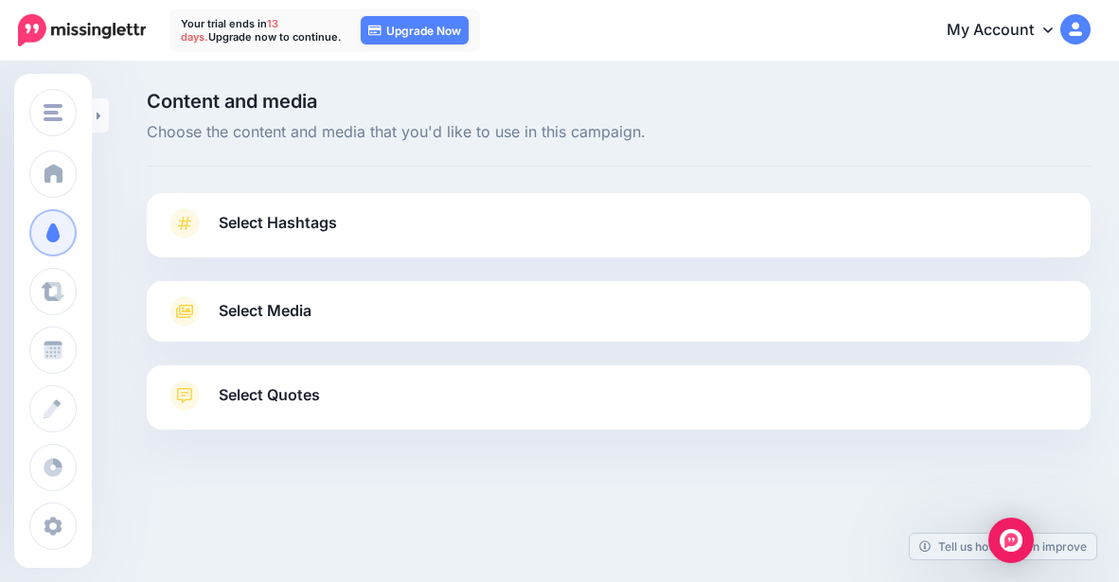
click at [278, 404] on span "Select Quotes" at bounding box center [269, 396] width 101 height 26
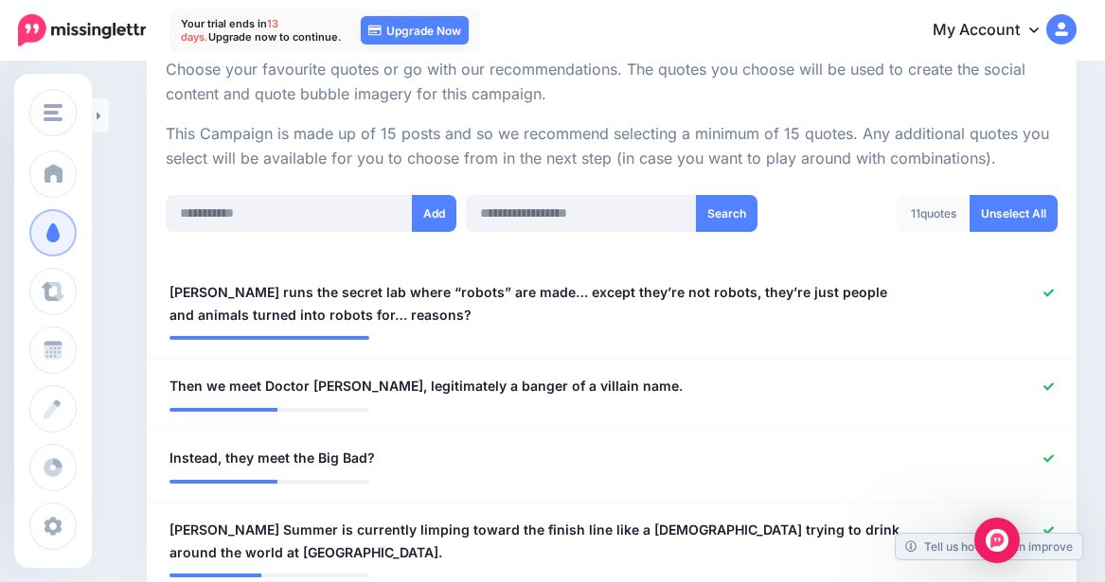
scroll to position [284, 0]
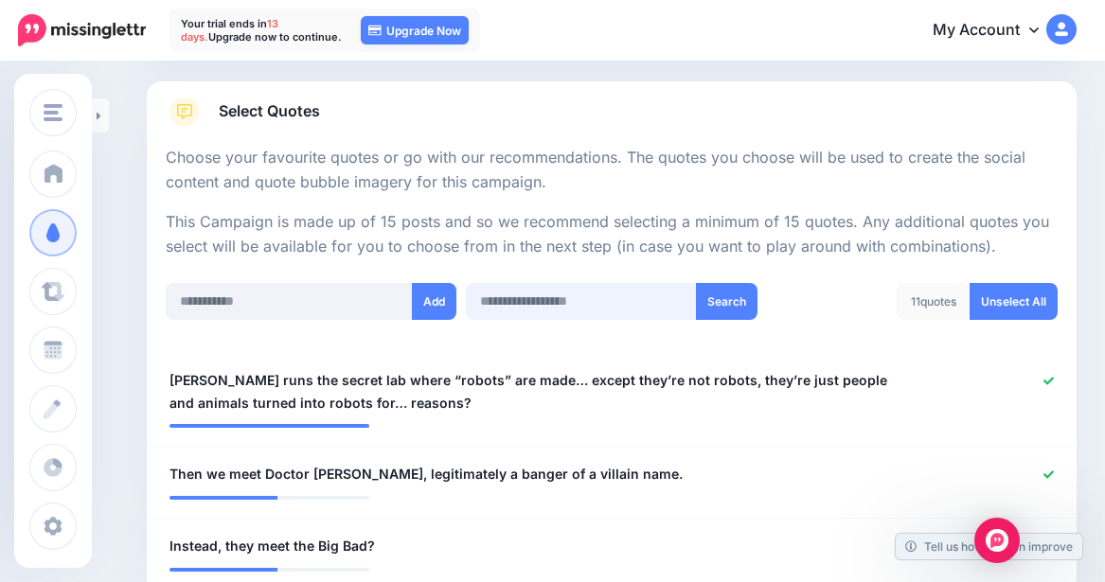
click at [565, 311] on input "text" at bounding box center [581, 301] width 230 height 37
click at [339, 307] on input "text" at bounding box center [289, 301] width 247 height 37
click at [342, 303] on input "text" at bounding box center [289, 301] width 247 height 37
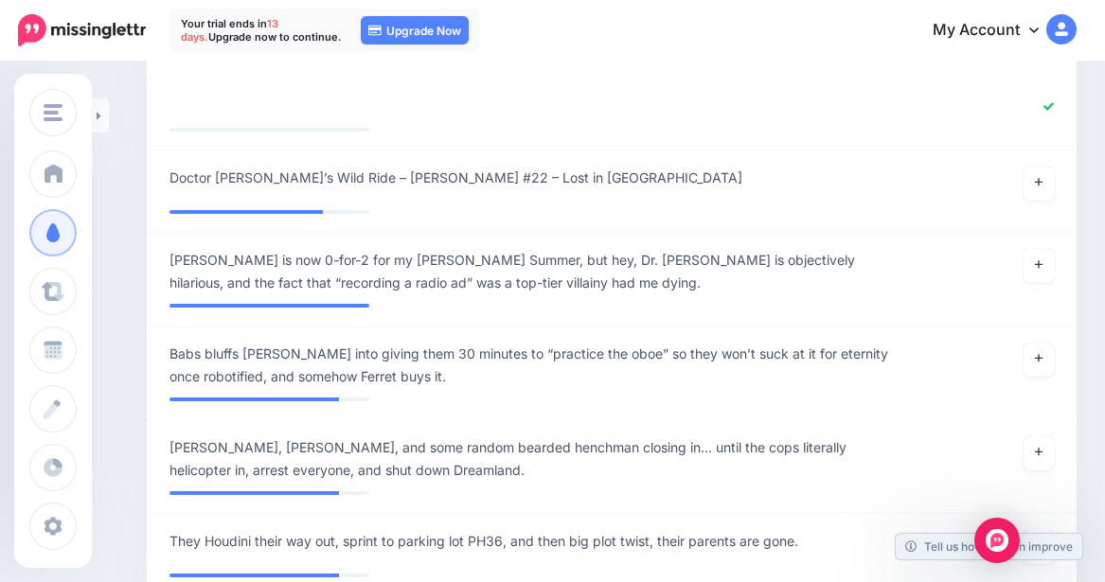
scroll to position [1326, 0]
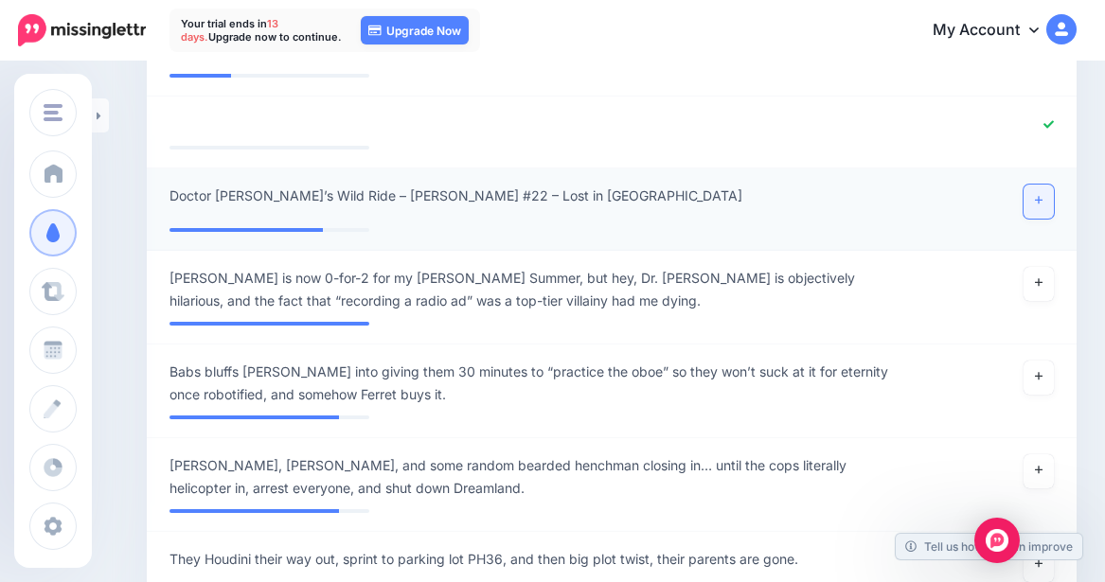
click at [988, 206] on link at bounding box center [1039, 202] width 30 height 34
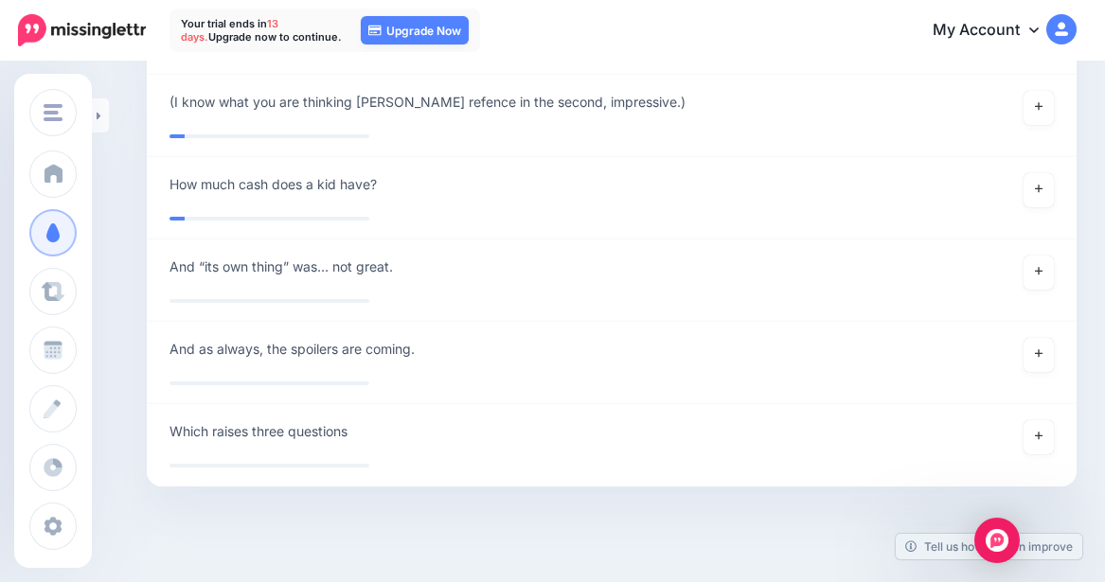
scroll to position [3328, 0]
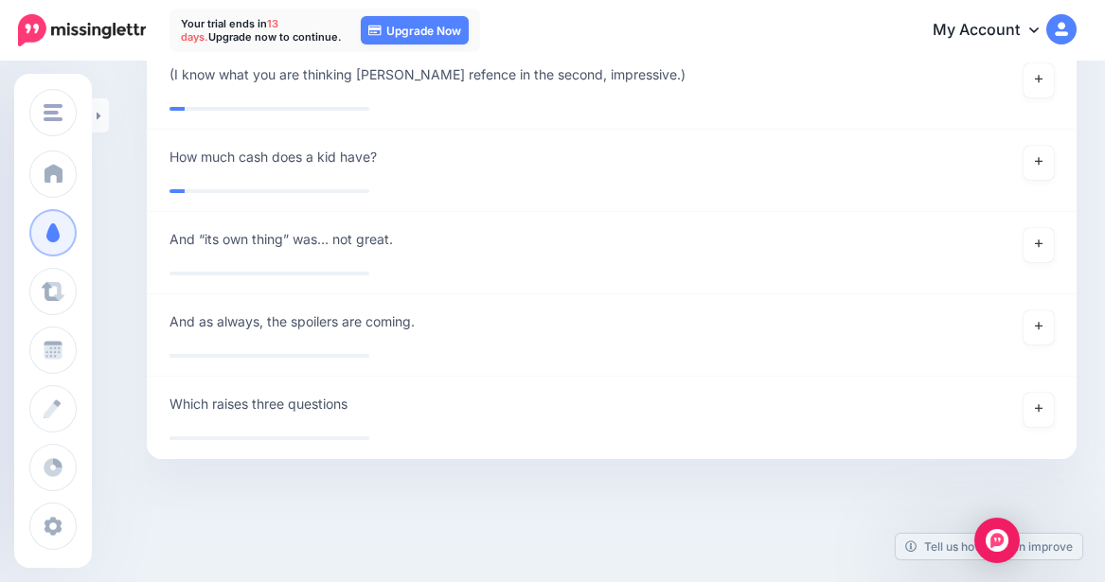
click at [609, 481] on div at bounding box center [612, 506] width 930 height 95
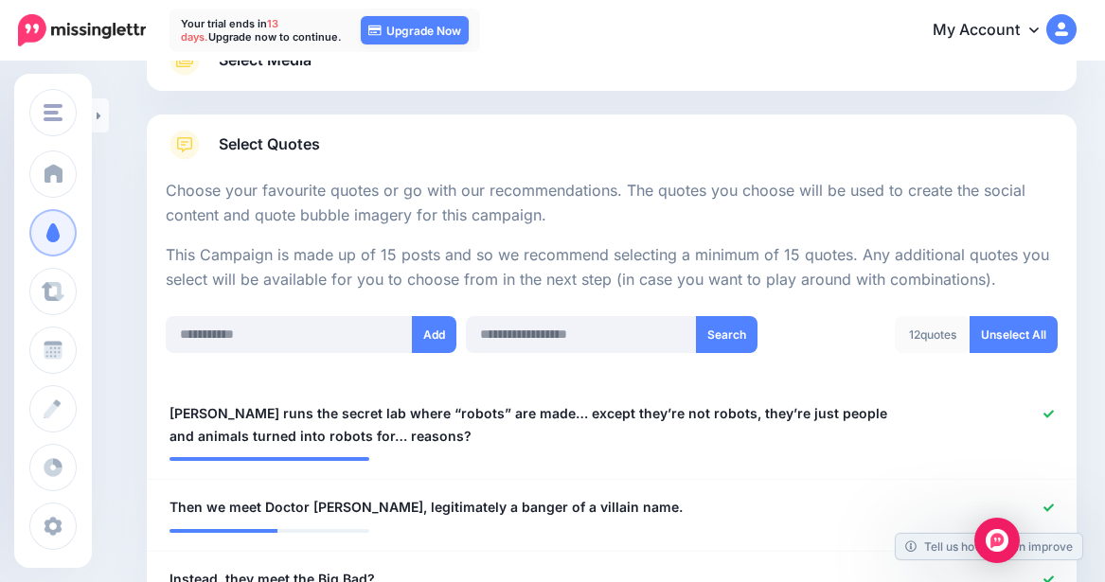
scroll to position [284, 0]
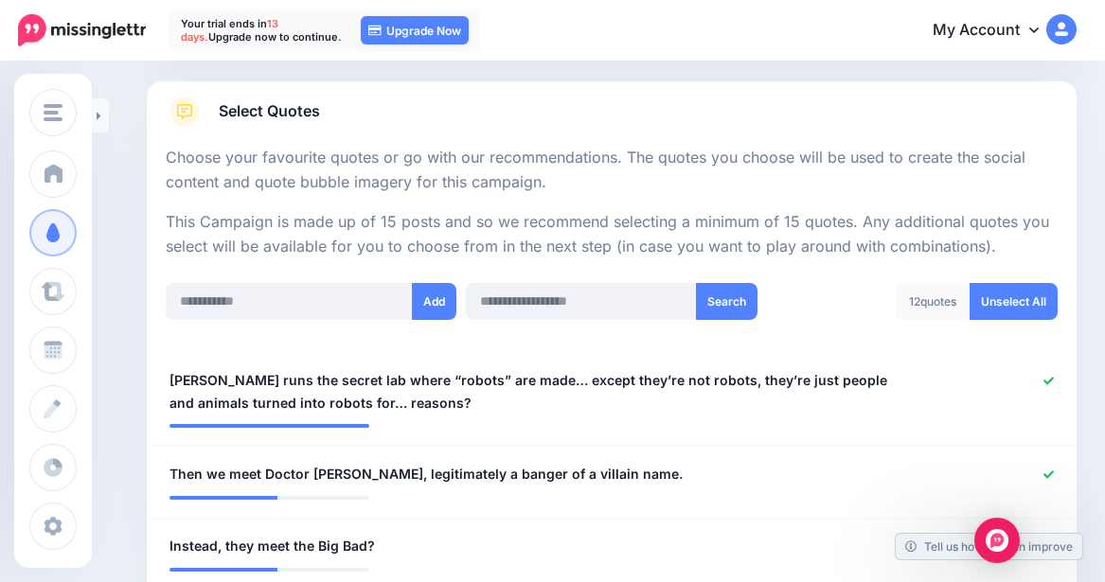
click at [340, 110] on link "Select Quotes" at bounding box center [612, 121] width 892 height 49
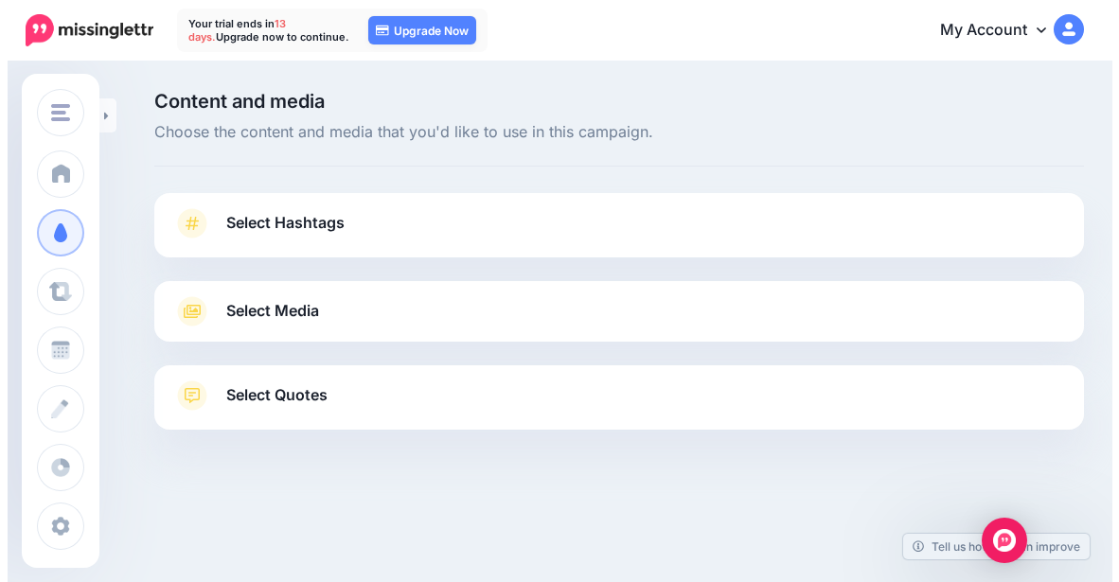
scroll to position [0, 0]
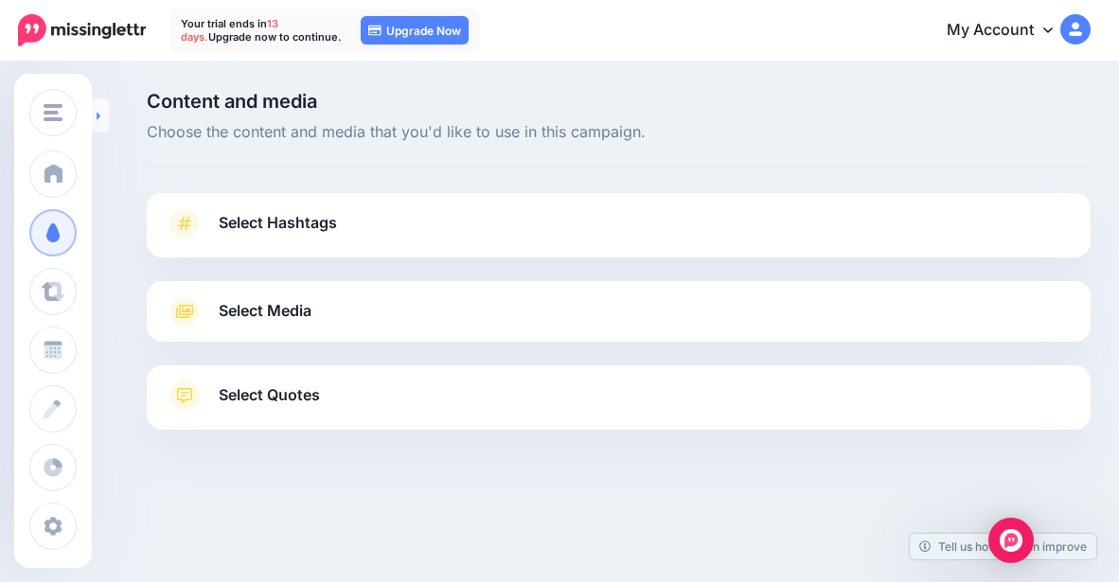
click at [94, 117] on link at bounding box center [100, 115] width 17 height 34
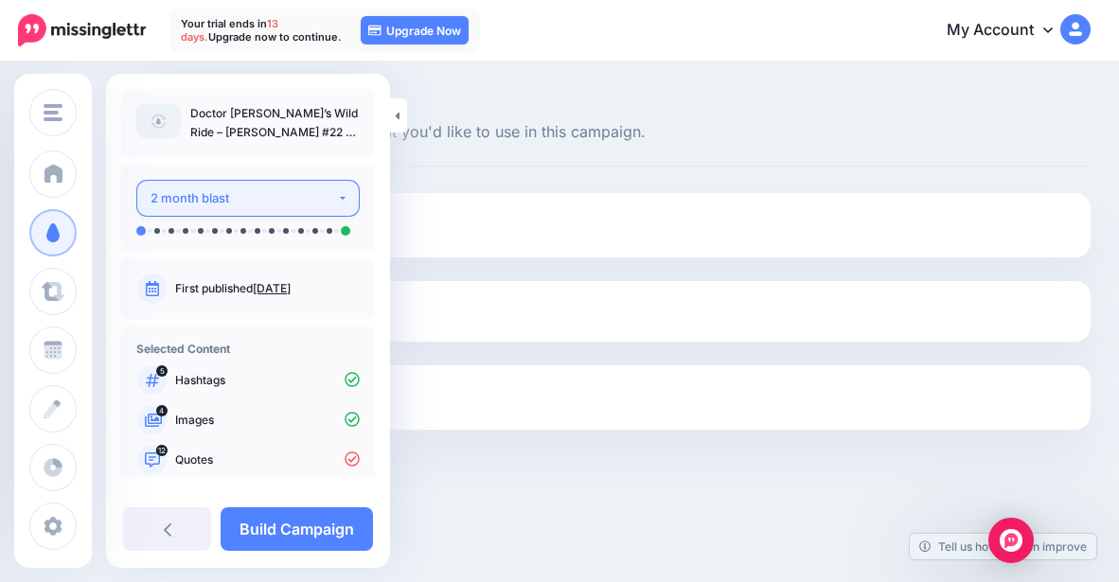
click at [249, 210] on button "2 month blast" at bounding box center [247, 198] width 223 height 37
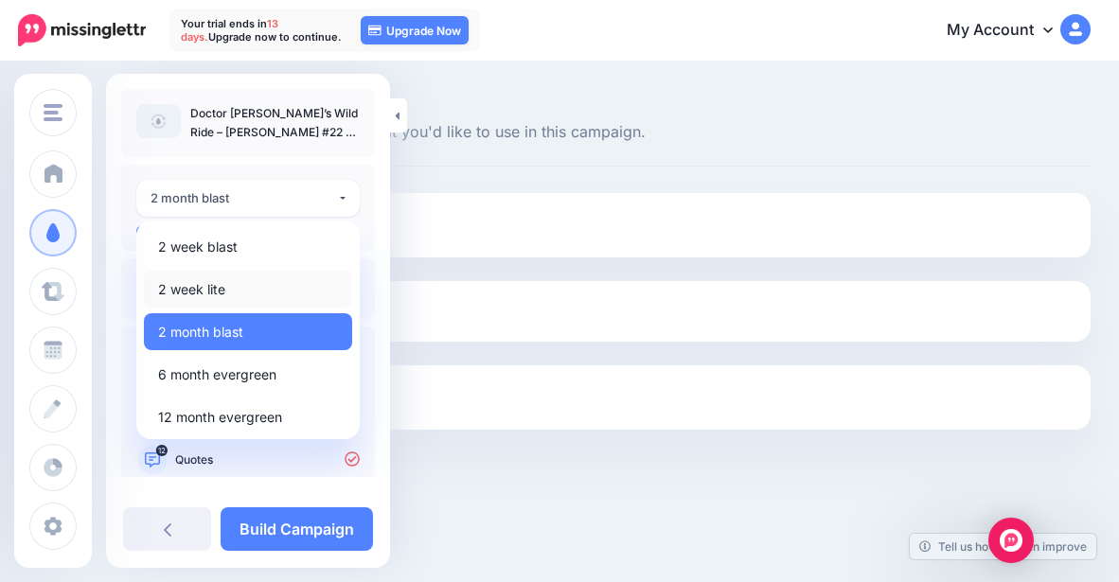
click at [225, 275] on link "2 week lite" at bounding box center [248, 289] width 208 height 37
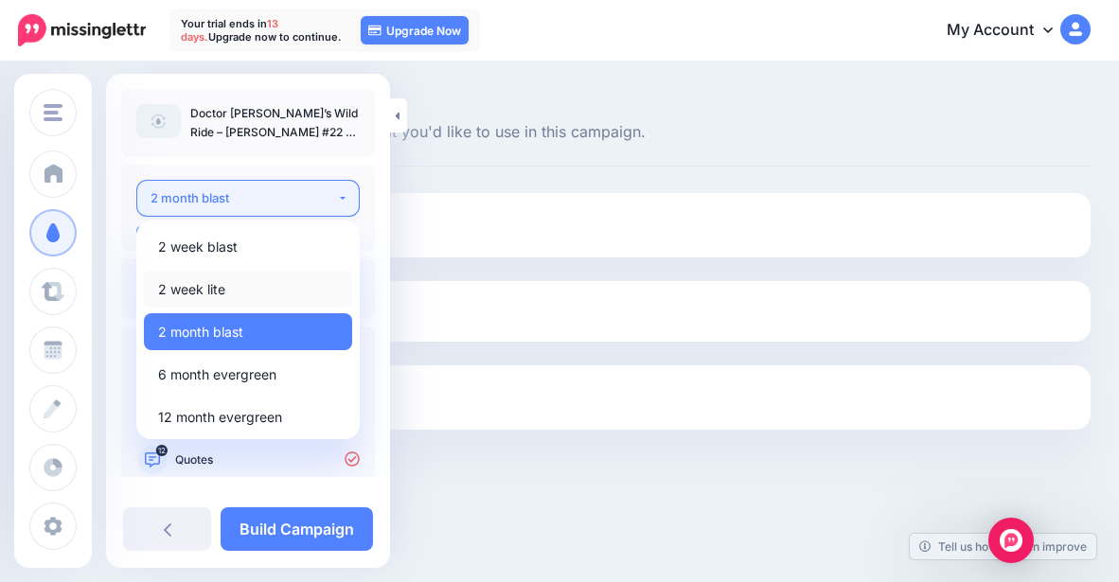
select select "******"
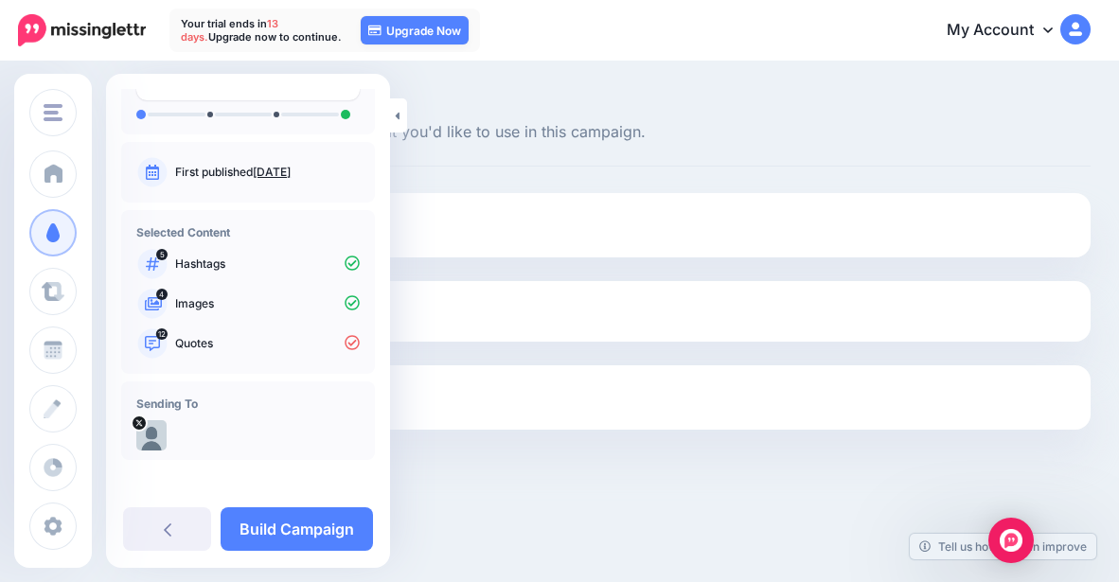
scroll to position [122, 0]
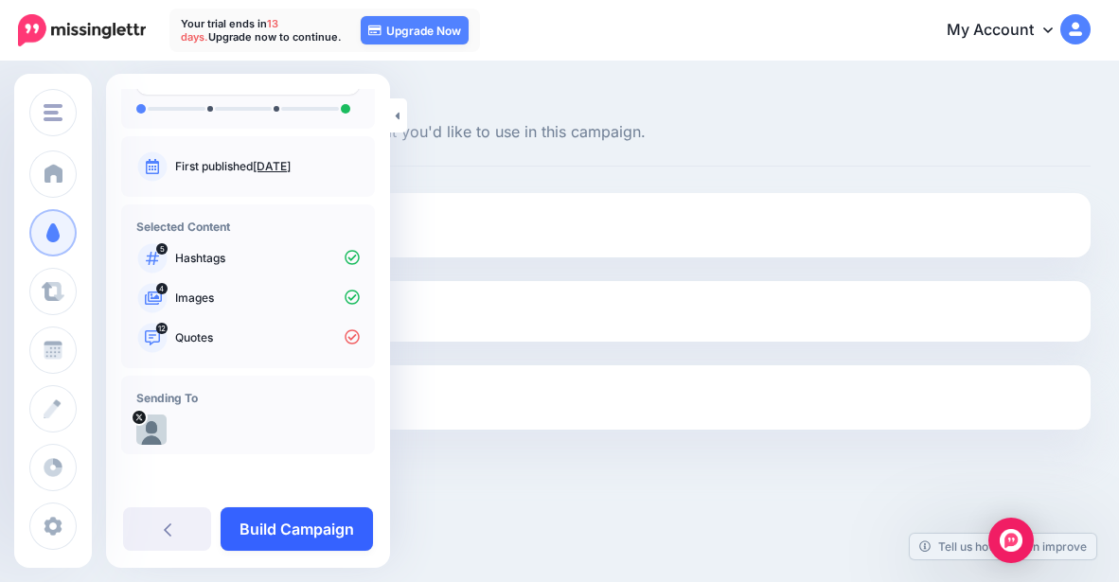
click at [287, 527] on link "Build Campaign" at bounding box center [297, 529] width 152 height 44
